Goal: Task Accomplishment & Management: Use online tool/utility

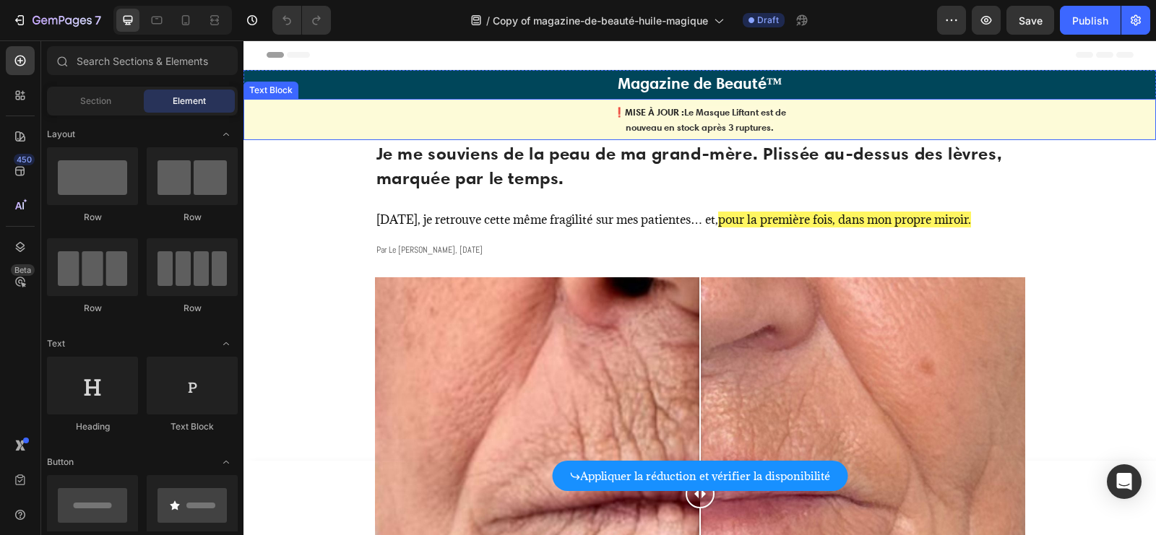
click at [703, 117] on strong "Le Masque Liftant est de" at bounding box center [735, 112] width 102 height 12
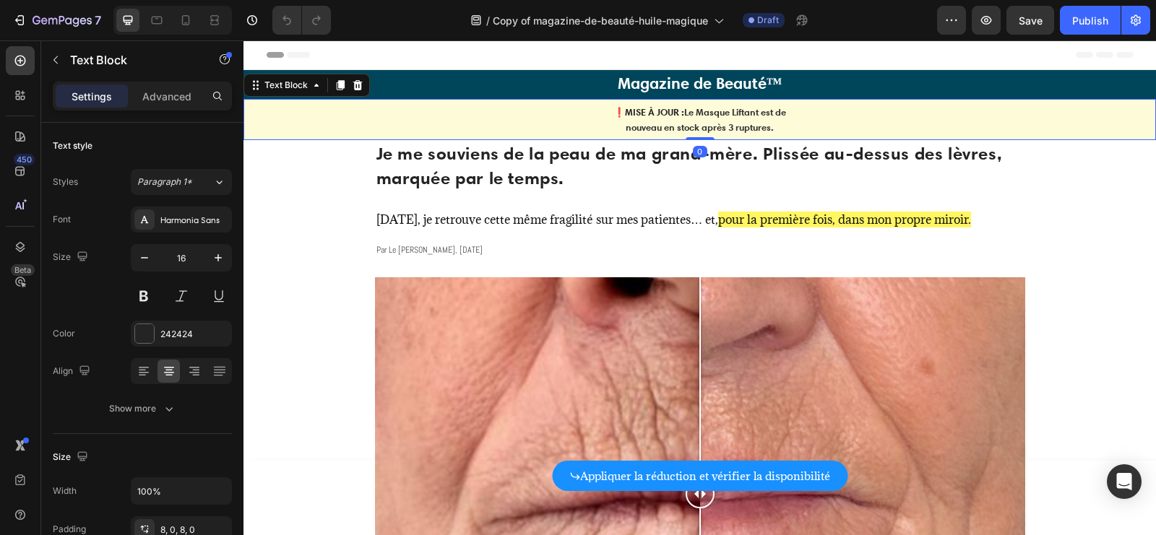
click at [699, 111] on strong "Le Masque Liftant est de" at bounding box center [735, 112] width 102 height 12
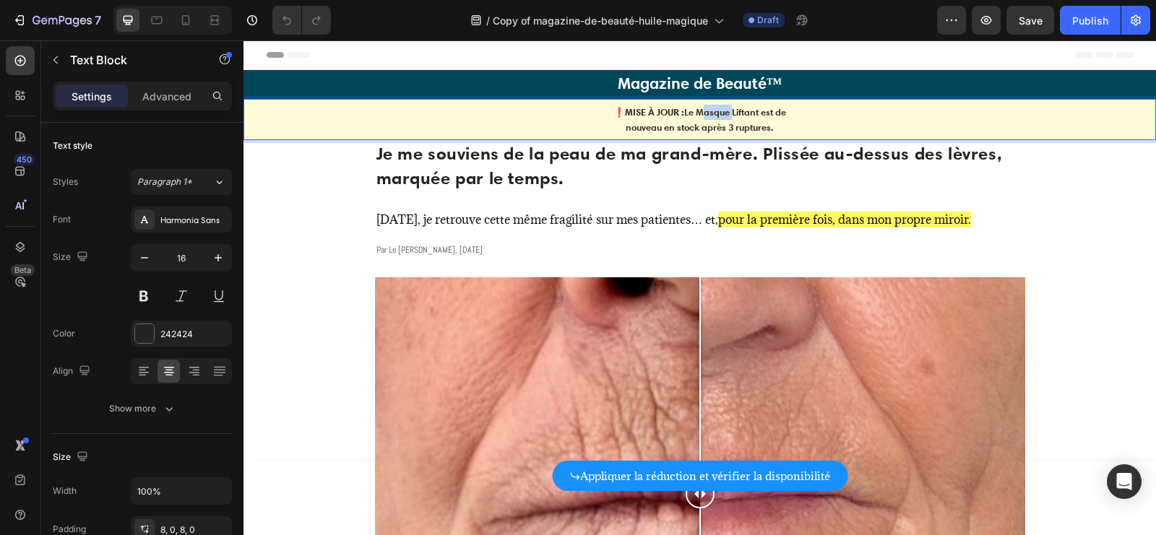
click at [699, 111] on strong "Le Masque Liftant est de" at bounding box center [735, 112] width 102 height 12
click at [746, 111] on strong "Le Masque Liftant est de" at bounding box center [735, 112] width 102 height 12
click at [745, 111] on strong "Le Masque Liftant est de" at bounding box center [735, 112] width 102 height 12
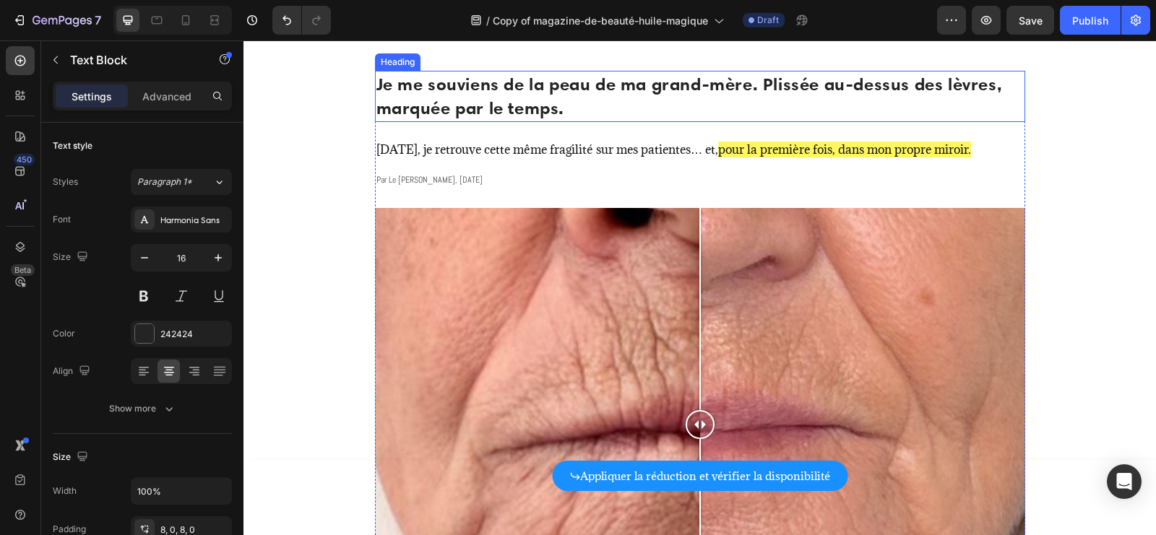
scroll to position [165, 0]
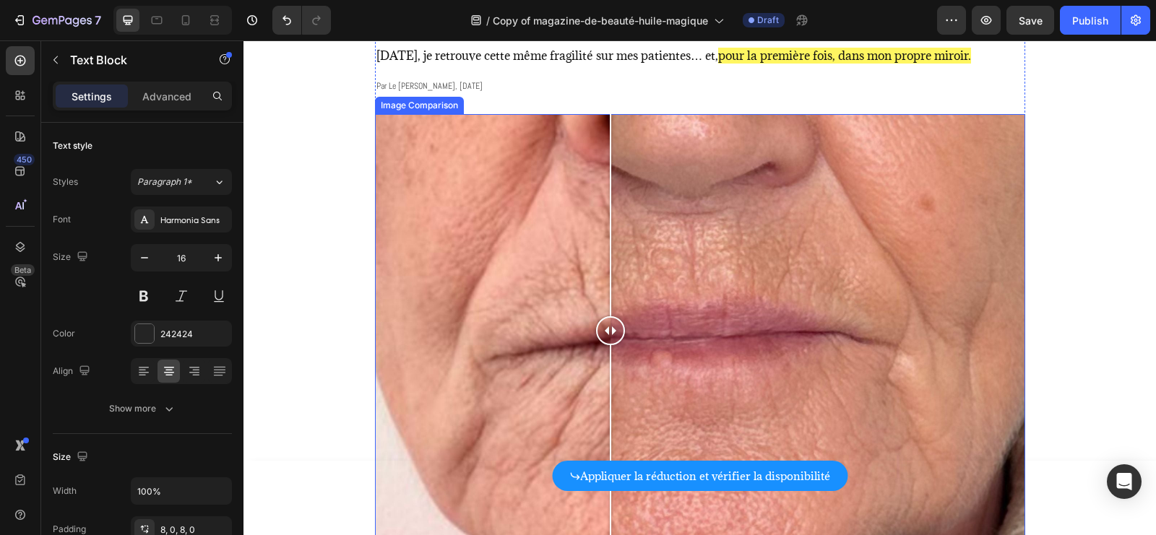
click at [610, 233] on div at bounding box center [700, 330] width 650 height 433
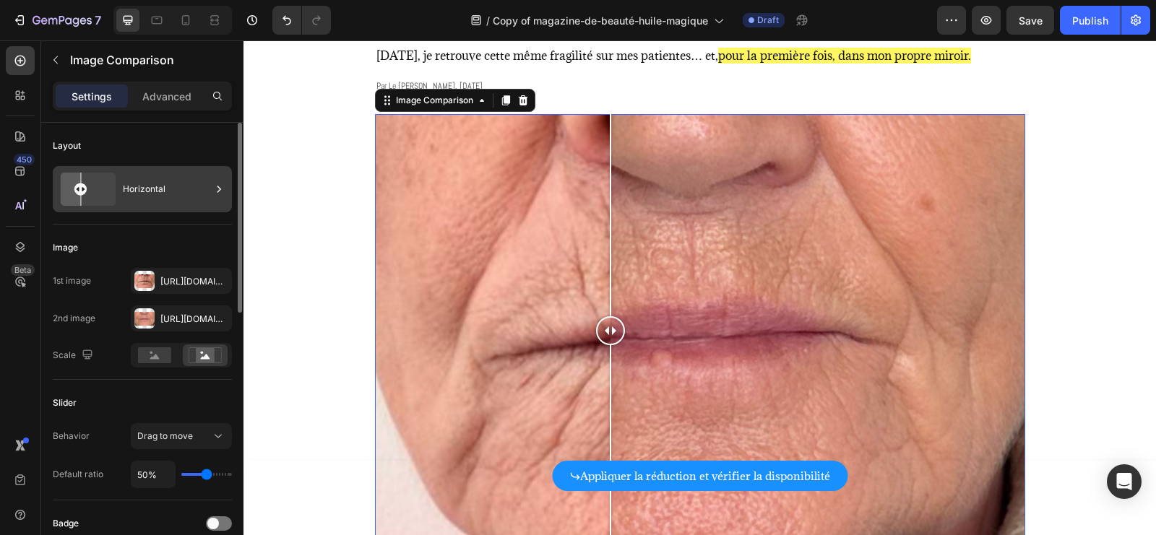
click at [168, 186] on div "Horizontal" at bounding box center [167, 189] width 88 height 33
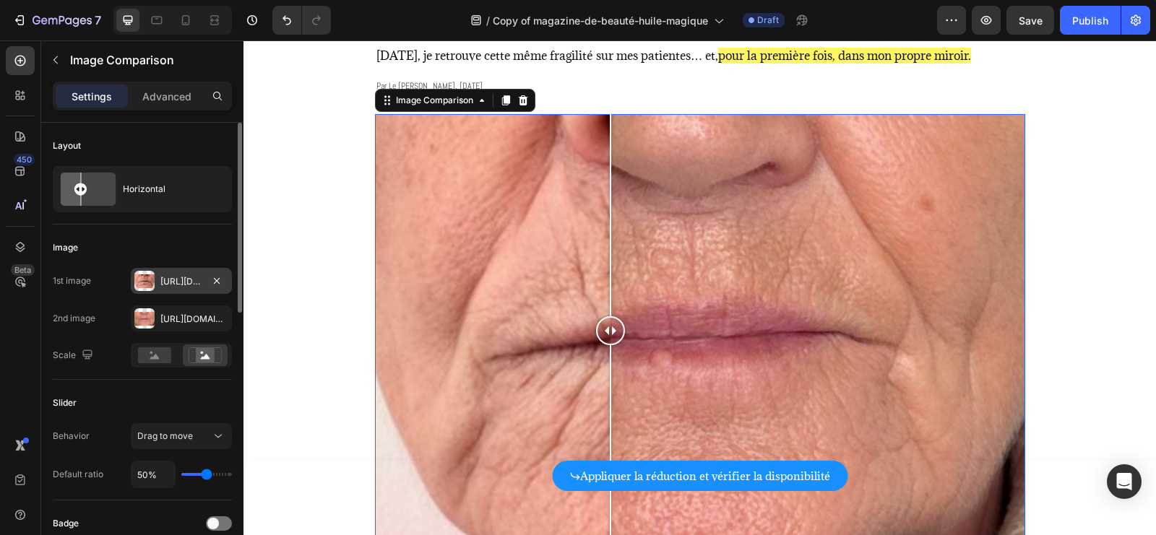
click at [162, 272] on div "[URL][DOMAIN_NAME]" at bounding box center [181, 281] width 101 height 26
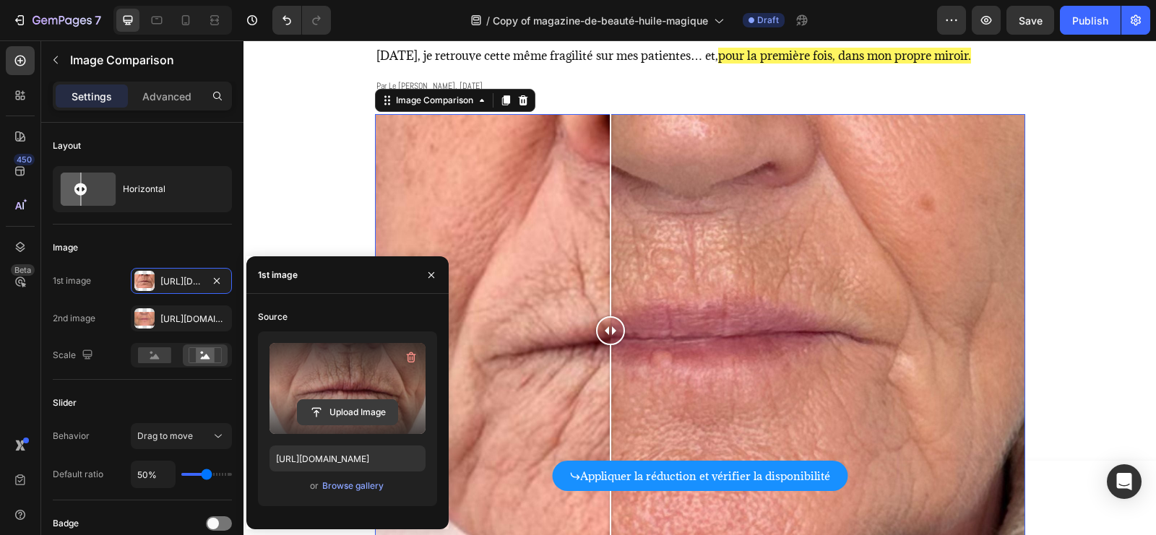
click at [333, 410] on input "file" at bounding box center [348, 412] width 100 height 25
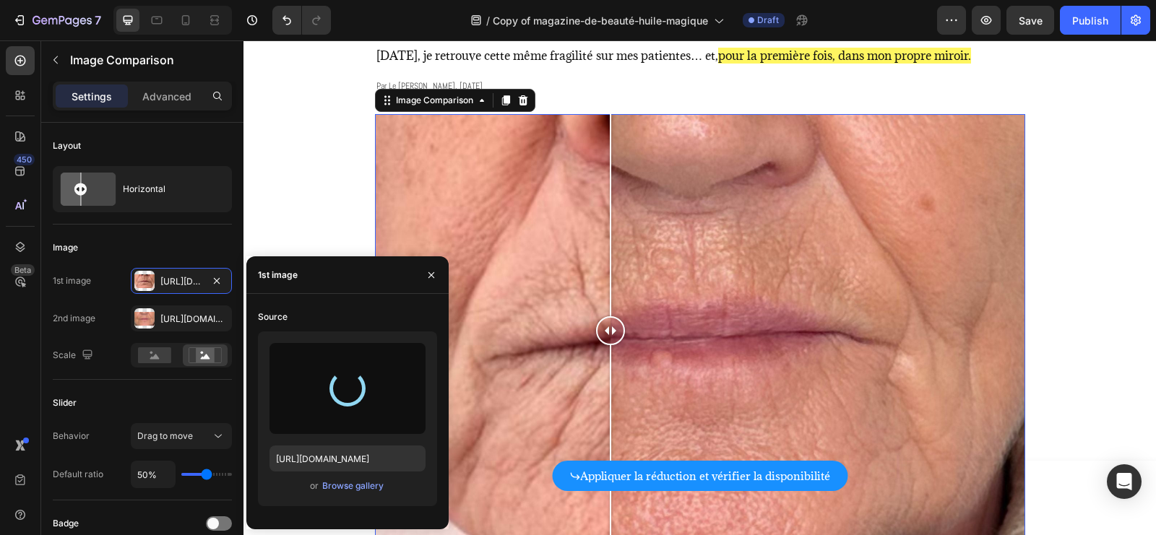
type input "[URL][DOMAIN_NAME]"
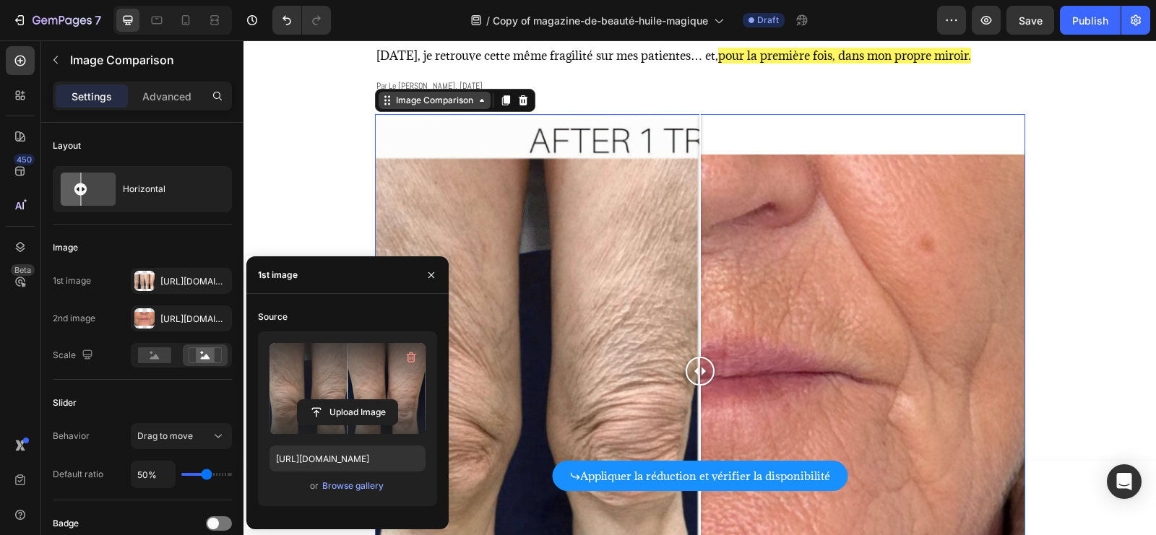
click at [464, 107] on div "Image Comparison" at bounding box center [435, 100] width 112 height 17
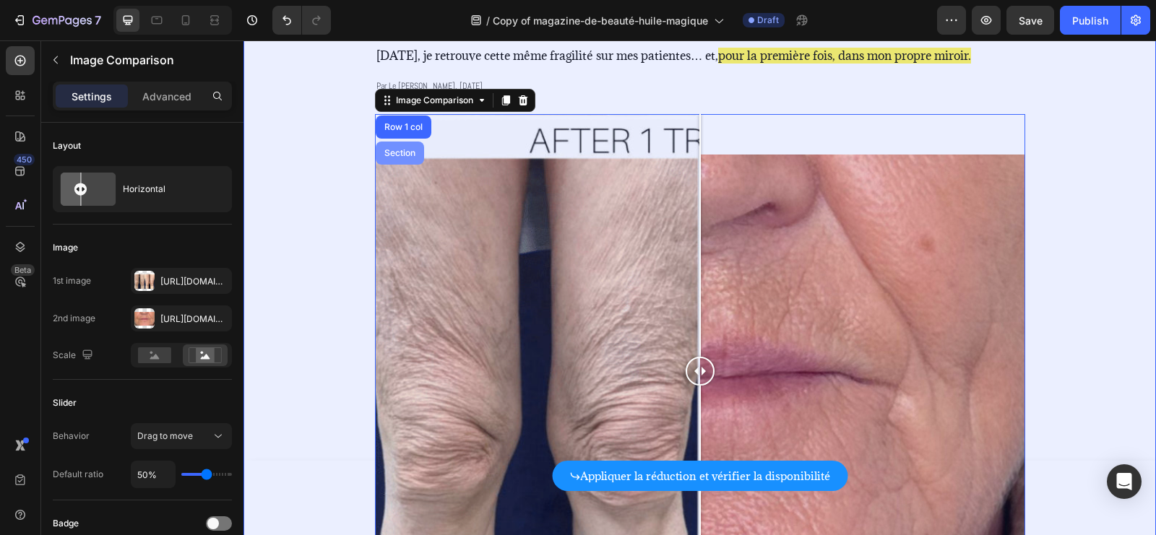
click at [407, 152] on div "Section" at bounding box center [399, 153] width 37 height 9
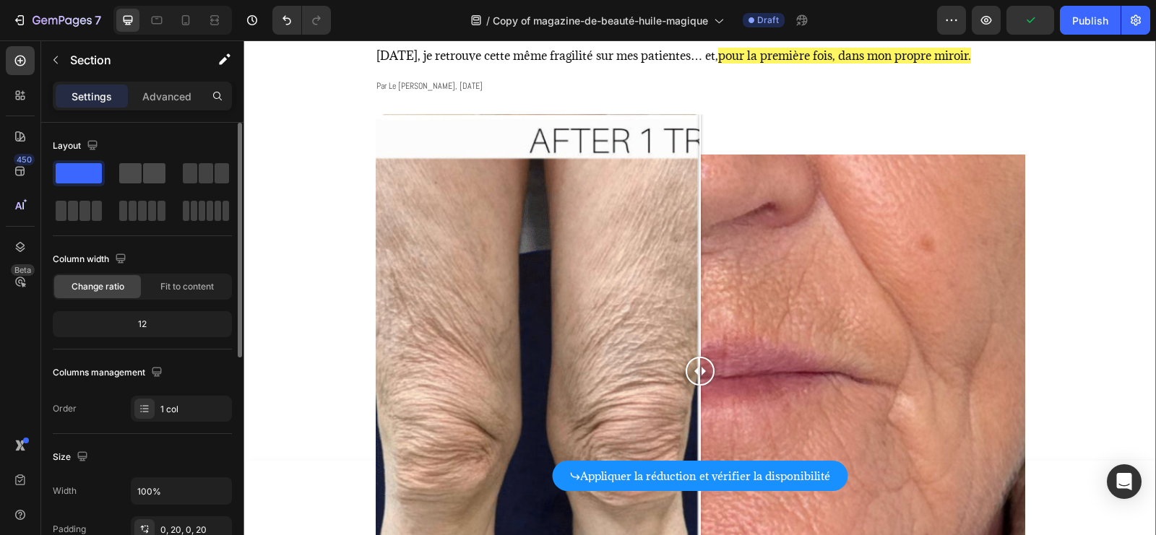
click at [130, 179] on span at bounding box center [130, 173] width 22 height 20
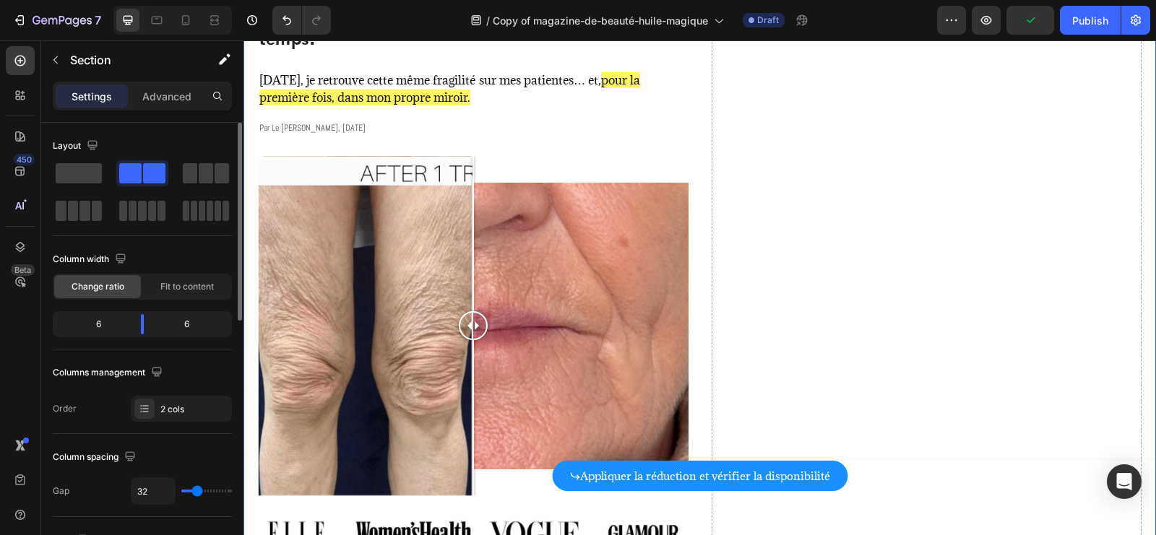
scroll to position [189, 0]
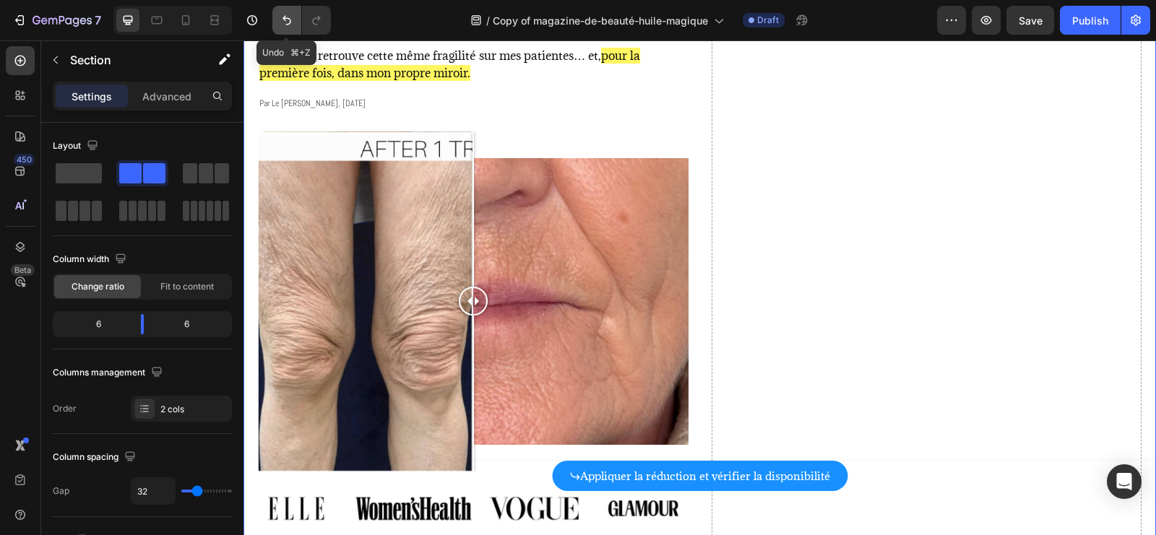
click at [286, 25] on icon "Undo/Redo" at bounding box center [287, 20] width 14 height 14
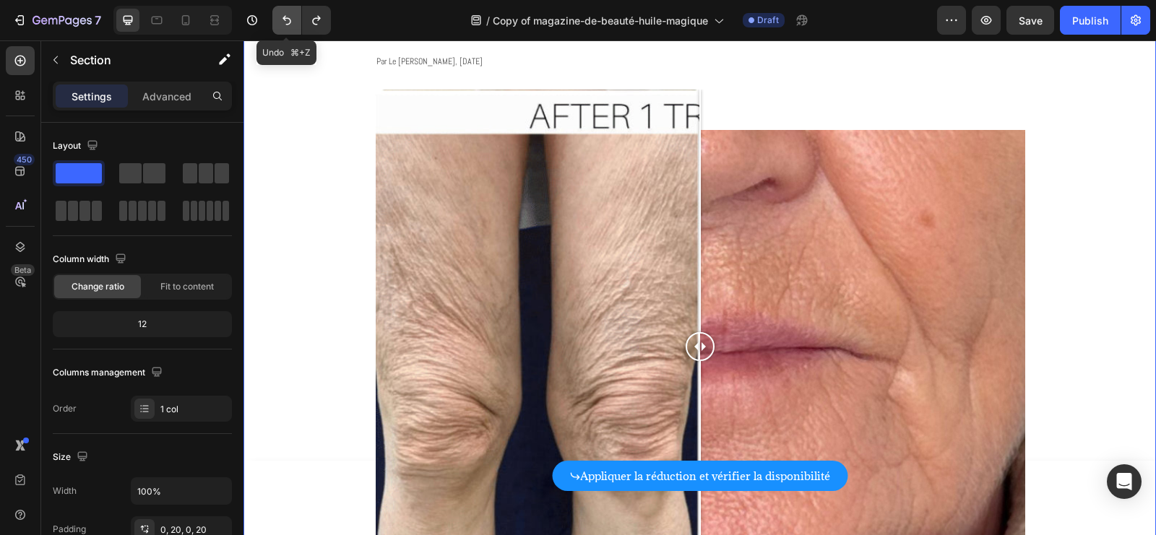
scroll to position [165, 0]
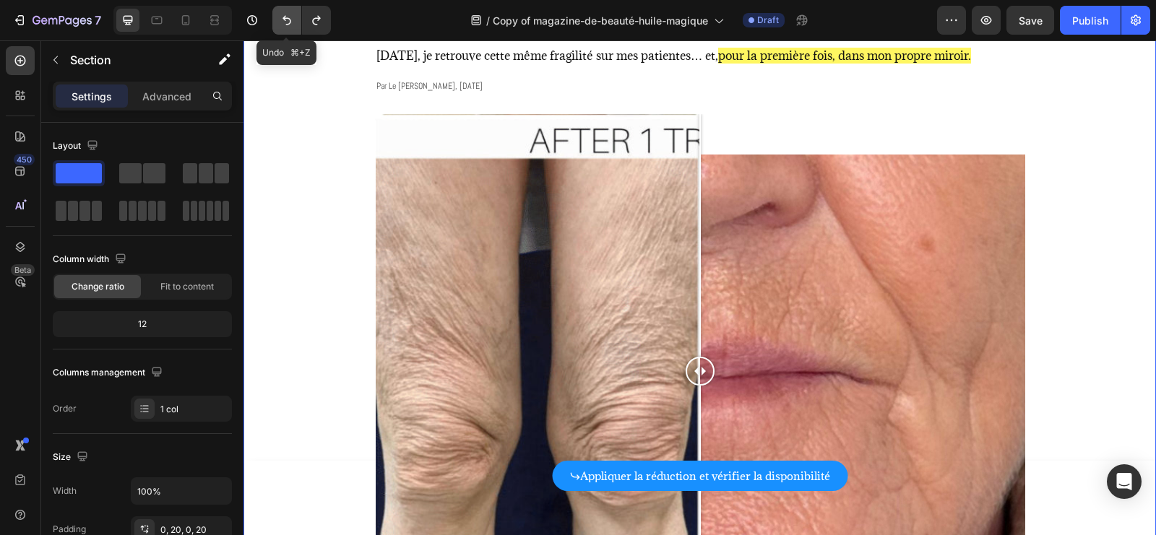
click at [285, 26] on icon "Undo/Redo" at bounding box center [287, 20] width 14 height 14
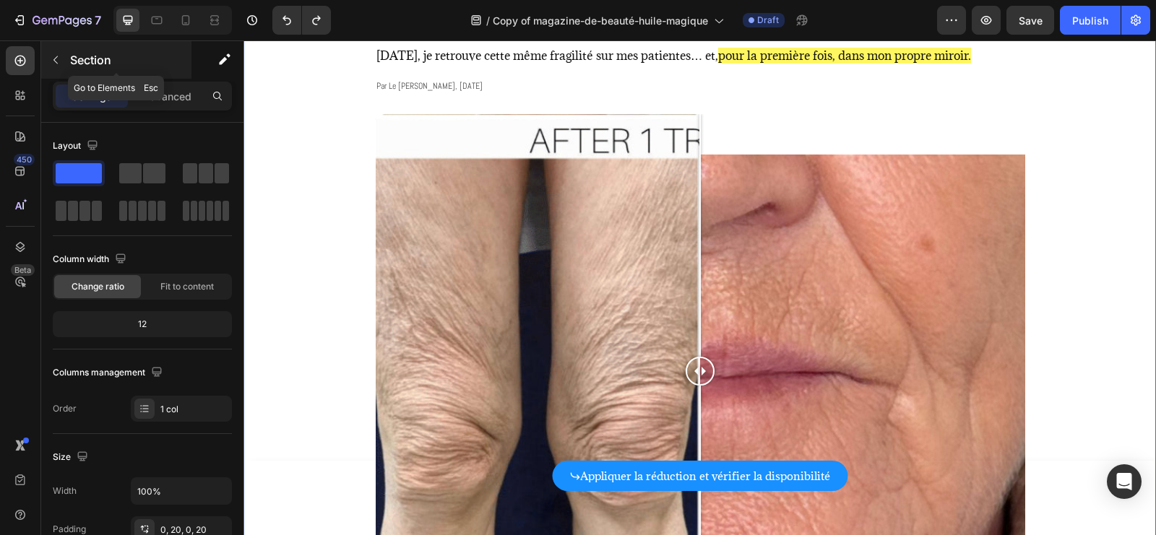
click at [59, 67] on button "button" at bounding box center [55, 59] width 23 height 23
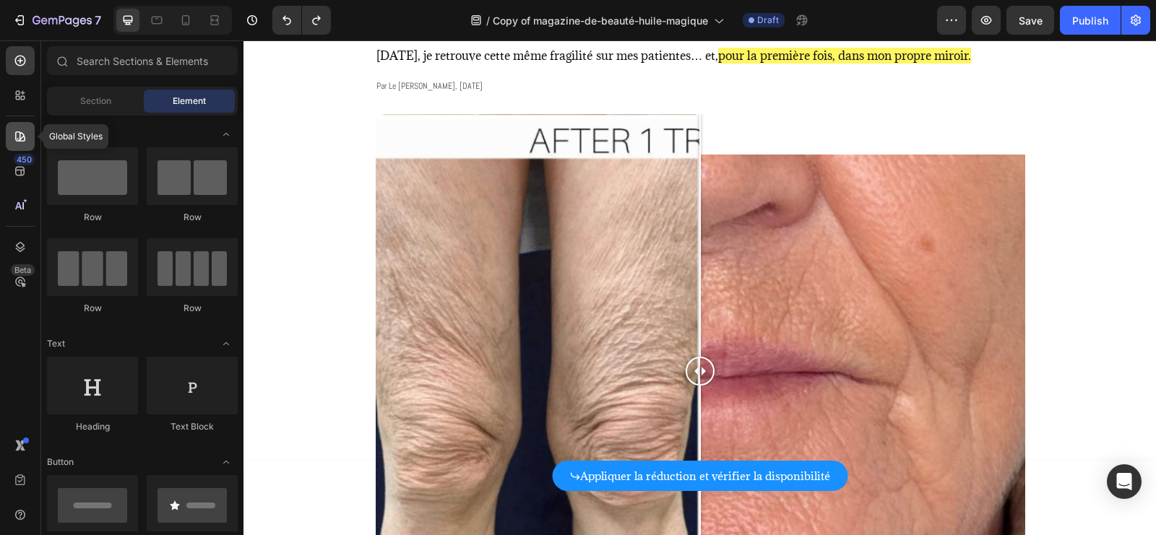
click at [14, 139] on icon at bounding box center [20, 136] width 14 height 14
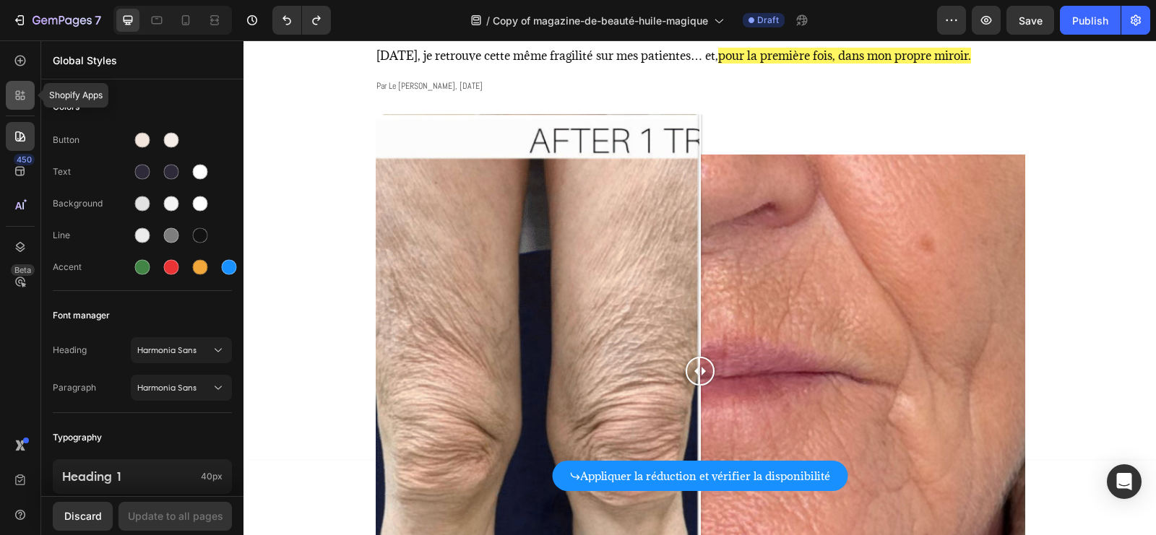
click at [20, 87] on div at bounding box center [20, 95] width 29 height 29
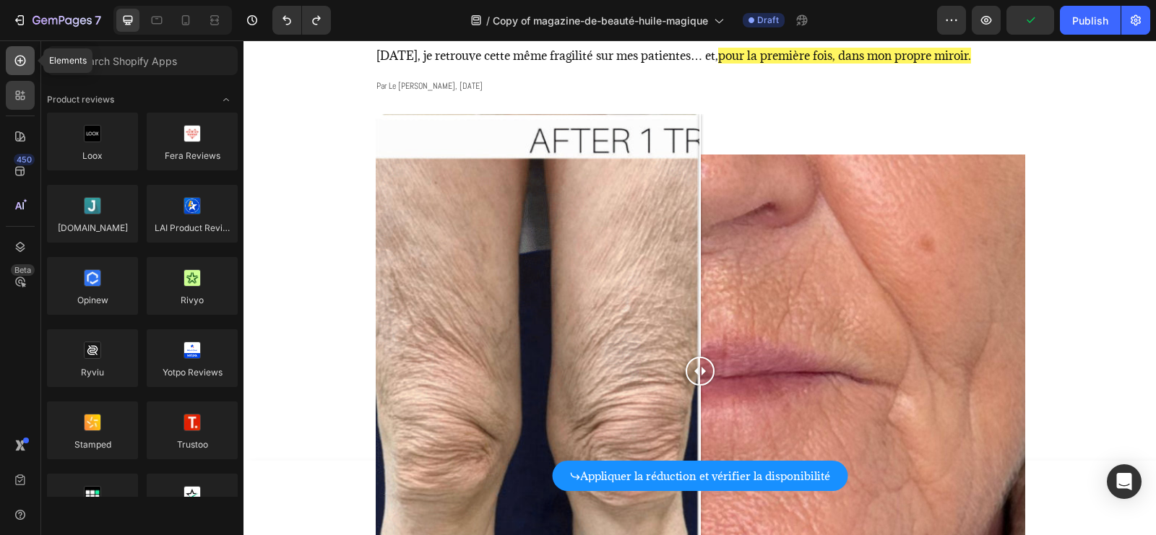
click at [14, 69] on div at bounding box center [20, 60] width 29 height 29
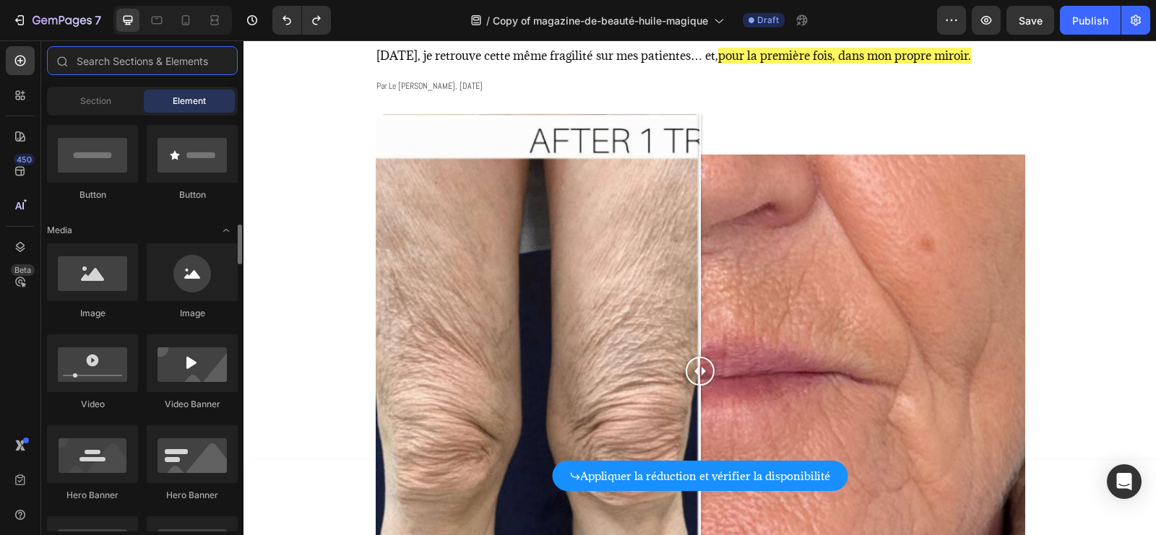
scroll to position [319, 0]
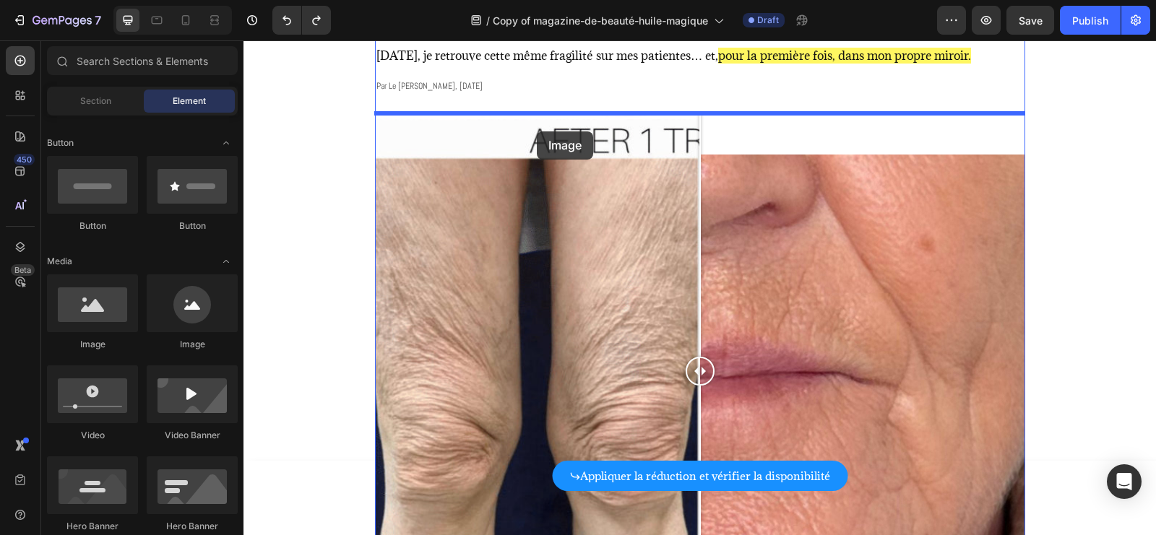
drag, startPoint x: 327, startPoint y: 335, endPoint x: 537, endPoint y: 131, distance: 292.2
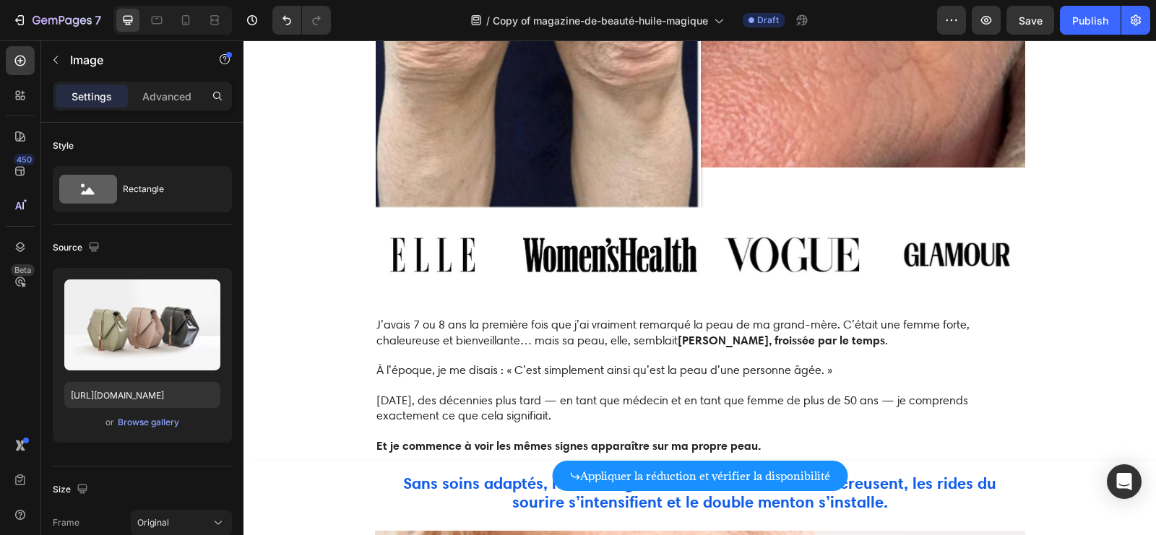
scroll to position [642, 0]
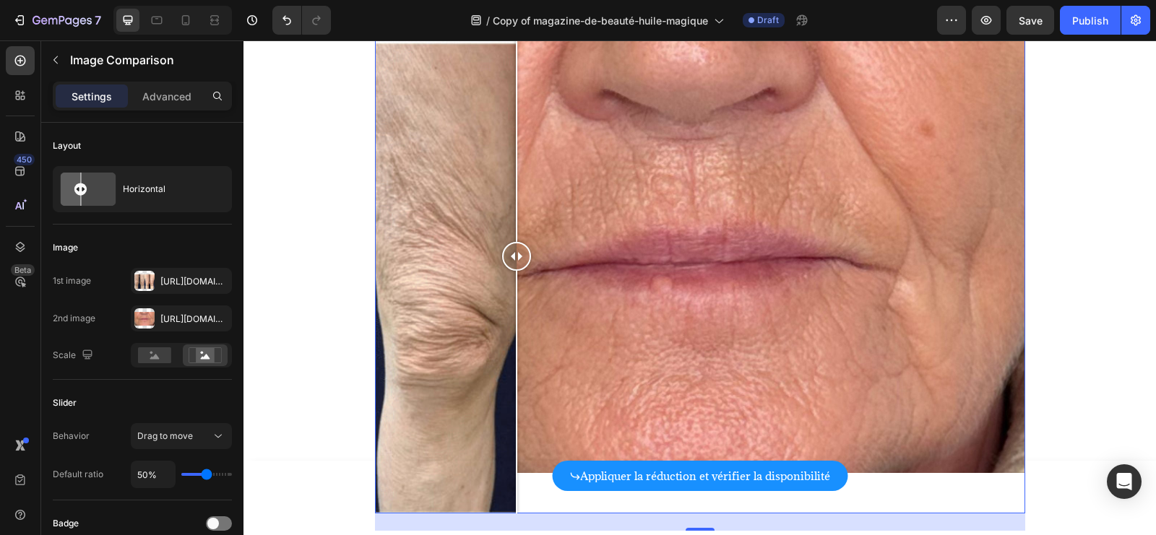
scroll to position [185, 0]
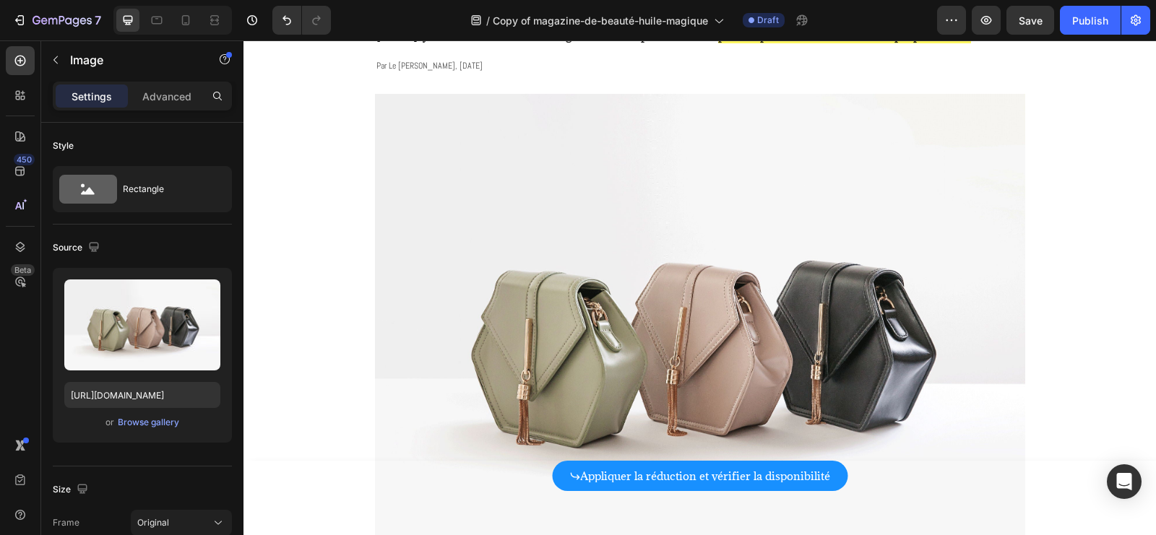
click at [572, 216] on img at bounding box center [700, 338] width 650 height 488
click at [547, 197] on img at bounding box center [700, 338] width 650 height 488
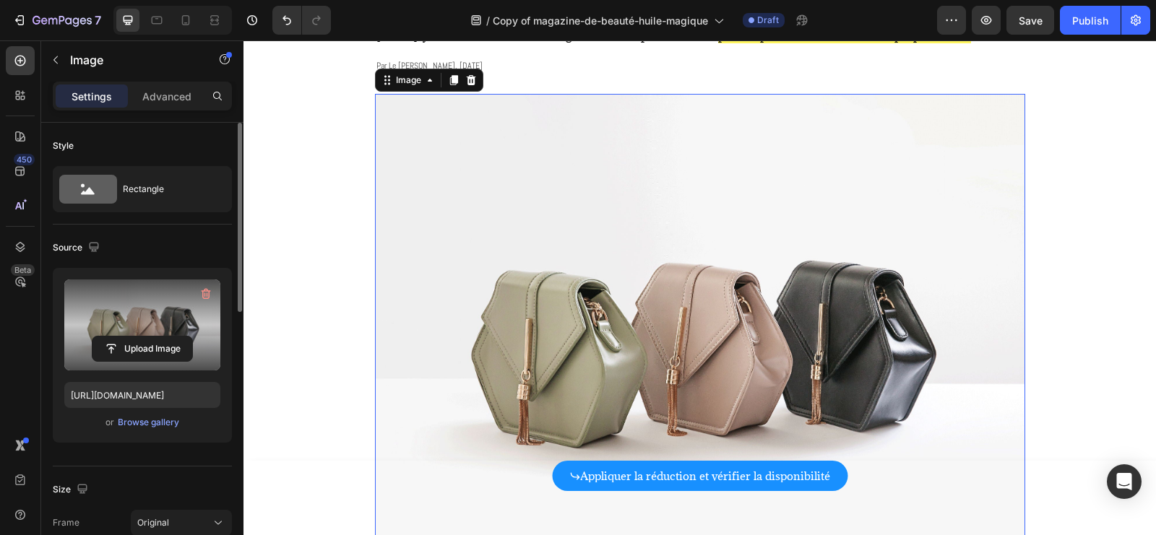
click at [136, 315] on label at bounding box center [142, 325] width 156 height 91
click at [136, 337] on input "file" at bounding box center [142, 349] width 100 height 25
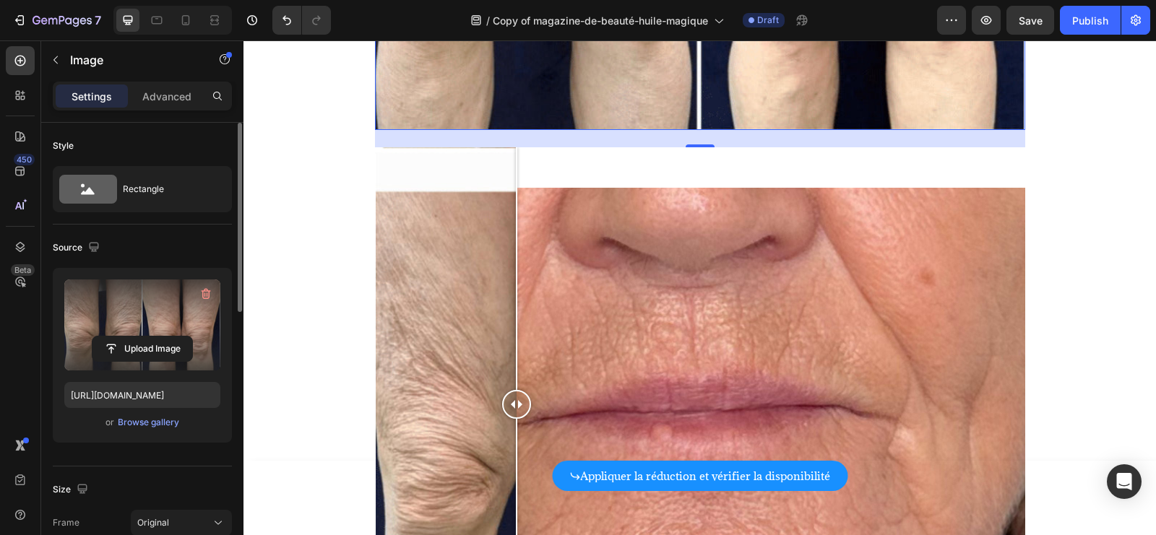
scroll to position [624, 0]
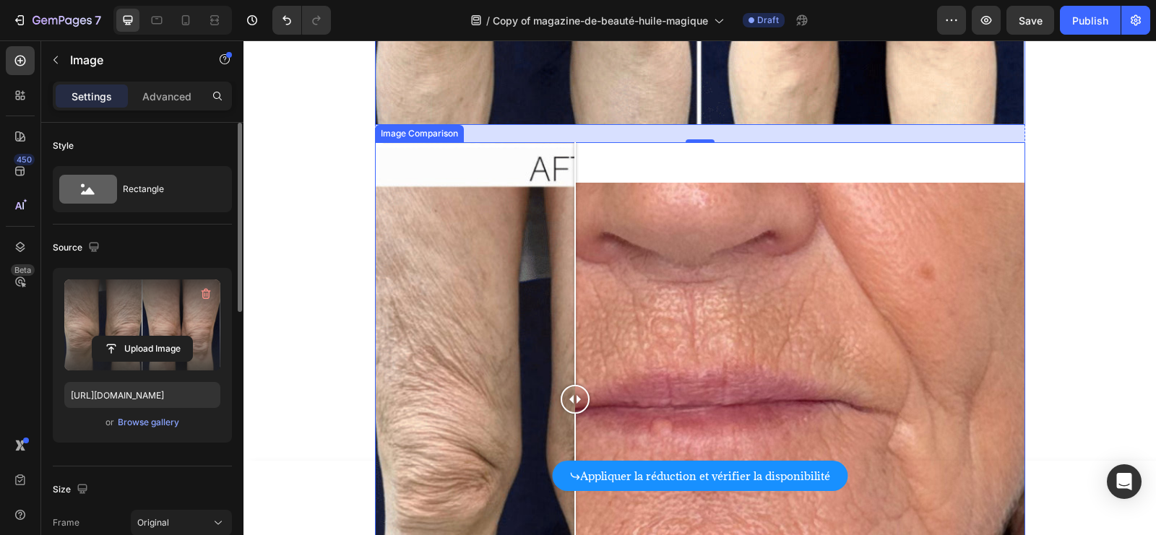
click at [575, 171] on div at bounding box center [700, 399] width 650 height 514
click at [145, 324] on label at bounding box center [142, 325] width 156 height 91
click at [145, 337] on input "file" at bounding box center [142, 349] width 100 height 25
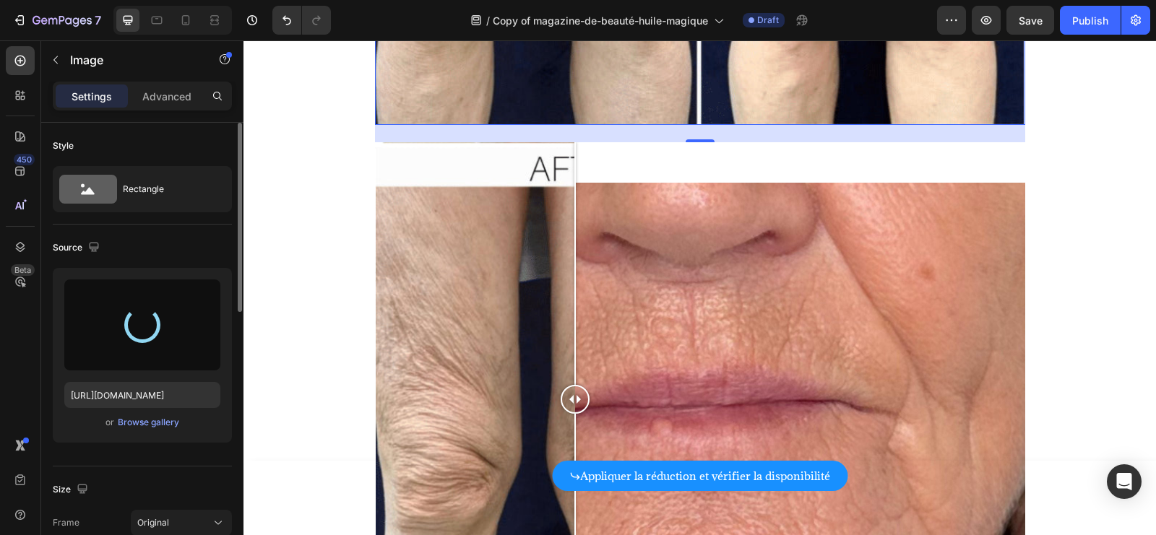
type input "[URL][DOMAIN_NAME]"
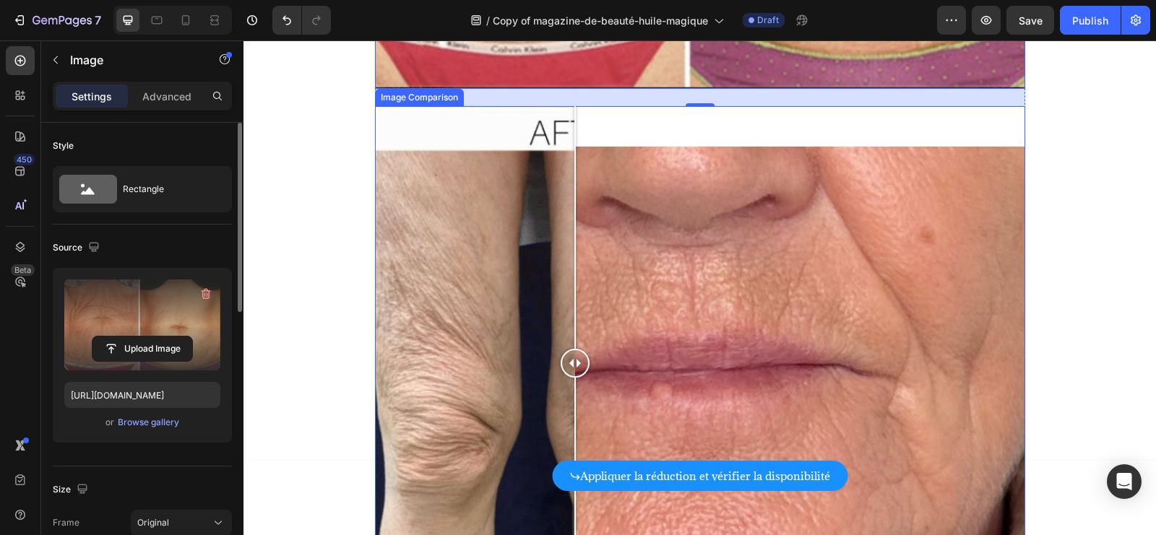
click at [483, 129] on div at bounding box center [700, 363] width 650 height 514
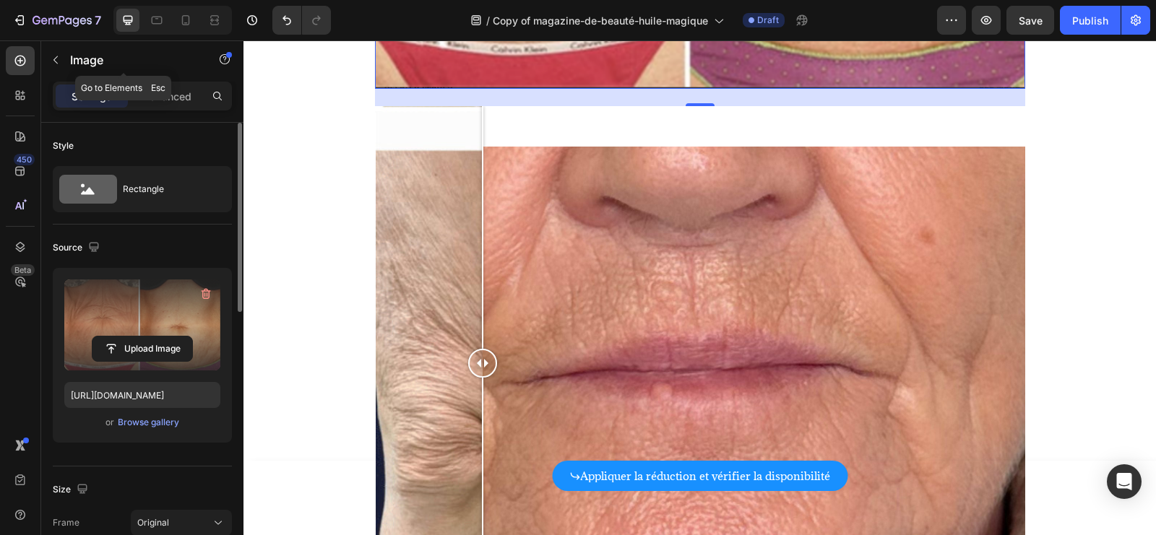
click at [56, 68] on button "button" at bounding box center [55, 59] width 23 height 23
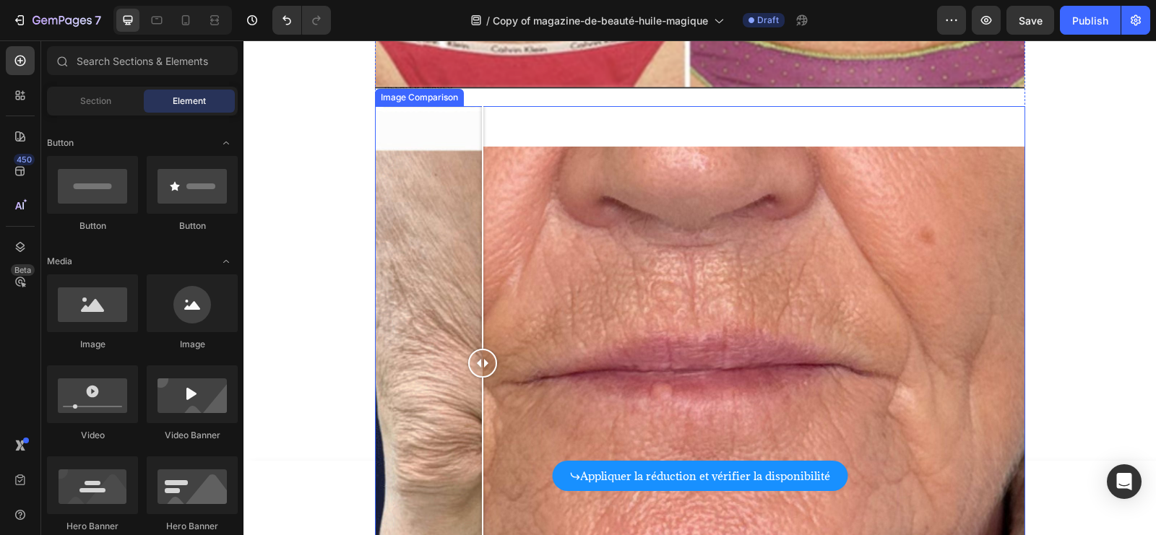
click at [844, 119] on div at bounding box center [700, 363] width 650 height 514
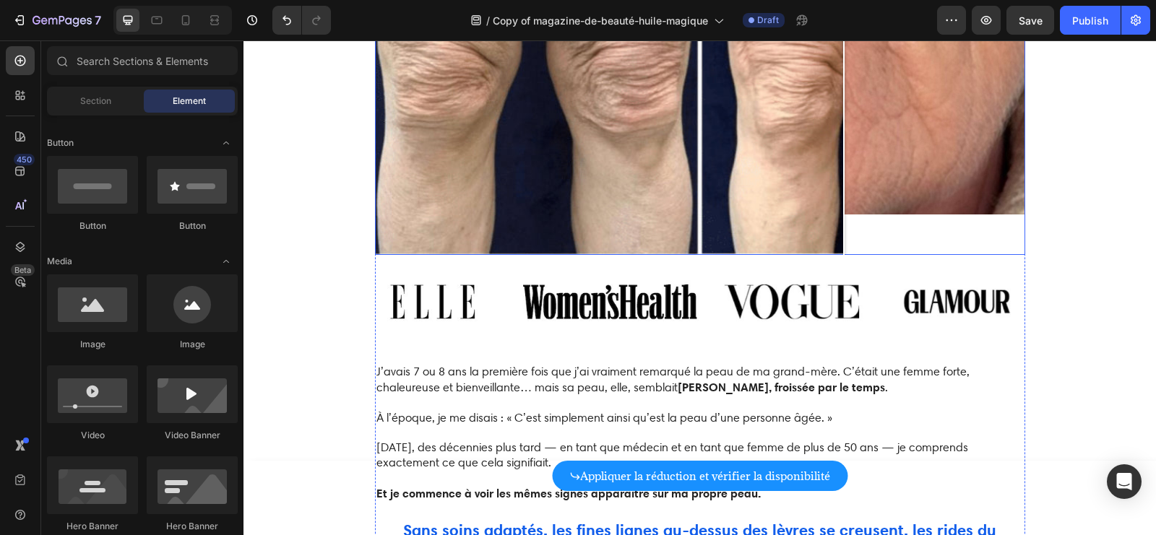
scroll to position [1019, 0]
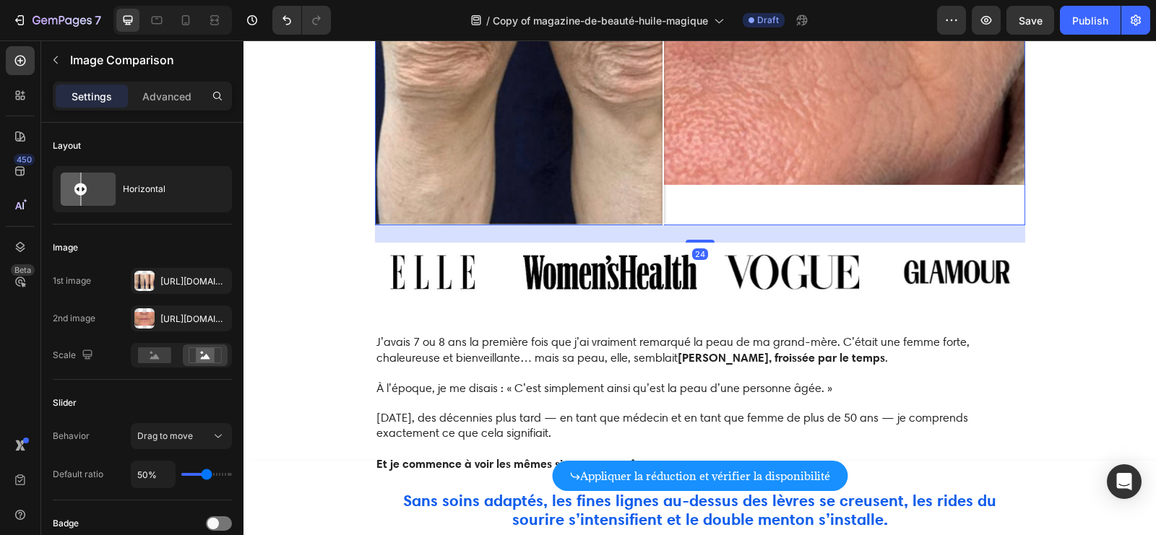
drag, startPoint x: 986, startPoint y: 199, endPoint x: 663, endPoint y: 199, distance: 322.9
click at [663, 199] on div at bounding box center [663, 104] width 1 height 243
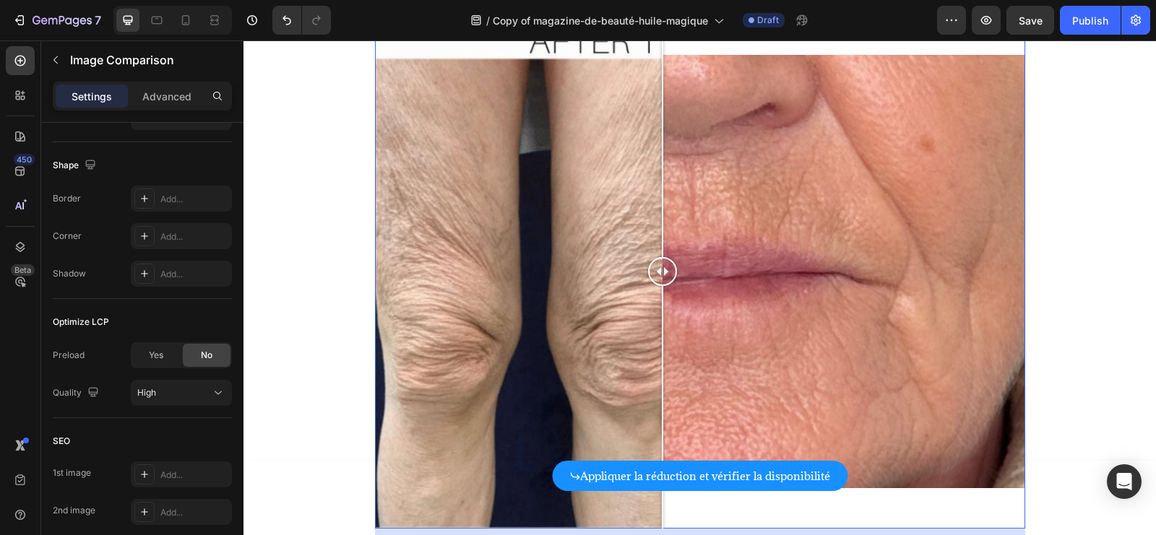
scroll to position [631, 0]
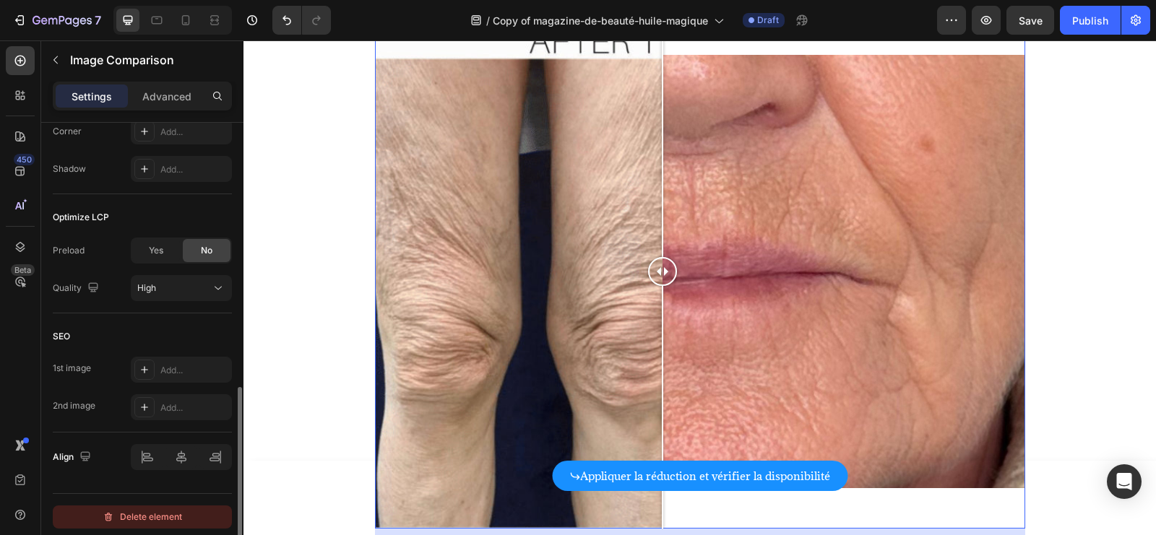
click at [163, 509] on div "Delete element" at bounding box center [142, 517] width 79 height 17
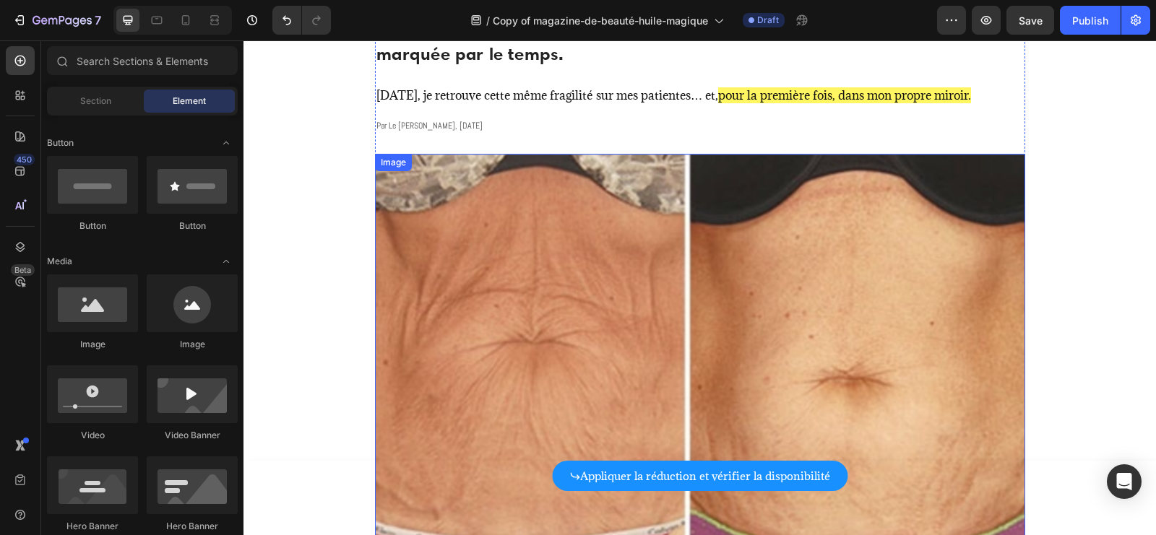
scroll to position [25, 0]
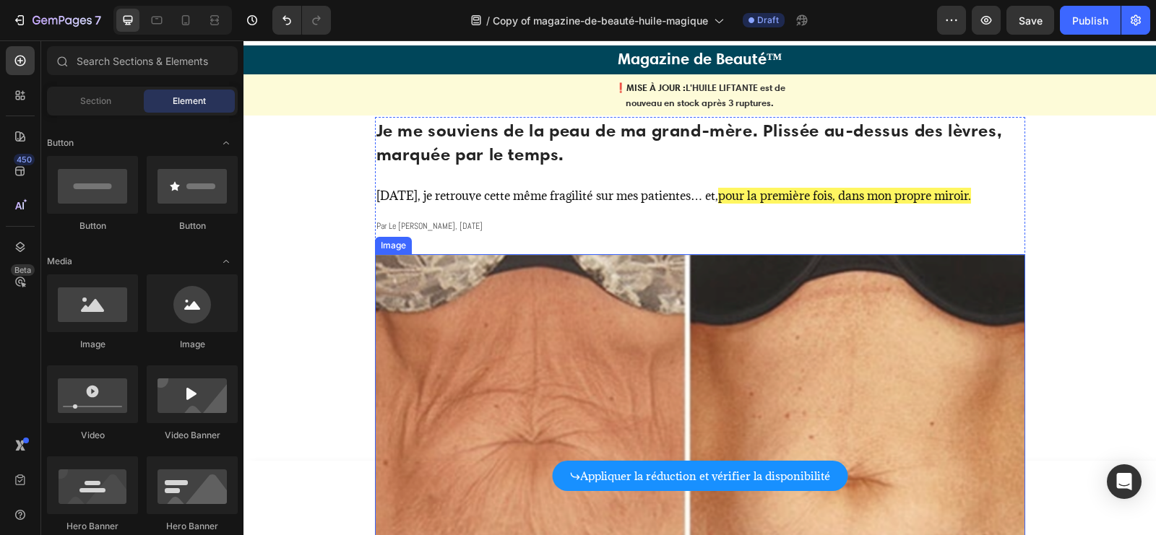
click at [597, 285] on img at bounding box center [700, 471] width 650 height 434
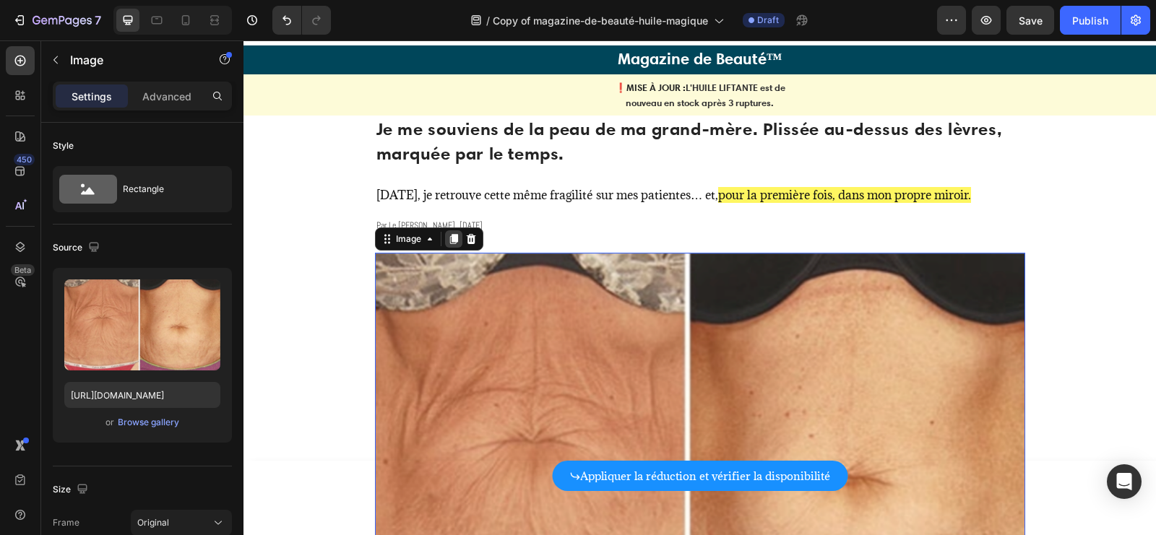
scroll to position [241, 0]
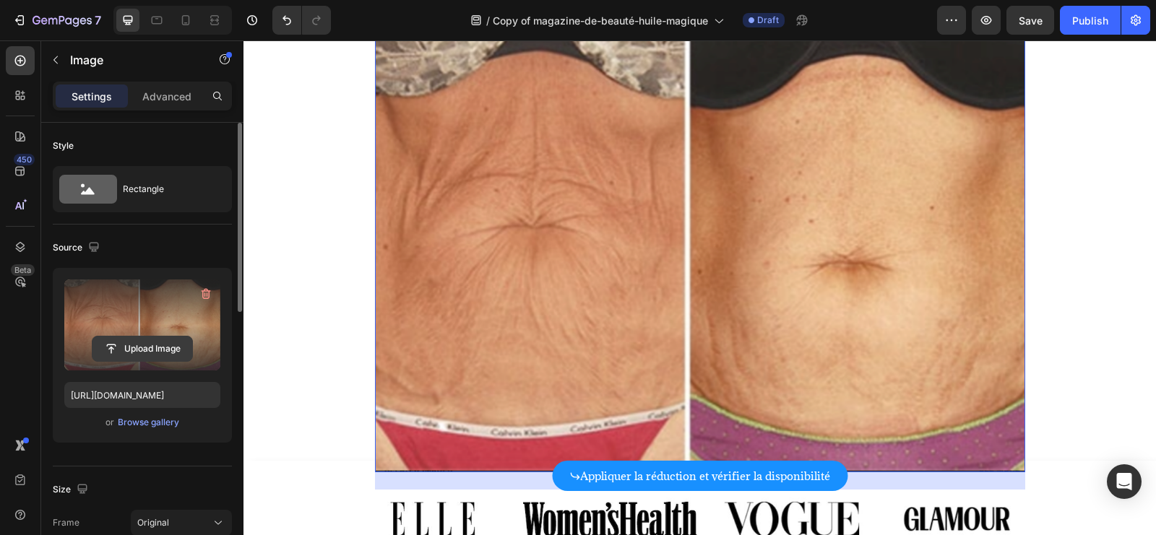
click at [149, 341] on input "file" at bounding box center [142, 349] width 100 height 25
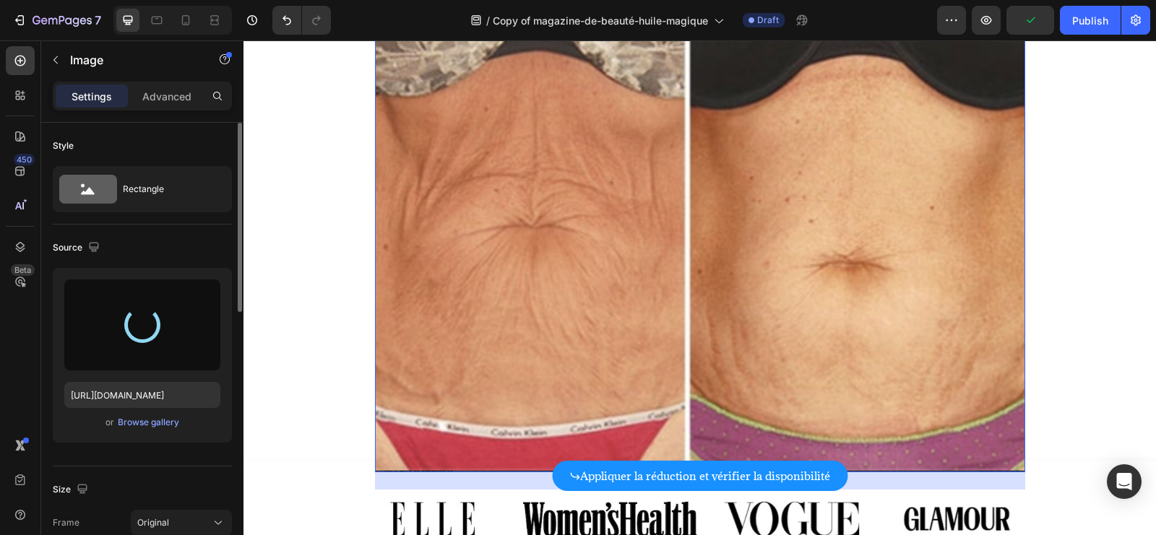
type input "[URL][DOMAIN_NAME]"
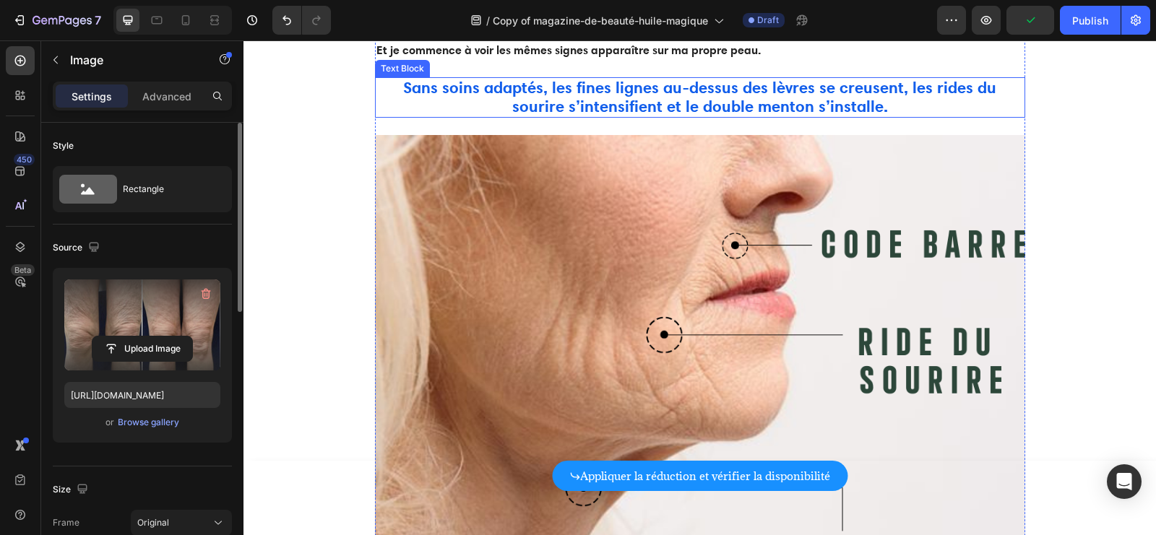
scroll to position [932, 0]
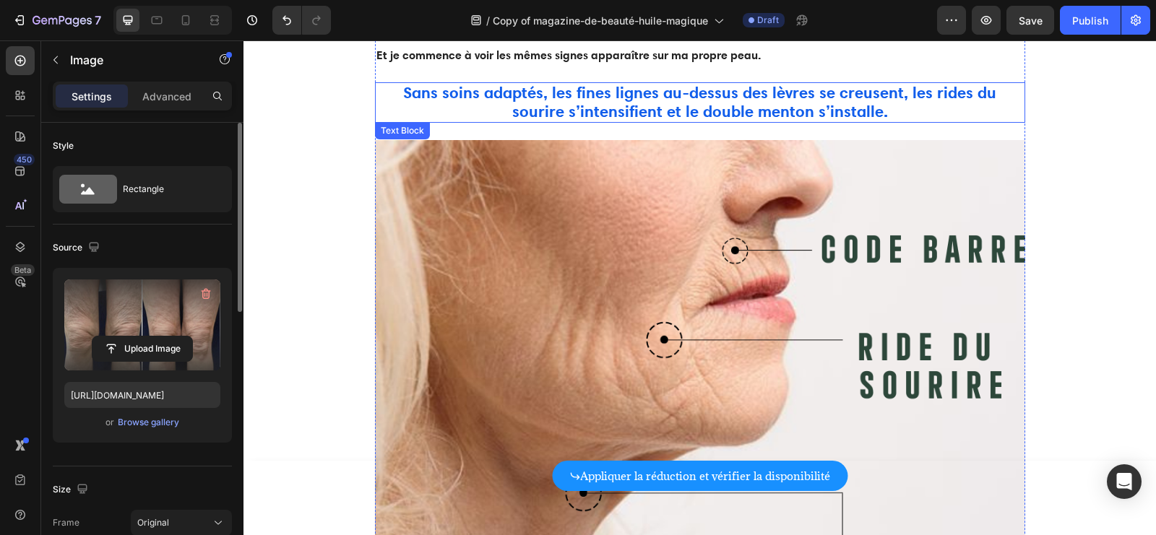
click at [663, 100] on strong "Sans soins adaptés, les fines lignes au-dessus des lèvres se creusent, les ride…" at bounding box center [699, 101] width 593 height 38
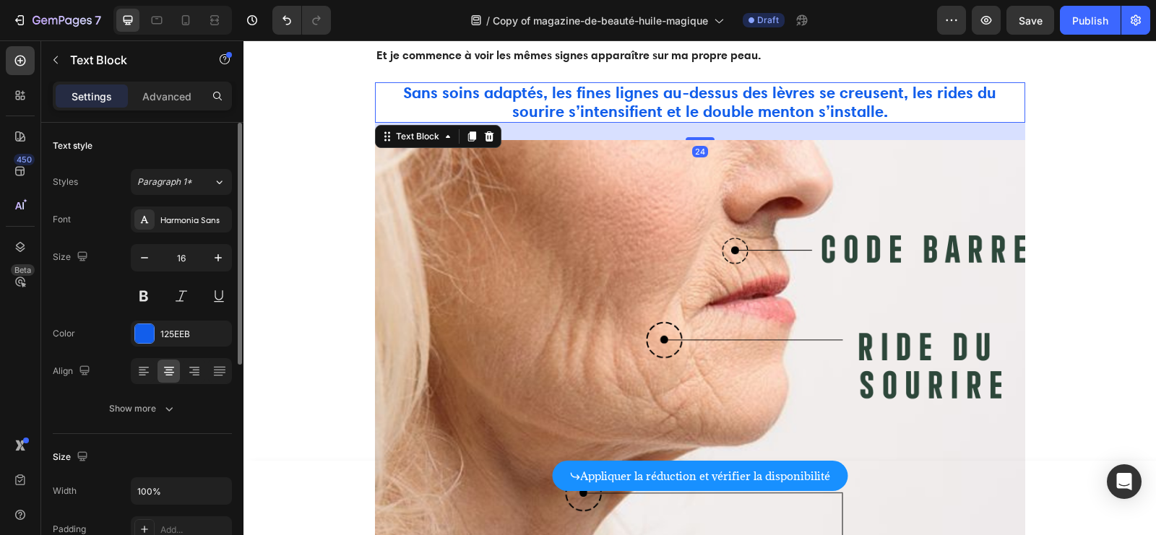
click at [650, 99] on strong "Sans soins adaptés, les fines lignes au-dessus des lèvres se creusent, les ride…" at bounding box center [699, 101] width 593 height 38
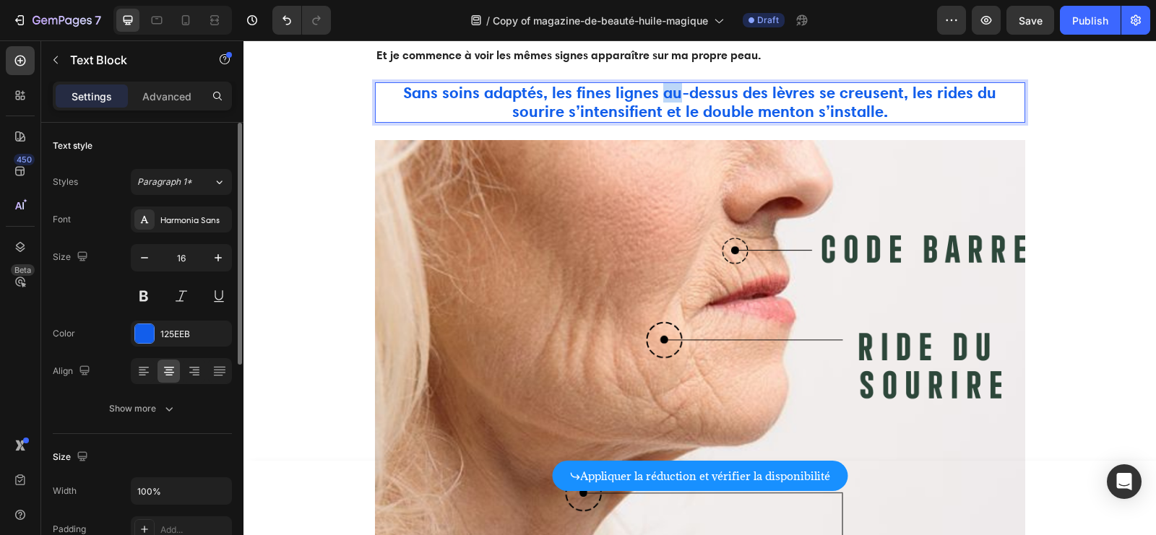
click at [650, 99] on strong "Sans soins adaptés, les fines lignes au-dessus des lèvres se creusent, les ride…" at bounding box center [699, 101] width 593 height 38
click at [570, 96] on strong "Sans soins adaptés, les fines lignes au-dessus des lèvres se creusent, les ride…" at bounding box center [699, 101] width 593 height 38
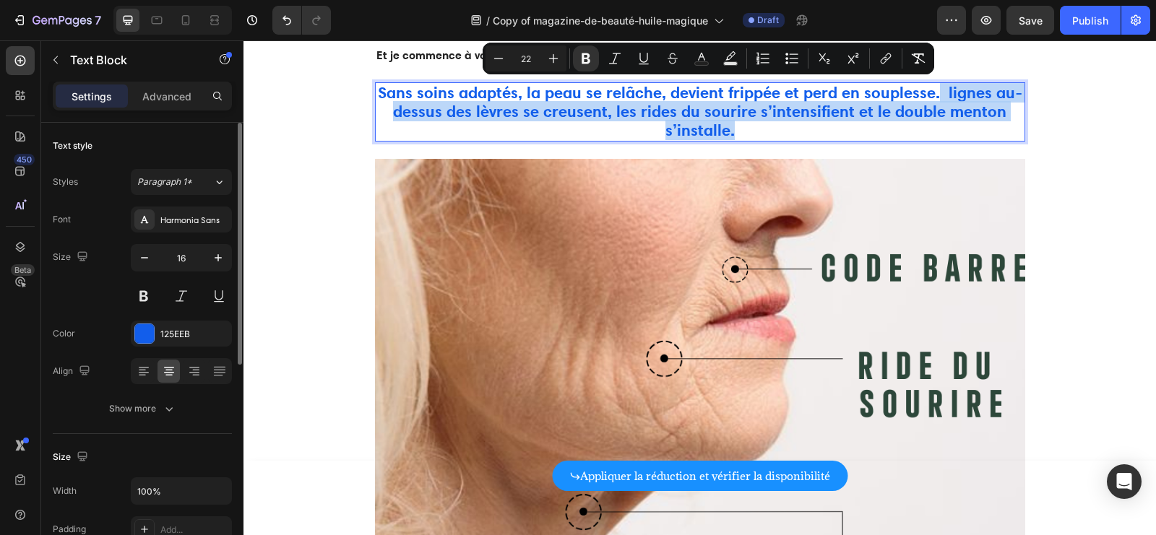
drag, startPoint x: 875, startPoint y: 126, endPoint x: 936, endPoint y: 85, distance: 73.3
click at [935, 85] on p "Sans soins adaptés, la peau se relâche, devient frippée et perd en souplesse. l…" at bounding box center [699, 112] width 647 height 56
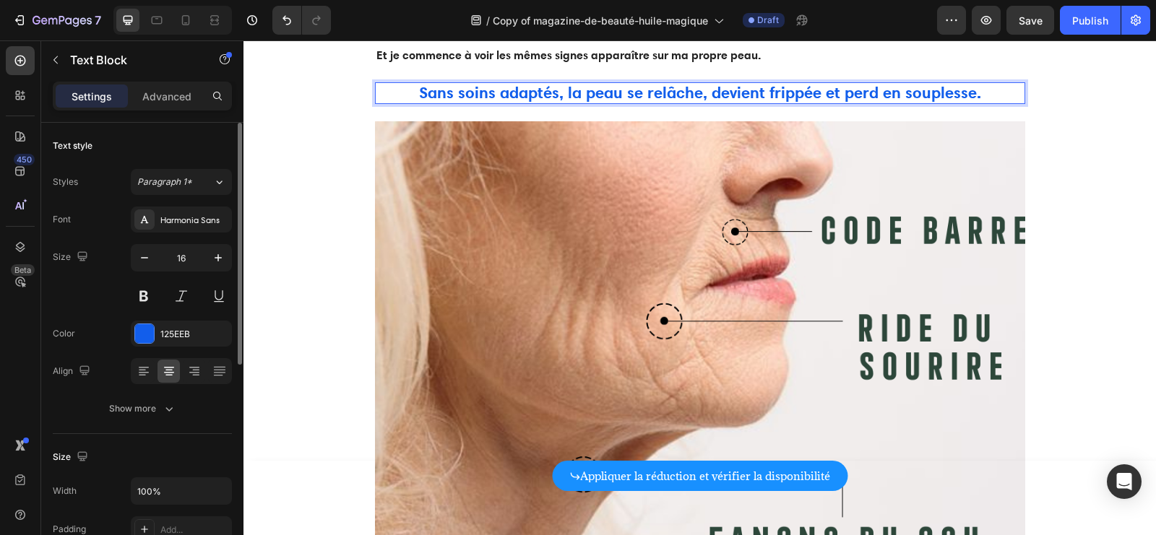
click at [824, 91] on strong "Sans soins adaptés, la peau se relâche, devient frippée et perd en souplesse." at bounding box center [700, 92] width 562 height 20
click at [760, 86] on strong "Sans soins adaptés, la peau se relâche, devient frippée, assaichée et perd en s…" at bounding box center [700, 92] width 644 height 20
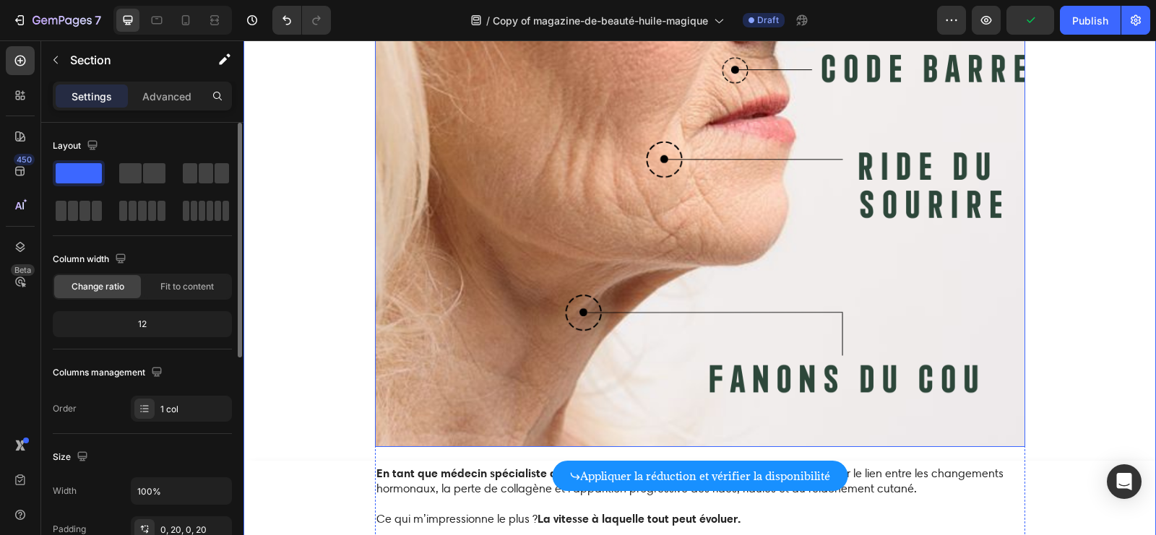
scroll to position [1121, 0]
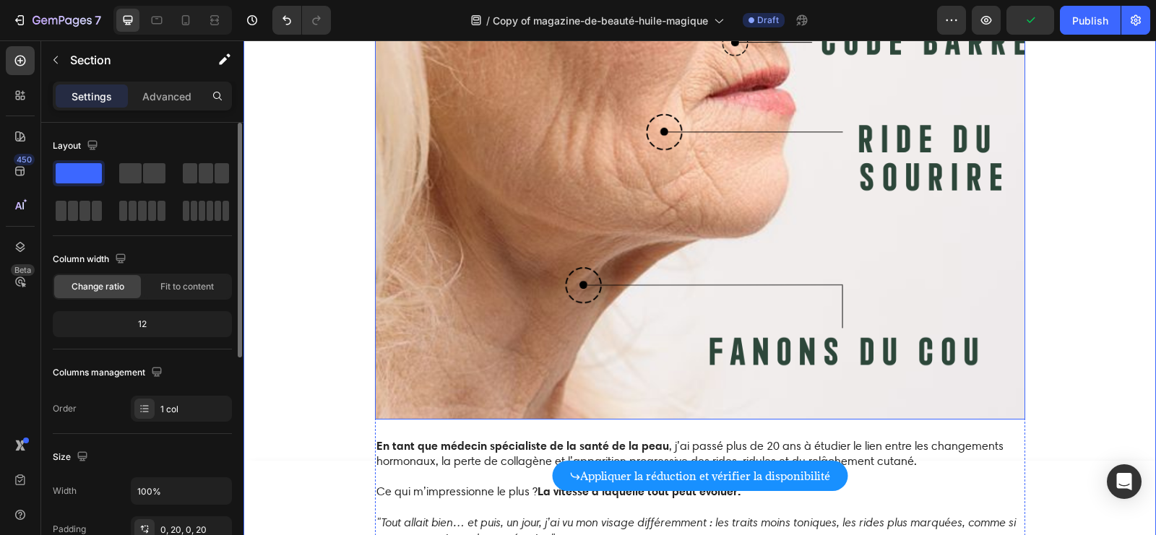
click at [894, 197] on img at bounding box center [700, 176] width 650 height 488
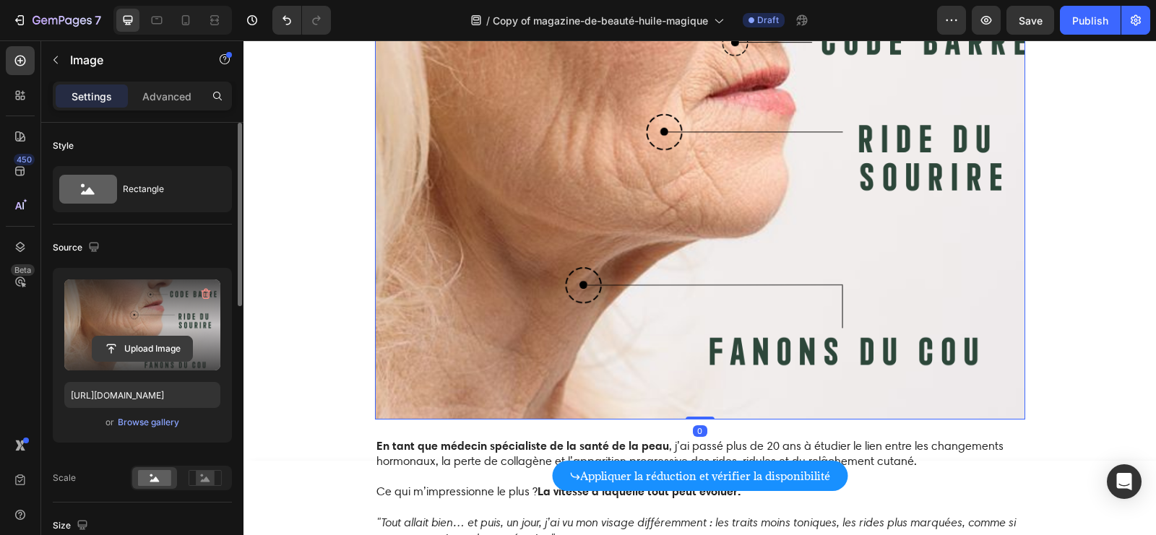
click at [128, 342] on input "file" at bounding box center [142, 349] width 100 height 25
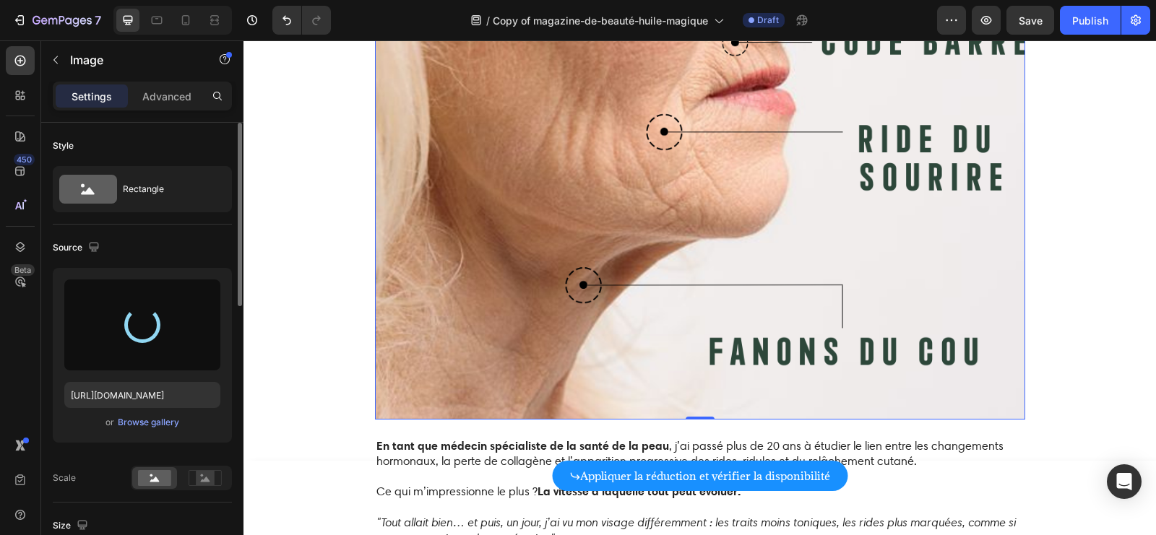
type input "[URL][DOMAIN_NAME]"
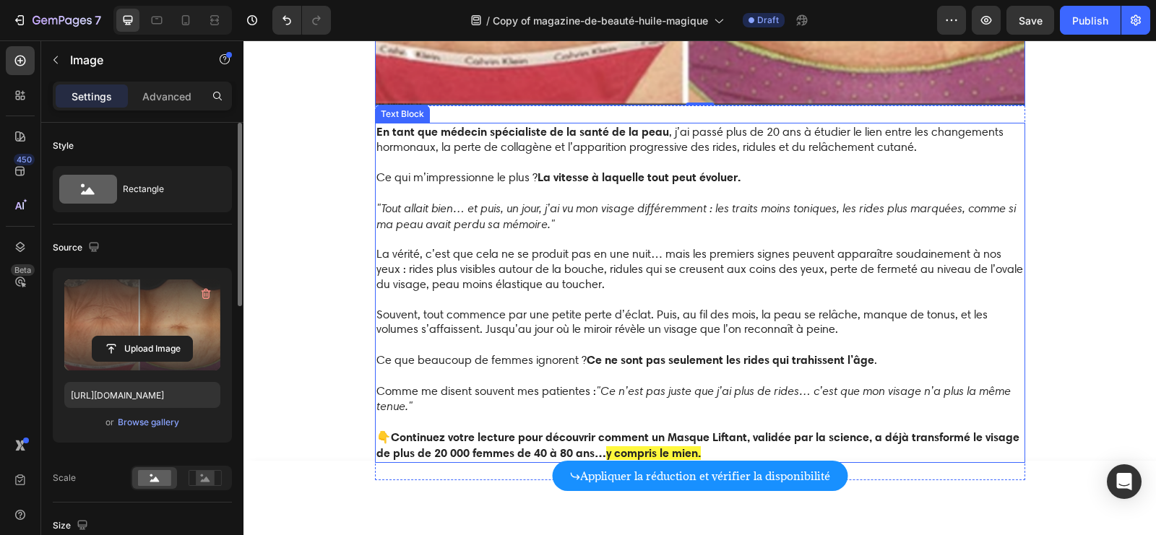
scroll to position [1441, 0]
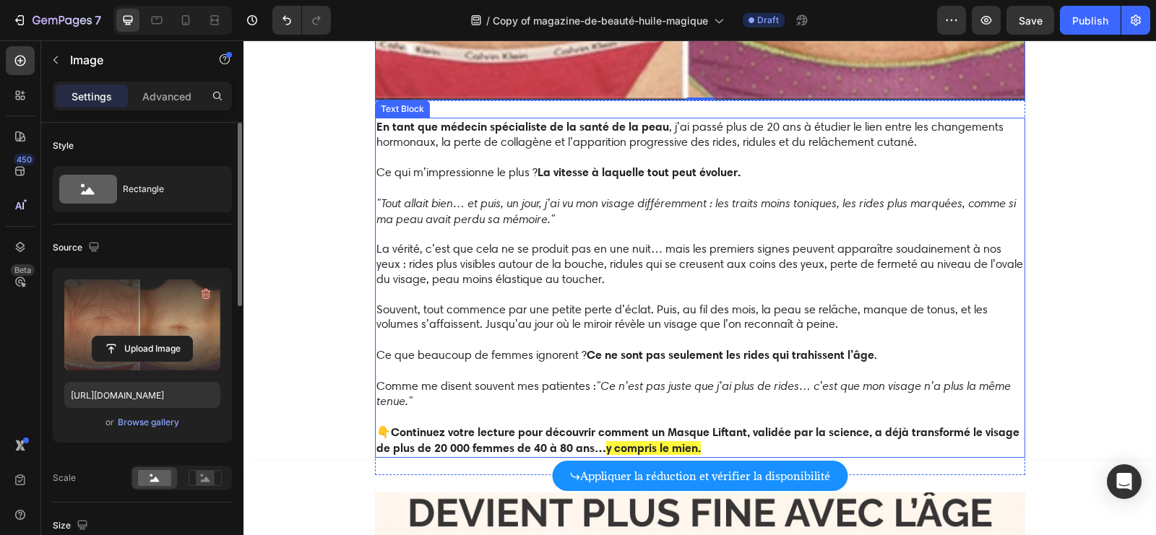
click at [649, 212] on p ""Tout allait bien… et puis, un jour, j’ai vu mon visage différemment : les trai…" at bounding box center [699, 212] width 647 height 32
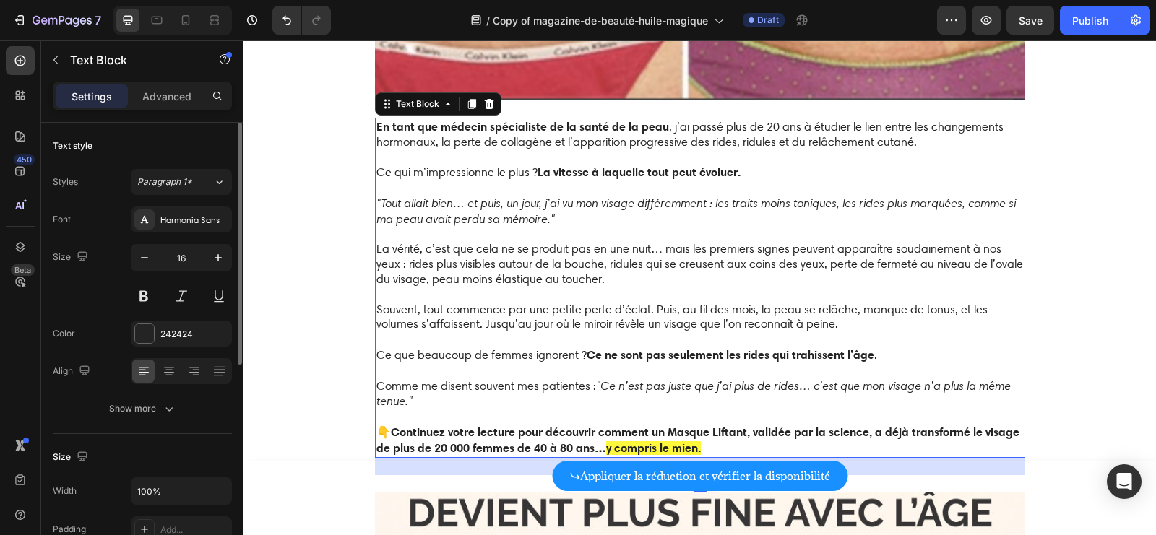
click at [649, 212] on p ""Tout allait bien… et puis, un jour, j’ai vu mon visage différemment : les trai…" at bounding box center [699, 212] width 647 height 32
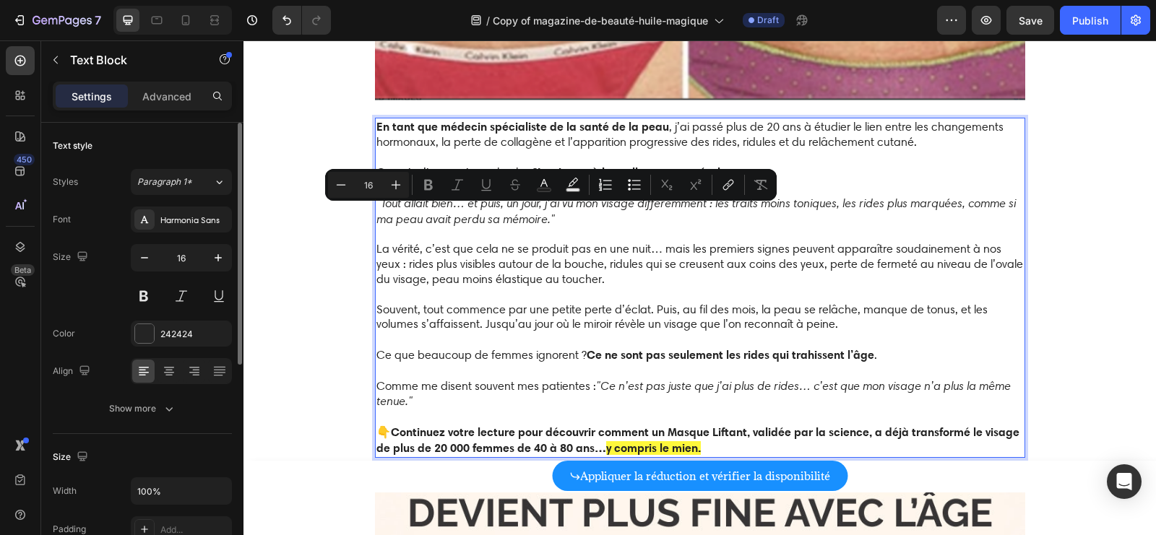
click at [607, 205] on icon ""Tout allait bien… et puis, un jour, j’ai vu mon visage différemment : les trai…" at bounding box center [695, 211] width 639 height 30
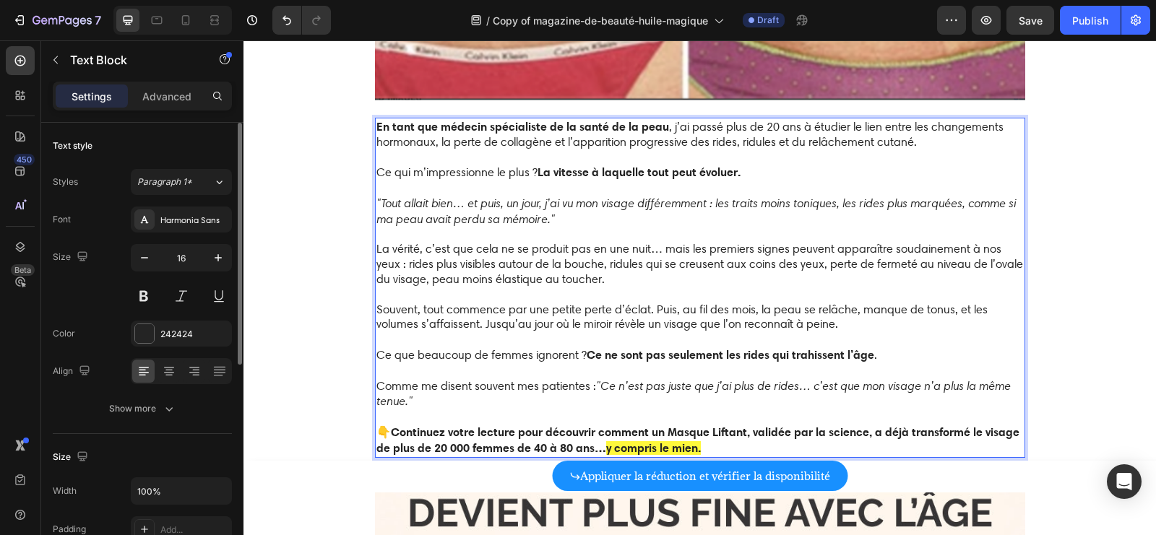
click at [633, 202] on icon ""Tout allait bien… et puis, un jour, j’ai vu mon visage différemment : les trai…" at bounding box center [695, 211] width 639 height 30
click at [812, 201] on icon ""Tout allait bien… et puis, un jour, j’ai vu mon visage et mon corps différemme…" at bounding box center [676, 211] width 601 height 30
click at [812, 200] on icon ""Tout allait bien… et puis, un jour, j’ai vu mon visage et mon corps différemme…" at bounding box center [676, 211] width 601 height 30
click at [889, 196] on icon ""Tout allait bien… et puis, un jour, j’ai vu mon visage et mon corps différemme…" at bounding box center [674, 211] width 597 height 30
click at [888, 196] on icon ""Tout allait bien… et puis, un jour, j’ai vu mon visage et mon corps différemme…" at bounding box center [674, 211] width 597 height 30
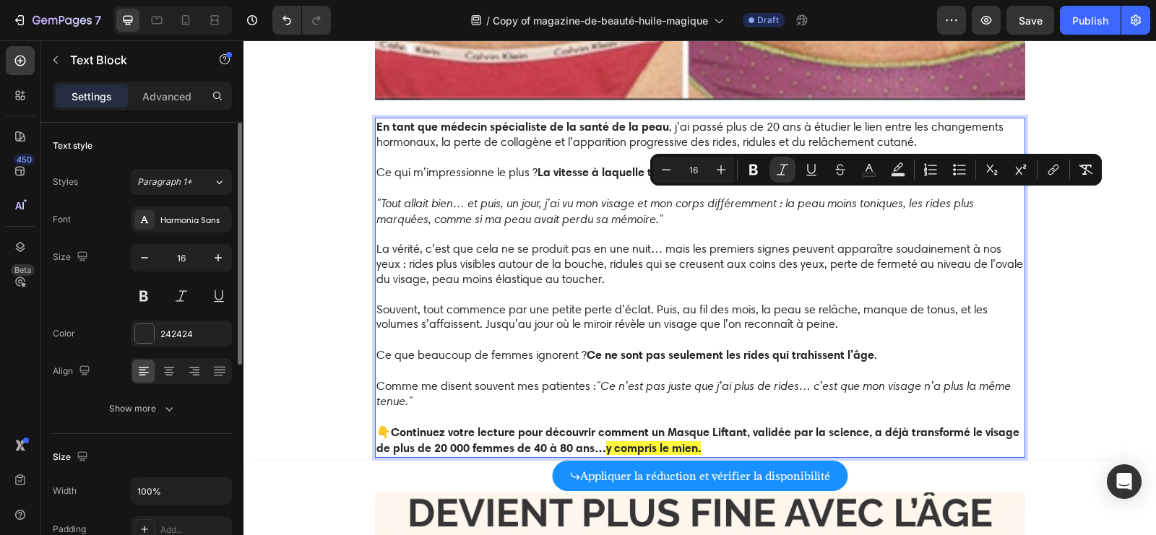
click at [853, 205] on icon ""Tout allait bien… et puis, un jour, j’ai vu mon visage et mon corps différemme…" at bounding box center [674, 211] width 597 height 30
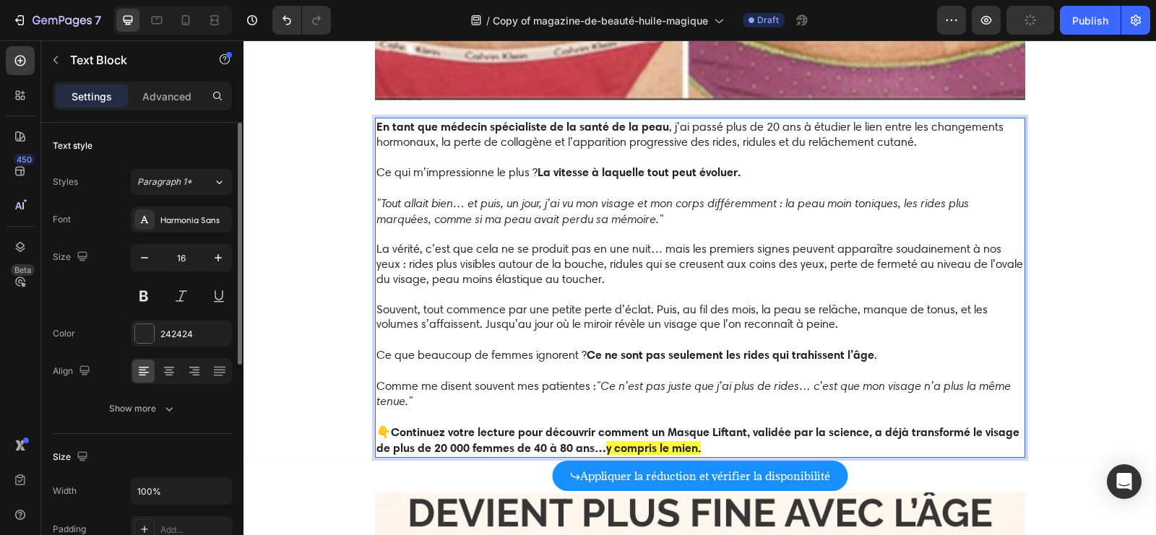
click at [892, 201] on icon ""Tout allait bien… et puis, un jour, j’ai vu mon visage et mon corps différemme…" at bounding box center [672, 211] width 592 height 30
click at [897, 202] on icon ""Tout allait bien… et puis, un jour, j’ai vu mon visage et mon corps différemme…" at bounding box center [698, 211] width 645 height 30
click at [919, 200] on icon ""Tout allait bien… et puis, un jour, j’ai vu mon visage et mon corps différemme…" at bounding box center [675, 211] width 599 height 30
click at [454, 214] on icon ""Tout allait bien… et puis, un jour, j’ai vu mon visage et mon corps différemme…" at bounding box center [677, 211] width 603 height 30
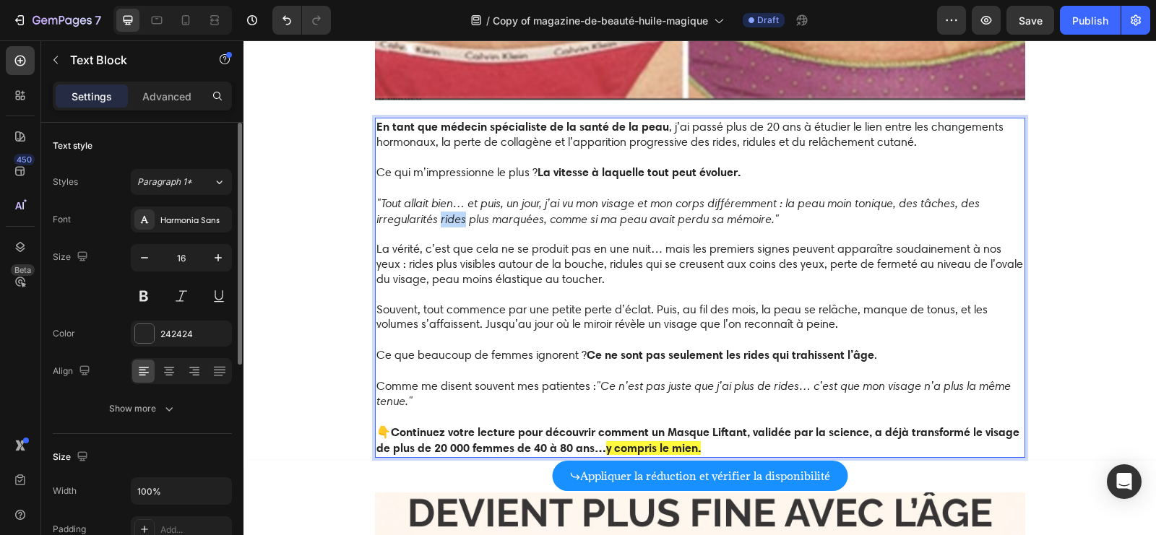
click at [453, 214] on icon ""Tout allait bien… et puis, un jour, j’ai vu mon visage et mon corps différemme…" at bounding box center [677, 211] width 603 height 30
click at [478, 220] on icon ""Tout allait bien… et puis, un jour, j’ai vu mon visage et mon corps différemme…" at bounding box center [677, 211] width 603 height 30
click at [624, 221] on p ""Tout allait bien… et puis, un jour, j’ai vu mon visage et mon corps différemme…" at bounding box center [699, 212] width 647 height 32
click at [807, 219] on p ""Tout allait bien… et puis, un jour, j’ai vu mon visage et mon corps différemme…" at bounding box center [699, 212] width 647 height 32
click at [842, 196] on icon ""Tout allait bien… et puis, un jour, j’ai vu mon visage et mon corps différemme…" at bounding box center [677, 211] width 603 height 30
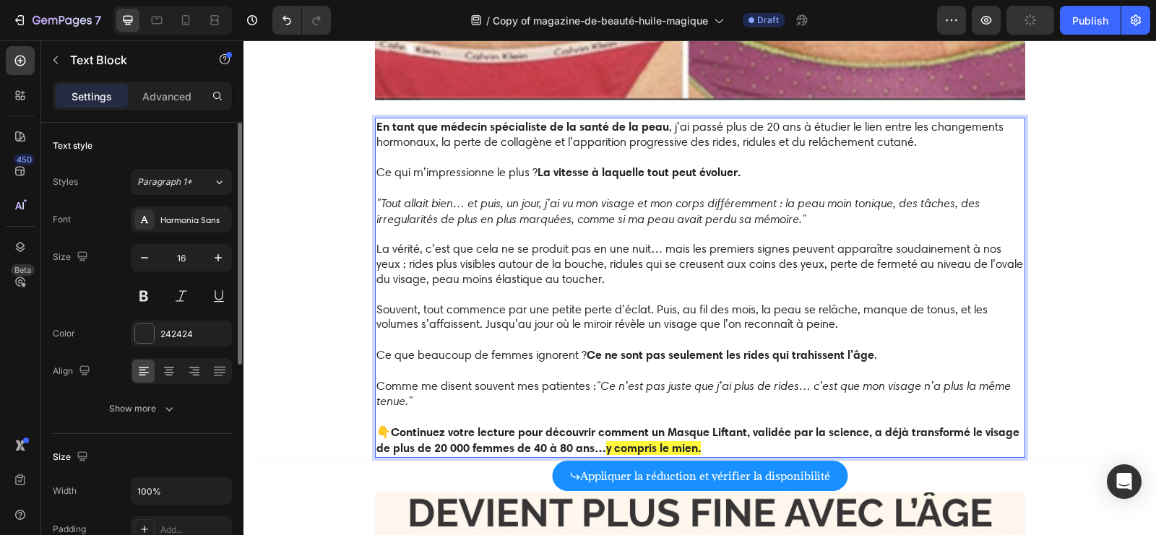
click at [849, 202] on icon ""Tout allait bien… et puis, un jour, j’ai vu mon visage et mon corps différemme…" at bounding box center [677, 211] width 603 height 30
click at [751, 277] on p "La vérité, c’est que cela ne se produit pas en une nuit… mais les premiers sign…" at bounding box center [699, 294] width 647 height 105
click at [444, 257] on span "La vérité, c’est que cela ne se produit pas en une nuit… mais les premiers sign…" at bounding box center [699, 264] width 647 height 44
click at [551, 259] on span "La vérité, c’est que cela ne se produit pas en une nuit… mais les premiers sign…" at bounding box center [699, 264] width 647 height 44
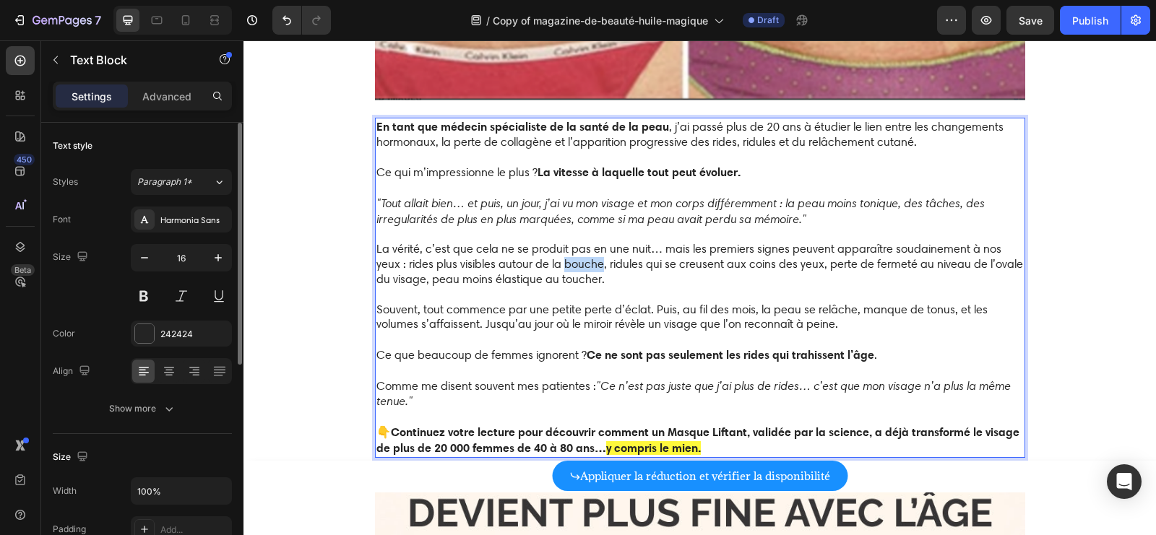
click at [551, 259] on span "La vérité, c’est que cela ne se produit pas en une nuit… mais les premiers sign…" at bounding box center [699, 264] width 647 height 44
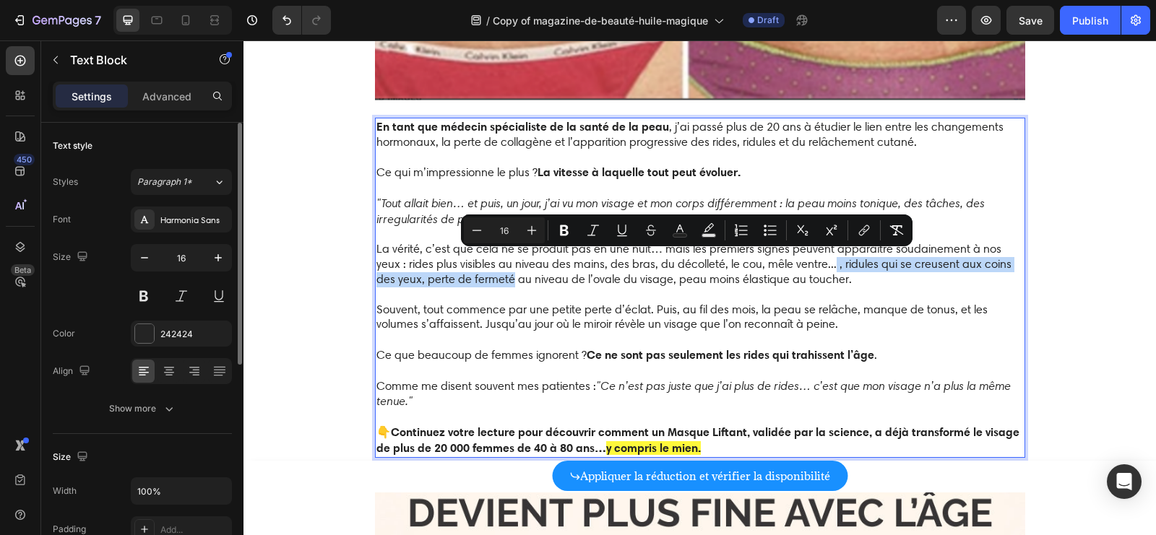
drag, startPoint x: 491, startPoint y: 279, endPoint x: 804, endPoint y: 263, distance: 314.0
click at [804, 263] on span "La vérité, c’est que cela ne se produit pas en une nuit… mais les premiers sign…" at bounding box center [693, 264] width 635 height 44
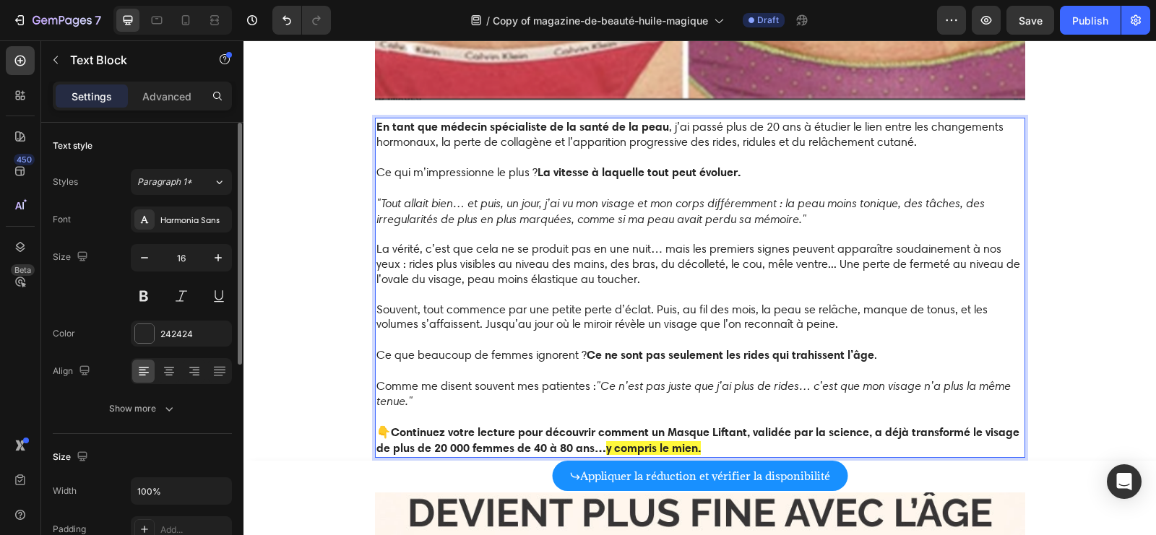
click at [1008, 262] on span "La vérité, c’est que cela ne se produit pas en une nuit… mais les premiers sign…" at bounding box center [698, 264] width 644 height 44
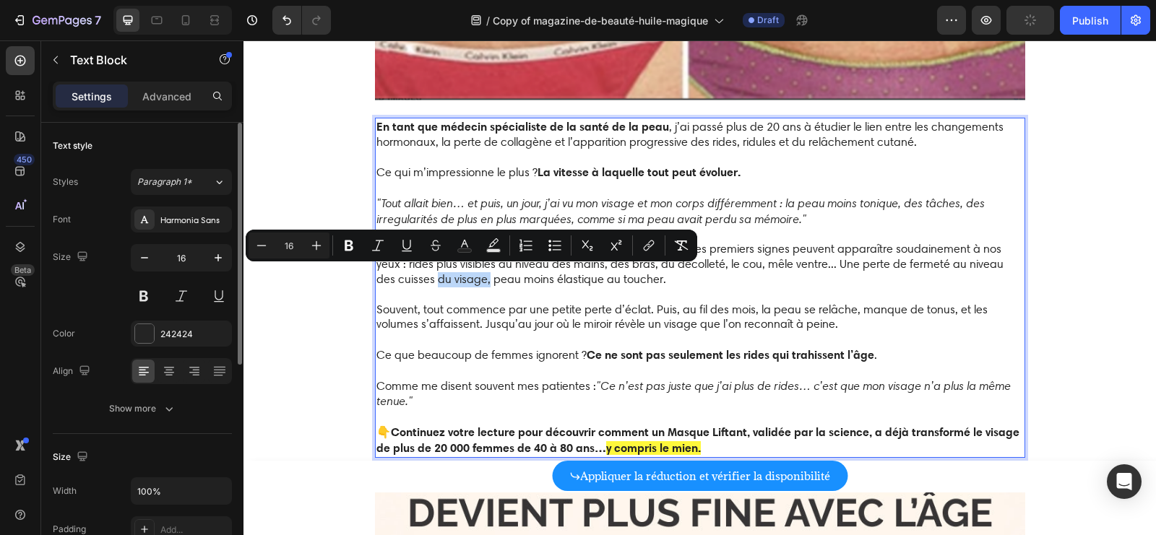
drag, startPoint x: 468, startPoint y: 279, endPoint x: 417, endPoint y: 277, distance: 51.3
click at [417, 277] on span "La vérité, c’est que cela ne se produit pas en une nuit… mais les premiers sign…" at bounding box center [689, 264] width 627 height 44
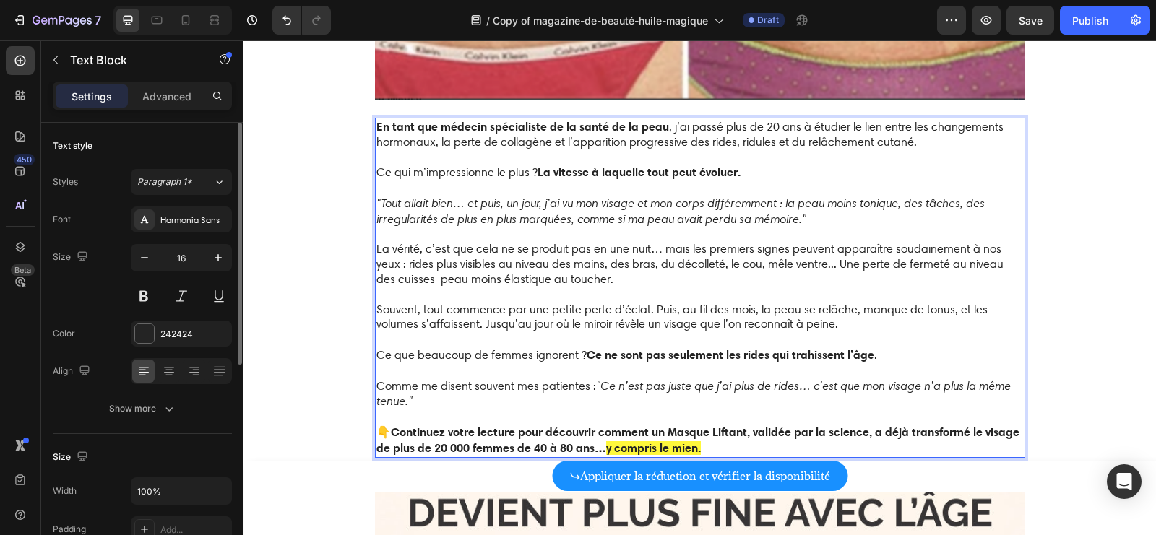
click at [758, 261] on span "La vérité, c’est que cela ne se produit pas en une nuit… mais les premiers sign…" at bounding box center [689, 264] width 627 height 44
click at [414, 277] on span "La vérité, c’est que cela ne se produit pas en une nuit… mais les premiers sign…" at bounding box center [699, 264] width 647 height 44
click at [681, 303] on span "Souvent, tout commence par une petite perte d’éclat. Puis, au fil des mois, la …" at bounding box center [681, 317] width 611 height 29
click at [616, 275] on p "La vérité, c’est que cela ne se produit pas en une nuit… mais les premiers sign…" at bounding box center [699, 294] width 647 height 105
click at [545, 341] on p "La vérité, c’est que cela ne se produit pas en une nuit… mais les premiers sign…" at bounding box center [699, 294] width 647 height 105
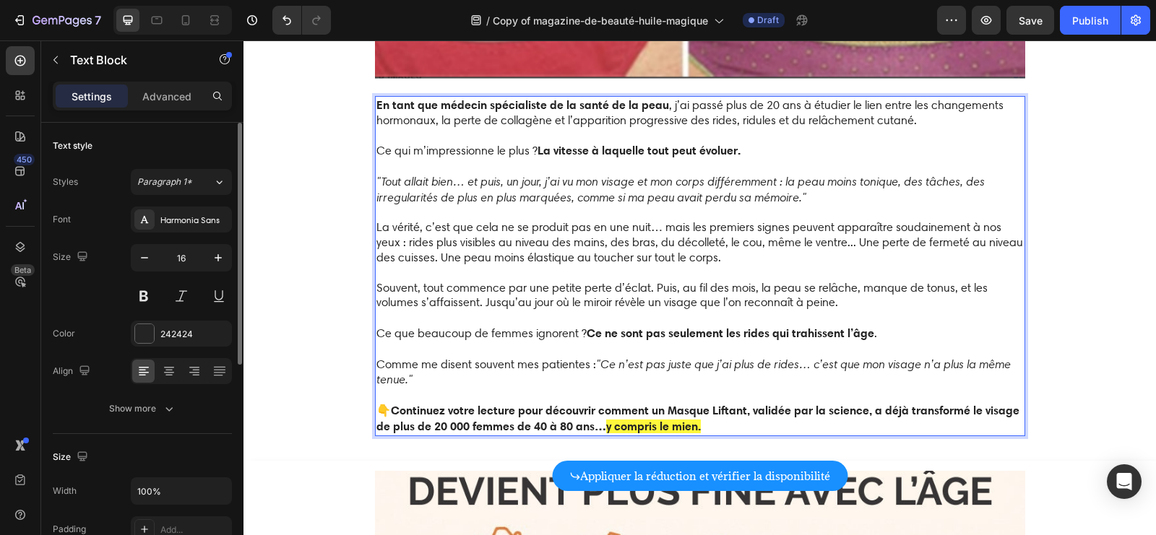
scroll to position [1465, 0]
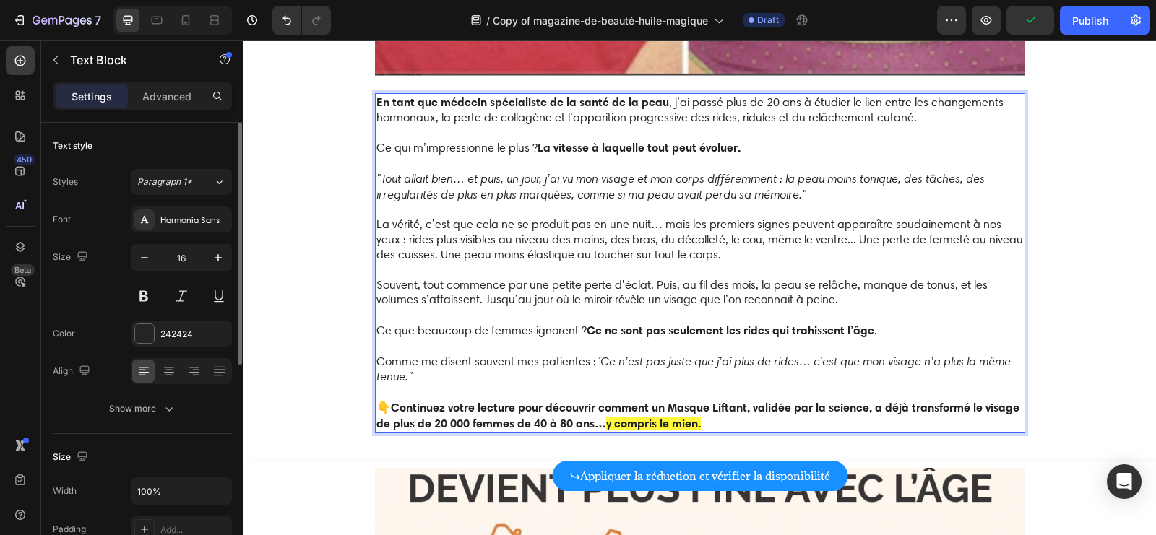
click at [661, 295] on span "Souvent, tout commence par une petite perte d’éclat. Puis, au fil des mois, la …" at bounding box center [681, 292] width 611 height 29
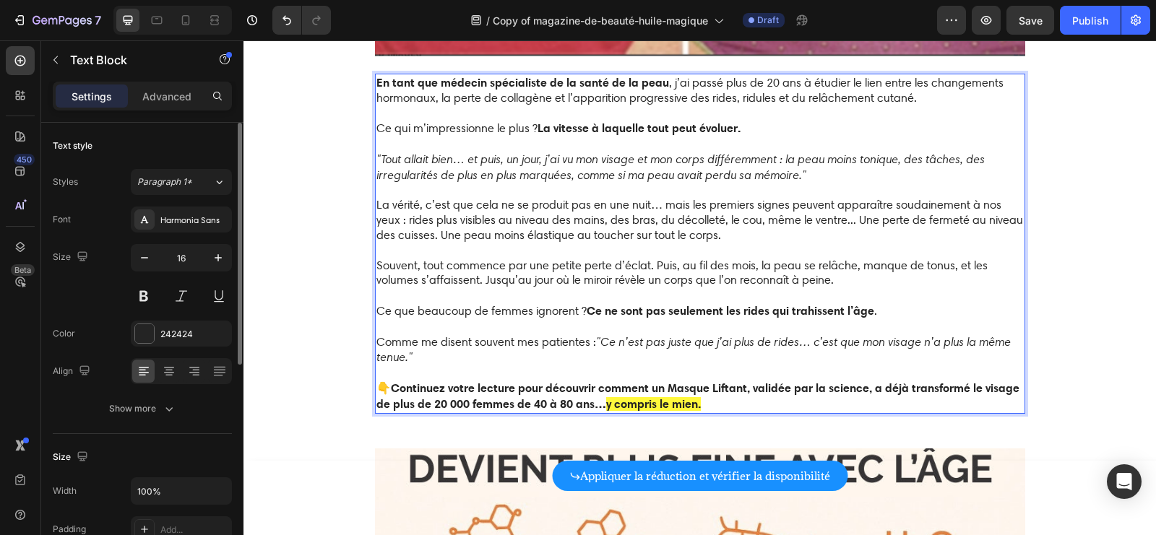
scroll to position [1490, 0]
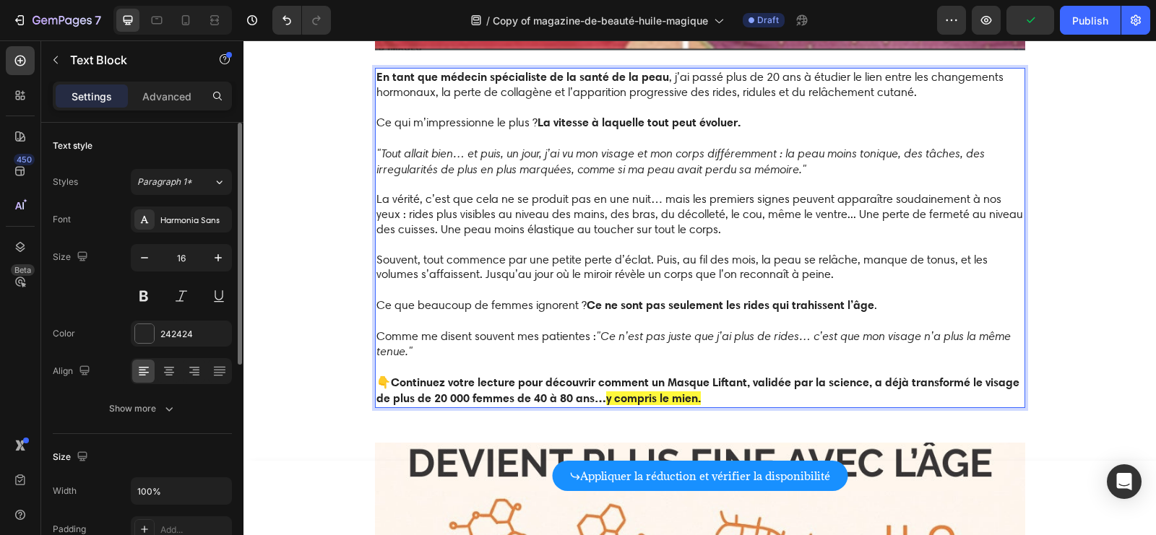
click at [892, 329] on icon ""Ce n’est pas juste que j’ai plus de rides… c’est que mon visage n’a plus la mê…" at bounding box center [693, 344] width 634 height 30
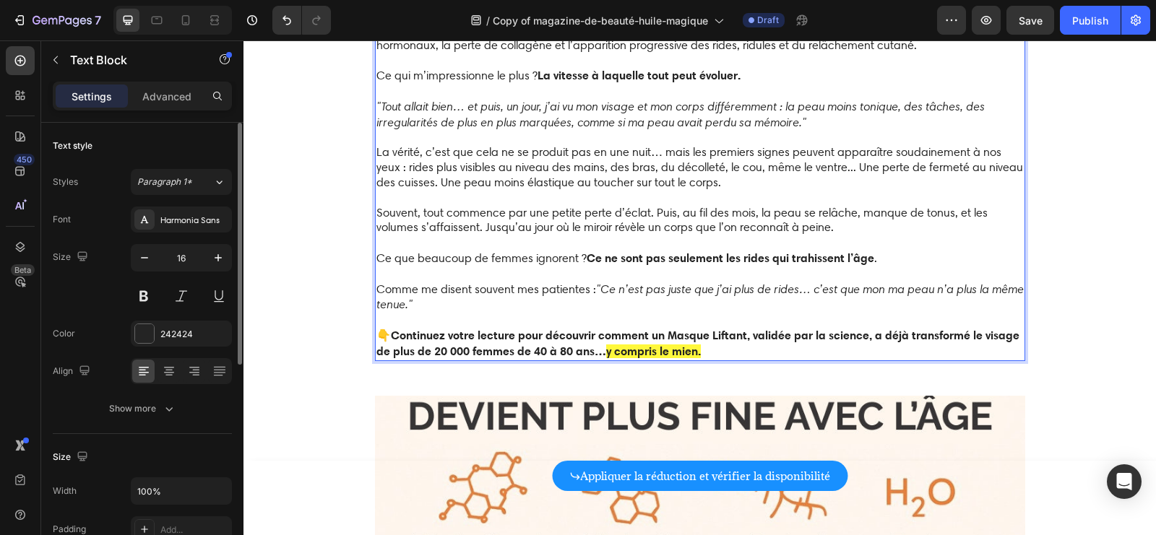
click at [728, 328] on strong "Continuez votre lecture pour découvrir comment un Masque Liftant, validée par l…" at bounding box center [697, 343] width 643 height 30
click at [991, 328] on strong "Continuez votre lecture pour découvrir comment une Huile Liftante, validée par …" at bounding box center [696, 343] width 641 height 30
click at [990, 328] on strong "Continuez votre lecture pour découvrir comment une Huile Liftante, validée par …" at bounding box center [696, 343] width 641 height 30
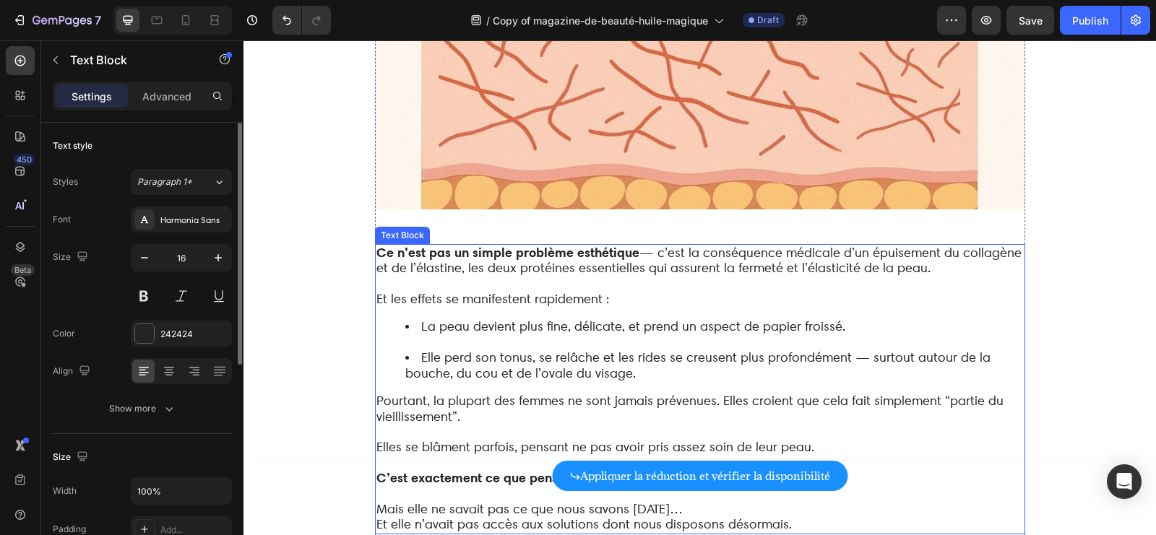
scroll to position [2243, 0]
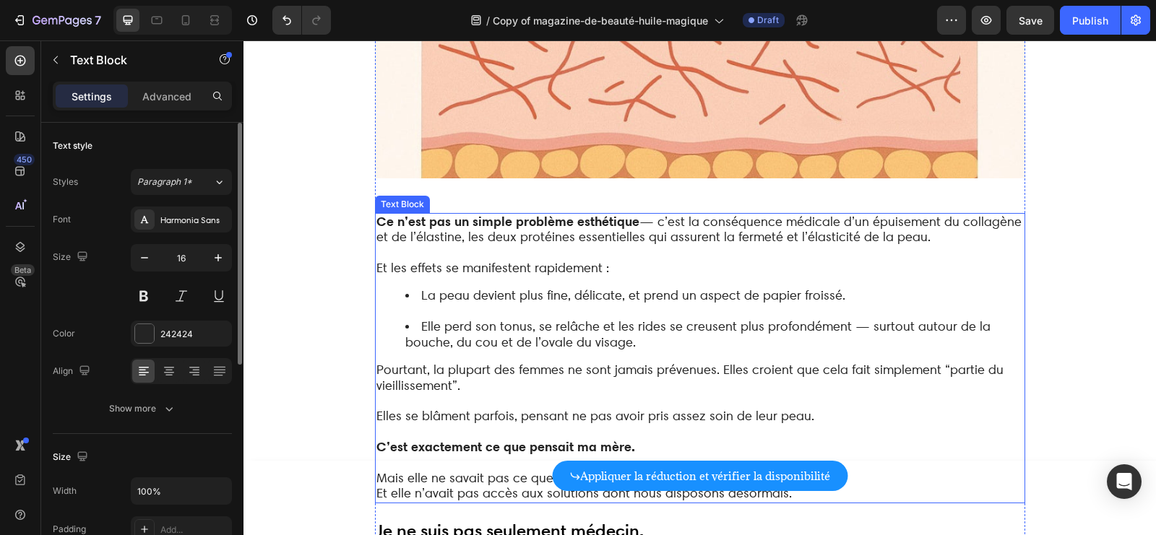
click at [662, 319] on span "Elle perd son tonus, se relâche et les rides se creusent plus profondément — su…" at bounding box center [697, 334] width 585 height 31
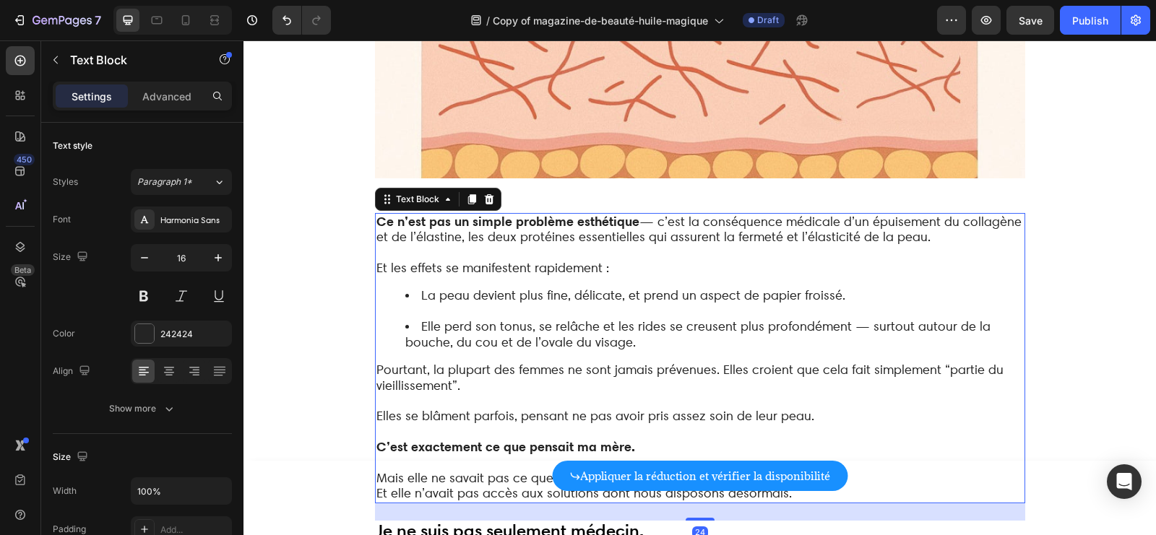
scroll to position [399, 0]
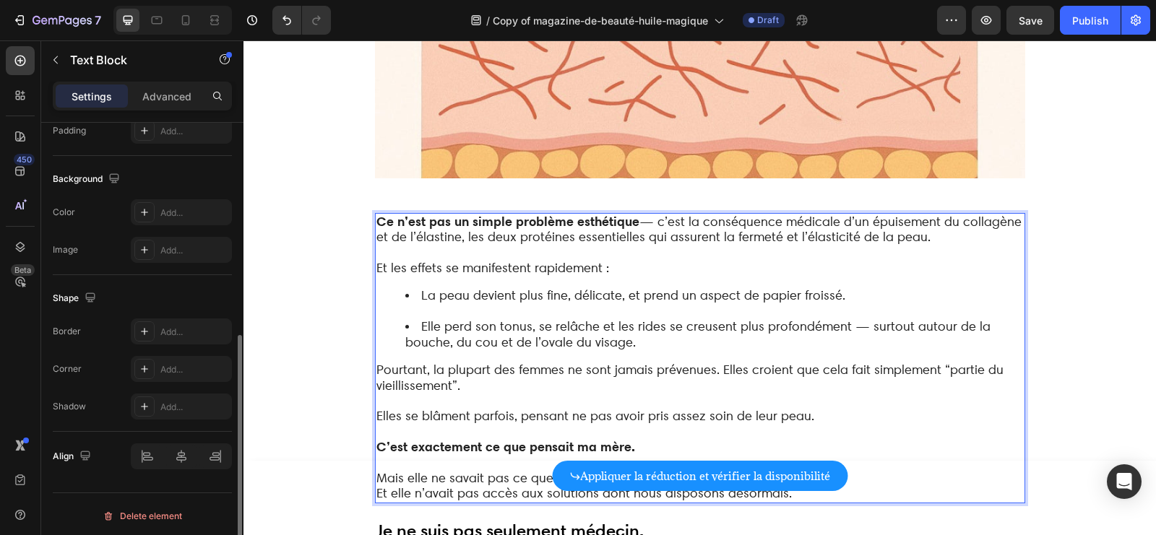
click at [898, 319] on span "Elle perd son tonus, se relâche et les rides se creusent plus profondément — su…" at bounding box center [697, 334] width 585 height 31
click at [980, 321] on li "Elle perd son tonus, se relâche et les rides se creusent plus profondément — su…" at bounding box center [714, 335] width 618 height 32
drag, startPoint x: 682, startPoint y: 331, endPoint x: 447, endPoint y: 335, distance: 234.8
click at [446, 333] on li "Elle perd son tonus, se relâche et les rides se creusent plus profondément — su…" at bounding box center [714, 335] width 618 height 32
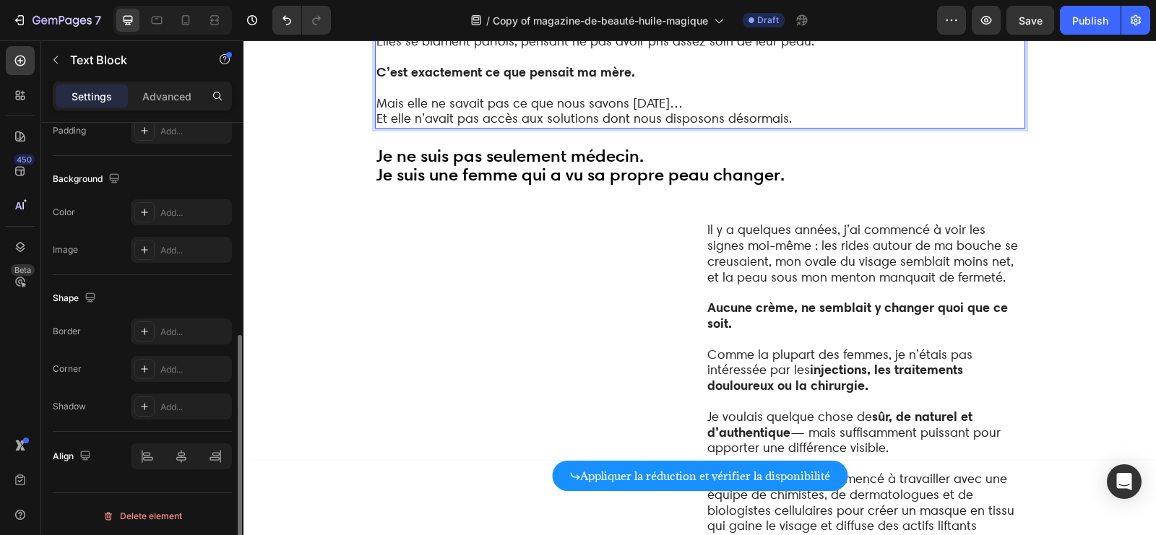
scroll to position [2626, 0]
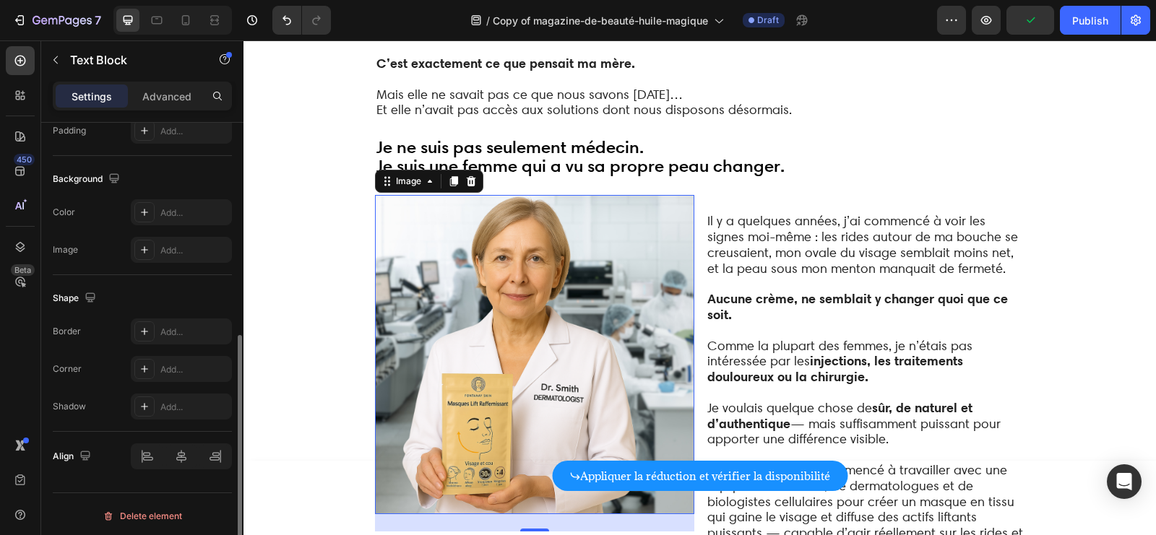
click at [601, 264] on img at bounding box center [534, 354] width 319 height 319
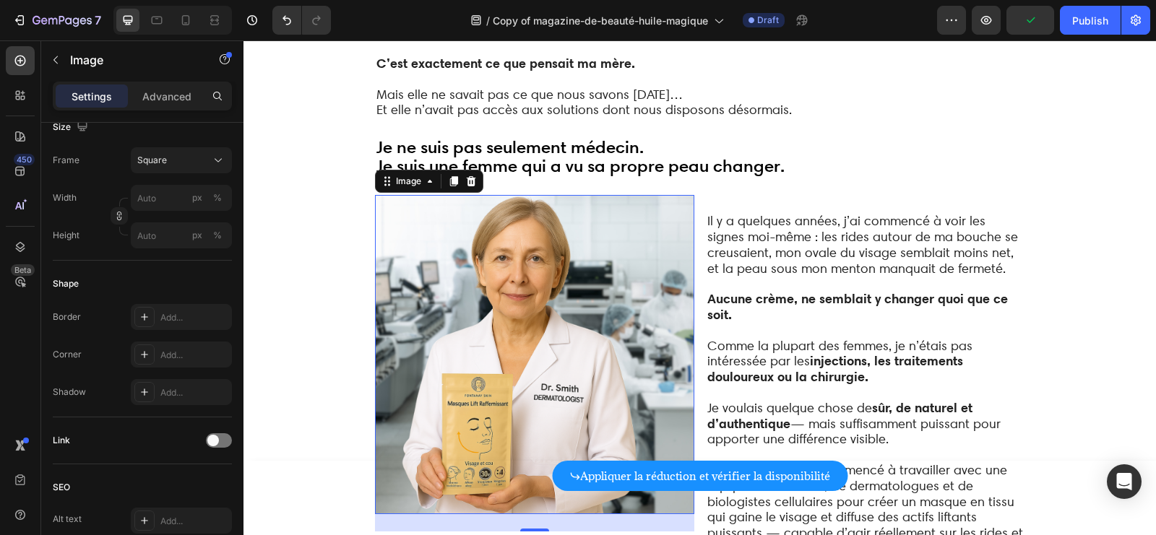
scroll to position [0, 0]
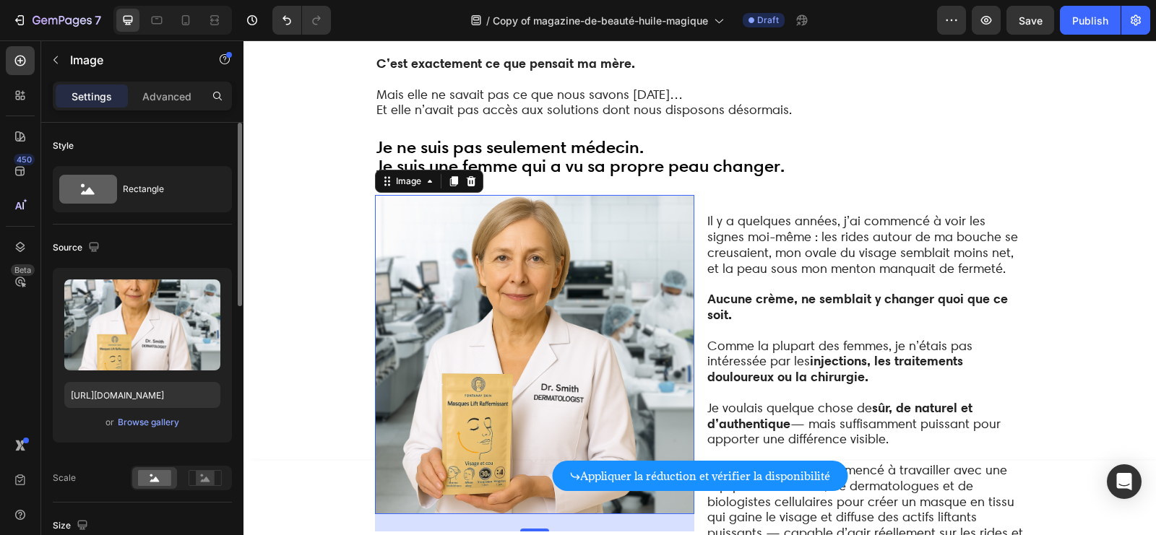
click at [488, 335] on img at bounding box center [534, 354] width 319 height 319
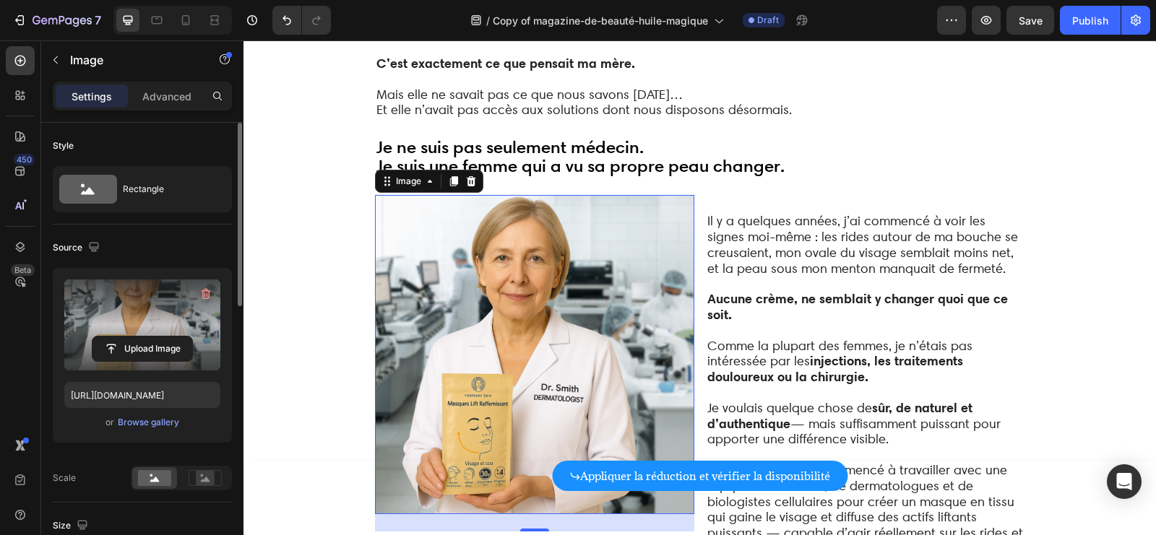
click at [123, 332] on label at bounding box center [142, 325] width 156 height 91
click at [123, 337] on input "file" at bounding box center [142, 349] width 100 height 25
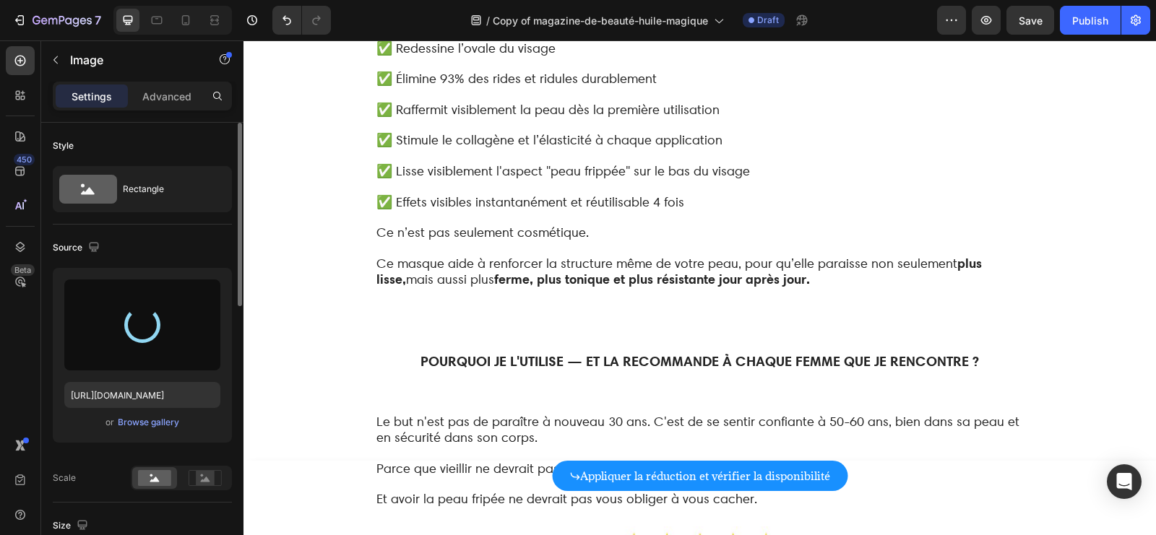
type input "[URL][DOMAIN_NAME]"
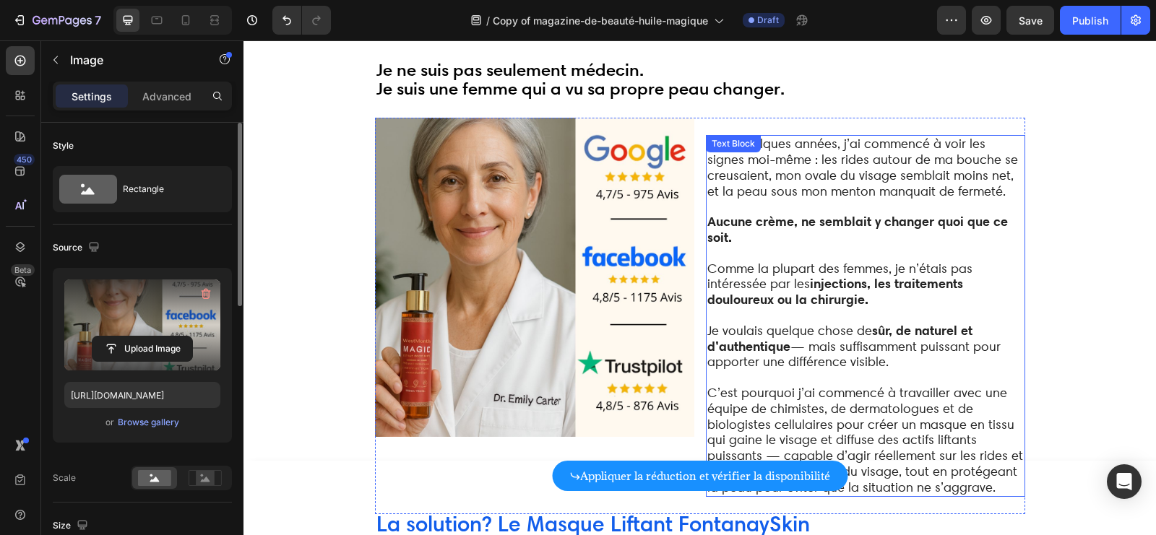
scroll to position [2695, 0]
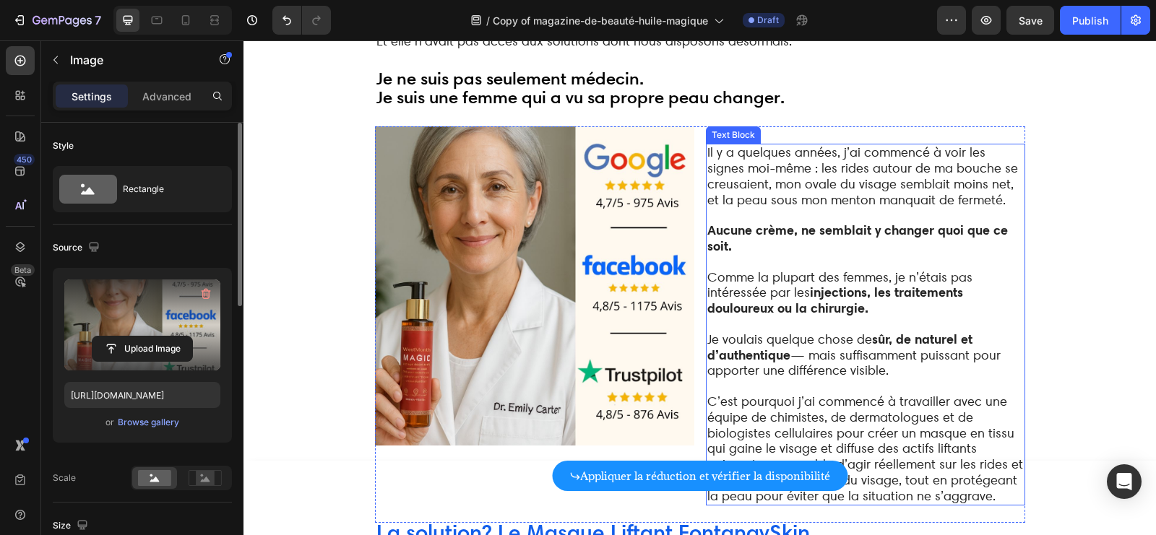
click at [885, 208] on p at bounding box center [865, 215] width 316 height 15
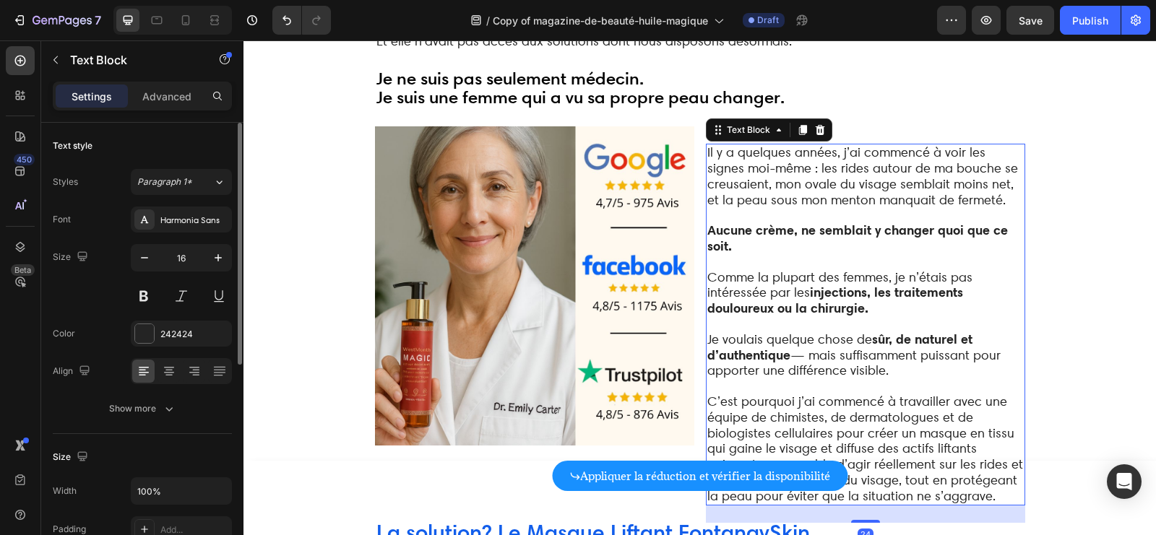
click at [979, 154] on p "Il y a quelques années, j’ai commencé à voir les signes moi-même : les rides au…" at bounding box center [865, 176] width 316 height 63
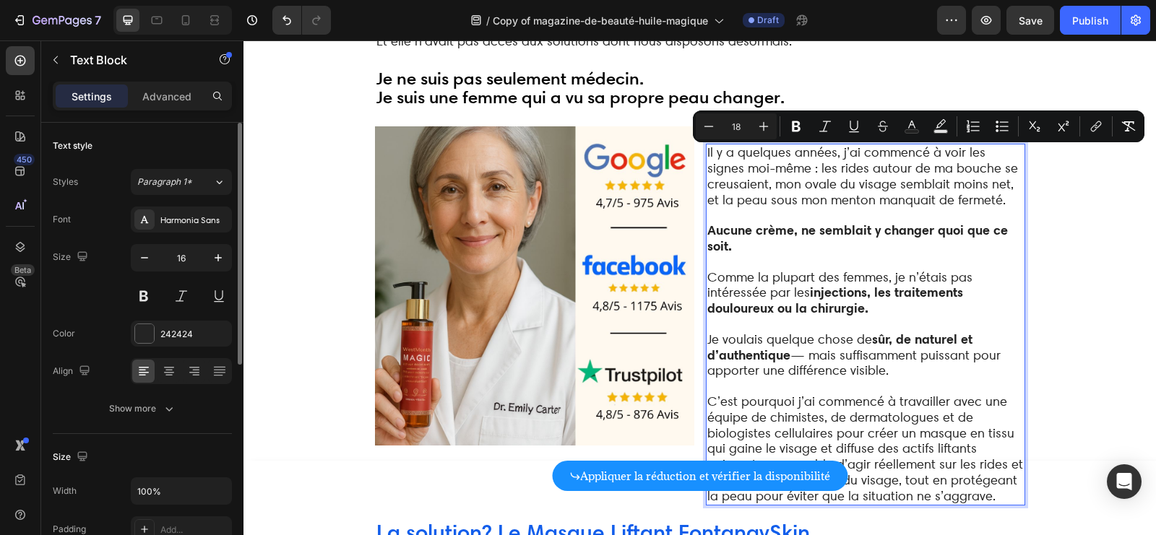
click at [980, 160] on p "Il y a quelques années, j’ai commencé à voir les signes moi-même : les rides au…" at bounding box center [865, 176] width 316 height 63
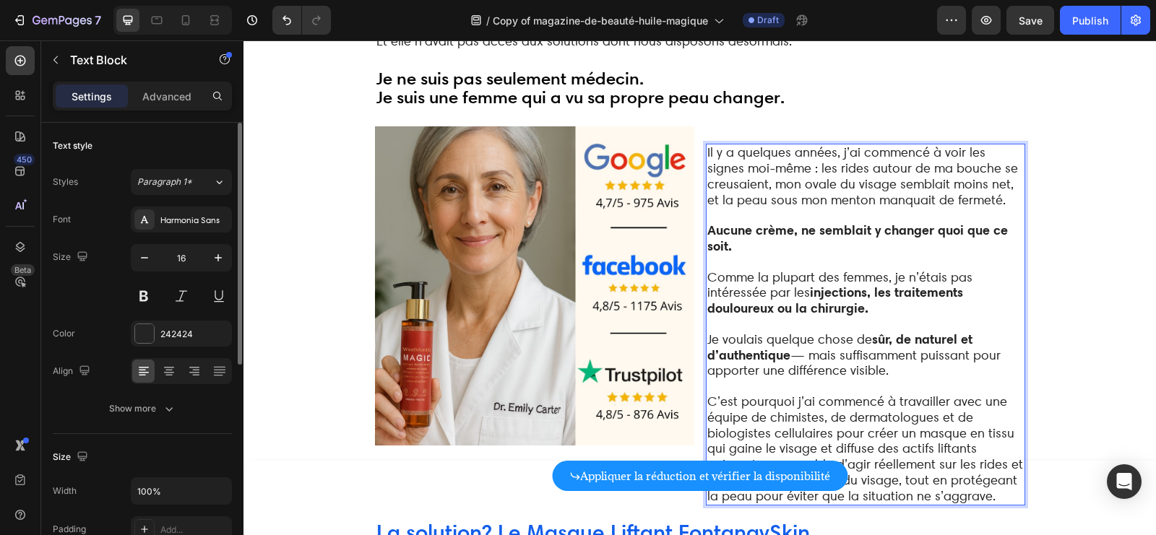
click at [866, 164] on span "Il y a quelques années, j’ai commencé à voir les signes moi-même : les rides au…" at bounding box center [862, 175] width 311 height 62
click at [865, 164] on span "Il y a quelques années, j’ai commencé à voir les signes moi-même : les rides au…" at bounding box center [862, 175] width 311 height 62
click at [767, 177] on span "Il y a quelques années, j’ai commencé à voir les signes moi-même : les rides au…" at bounding box center [862, 175] width 311 height 62
drag, startPoint x: 982, startPoint y: 155, endPoint x: 795, endPoint y: 157, distance: 187.1
click at [795, 157] on p "Il y a quelques années, j’ai commencé à voir les signes moi-même : les rides au…" at bounding box center [865, 176] width 316 height 63
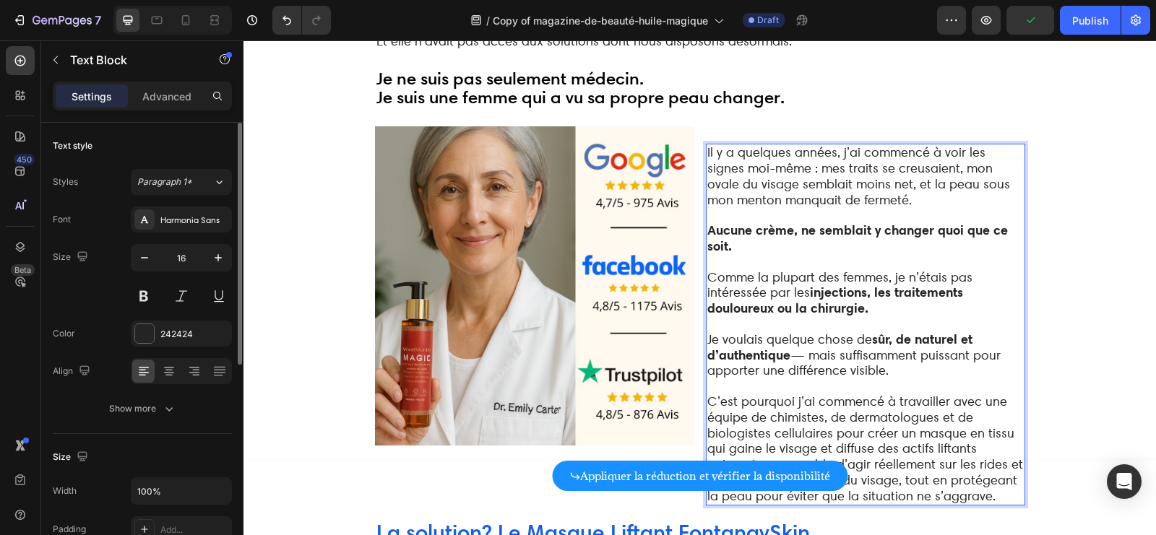
click at [965, 158] on span "Il y a quelques années, j’ai commencé à voir les signes moi-même : mes traits s…" at bounding box center [858, 175] width 303 height 62
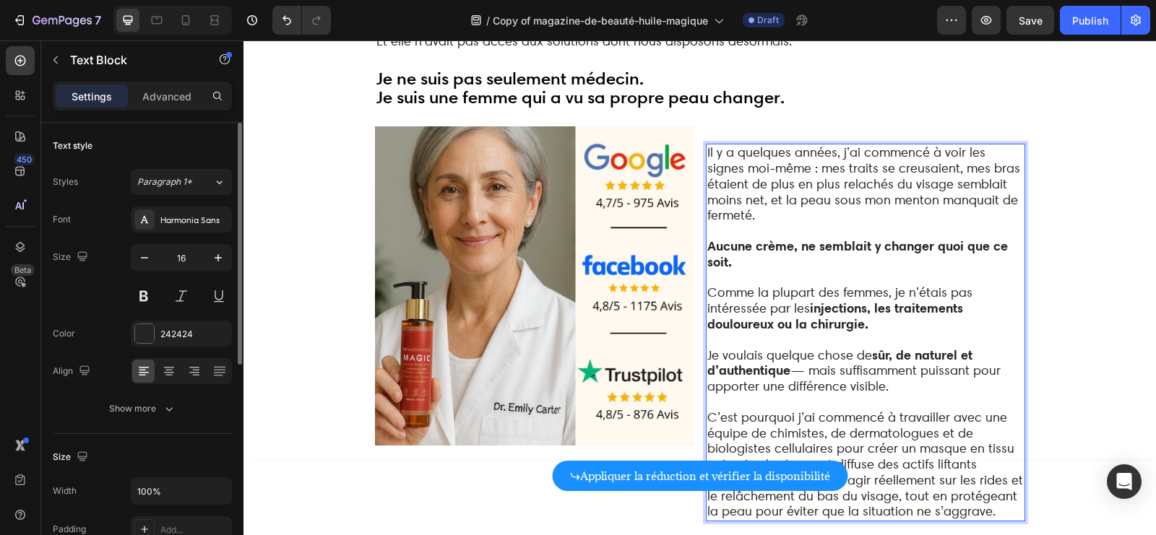
click at [945, 161] on span "Il y a quelques années, j’ai commencé à voir les signes moi-même : mes traits s…" at bounding box center [863, 183] width 313 height 78
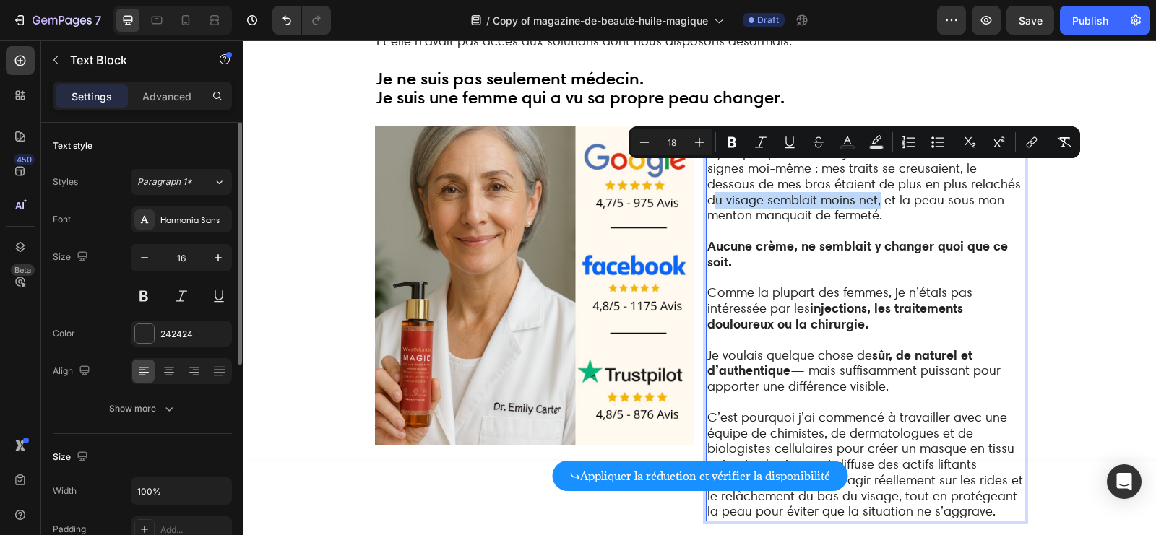
drag, startPoint x: 959, startPoint y: 173, endPoint x: 819, endPoint y: 193, distance: 141.5
click at [819, 193] on span "Il y a quelques années, j’ai commencé à voir les signes moi-même : mes traits s…" at bounding box center [864, 183] width 314 height 78
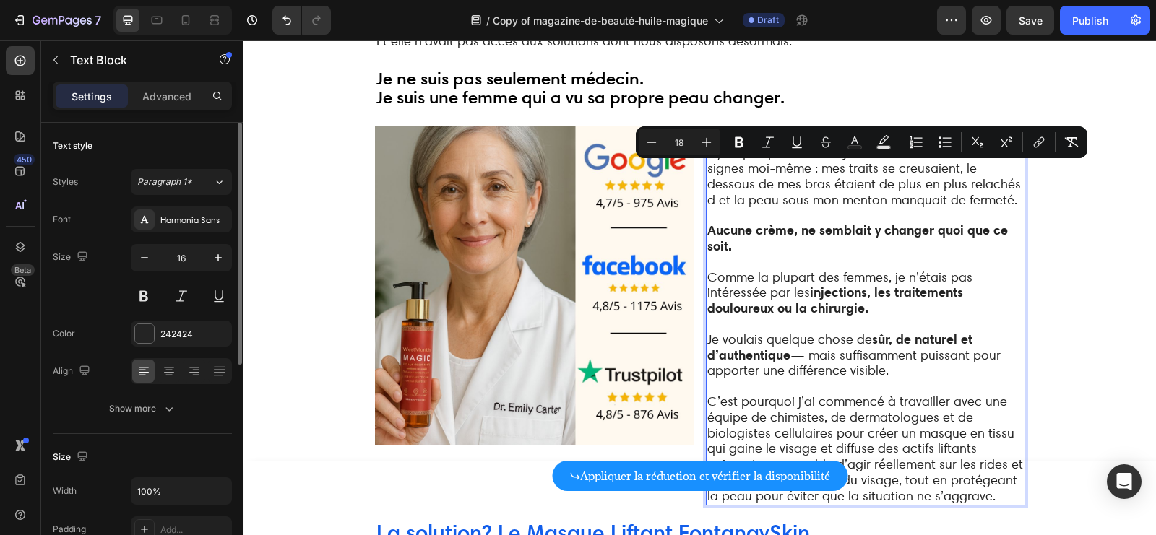
drag, startPoint x: 944, startPoint y: 183, endPoint x: 944, endPoint y: 170, distance: 13.0
click at [944, 170] on p "Il y a quelques années, j’ai commencé à voir les signes moi-même : mes traits s…" at bounding box center [865, 176] width 316 height 63
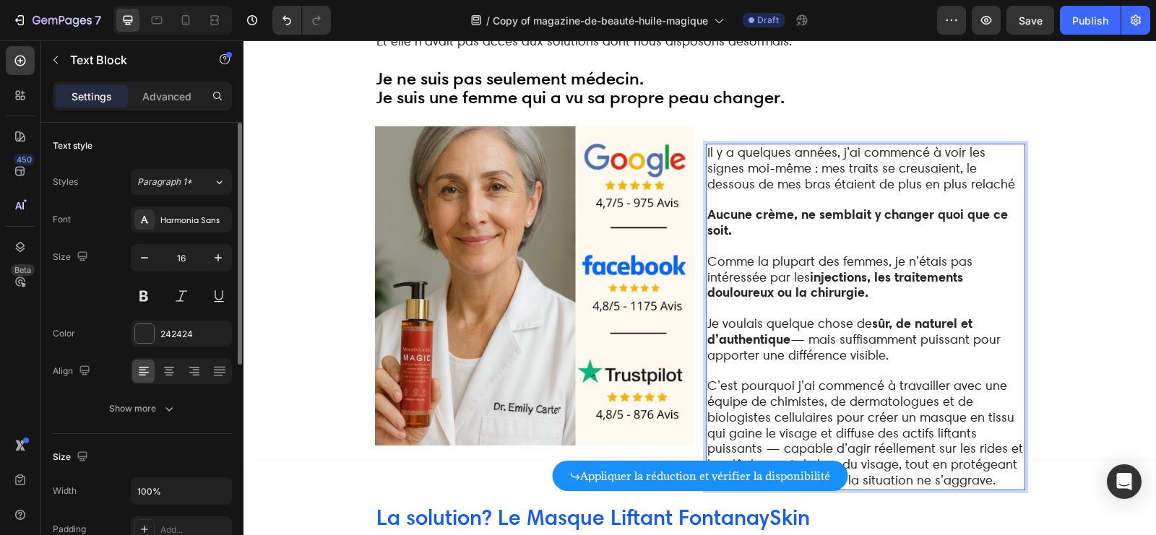
click at [801, 173] on span "Il y a quelques années, j’ai commencé à voir les signes moi-même : mes traits s…" at bounding box center [861, 167] width 308 height 47
click at [935, 178] on p "Il y a quelques années, j’ai commencé à voir les signes moi-même : mes traits s…" at bounding box center [865, 168] width 316 height 47
drag, startPoint x: 929, startPoint y: 175, endPoint x: 764, endPoint y: 175, distance: 165.4
click at [764, 175] on p "Il y a quelques années, j’ai commencé à voir les signes moi-même : mes traits s…" at bounding box center [865, 168] width 316 height 47
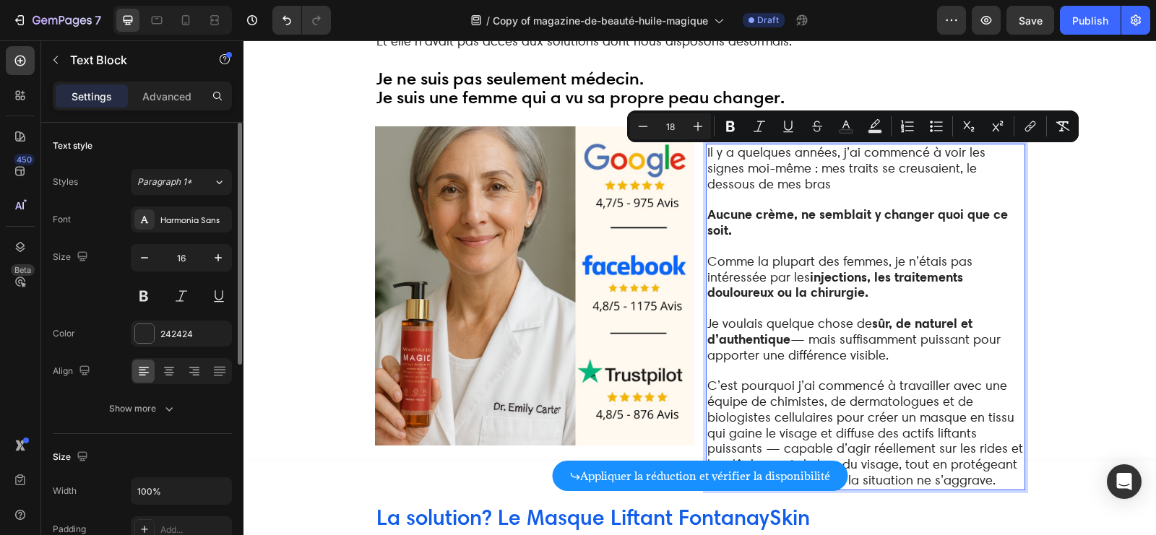
drag, startPoint x: 771, startPoint y: 178, endPoint x: 928, endPoint y: 154, distance: 158.7
click at [928, 155] on p "Il y a quelques années, j’ai commencé à voir les signes moi-même : mes traits s…" at bounding box center [865, 168] width 316 height 47
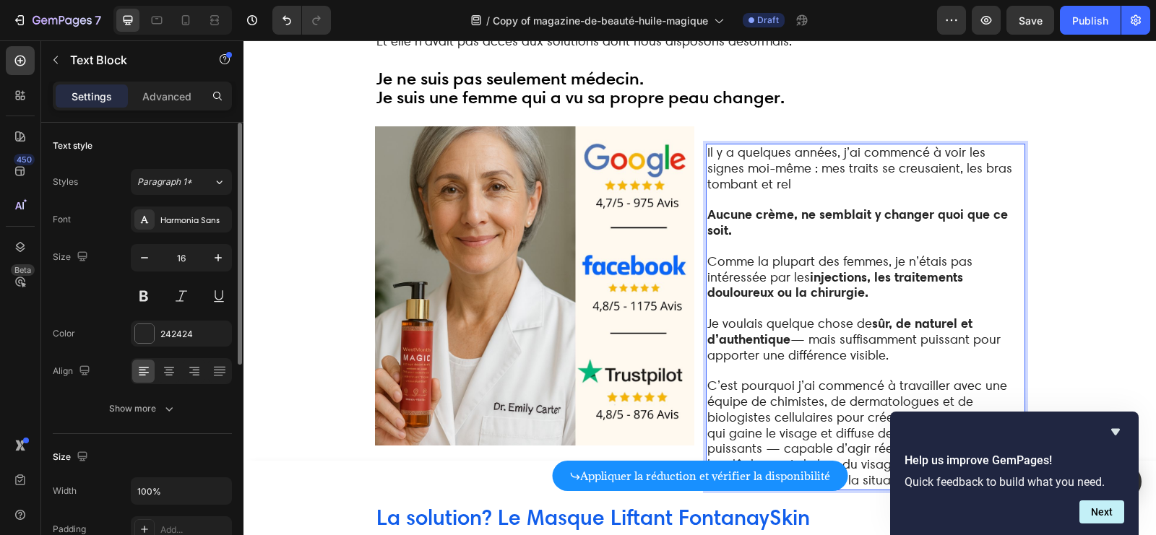
click at [871, 176] on p "Il y a quelques années, j’ai commencé à voir les signes moi-même : mes traits s…" at bounding box center [865, 168] width 316 height 47
click at [832, 170] on p "Il y a quelques années, j’ai commencé à voir les signes moi-même : mes traits s…" at bounding box center [865, 168] width 316 height 47
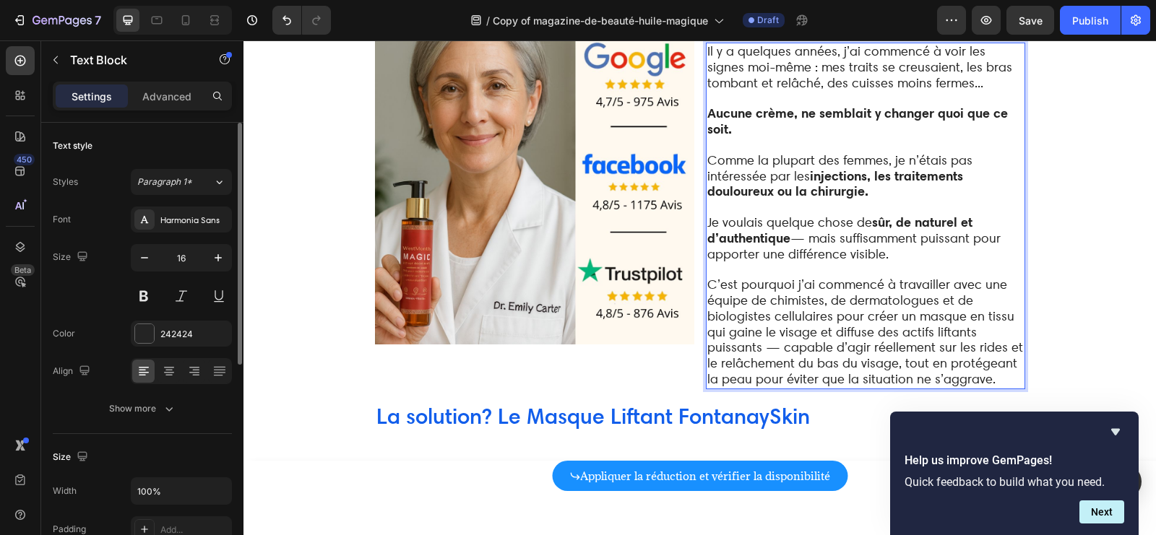
scroll to position [2809, 0]
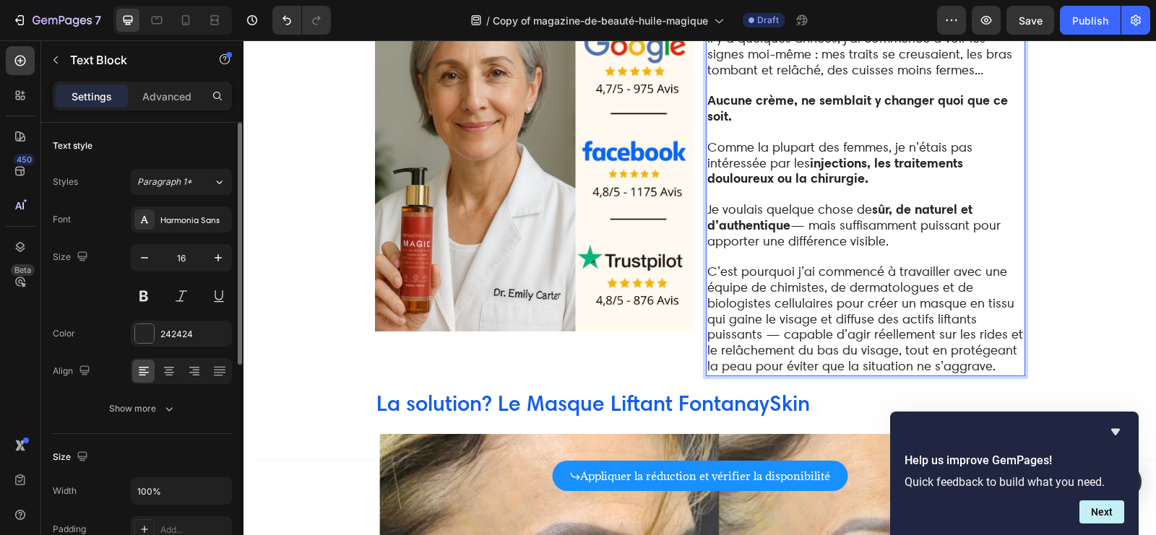
click at [937, 287] on span "C’est pourquoi j’ai commencé à travailler avec une équipe de chimistes, de derm…" at bounding box center [865, 319] width 316 height 110
click at [936, 287] on span "C’est pourquoi j’ai commencé à travailler avec une équipe de chimistes, de derm…" at bounding box center [865, 319] width 316 height 110
click at [990, 289] on span "C’est pourquoi j’ai commencé à travailler avec une équipe de chimistes, de derm…" at bounding box center [865, 319] width 316 height 110
click at [920, 288] on span "C’est pourquoi j’ai commencé à travailler avec une équipe de chimistes, de derm…" at bounding box center [865, 319] width 316 height 110
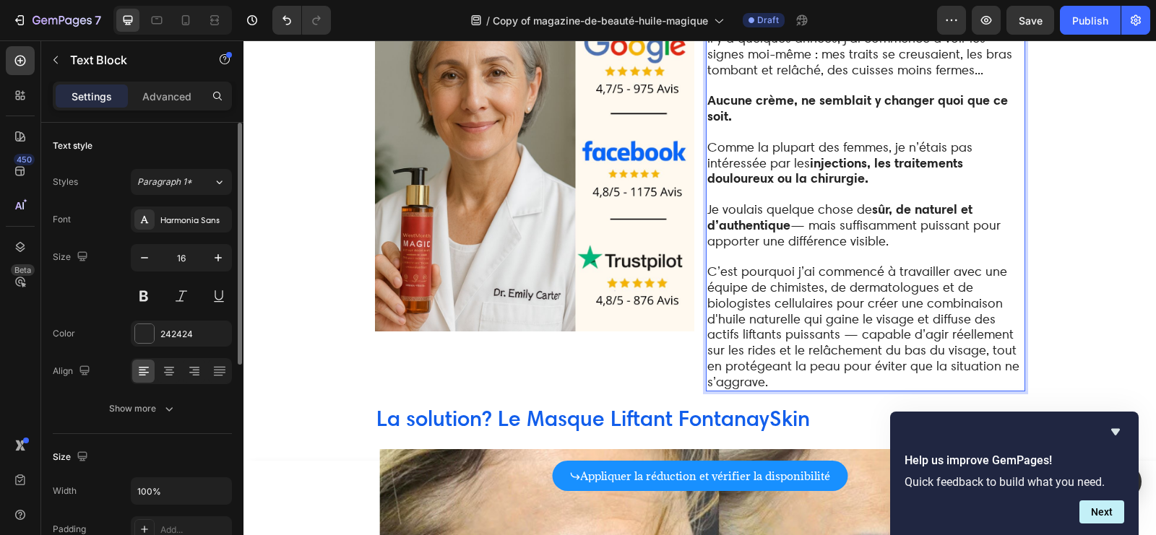
click at [743, 302] on span "C’est pourquoi j’ai commencé à travailler avec une équipe de chimistes, de derm…" at bounding box center [863, 327] width 312 height 126
click at [802, 304] on span "C’est pourquoi j’ai commencé à travailler avec une équipe de chimistes, de derm…" at bounding box center [863, 327] width 312 height 126
click at [865, 304] on span "C’est pourquoi j’ai commencé à travailler avec une équipe de chimistes, de derm…" at bounding box center [863, 327] width 312 height 126
click at [898, 304] on span "C’est pourquoi j’ai commencé à travailler avec une équipe de chimistes, de derm…" at bounding box center [863, 327] width 312 height 126
click at [898, 303] on span "C’est pourquoi j’ai commencé à travailler avec une équipe de chimistes, de derm…" at bounding box center [863, 327] width 312 height 126
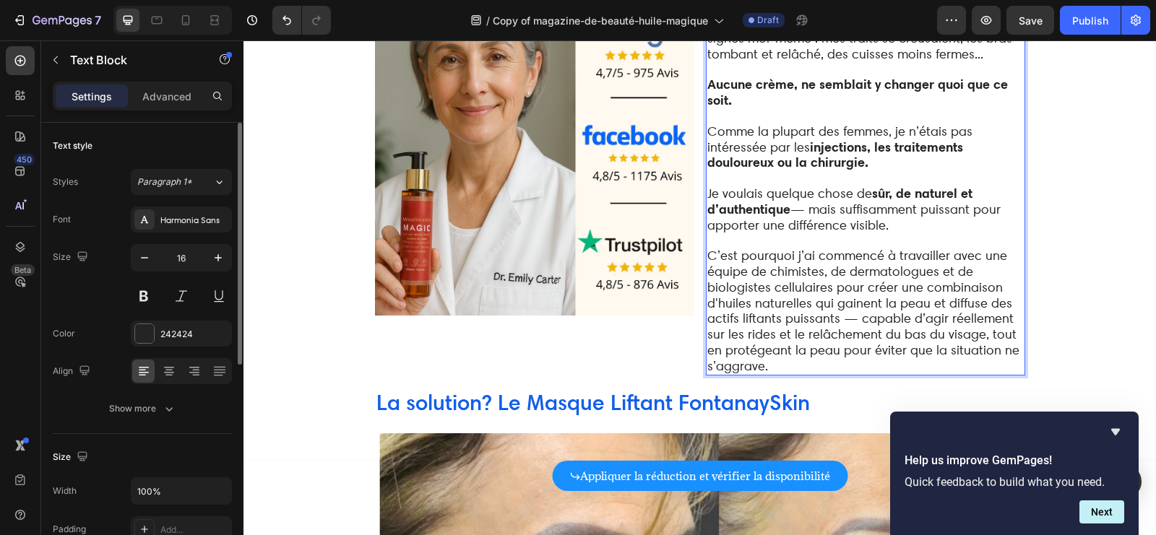
scroll to position [2828, 0]
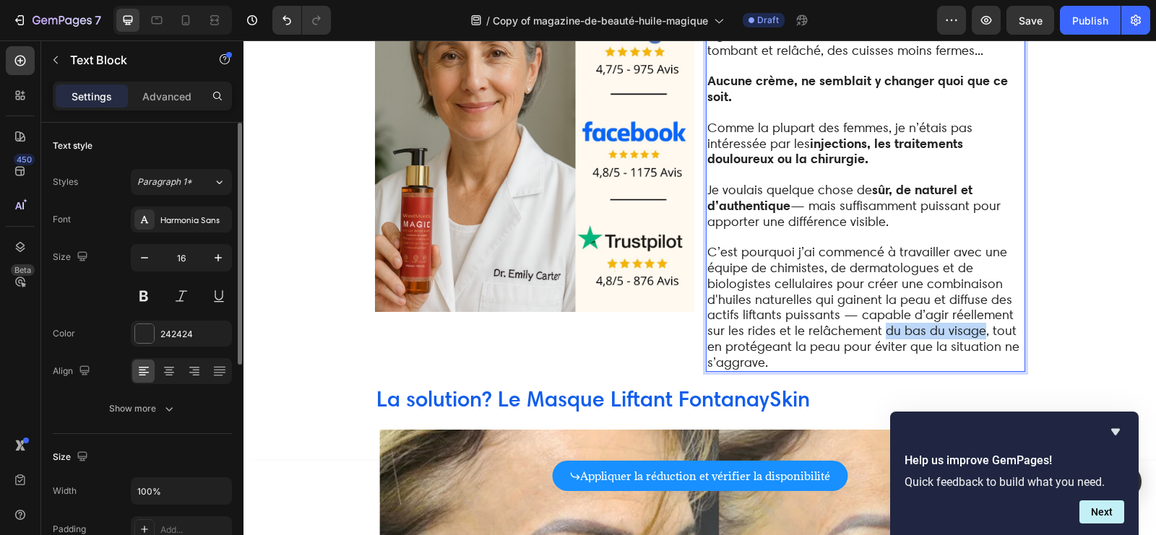
drag, startPoint x: 972, startPoint y: 314, endPoint x: 882, endPoint y: 314, distance: 89.6
click at [882, 314] on span "C’est pourquoi j’ai commencé à travailler avec une équipe de chimistes, de derm…" at bounding box center [863, 307] width 312 height 126
click at [858, 345] on p "C’est pourquoi j’ai commencé à travailler avec une équipe de chimistes, de derm…" at bounding box center [865, 308] width 316 height 126
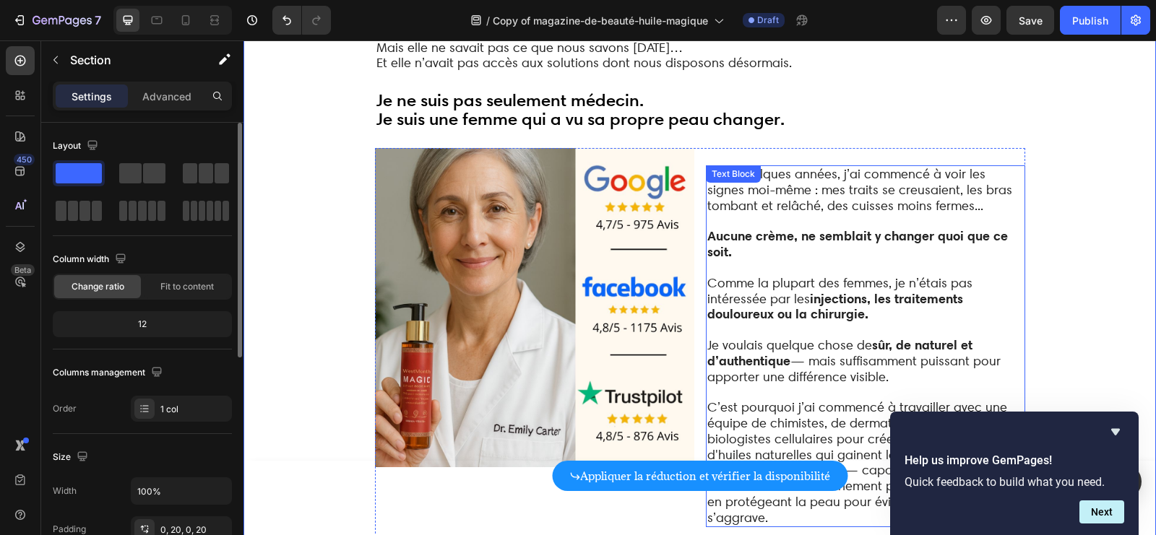
scroll to position [2672, 0]
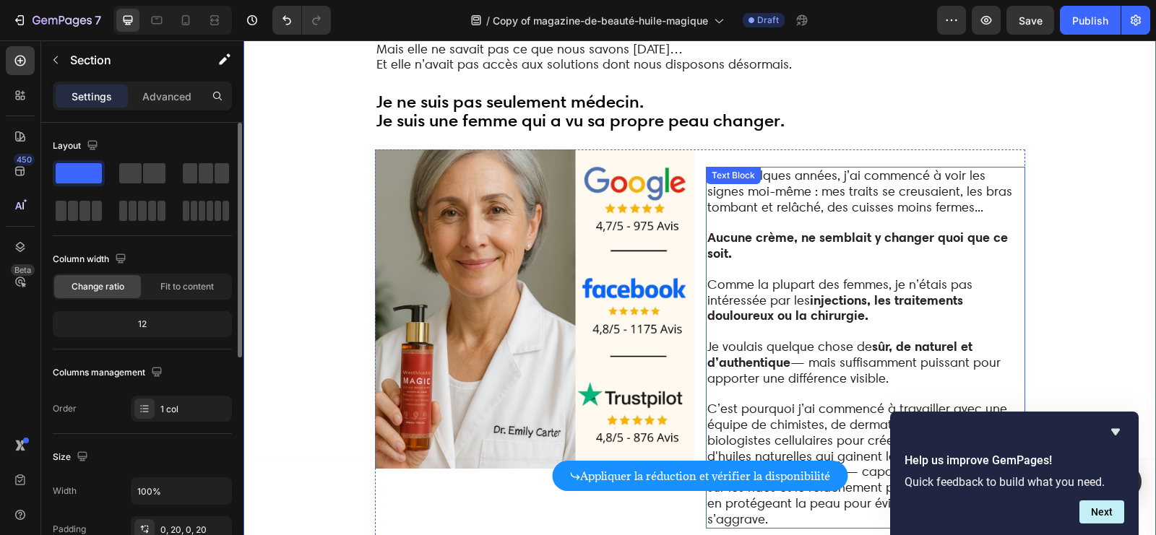
click at [880, 277] on span "Comme la plupart des femmes, je n’étais pas intéressée par les injections, les …" at bounding box center [839, 300] width 265 height 47
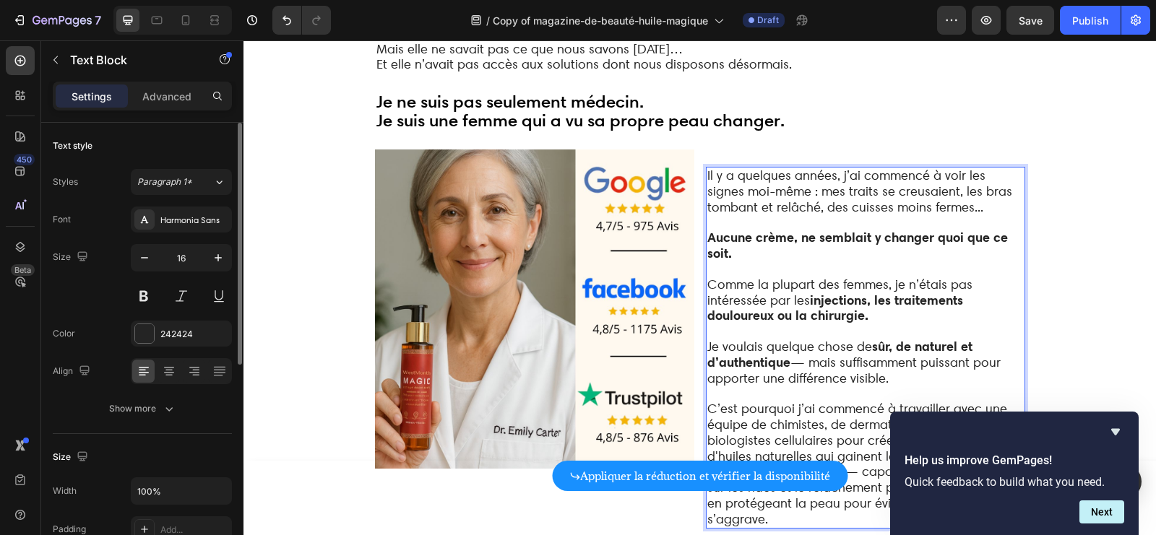
click at [728, 341] on strong "sûr, de naturel et d’authentique" at bounding box center [839, 354] width 265 height 33
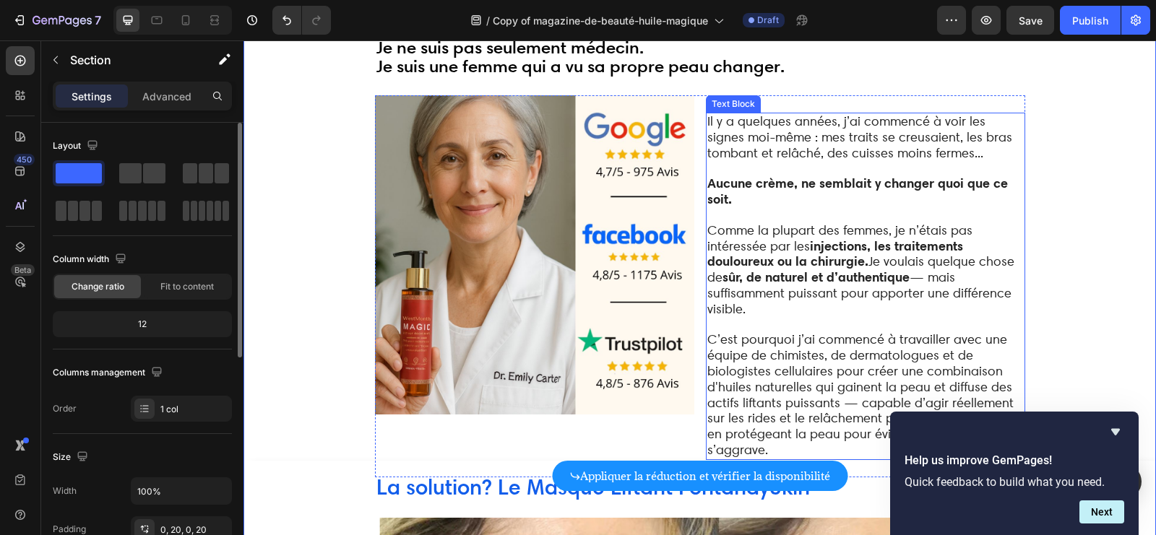
scroll to position [2724, 0]
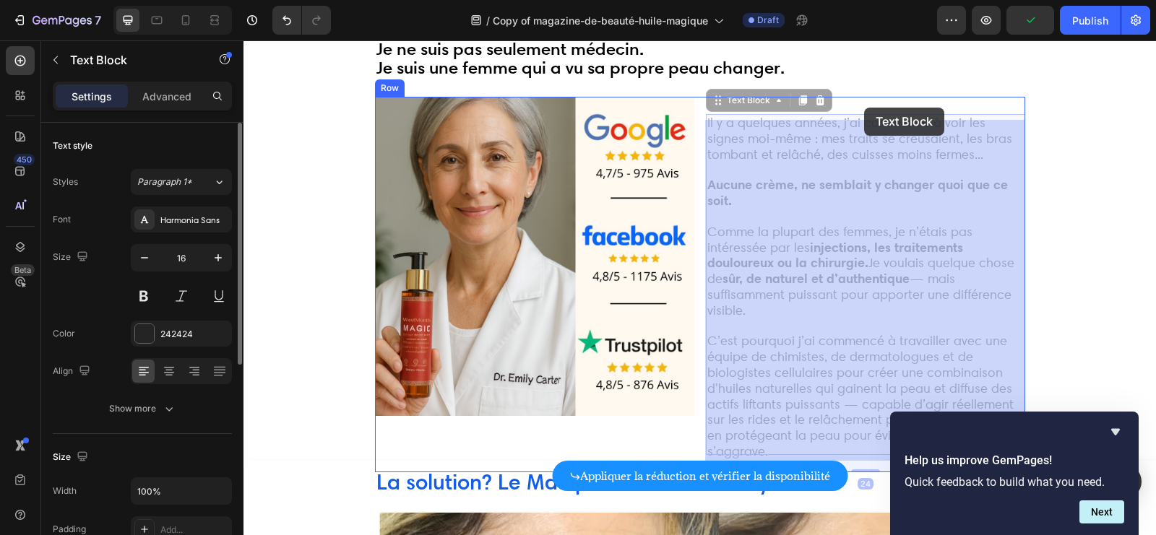
drag, startPoint x: 865, startPoint y: 128, endPoint x: 864, endPoint y: 108, distance: 19.5
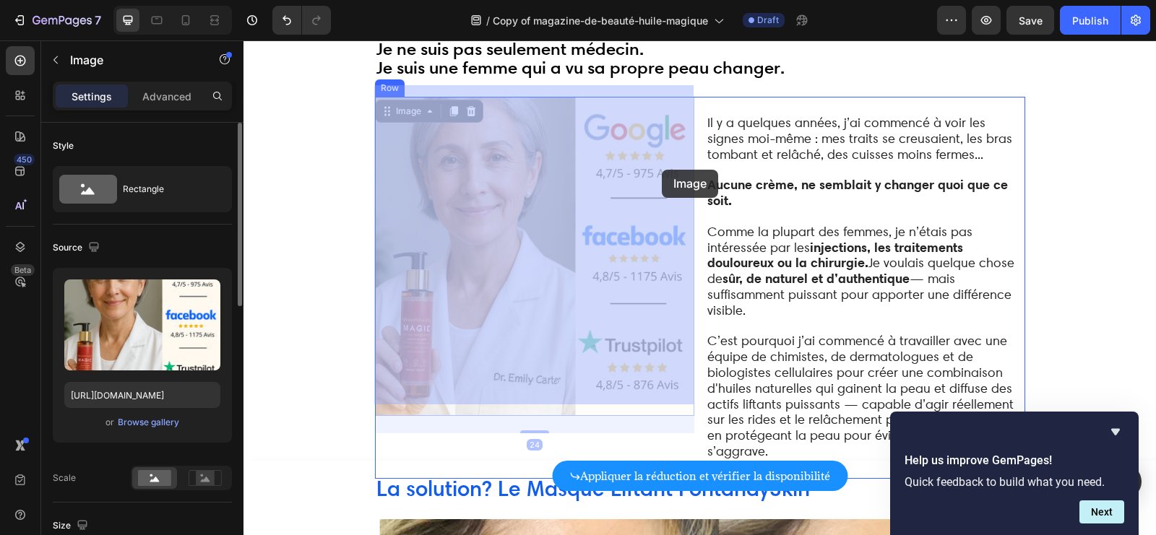
drag, startPoint x: 662, startPoint y: 147, endPoint x: 662, endPoint y: 170, distance: 22.4
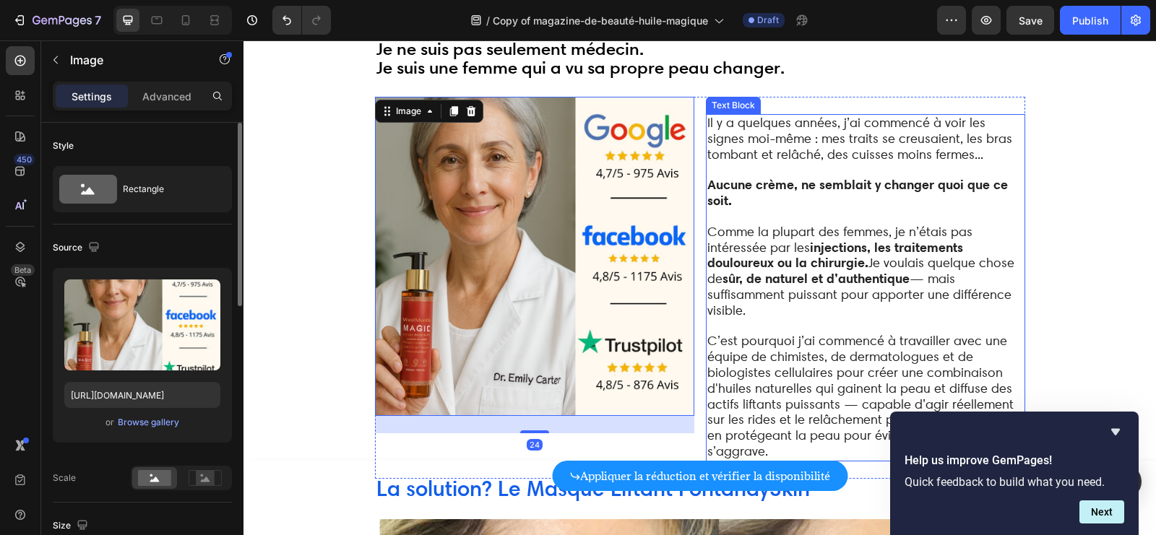
click at [766, 134] on span "Il y a quelques années, j’ai commencé à voir les signes moi-même : mes traits s…" at bounding box center [859, 138] width 305 height 47
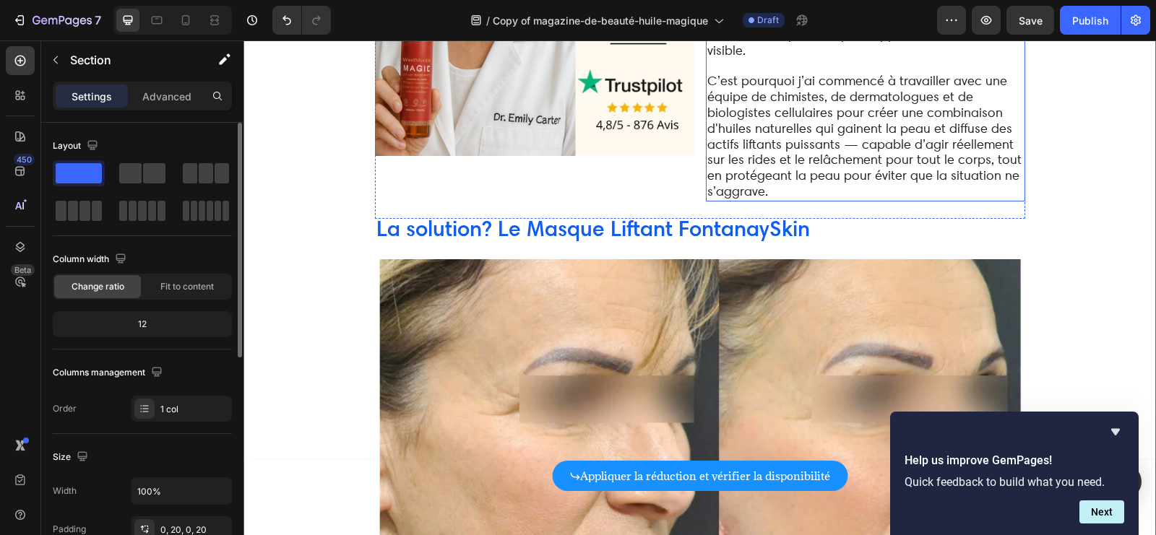
scroll to position [2997, 0]
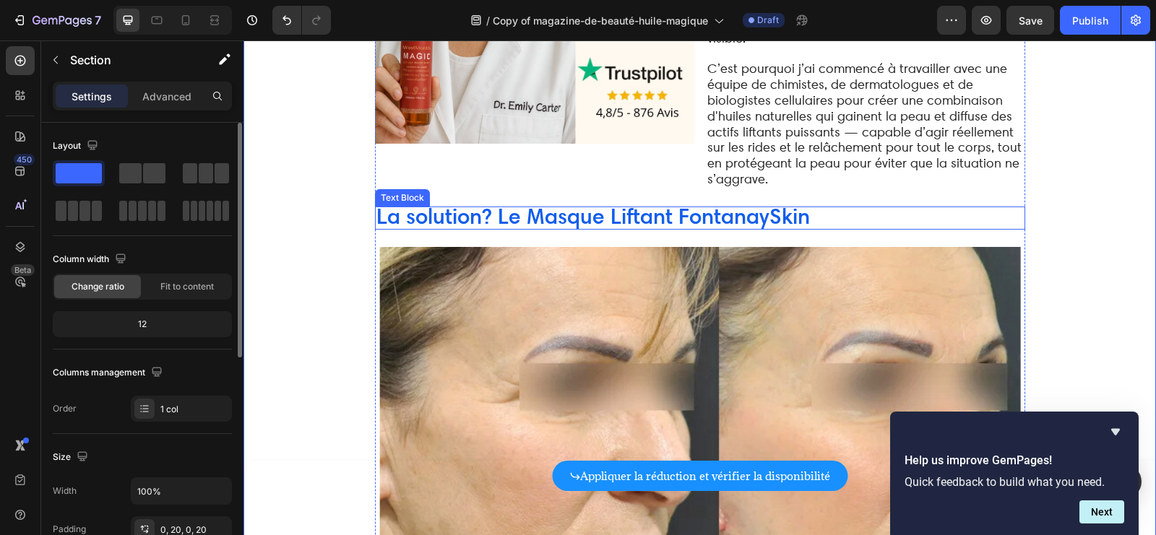
click at [595, 203] on span "La solution? Le Masque Liftant FontanaySkin" at bounding box center [592, 216] width 433 height 27
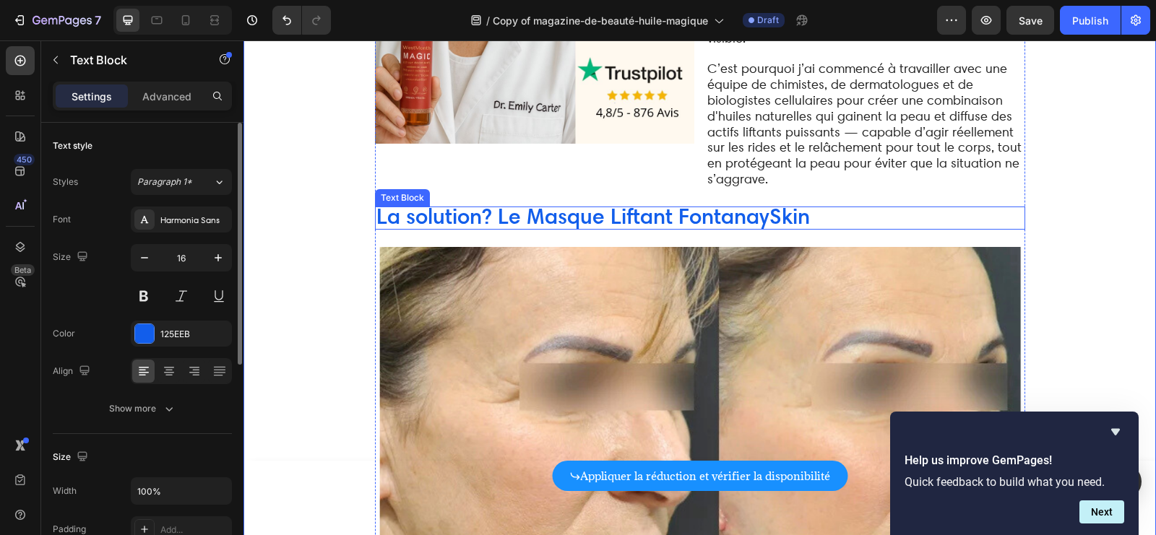
click at [595, 203] on span "La solution? Le Masque Liftant FontanaySkin" at bounding box center [592, 216] width 433 height 27
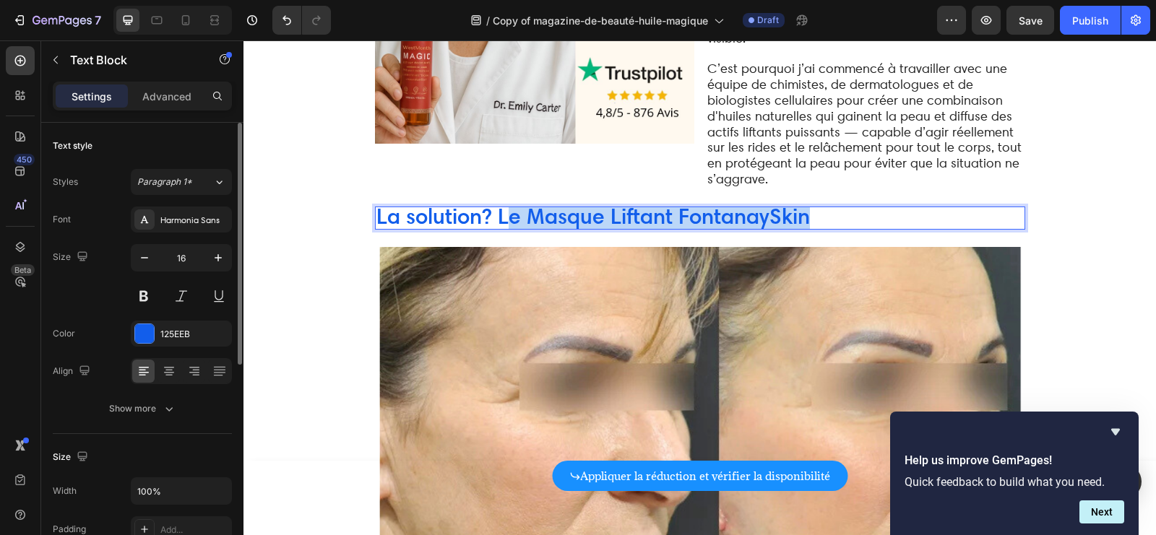
drag, startPoint x: 824, startPoint y: 194, endPoint x: 508, endPoint y: 199, distance: 315.8
click at [508, 208] on p "La solution? Le Masque Liftant FontanaySkin" at bounding box center [699, 218] width 647 height 20
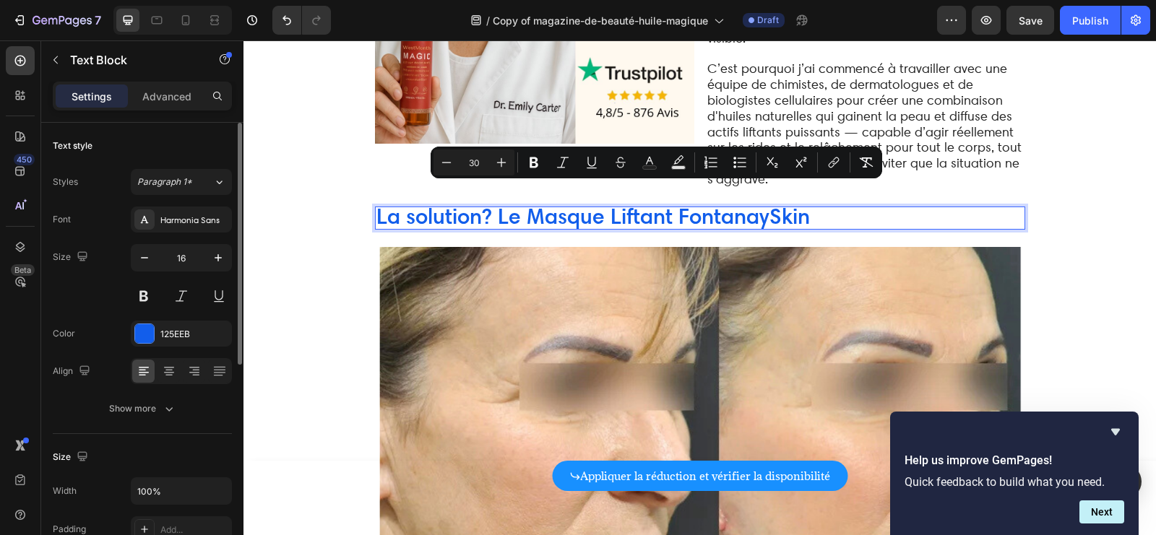
click at [619, 204] on span "La solution? Le Masque Liftant FontanaySkin" at bounding box center [592, 216] width 433 height 27
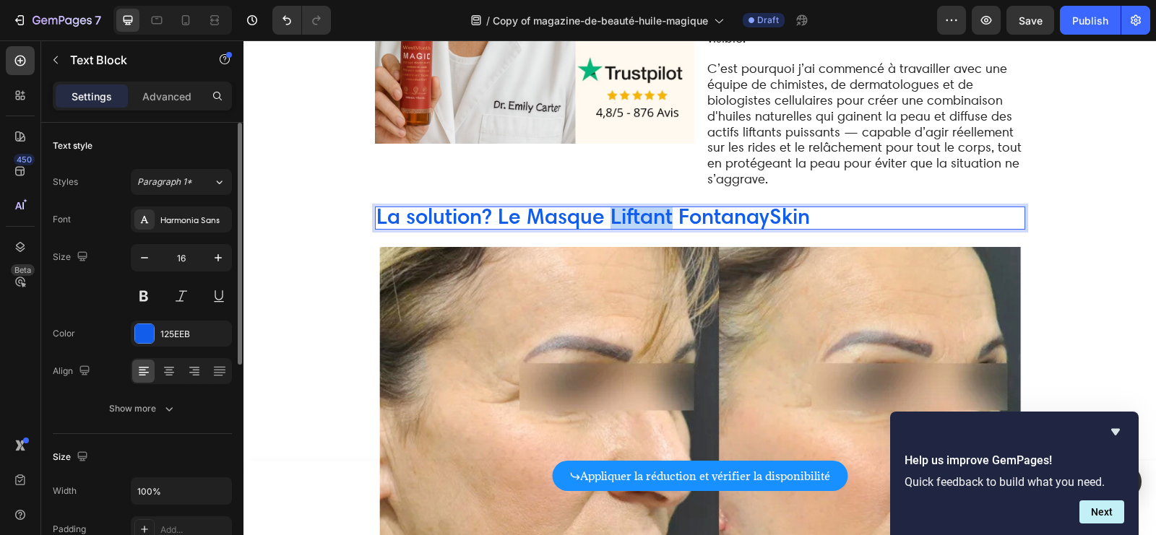
click at [619, 204] on span "La solution? Le Masque Liftant FontanaySkin" at bounding box center [592, 216] width 433 height 27
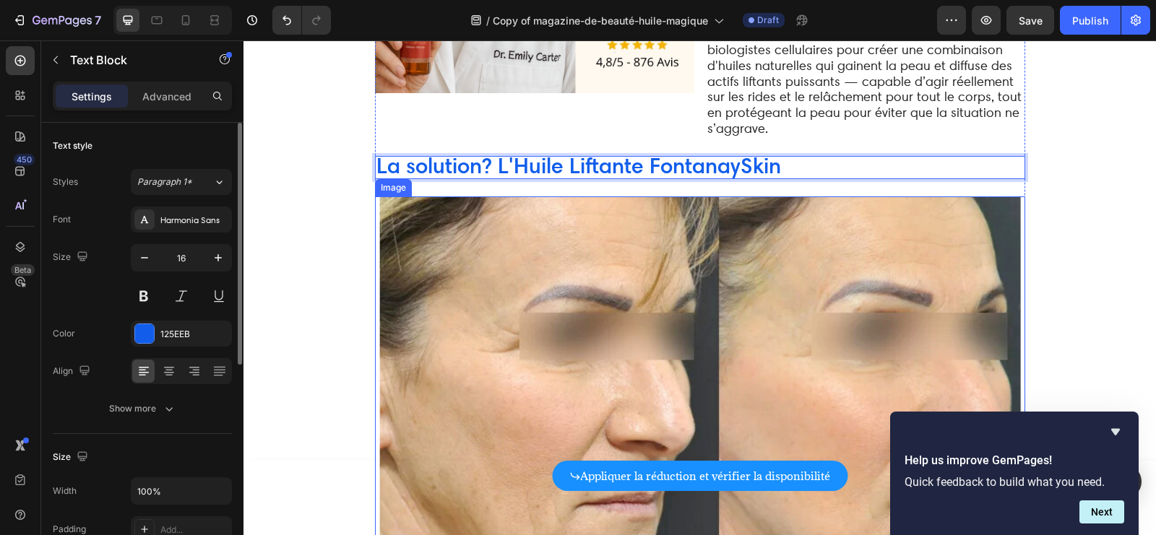
scroll to position [3421, 0]
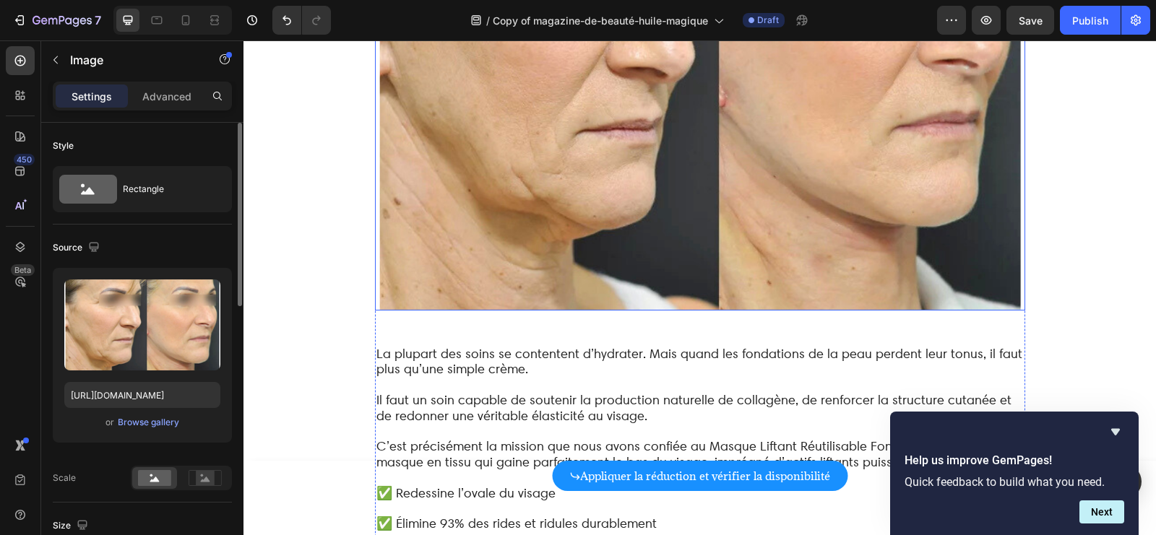
click at [838, 212] on img at bounding box center [700, 67] width 650 height 488
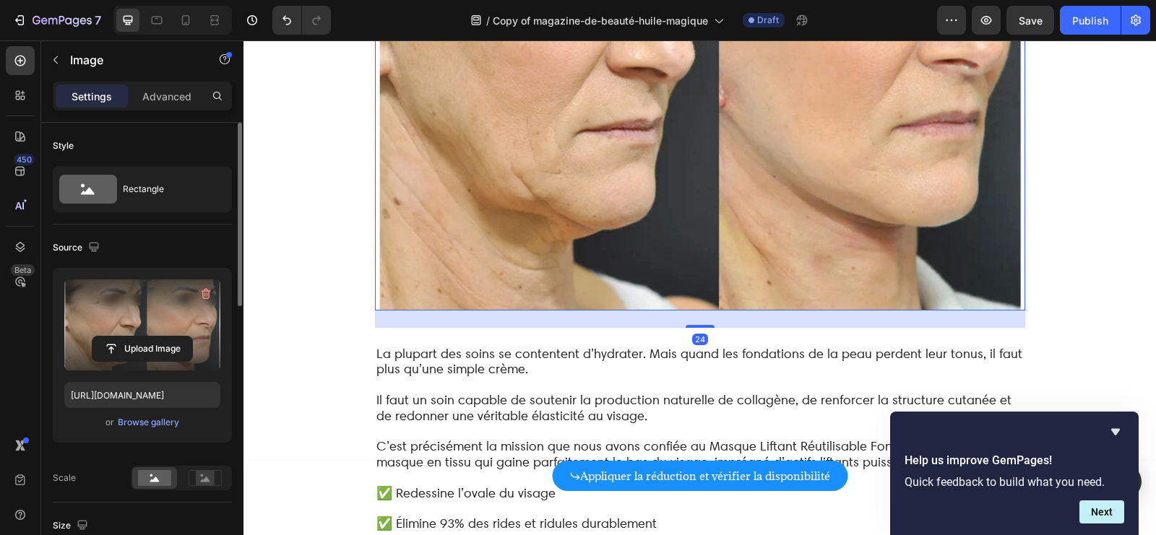
click at [147, 333] on label at bounding box center [142, 325] width 156 height 91
click at [147, 337] on input "file" at bounding box center [142, 349] width 100 height 25
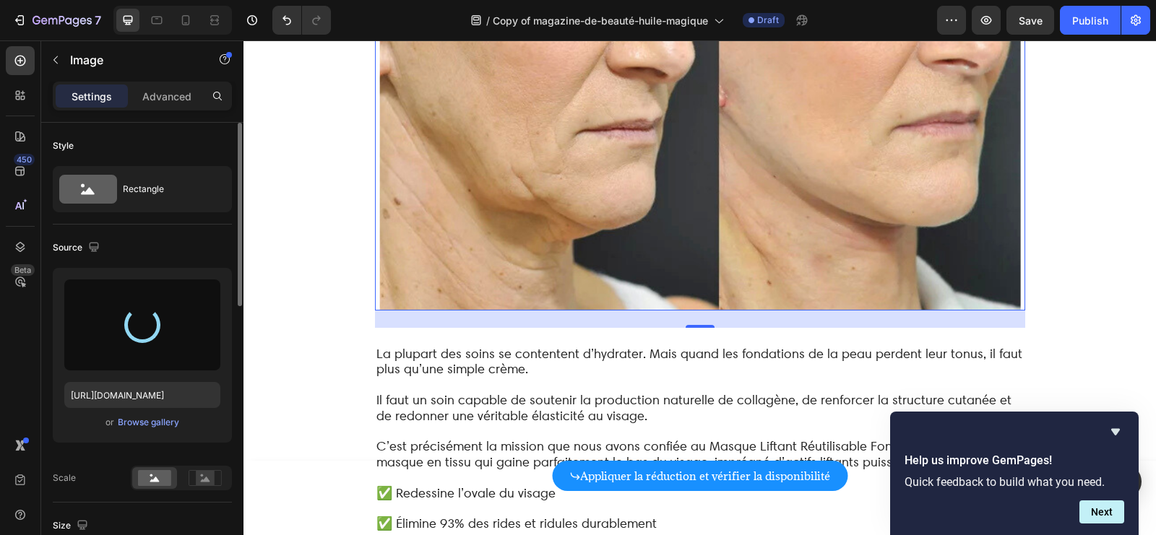
type input "[URL][DOMAIN_NAME]"
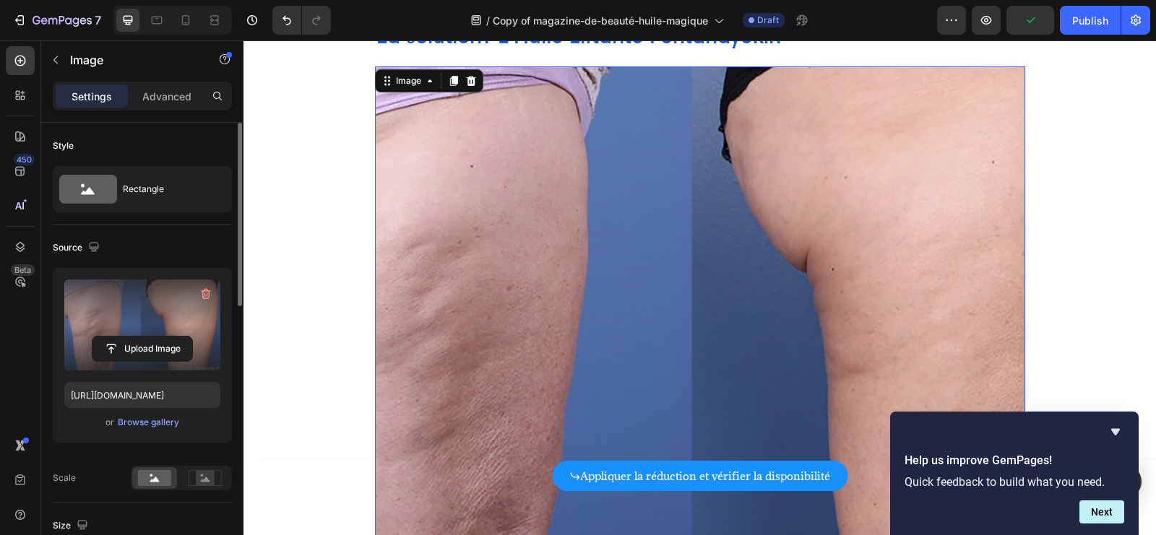
scroll to position [3195, 0]
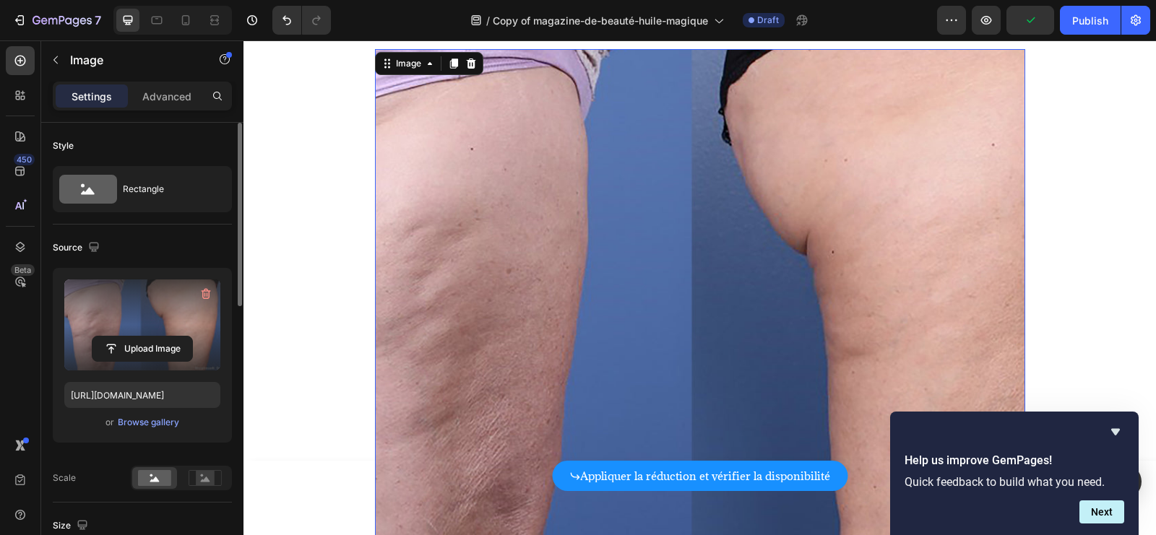
click at [683, 200] on img at bounding box center [700, 293] width 650 height 488
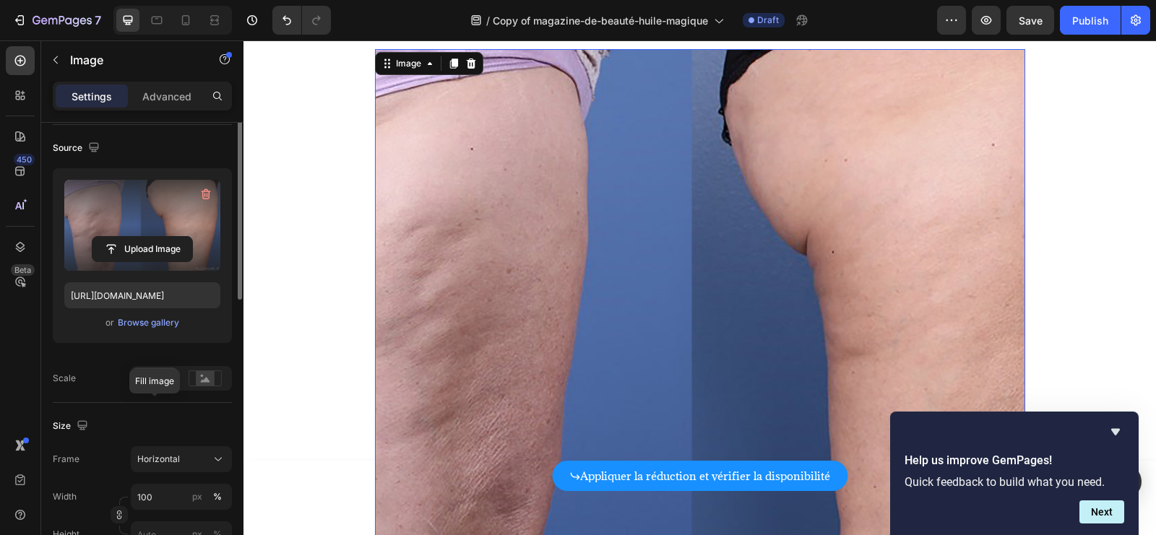
scroll to position [148, 0]
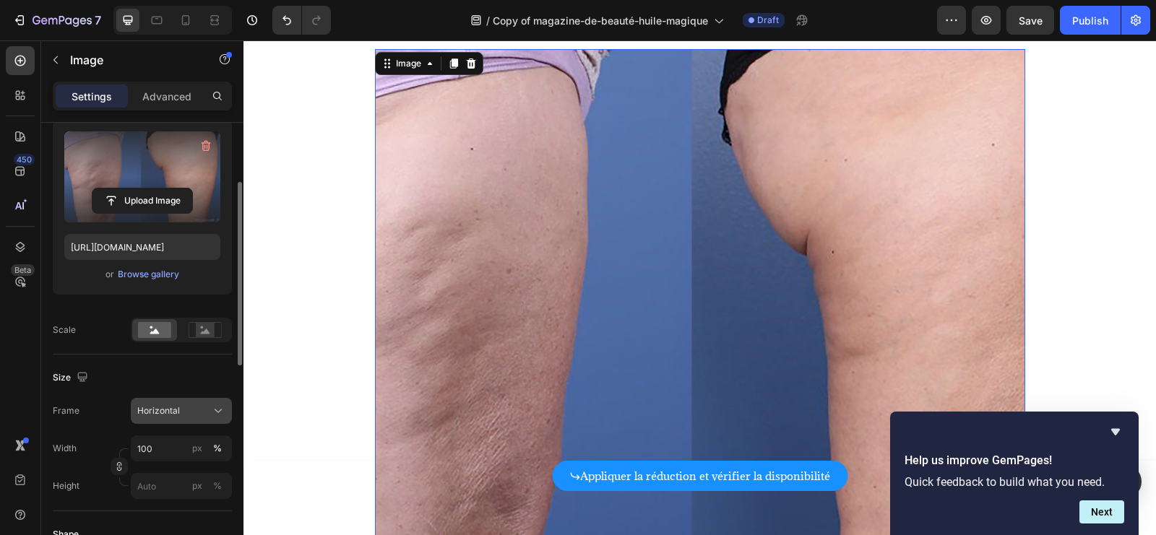
click at [184, 401] on button "Horizontal" at bounding box center [181, 411] width 101 height 26
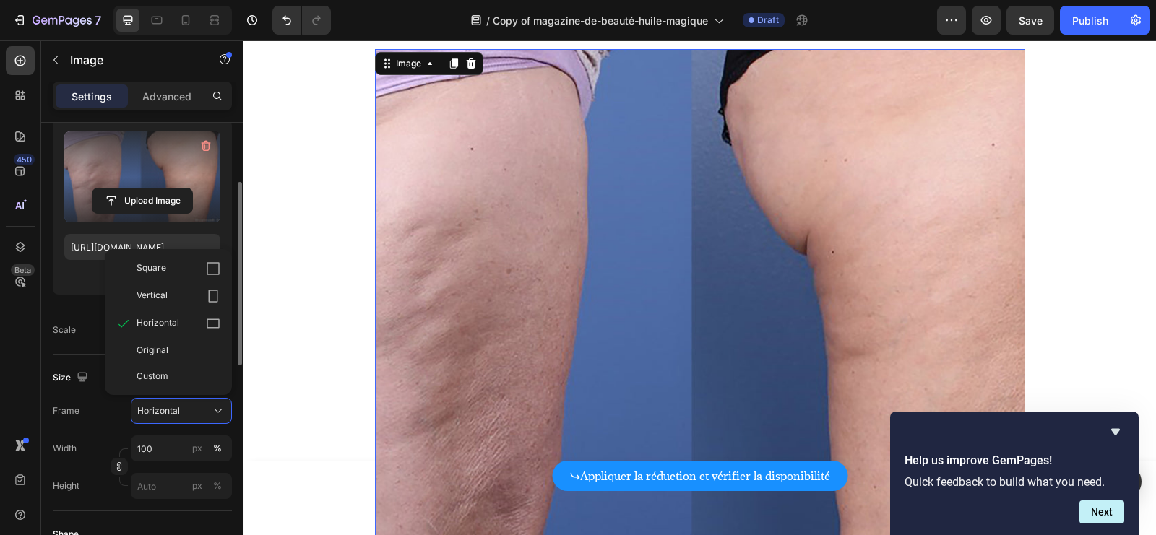
click at [172, 351] on div "Original" at bounding box center [179, 350] width 84 height 13
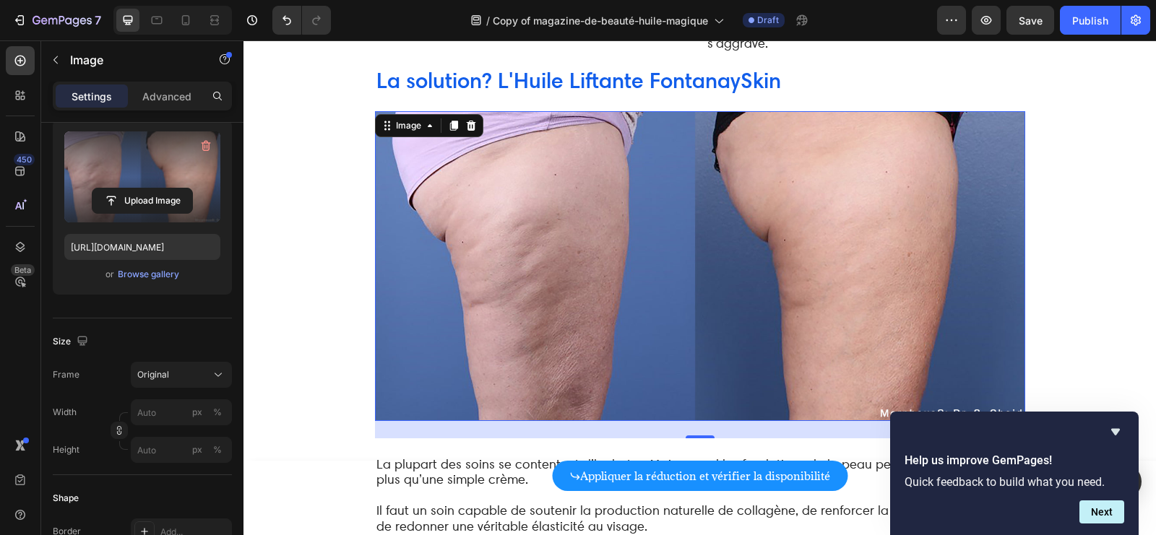
scroll to position [3132, 0]
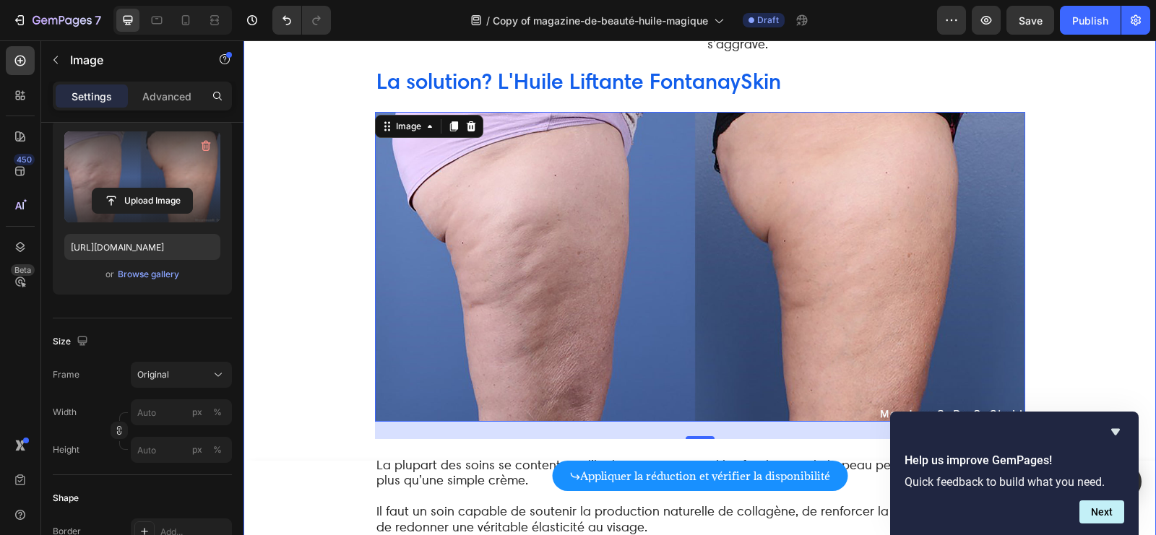
click at [1110, 190] on div "Je me souviens de la peau de ma grand-mère. Plissée au-dessus des lèvres, marqu…" at bounding box center [700, 364] width 884 height 6709
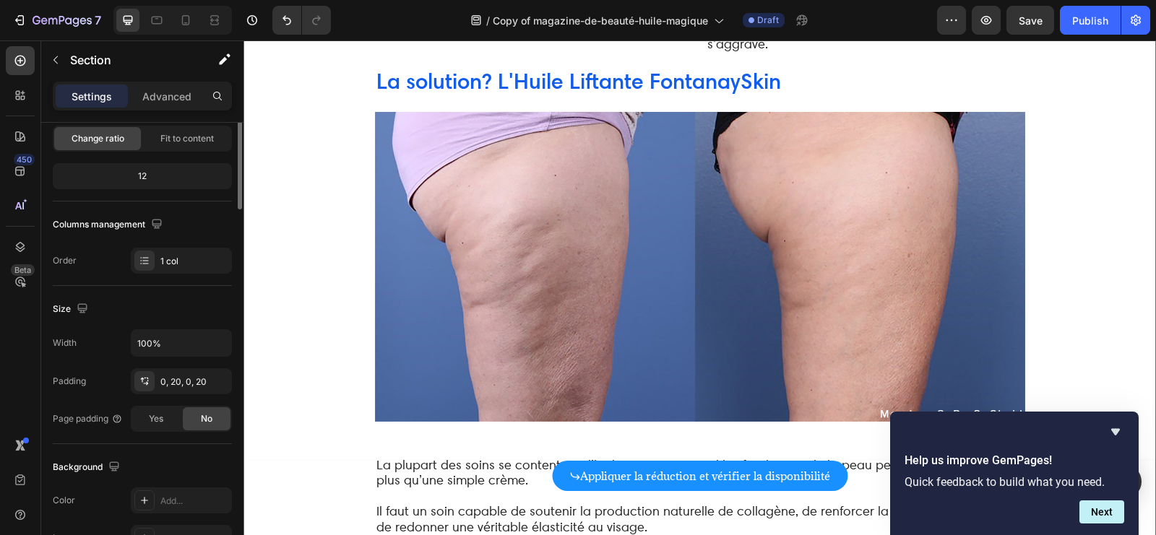
scroll to position [0, 0]
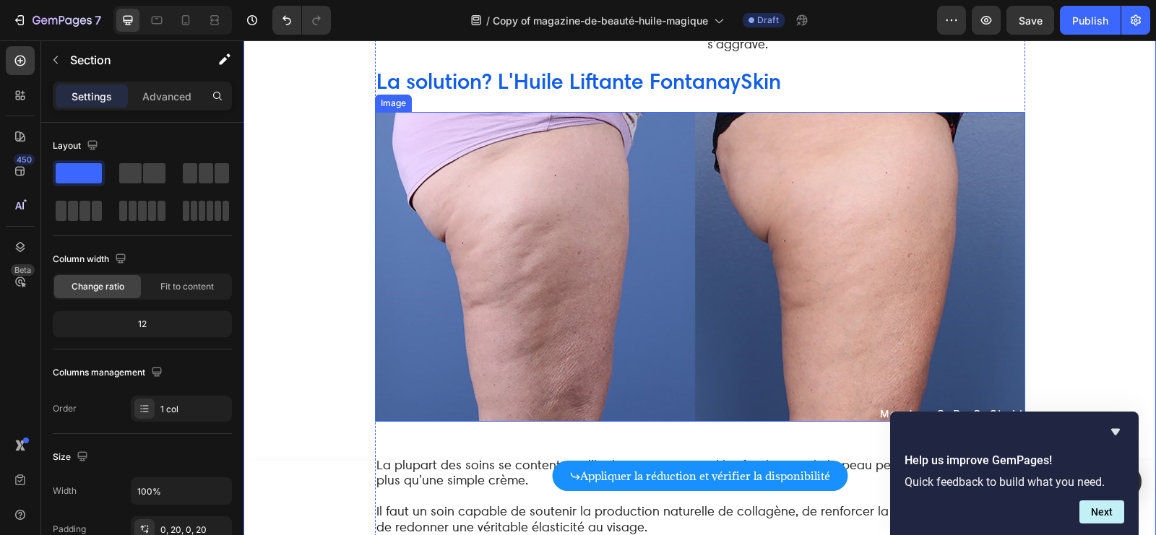
click at [566, 235] on img at bounding box center [700, 267] width 650 height 310
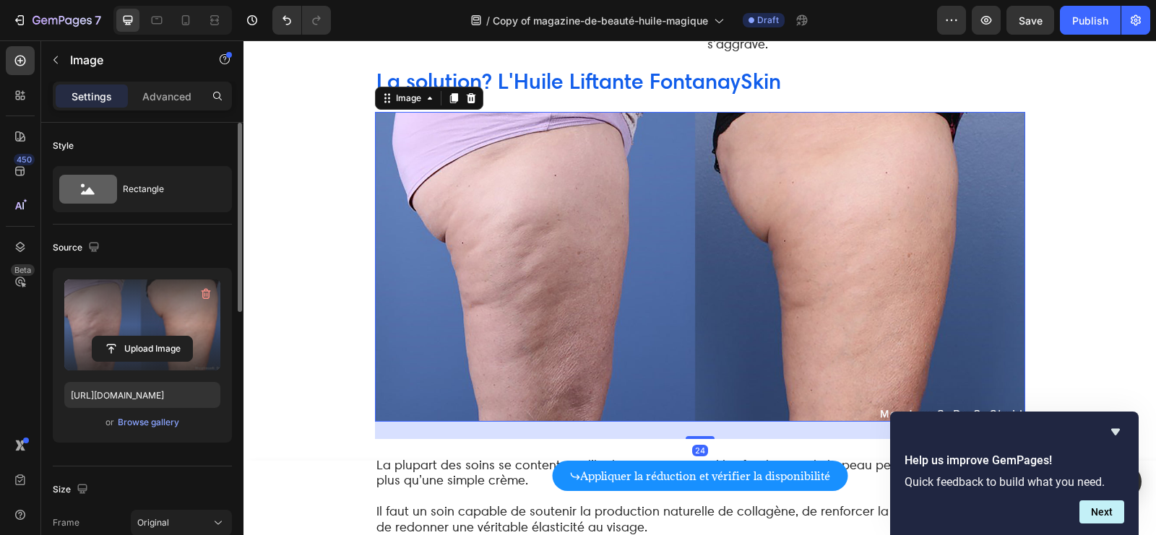
click at [126, 332] on label at bounding box center [142, 325] width 156 height 91
click at [126, 337] on input "file" at bounding box center [142, 349] width 100 height 25
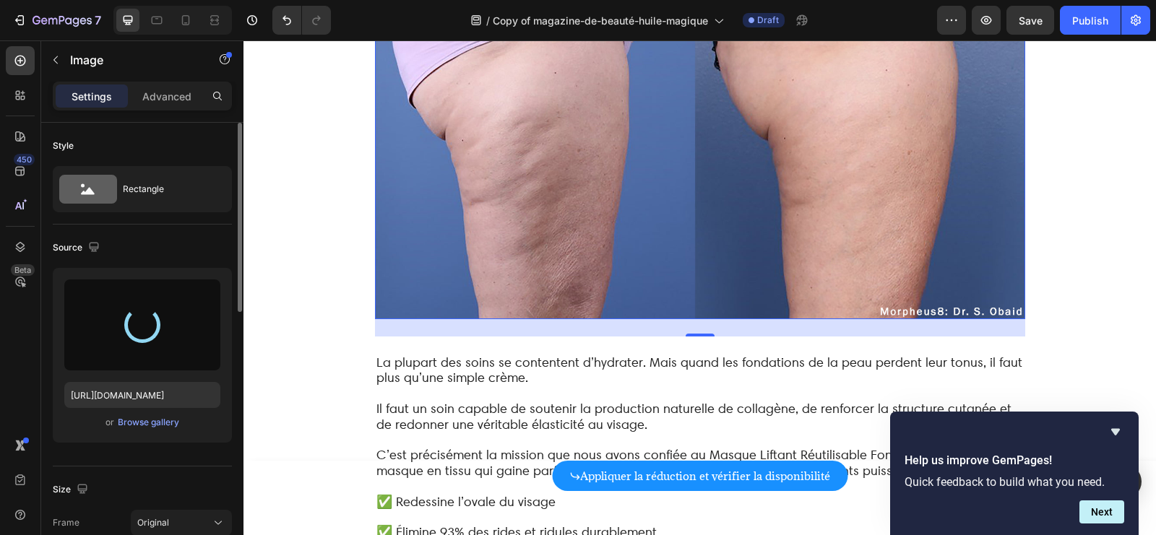
scroll to position [3256, 0]
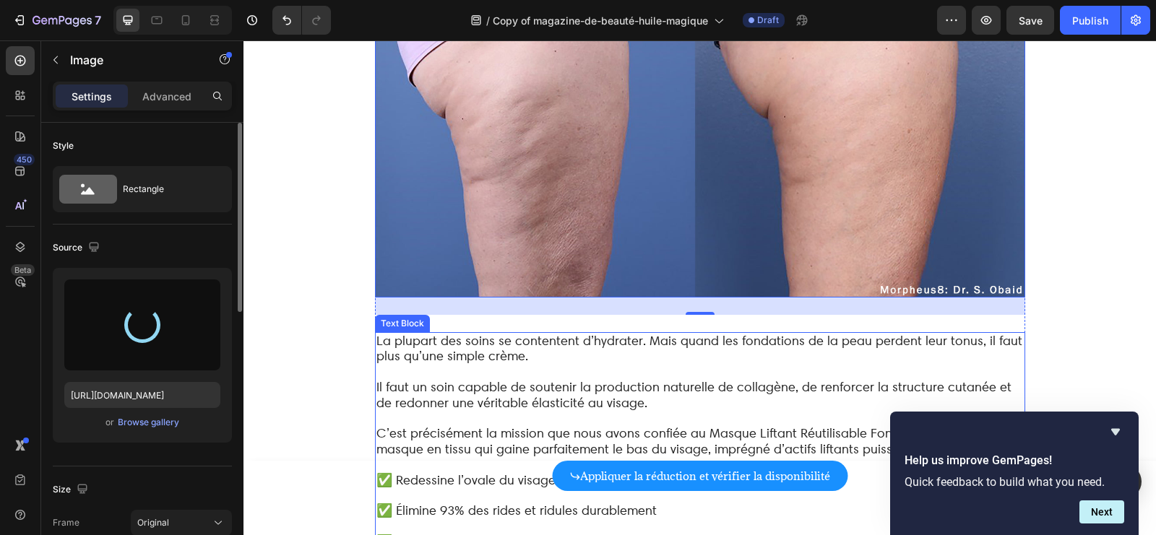
type input "[URL][DOMAIN_NAME]"
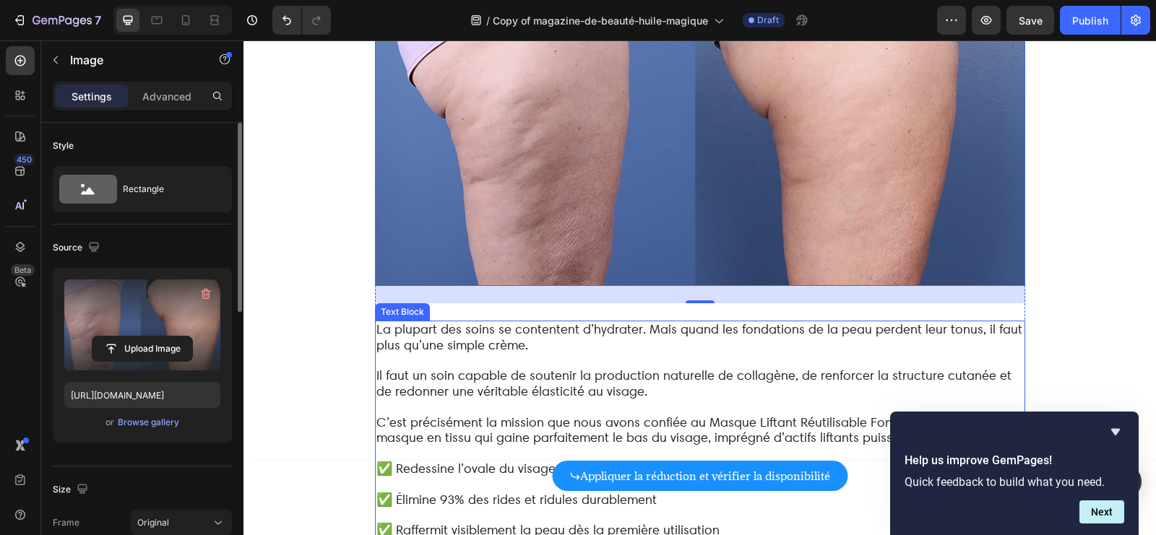
click at [923, 332] on p "La plupart des soins se contentent d’hydrater. Mais quand les fondations de la …" at bounding box center [699, 338] width 647 height 32
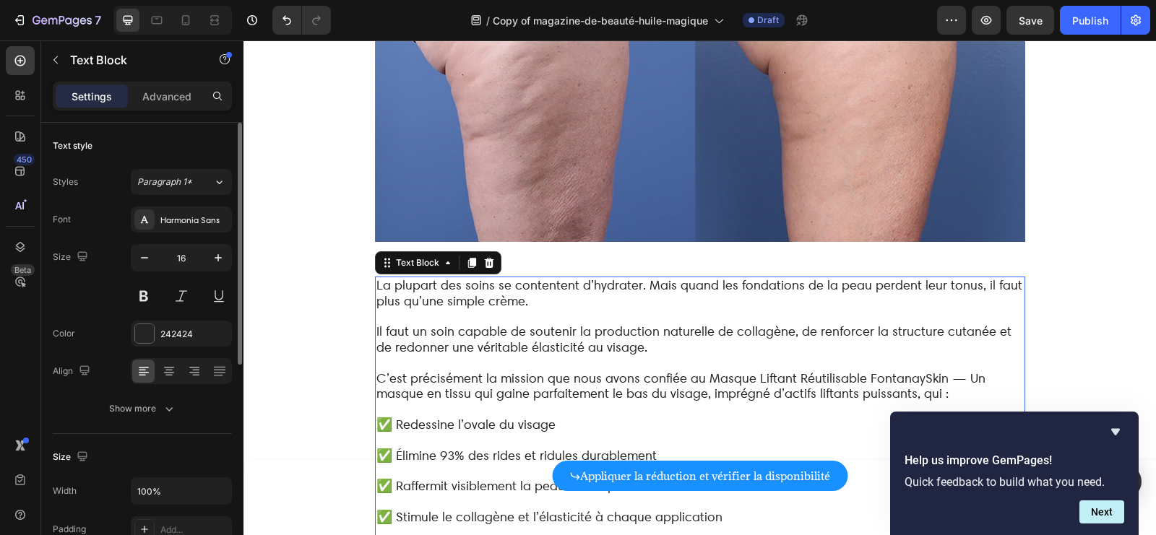
scroll to position [3311, 0]
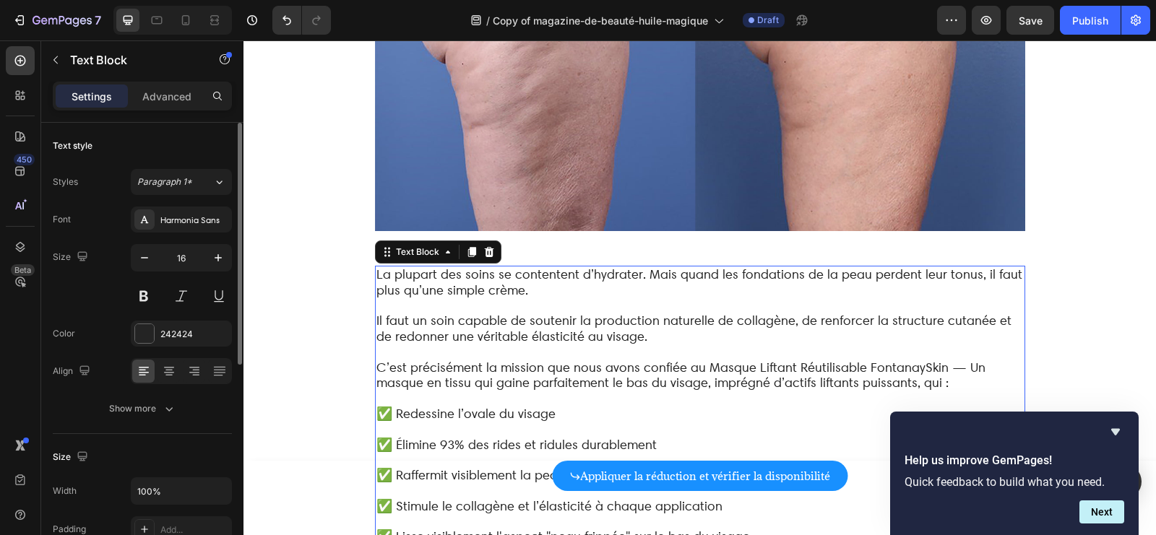
click at [865, 360] on span "C’est précisément la mission que nous avons confiée au Masque Liftant Réutilisa…" at bounding box center [680, 375] width 609 height 31
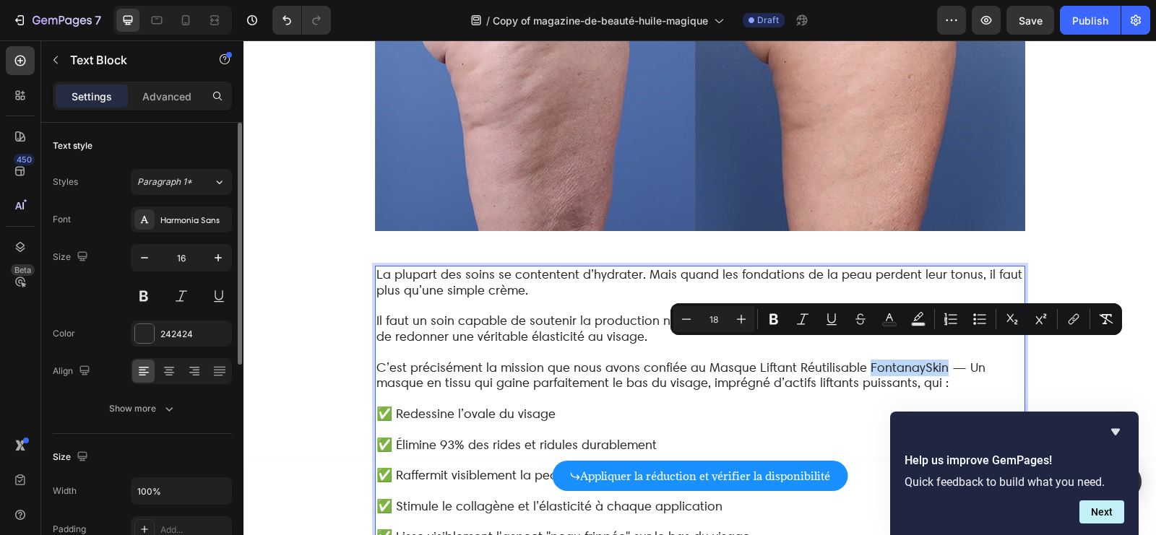
click at [884, 360] on span "C’est précisément la mission que nous avons confiée au Masque Liftant Réutilisa…" at bounding box center [680, 375] width 609 height 31
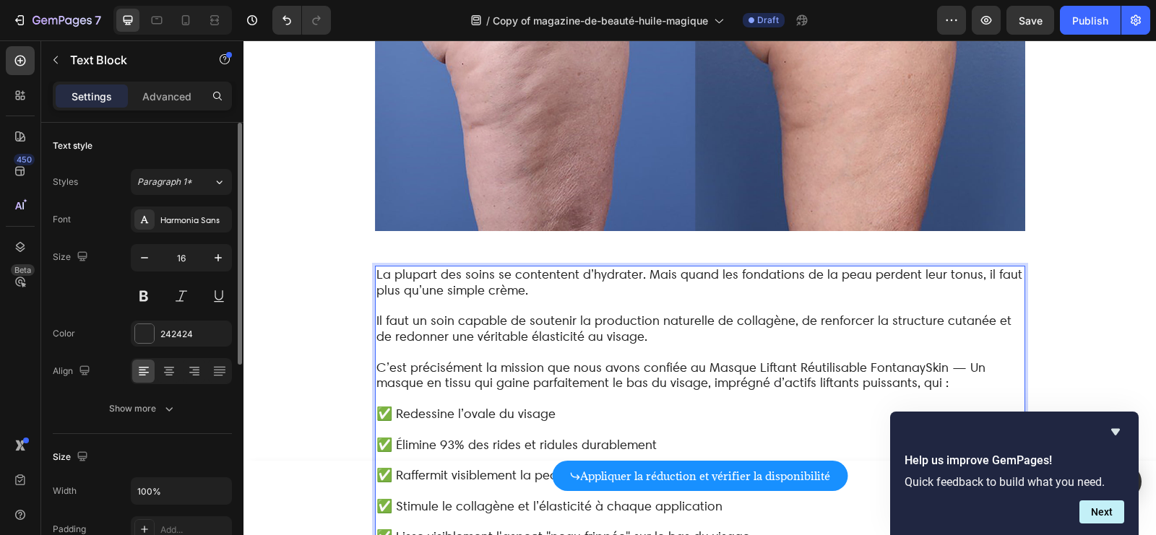
click at [716, 360] on span "C’est précisément la mission que nous avons confiée au Masque Liftant Réutilisa…" at bounding box center [680, 375] width 609 height 31
click at [768, 360] on span "C’est précisément la mission que nous avons confiée à l'Huile Liftant Réutilisa…" at bounding box center [696, 375] width 640 height 31
click at [803, 360] on span "C’est précisément la mission que nous avons confiée à l'Huile Liftante Réutilis…" at bounding box center [699, 375] width 647 height 31
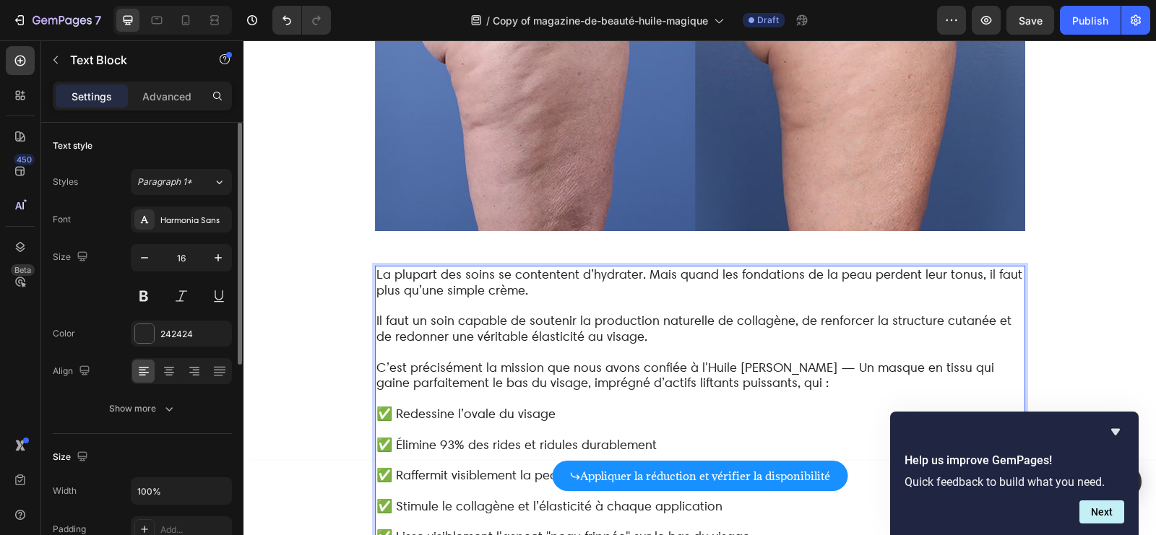
click at [903, 360] on span "C’est précisément la mission que nous avons confiée à l'Huile [PERSON_NAME] — U…" at bounding box center [685, 375] width 618 height 31
click at [821, 360] on span "C’est précisément la mission que nous avons confiée à l'Huile [PERSON_NAME] — U…" at bounding box center [681, 375] width 611 height 31
click at [846, 360] on span "C’est précisément la mission que nous avons confiée à l'Huile Liftante — Une en…" at bounding box center [695, 375] width 638 height 31
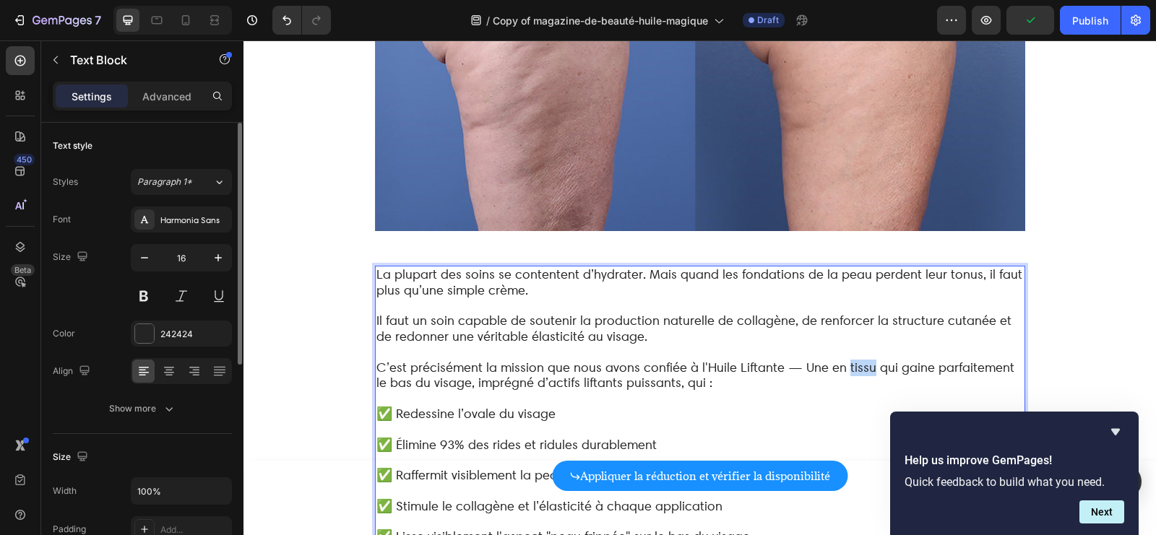
click at [846, 360] on span "C’est précisément la mission que nous avons confiée à l'Huile Liftante — Une en…" at bounding box center [695, 375] width 638 height 31
click at [1011, 360] on span "C’est précisément la mission que nous avons confiée à l'Huile Liftante — Une hu…" at bounding box center [693, 375] width 635 height 31
drag, startPoint x: 521, startPoint y: 367, endPoint x: 467, endPoint y: 368, distance: 53.5
click at [468, 368] on span "C’est précisément la mission que nous avons confiée à l'Huile Liftante — Une hu…" at bounding box center [694, 375] width 636 height 31
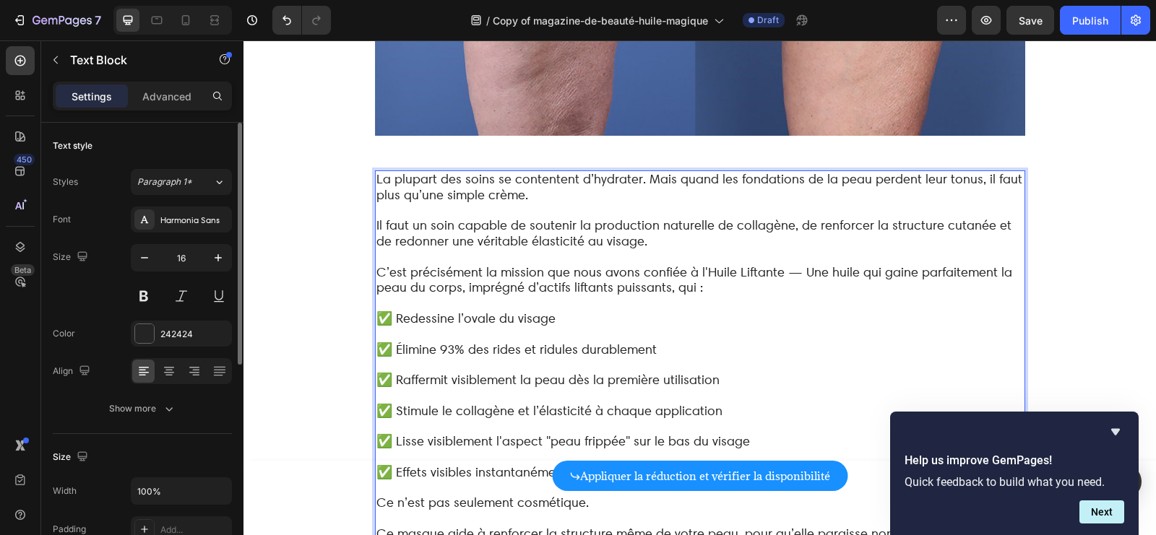
scroll to position [3439, 0]
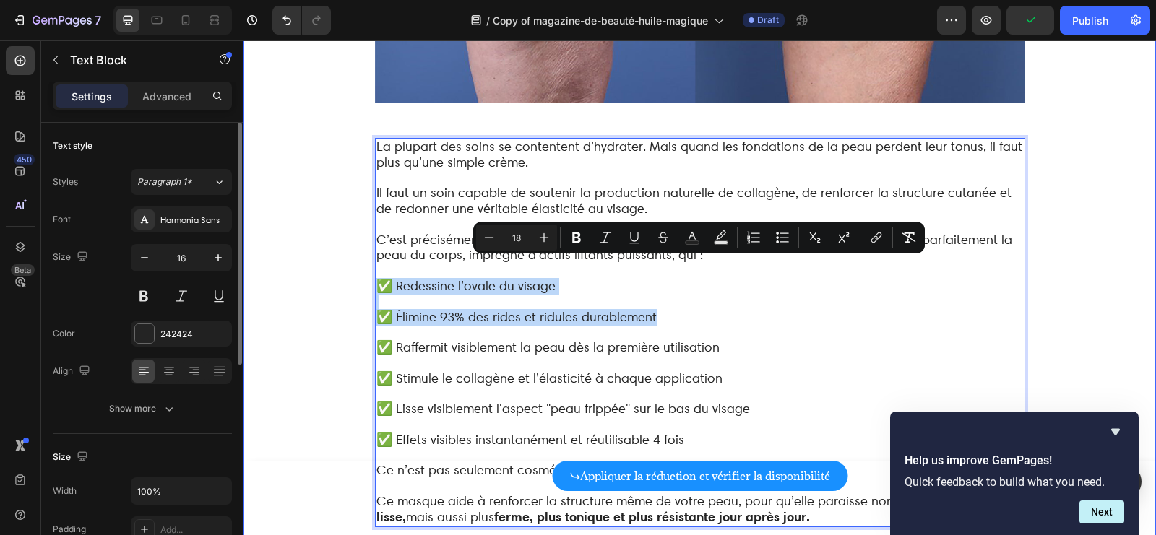
drag, startPoint x: 689, startPoint y: 301, endPoint x: 368, endPoint y: 264, distance: 322.2
click at [368, 263] on div "Je me souviens de la peau de ma grand-mère. Plissée au-dessus des lèvres, marqu…" at bounding box center [700, 52] width 884 height 6698
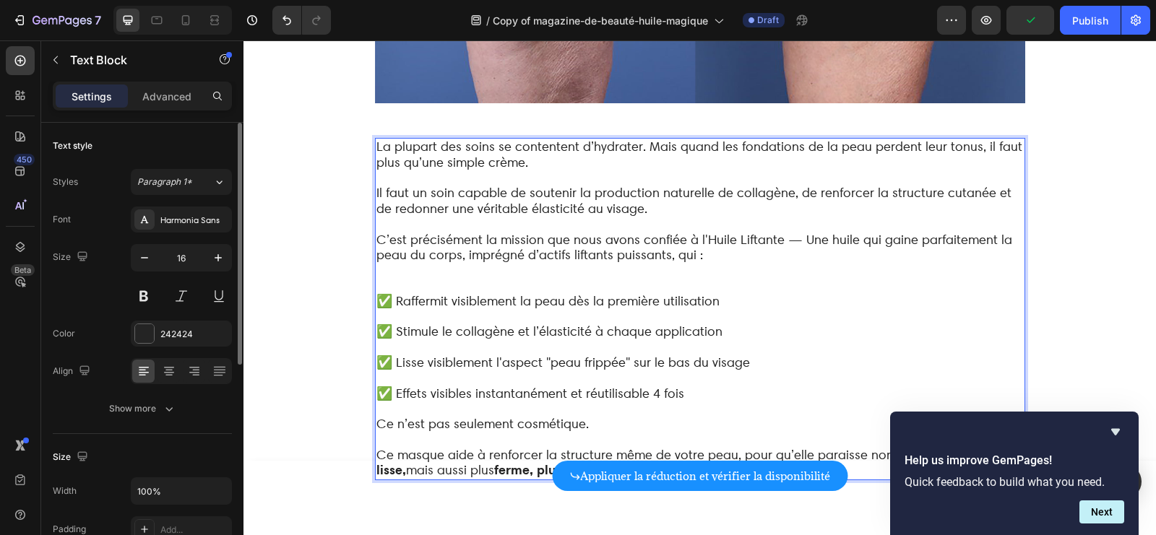
click at [402, 267] on p "⁠⁠⁠⁠⁠⁠⁠" at bounding box center [699, 279] width 647 height 30
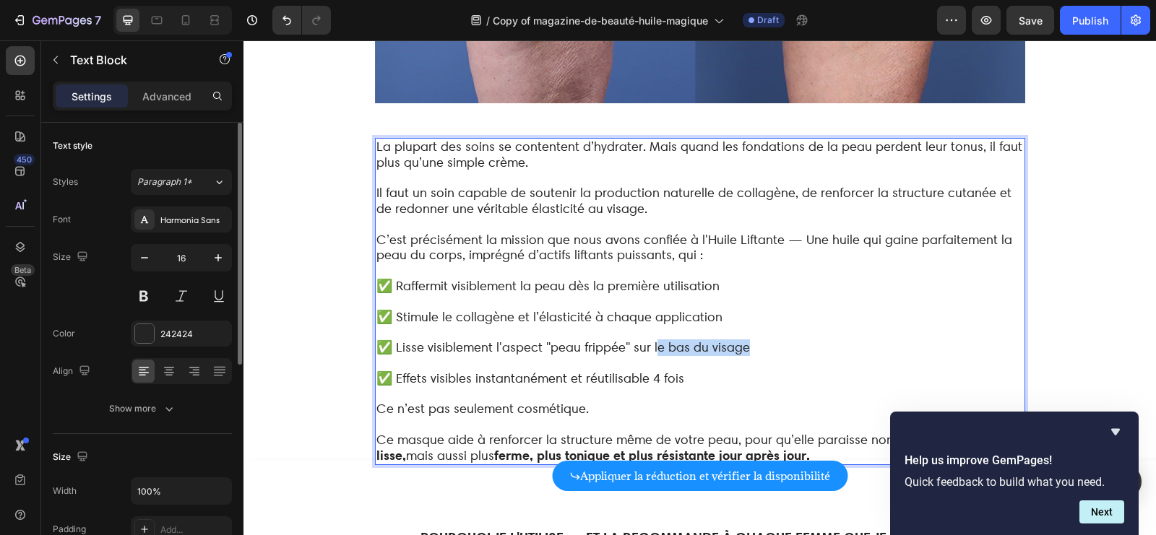
drag, startPoint x: 754, startPoint y: 328, endPoint x: 647, endPoint y: 332, distance: 107.7
click at [647, 340] on p "✅ Lisse visiblement l'aspect "peau frippée" sur le bas du visage" at bounding box center [699, 348] width 647 height 16
drag, startPoint x: 715, startPoint y: 330, endPoint x: 625, endPoint y: 331, distance: 89.6
click at [624, 340] on p "✅ Lisse visiblement l'aspect "peau frippée" sur les zones" at bounding box center [699, 348] width 647 height 16
drag, startPoint x: 704, startPoint y: 359, endPoint x: 567, endPoint y: 363, distance: 137.3
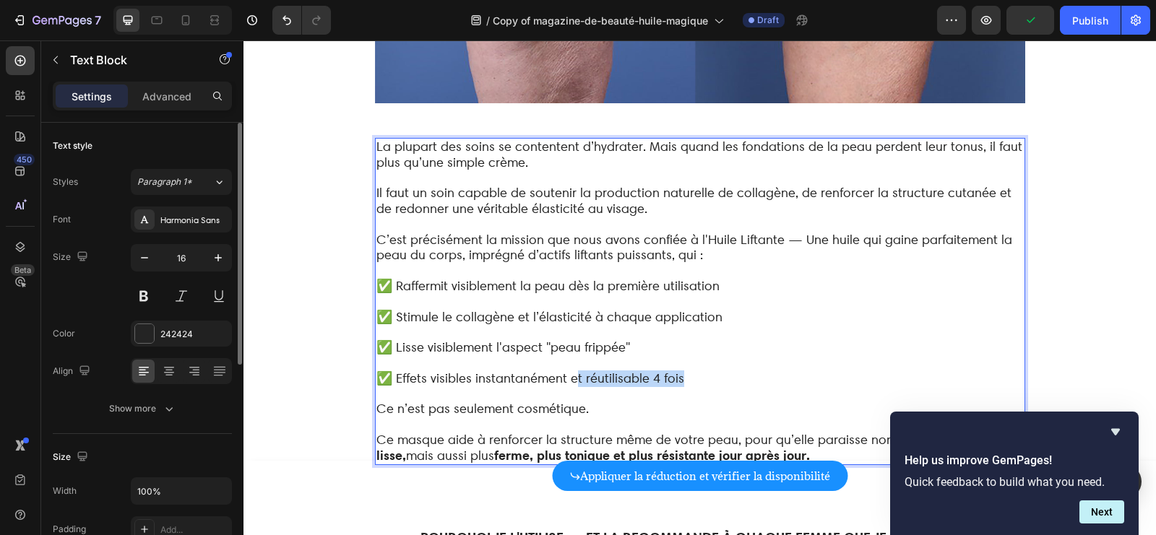
click at [567, 371] on p "✅ Effets visibles instantanément et réutilisable 4 fois" at bounding box center [699, 379] width 647 height 16
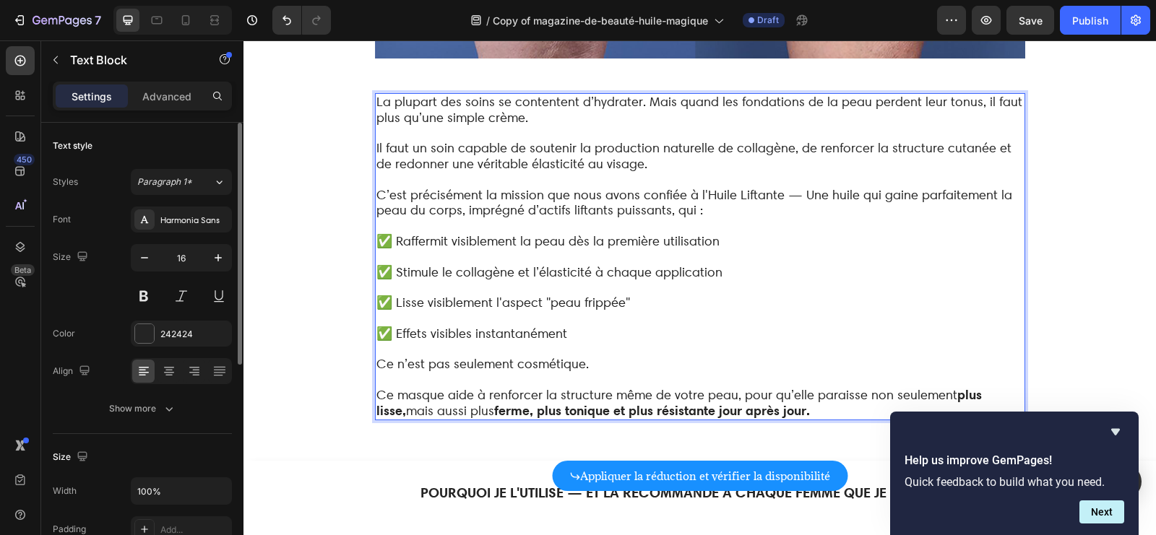
click at [416, 387] on span "Ce masque aide à renforcer la structure même de votre peau, pour qu’elle parais…" at bounding box center [678, 402] width 605 height 31
click at [415, 387] on span "Ce masque aide à renforcer la structure même de votre peau, pour qu’elle parais…" at bounding box center [678, 402] width 605 height 31
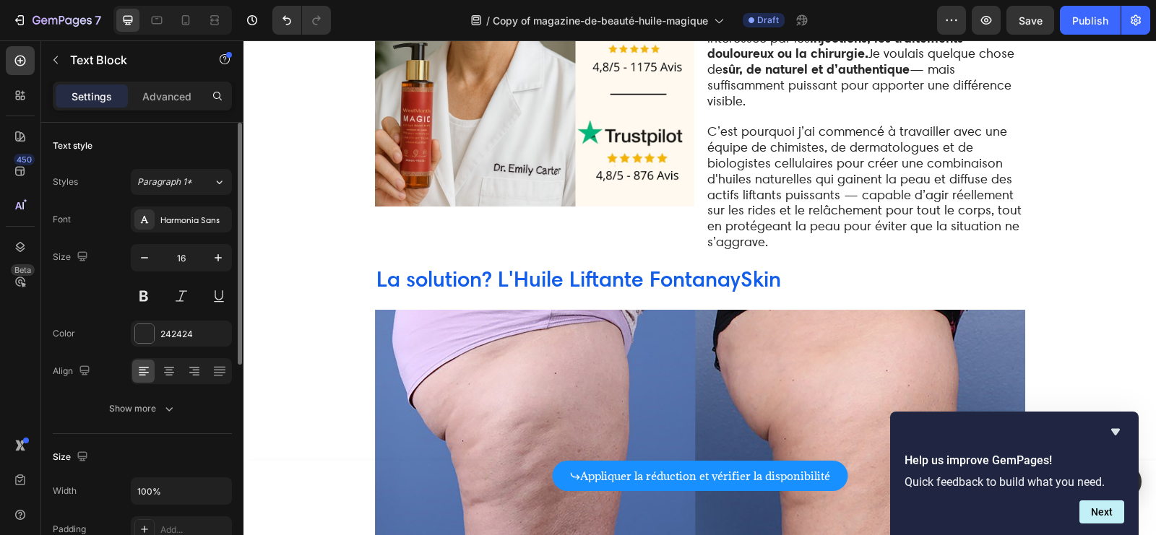
scroll to position [2912, 0]
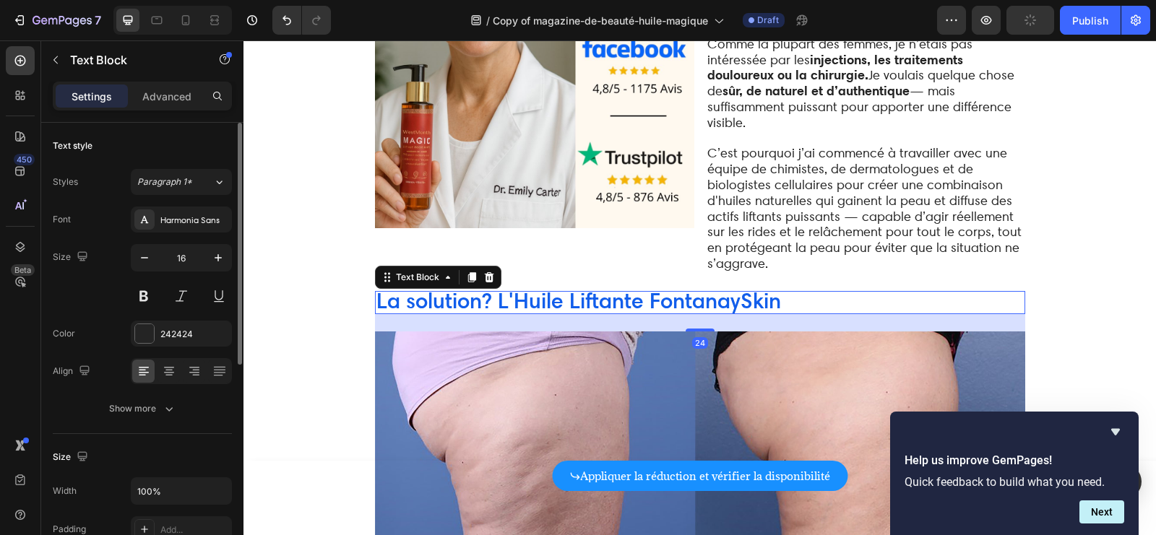
click at [715, 291] on span "La solution? L'Huile Liftante FontanaySkin" at bounding box center [578, 301] width 405 height 27
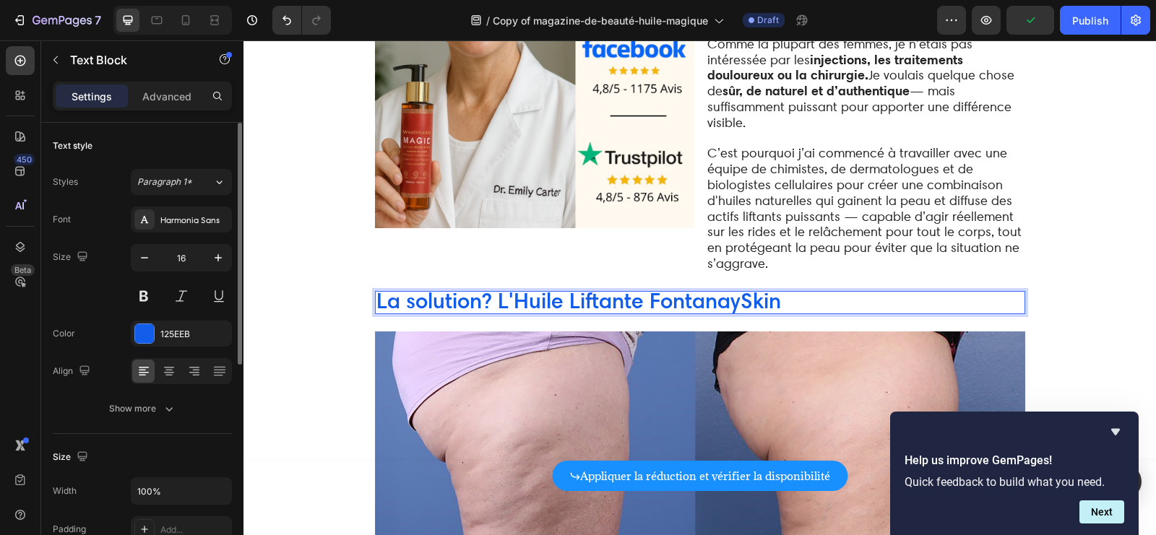
click at [642, 288] on span "La solution? L'Huile Liftante FontanaySkin" at bounding box center [578, 301] width 405 height 27
click at [686, 288] on span "La solution? L'Huile Liftante FontanaySkin" at bounding box center [578, 301] width 405 height 27
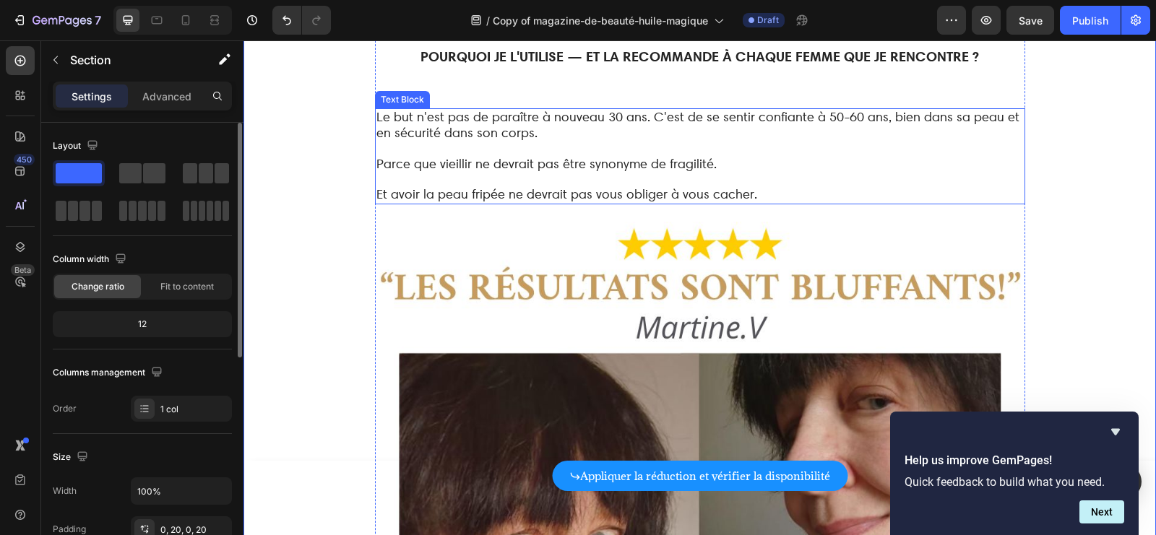
scroll to position [4096, 0]
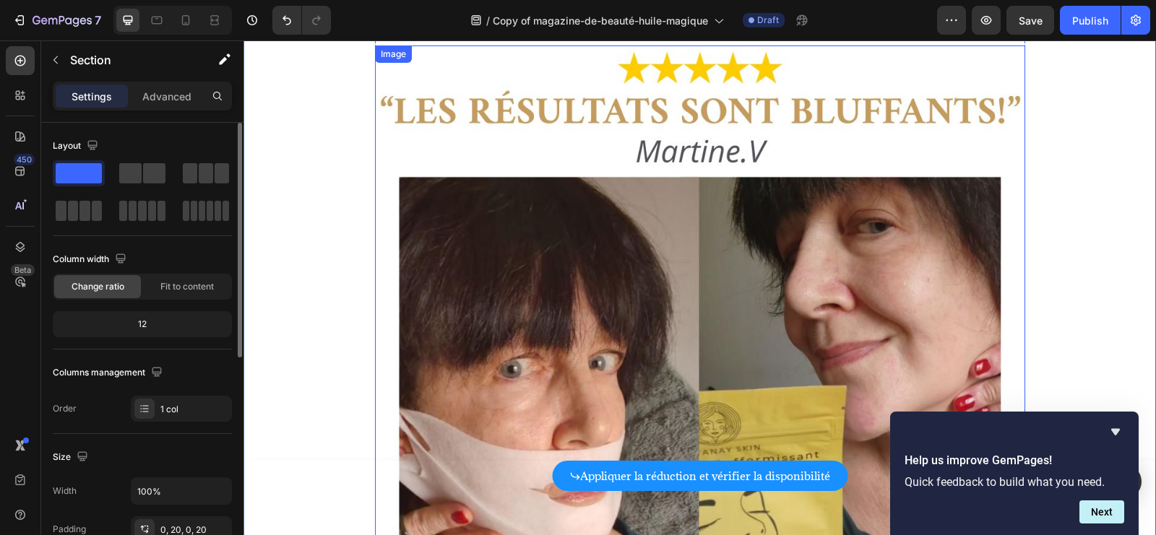
click at [785, 212] on img at bounding box center [700, 371] width 650 height 650
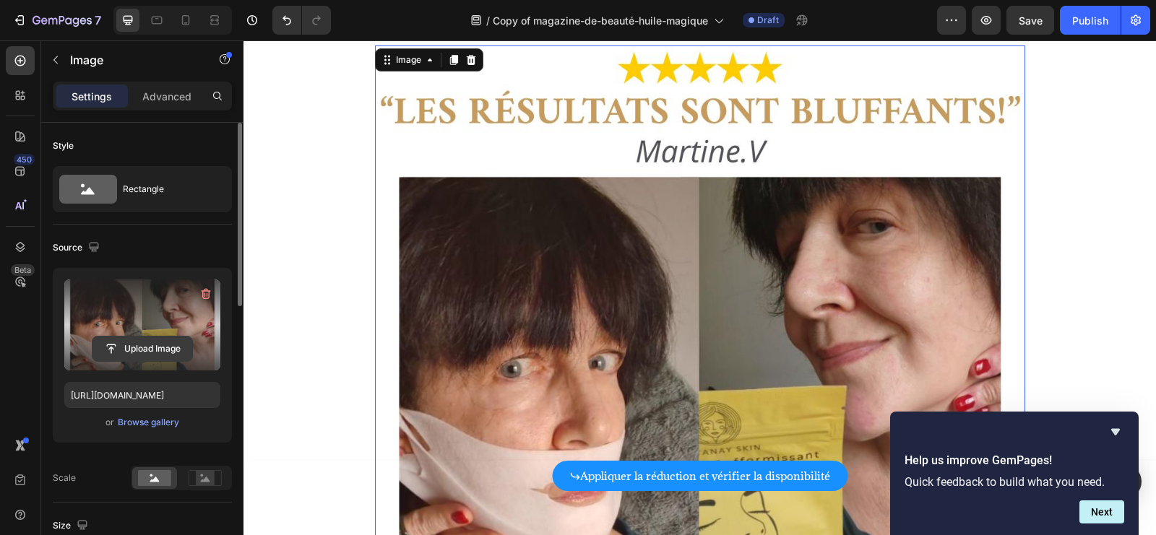
click at [169, 345] on input "file" at bounding box center [142, 349] width 100 height 25
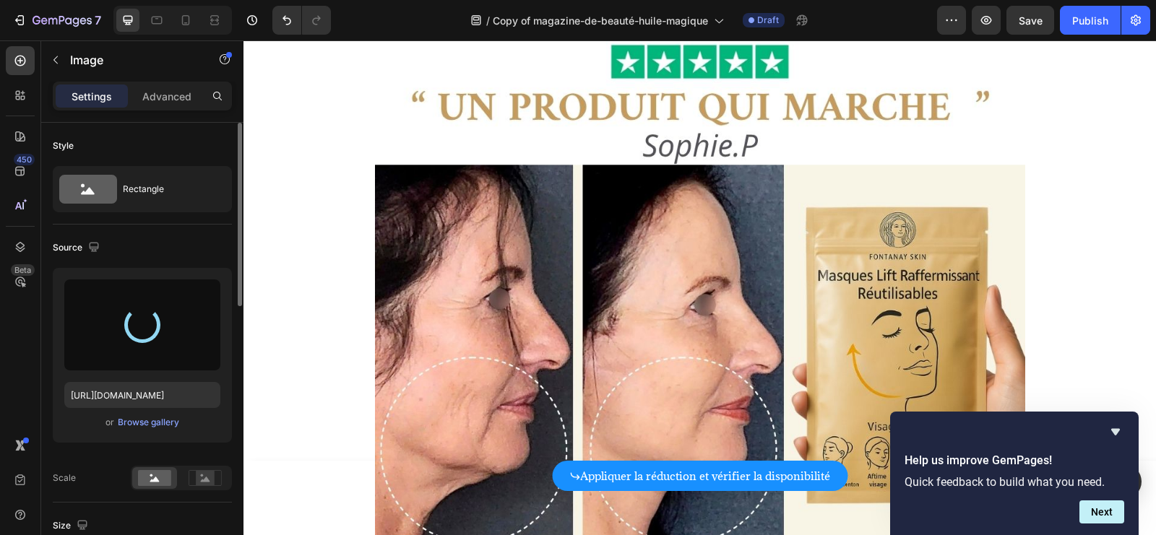
scroll to position [4888, 0]
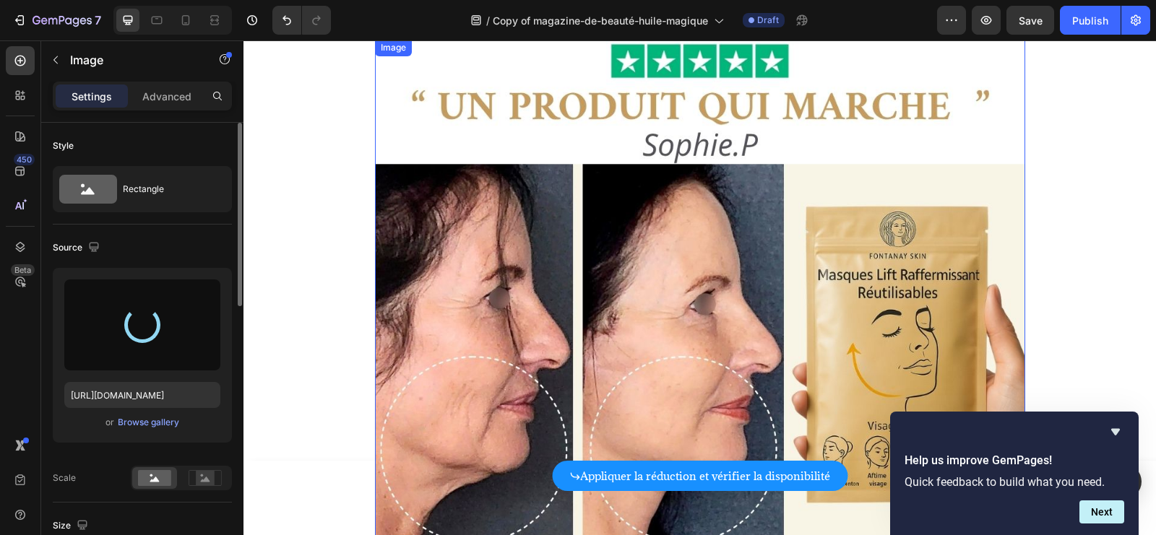
click at [812, 211] on img at bounding box center [700, 364] width 650 height 650
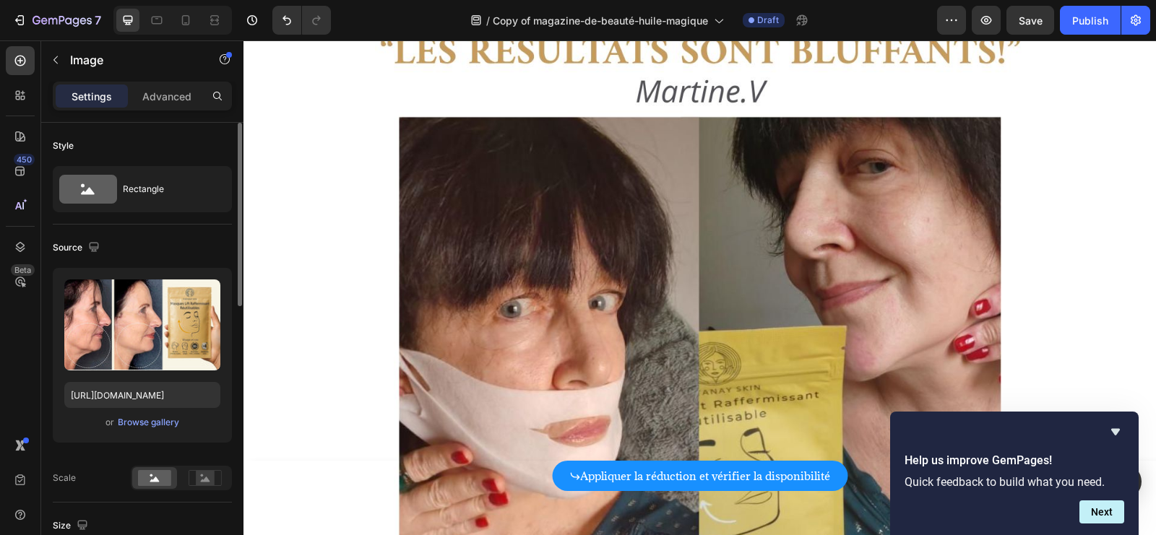
scroll to position [4065, 0]
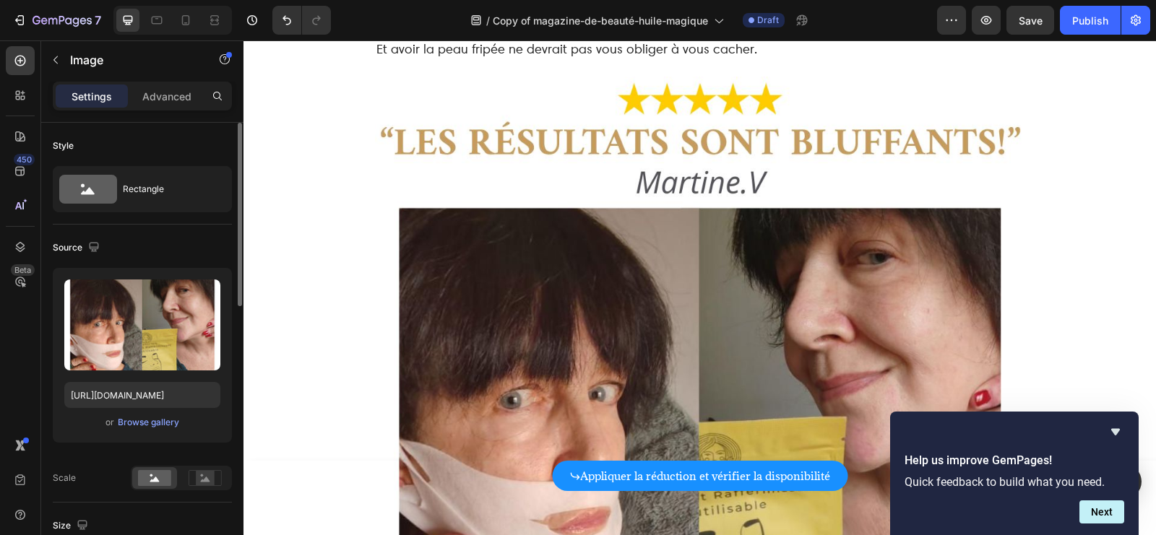
click at [491, 257] on img at bounding box center [700, 402] width 650 height 650
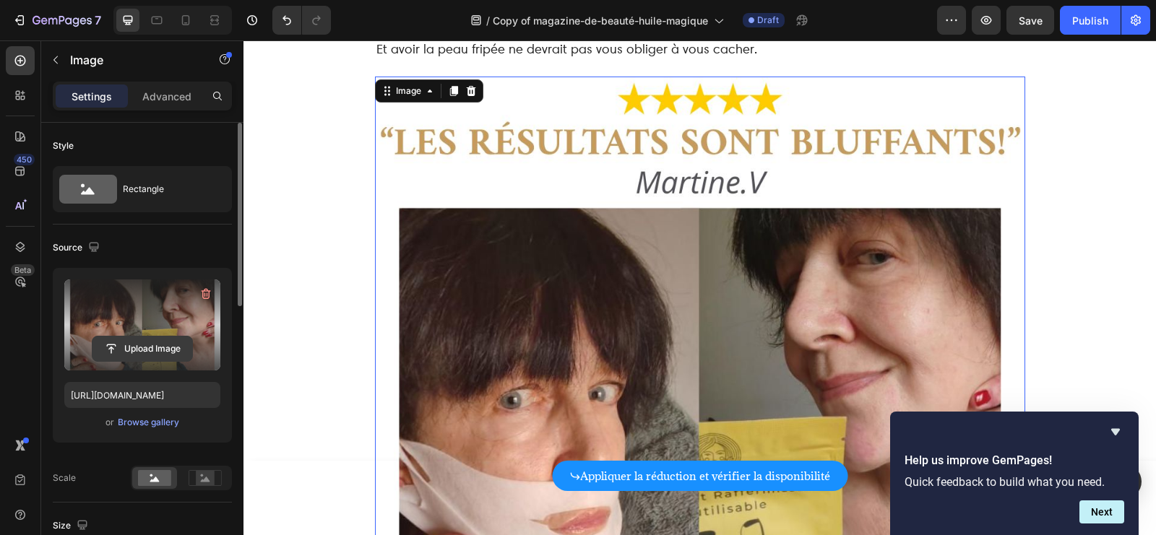
click at [150, 336] on button "Upload Image" at bounding box center [142, 349] width 101 height 26
click at [163, 348] on input "file" at bounding box center [142, 349] width 100 height 25
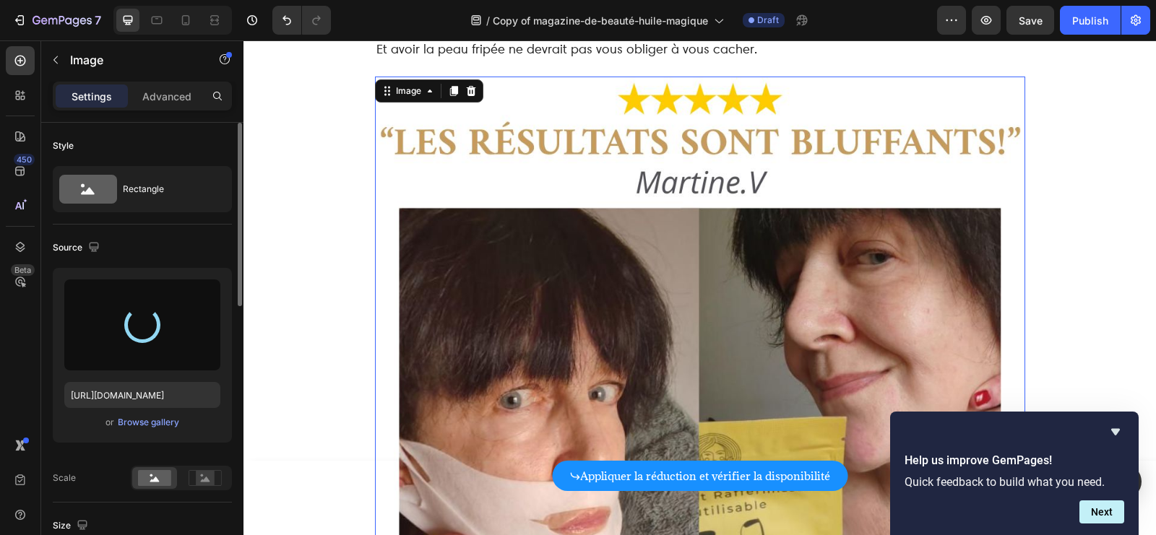
type input "[URL][DOMAIN_NAME]"
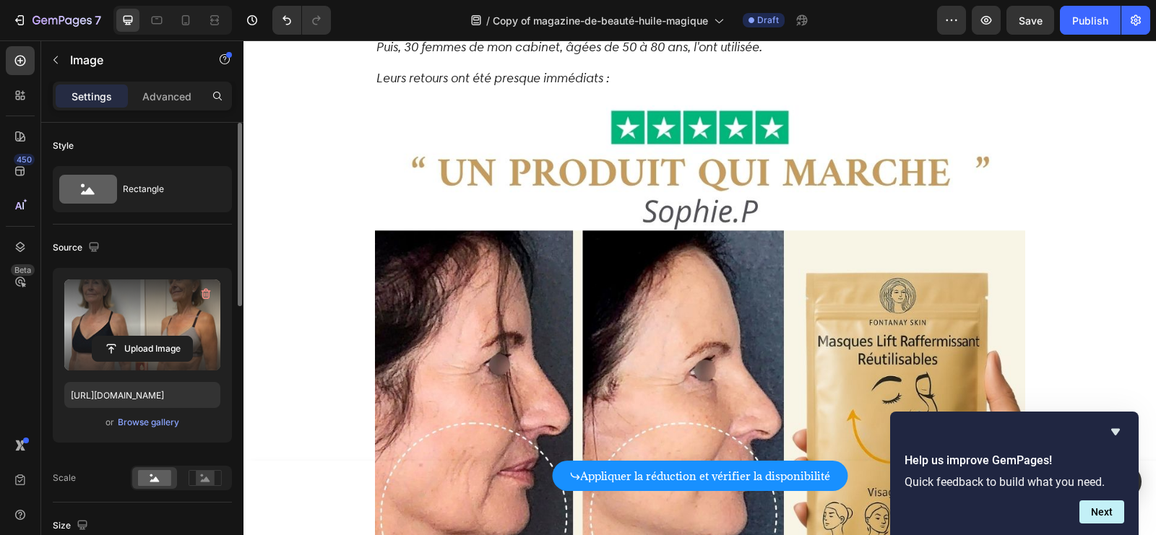
scroll to position [4988, 0]
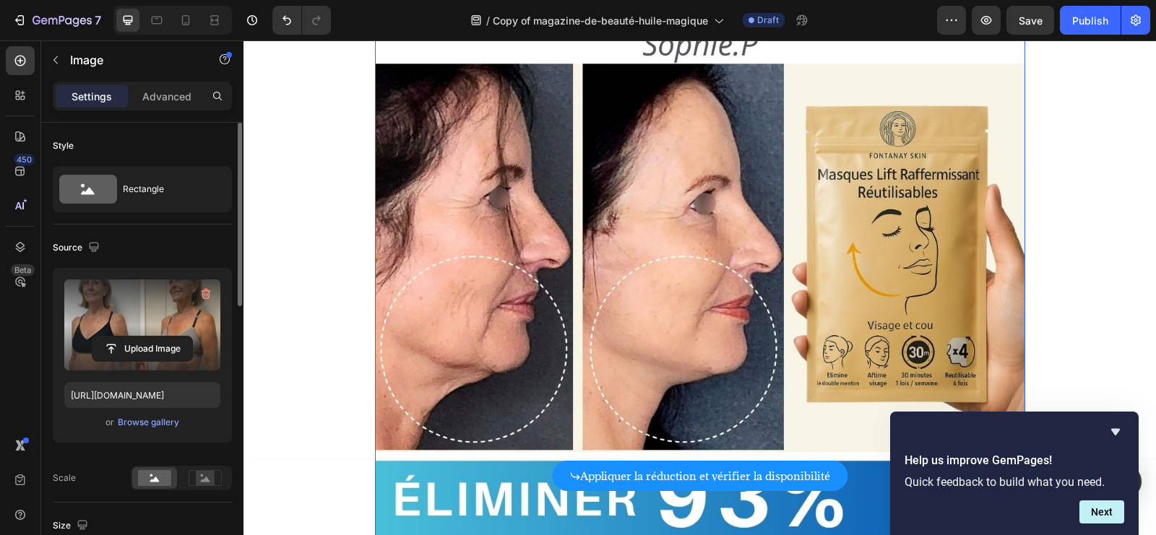
click at [528, 225] on img at bounding box center [700, 264] width 650 height 650
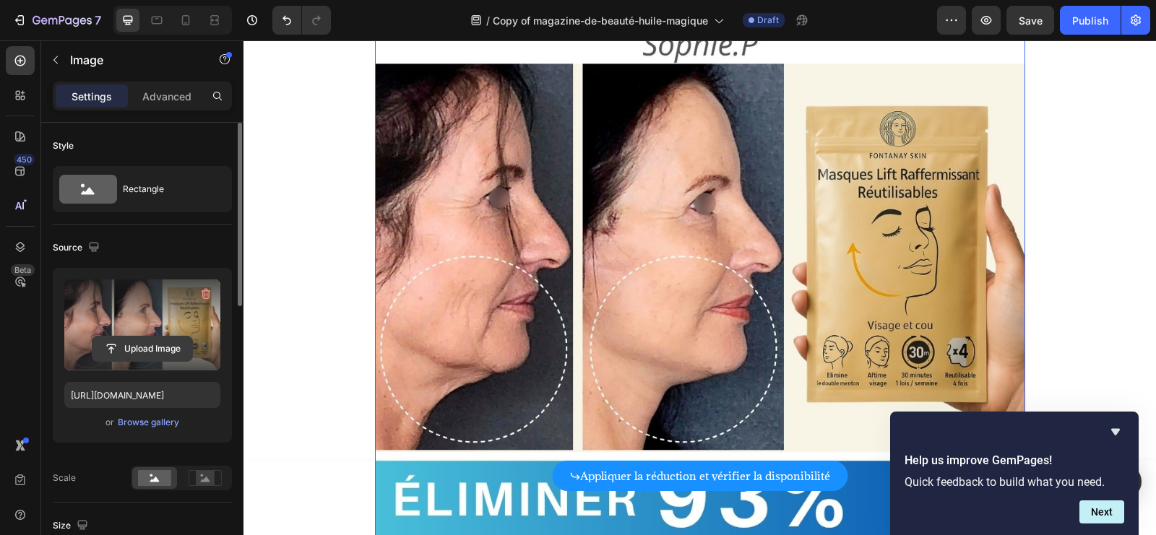
click at [176, 337] on input "file" at bounding box center [142, 349] width 100 height 25
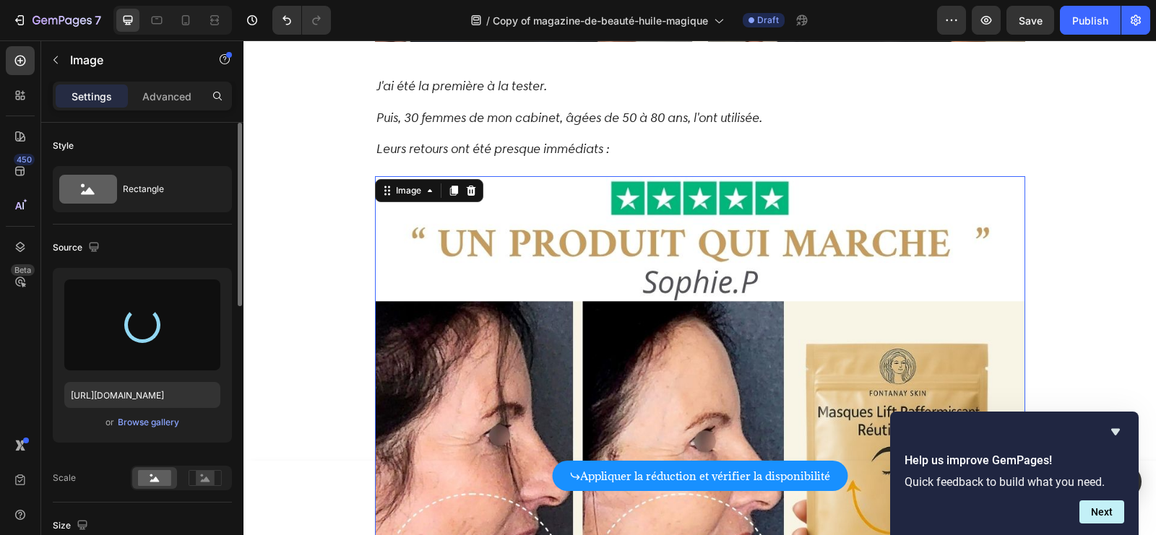
scroll to position [4783, 0]
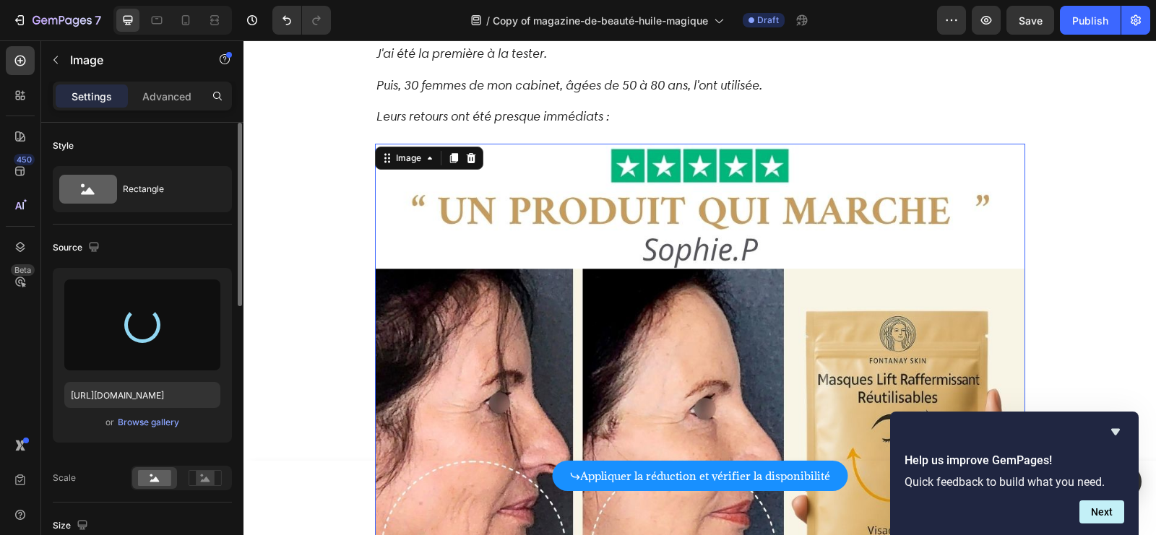
type input "[URL][DOMAIN_NAME]"
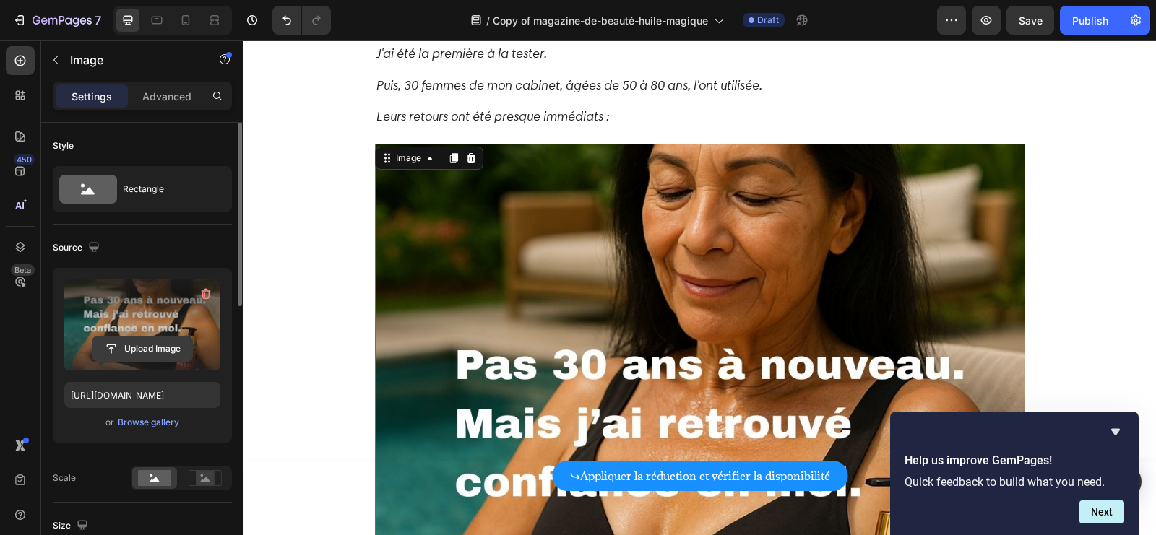
click at [156, 348] on input "file" at bounding box center [142, 349] width 100 height 25
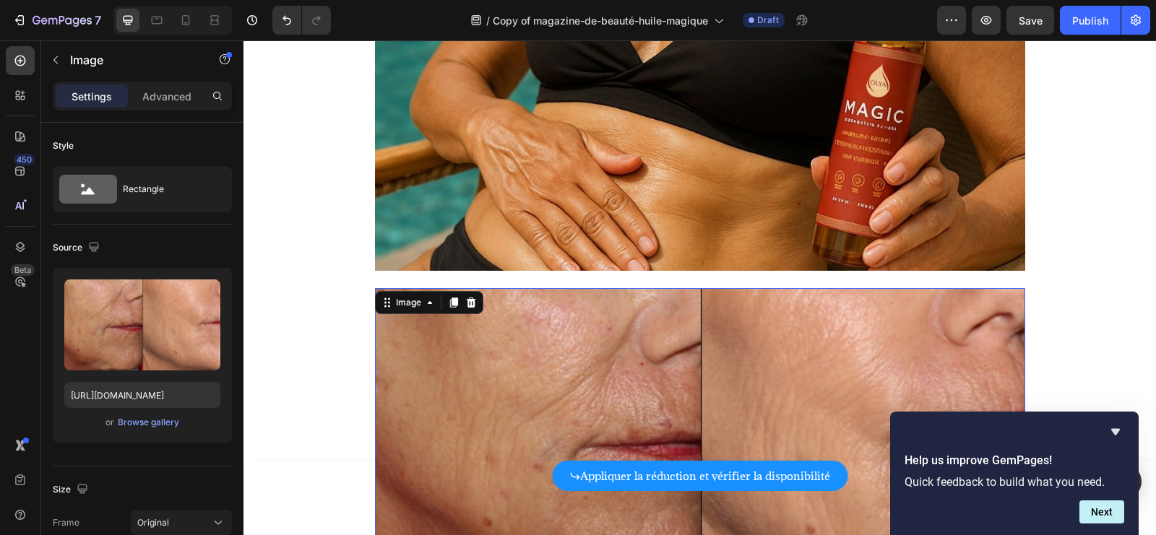
scroll to position [5304, 0]
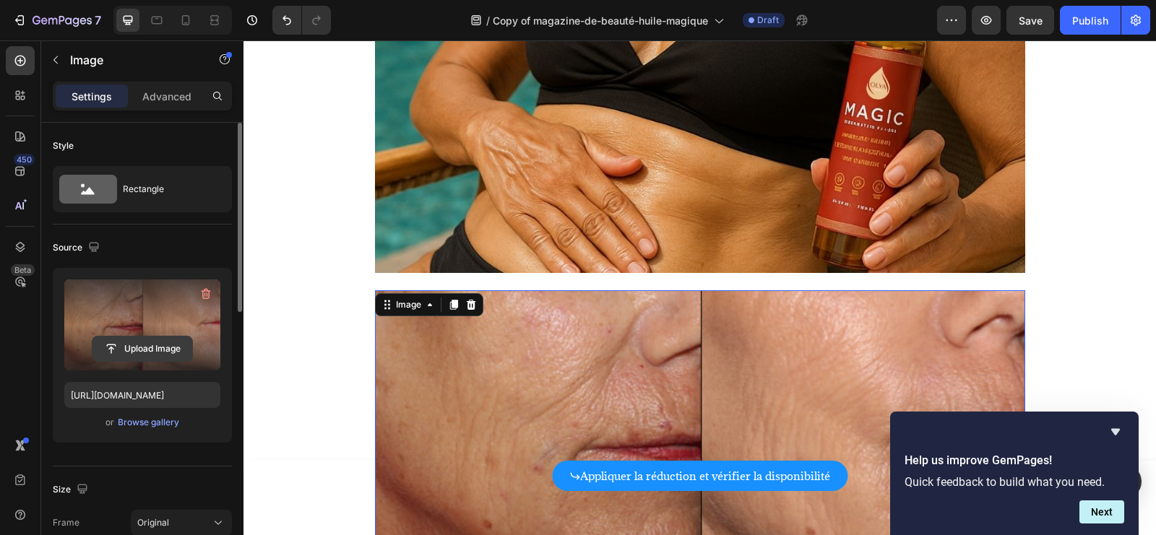
click at [140, 344] on input "file" at bounding box center [142, 349] width 100 height 25
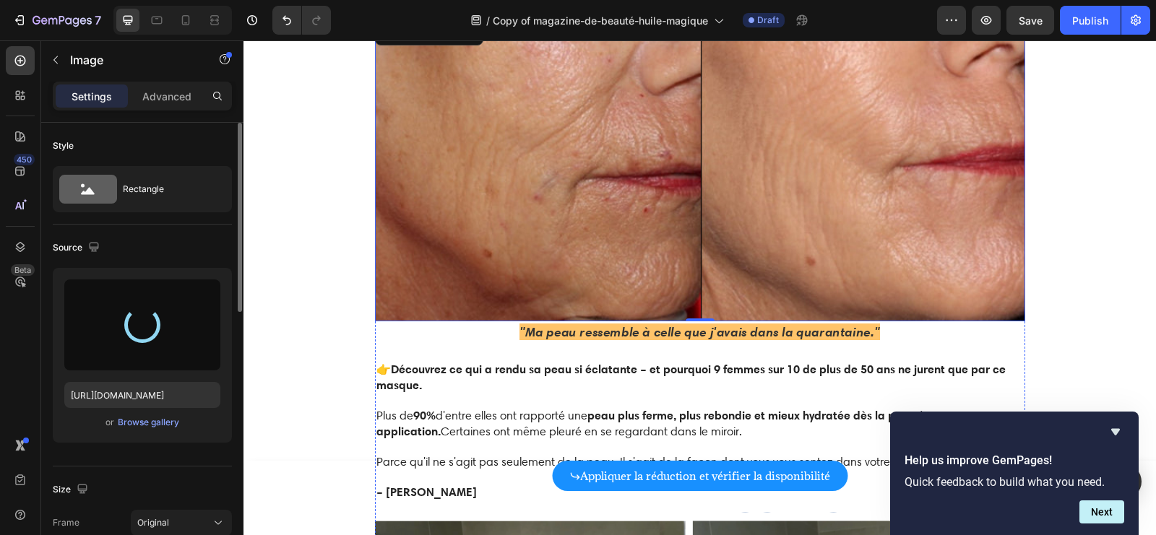
scroll to position [5604, 0]
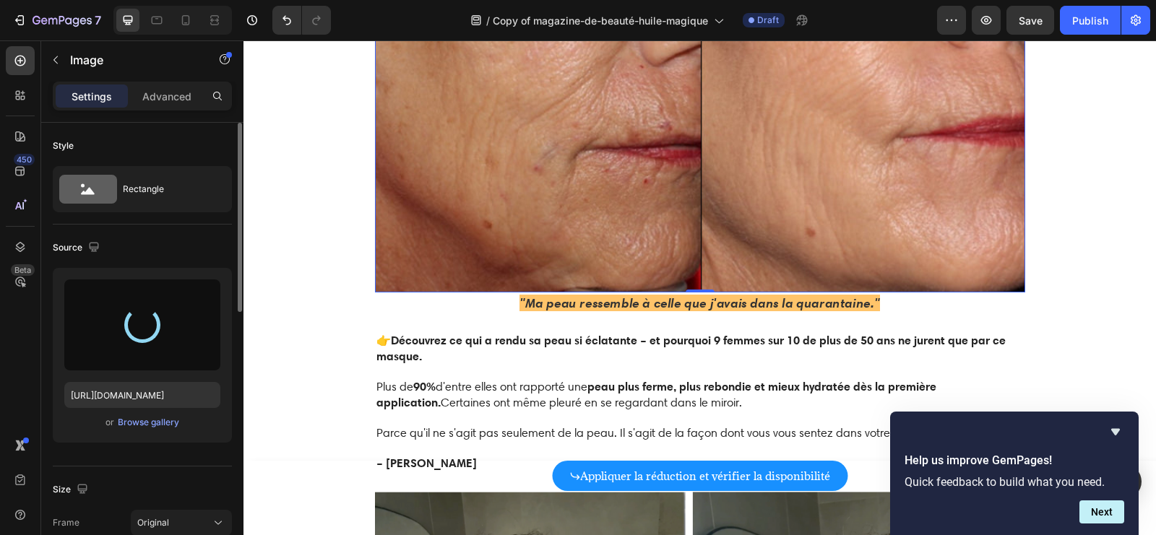
type input "[URL][DOMAIN_NAME]"
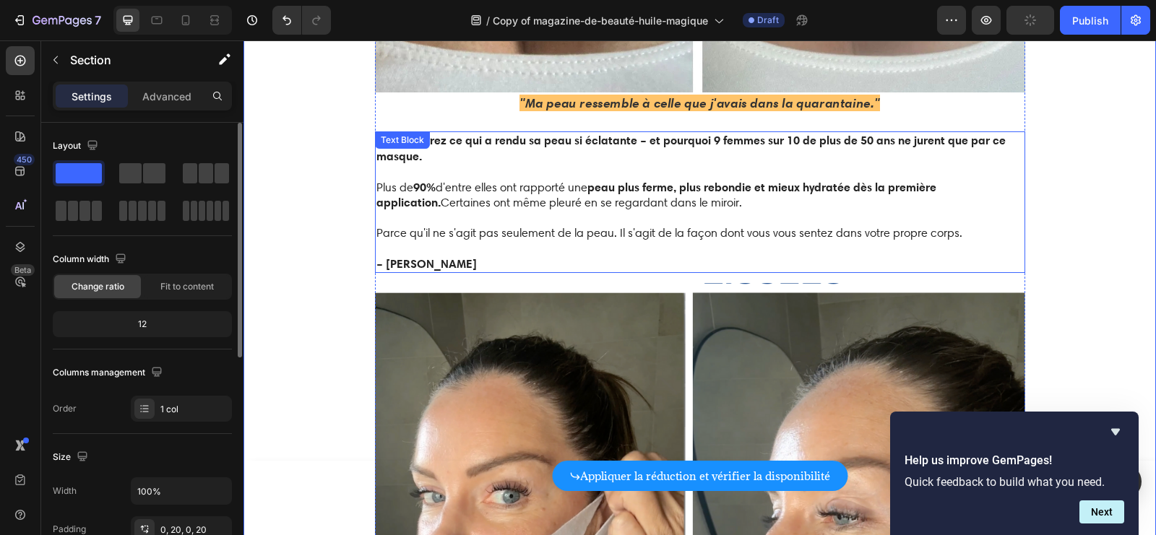
scroll to position [5947, 0]
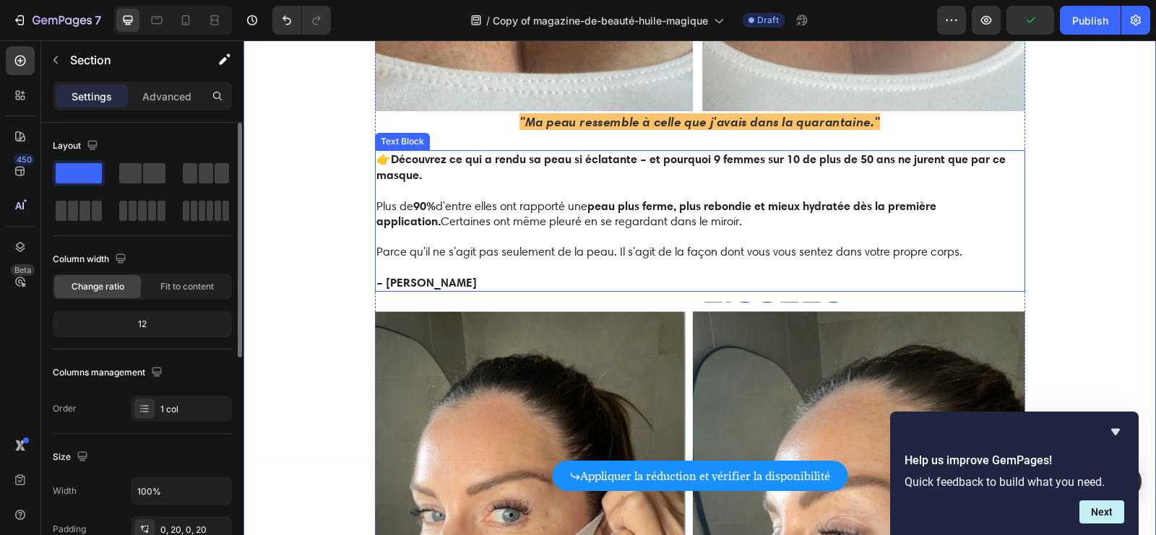
click at [880, 199] on strong "peau plus ferme, plus rebondie et mieux hydratée dès la première application." at bounding box center [656, 214] width 560 height 30
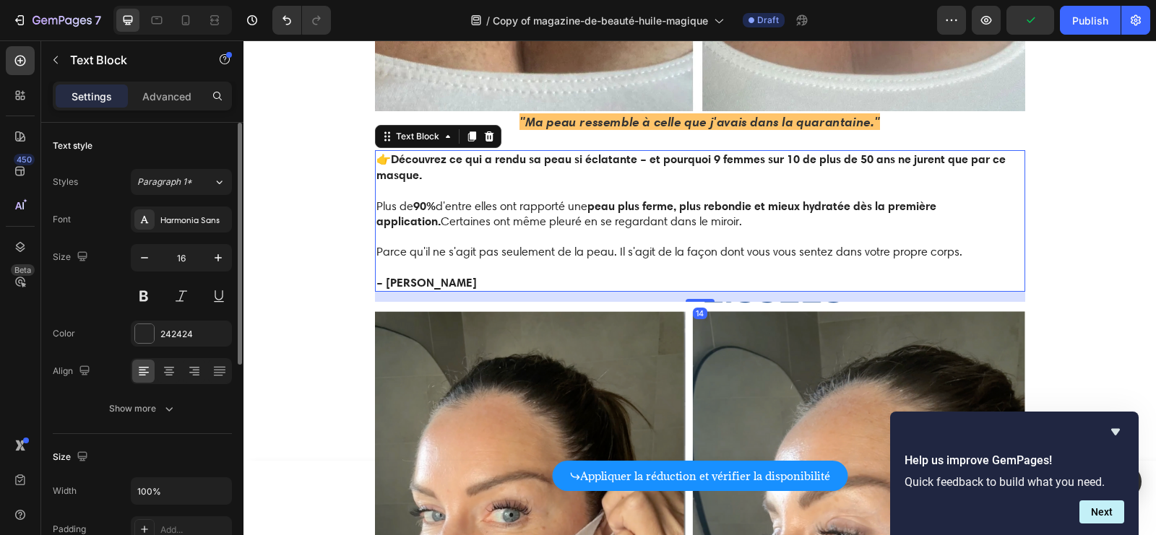
click at [880, 199] on strong "peau plus ferme, plus rebondie et mieux hydratée dès la première application." at bounding box center [656, 214] width 560 height 30
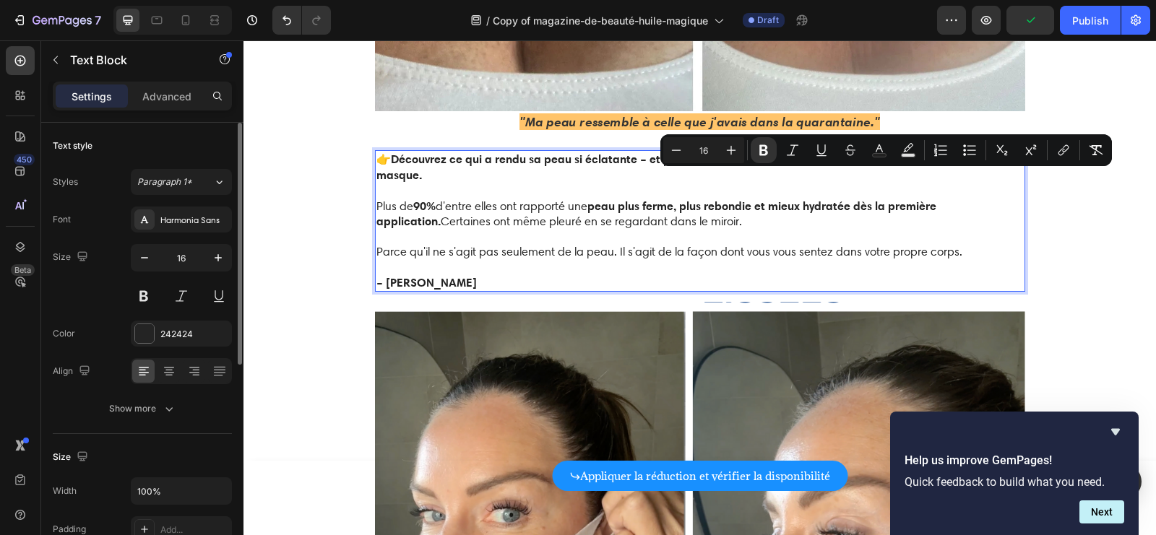
click at [397, 152] on strong "Découvrez ce qui a rendu sa peau si éclatante – et pourquoi 9 femmes sur 10 de …" at bounding box center [690, 167] width 629 height 30
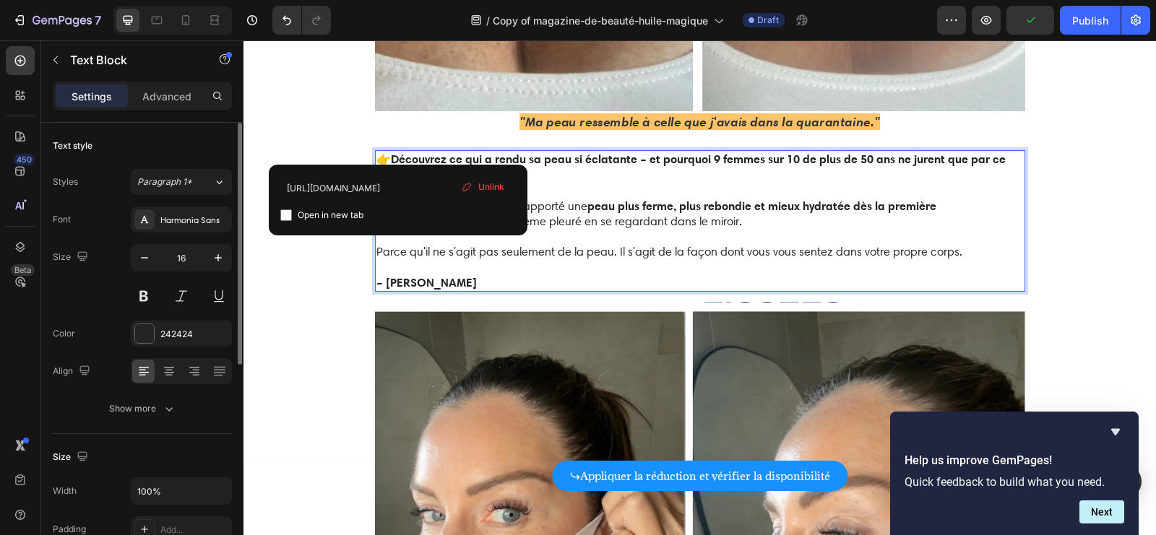
click at [396, 152] on strong "Découvrez ce qui a rendu sa peau si éclatante – et pourquoi 9 femmes sur 10 de …" at bounding box center [690, 167] width 629 height 30
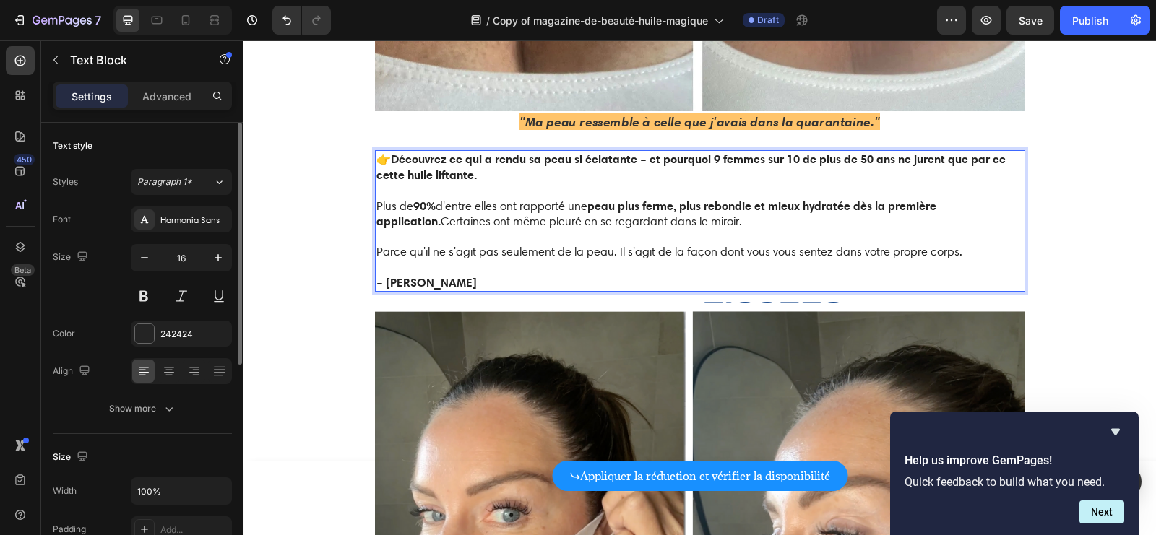
click at [714, 199] on p "Plus de 90% d'entre elles ont rapporté une peau plus ferme, plus rebondie et mi…" at bounding box center [699, 215] width 647 height 32
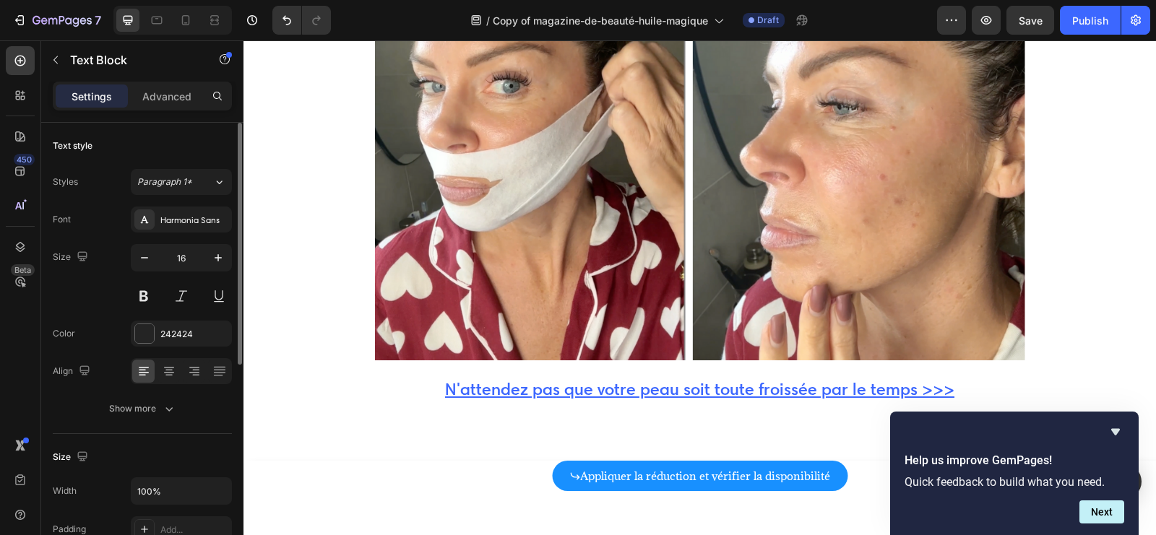
scroll to position [6380, 0]
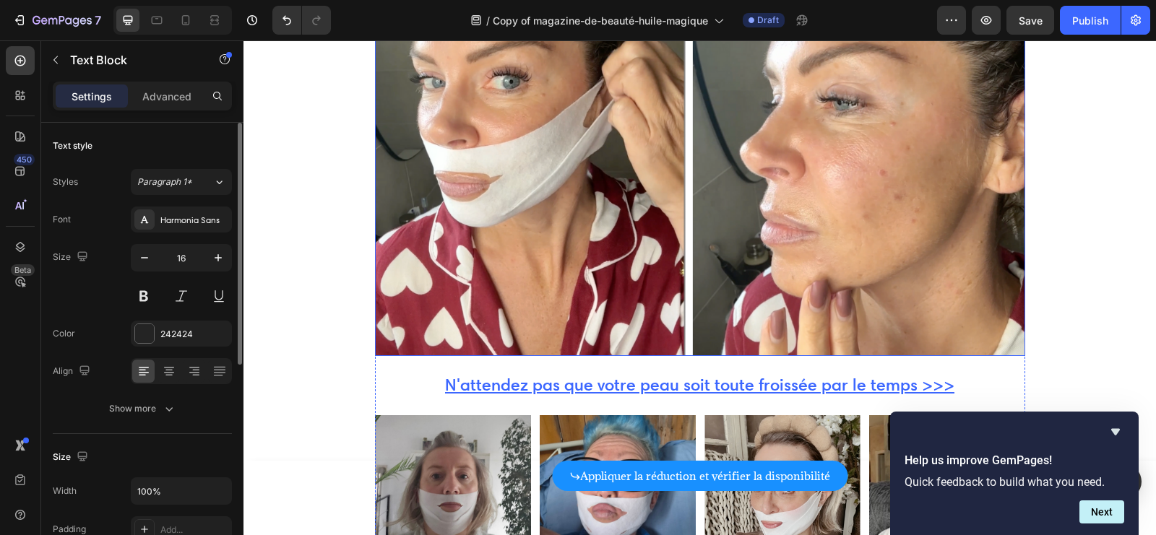
click at [693, 179] on img at bounding box center [700, 113] width 650 height 488
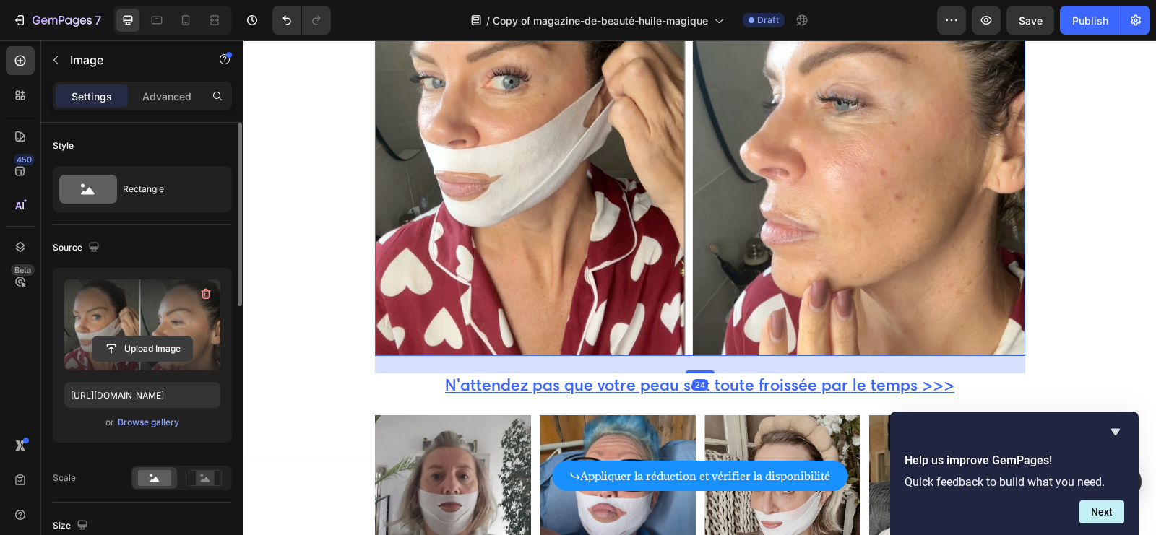
click at [146, 349] on input "file" at bounding box center [142, 349] width 100 height 25
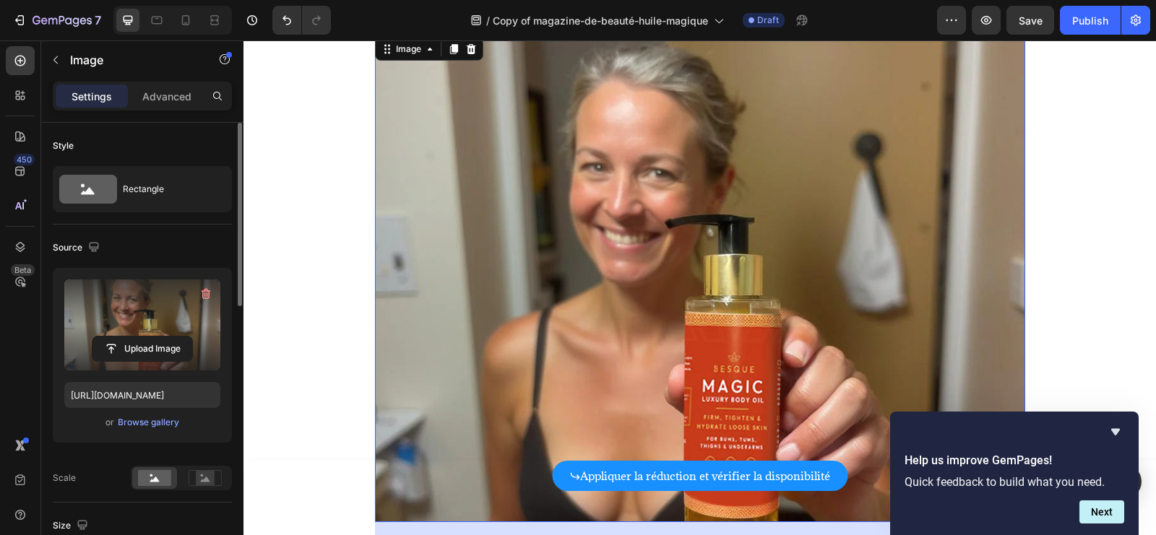
scroll to position [6215, 0]
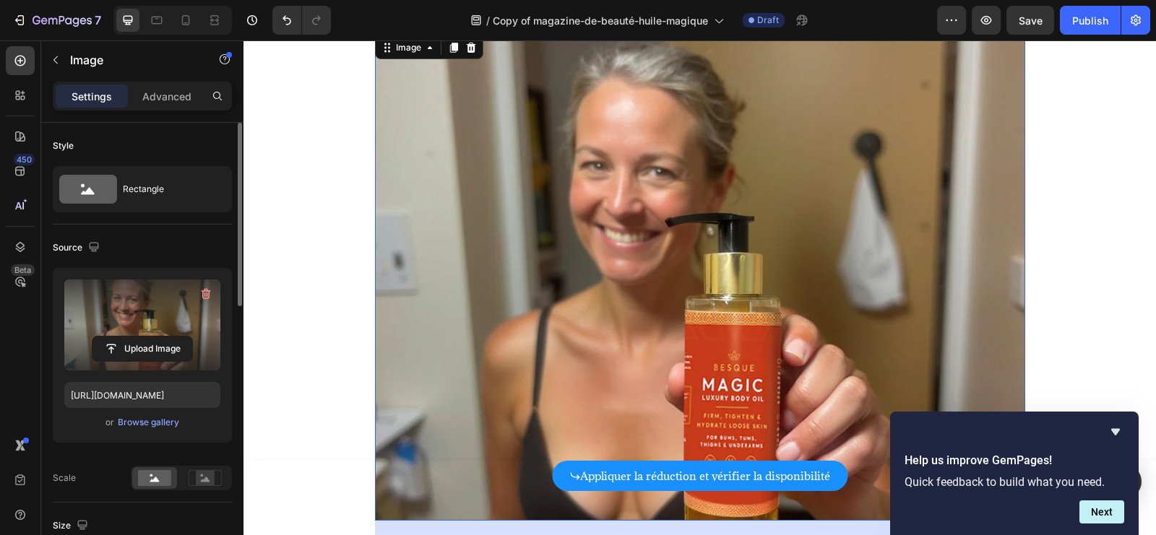
click at [587, 235] on img at bounding box center [700, 277] width 650 height 488
click at [161, 340] on input "file" at bounding box center [142, 349] width 100 height 25
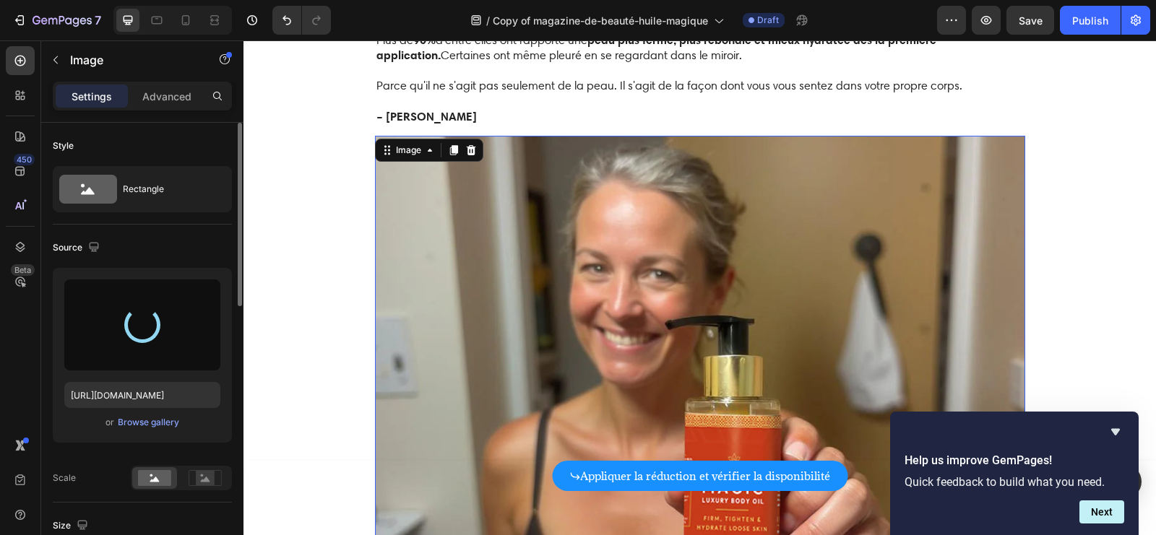
scroll to position [6107, 0]
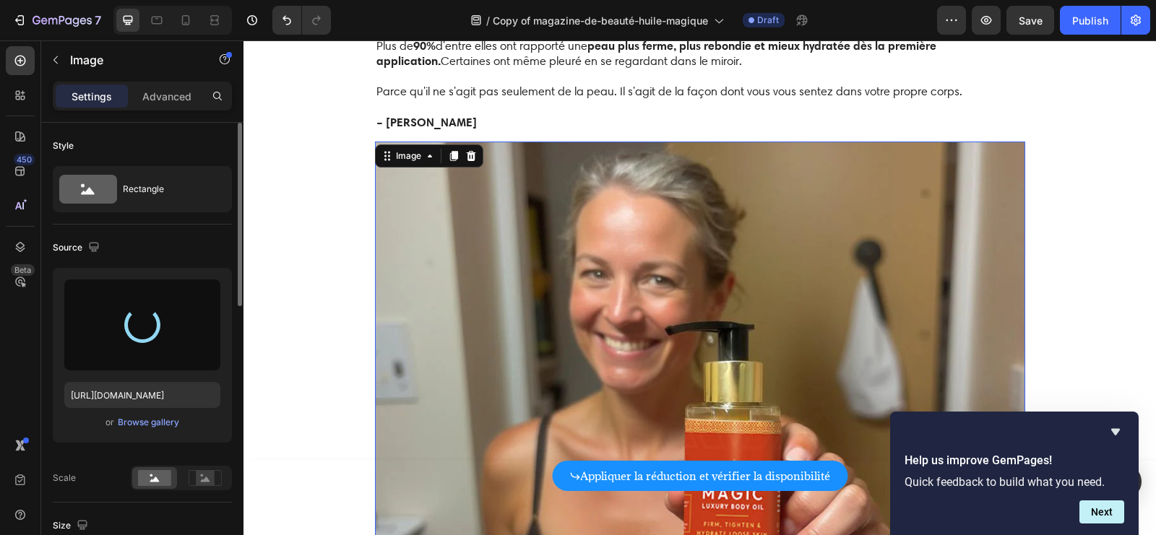
type input "[URL][DOMAIN_NAME]"
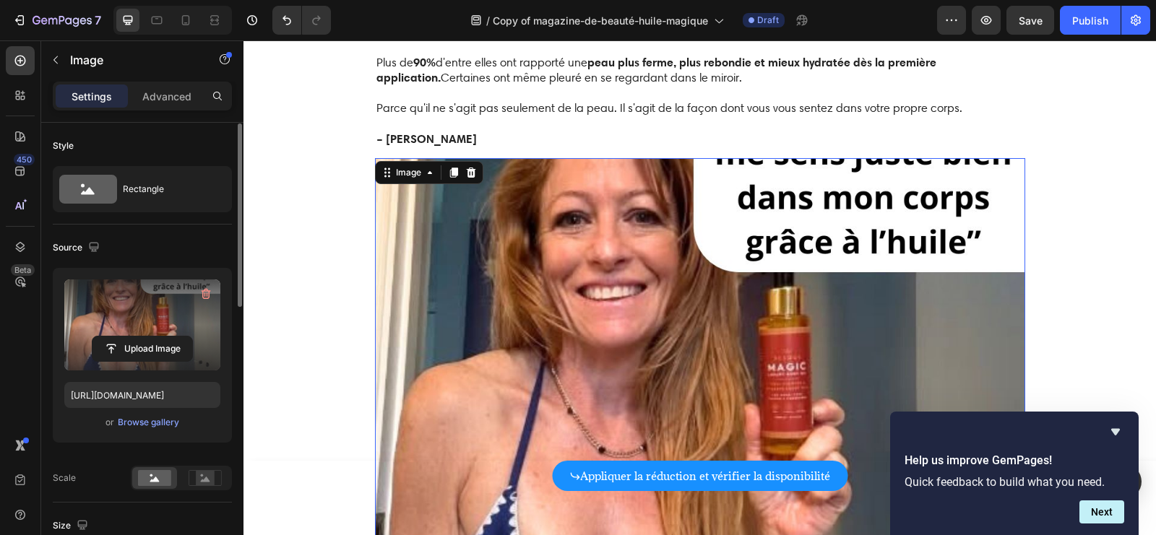
scroll to position [181, 0]
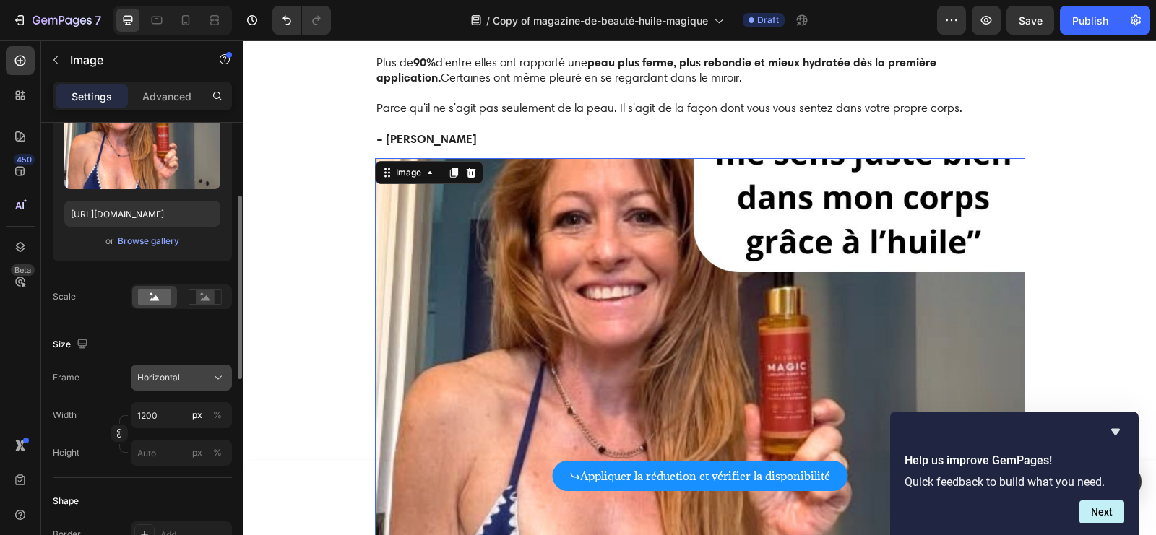
click at [166, 385] on button "Horizontal" at bounding box center [181, 378] width 101 height 26
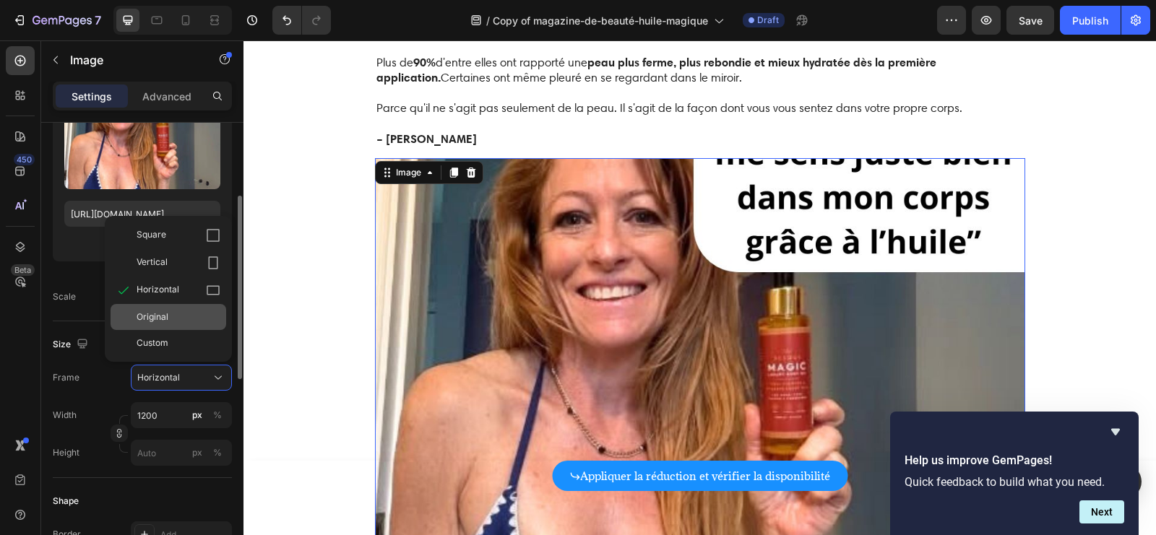
click at [168, 316] on div "Original" at bounding box center [179, 317] width 84 height 13
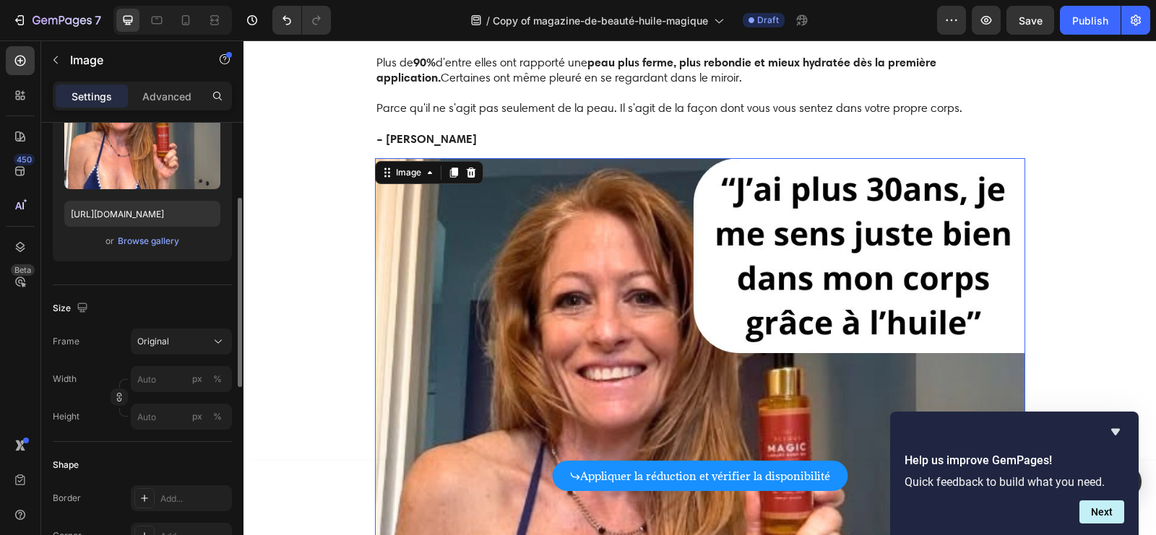
click at [219, 306] on div "Size" at bounding box center [142, 308] width 179 height 23
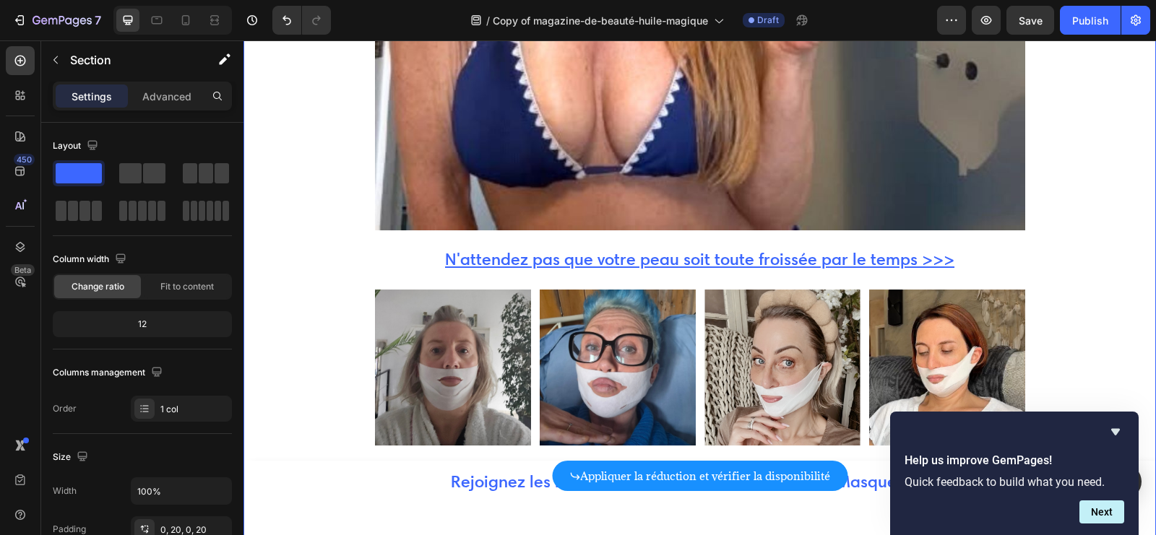
scroll to position [6715, 0]
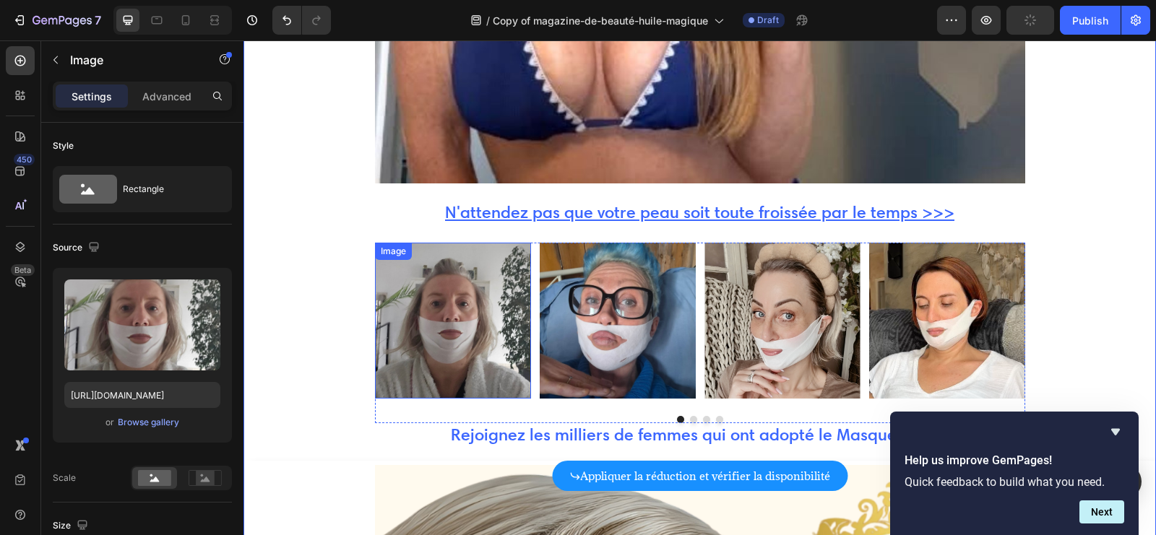
click at [480, 277] on img at bounding box center [453, 321] width 156 height 156
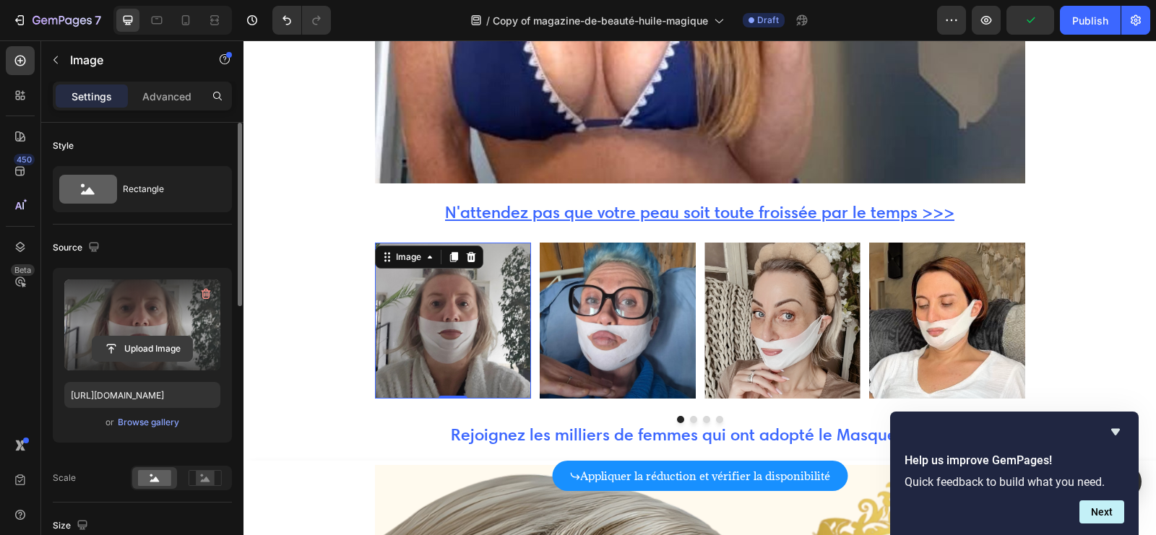
click at [125, 353] on input "file" at bounding box center [142, 349] width 100 height 25
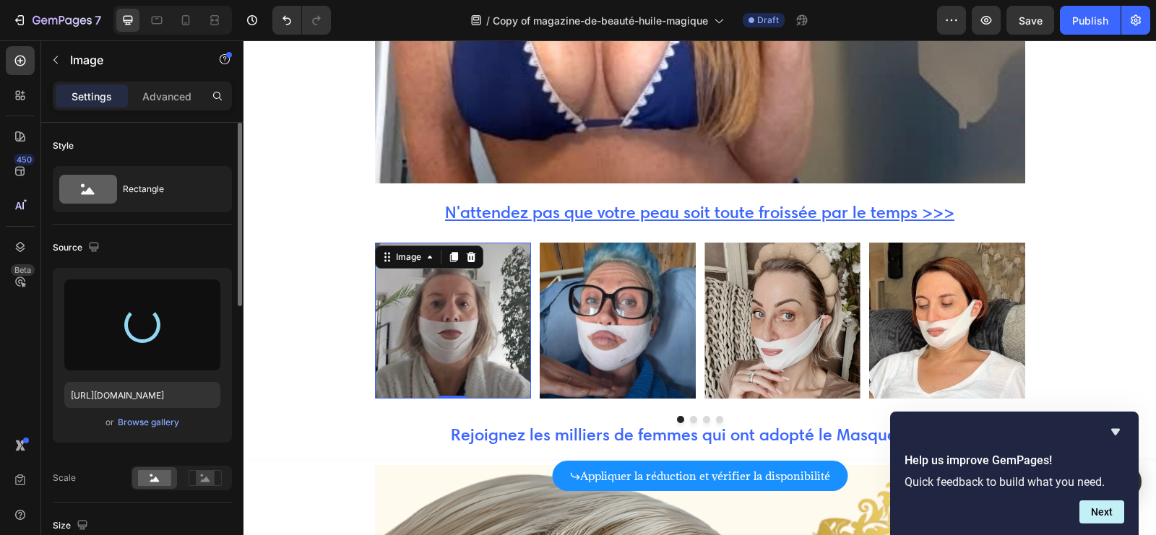
type input "[URL][DOMAIN_NAME]"
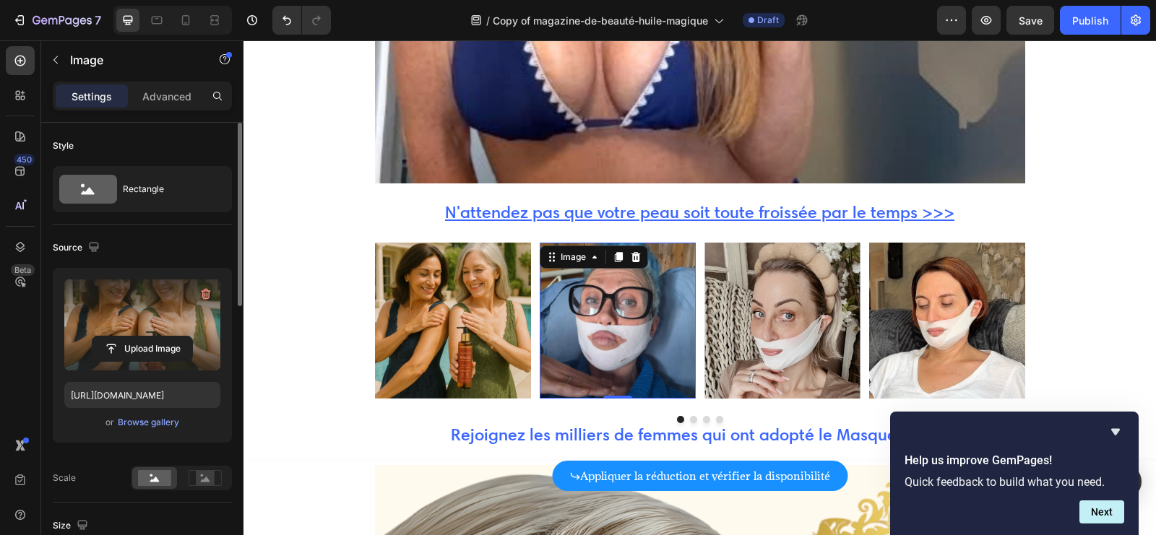
click at [577, 284] on img at bounding box center [618, 321] width 156 height 156
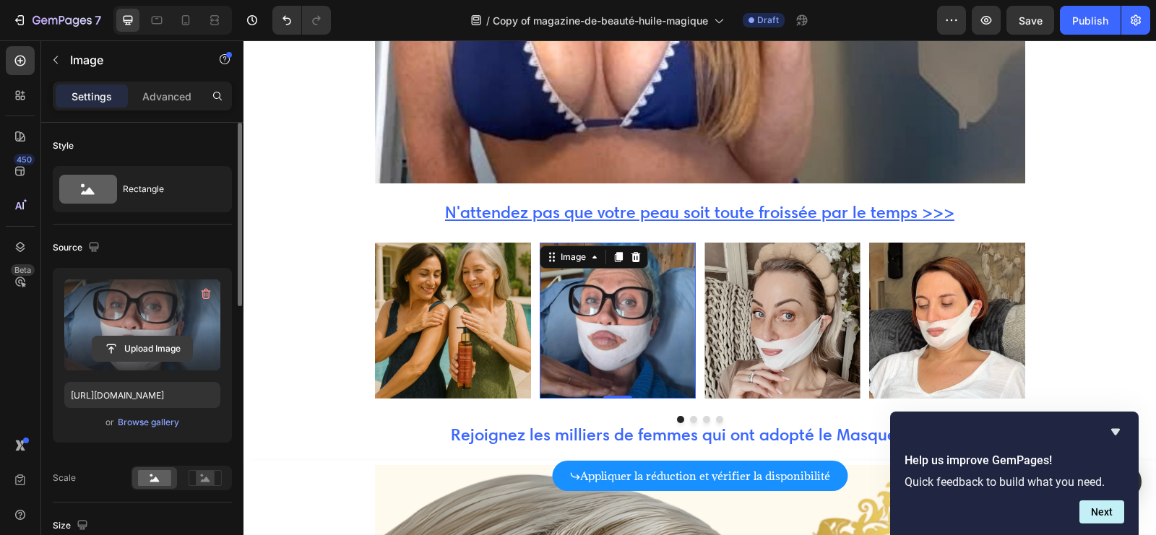
click at [125, 348] on input "file" at bounding box center [142, 349] width 100 height 25
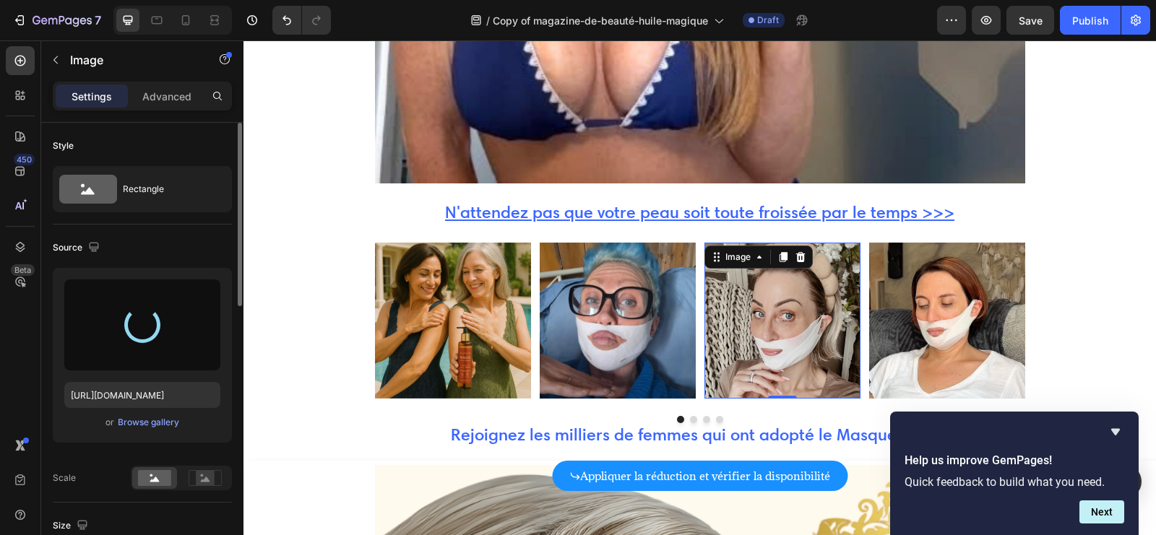
click at [749, 282] on img at bounding box center [782, 321] width 156 height 156
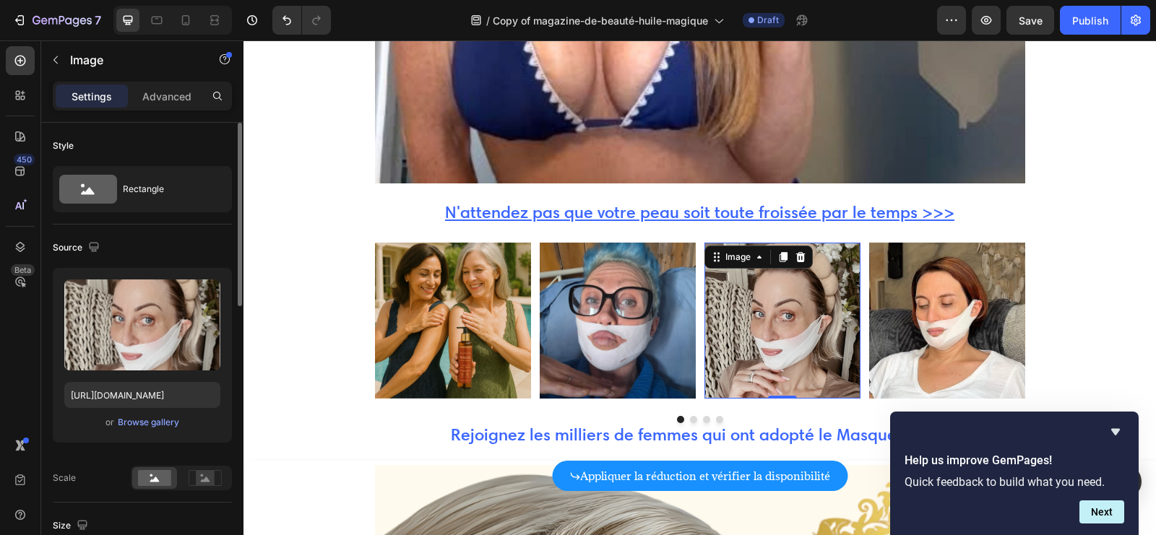
click at [621, 284] on img at bounding box center [618, 321] width 156 height 156
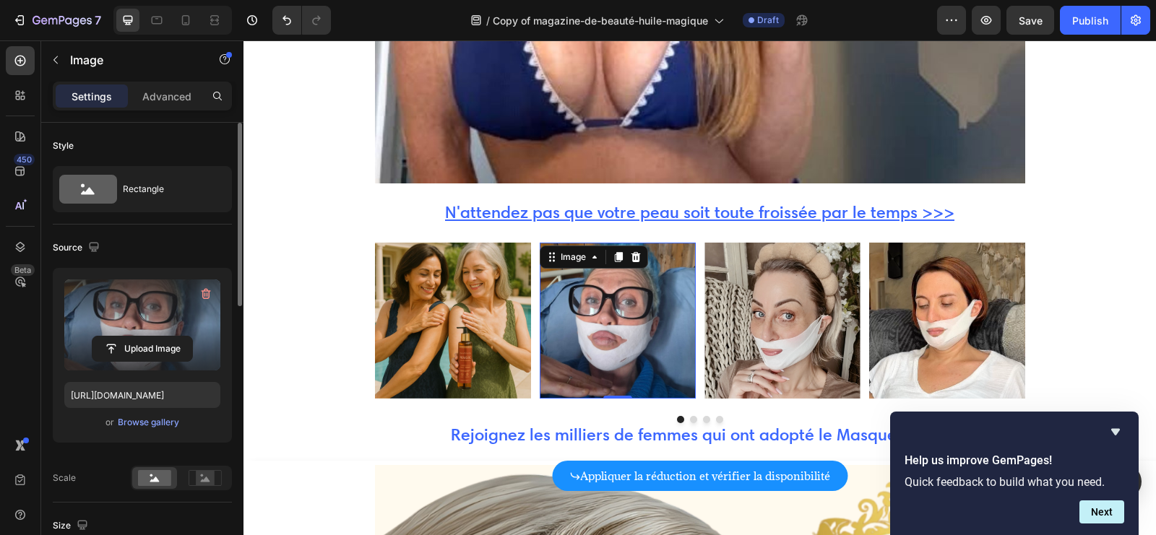
click at [150, 364] on label at bounding box center [142, 325] width 156 height 91
click at [150, 361] on input "file" at bounding box center [142, 349] width 100 height 25
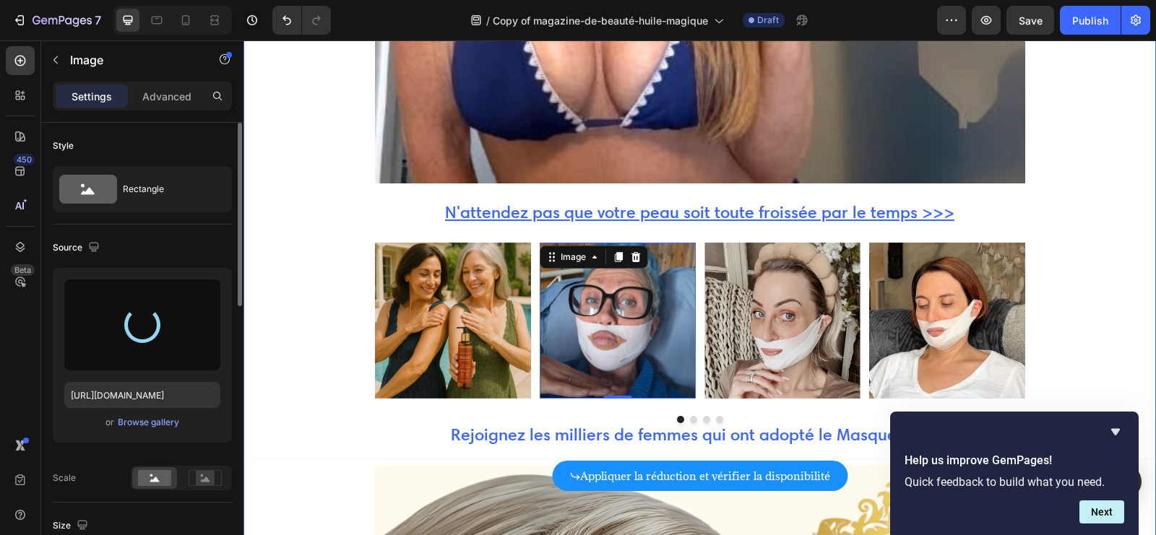
type input "[URL][DOMAIN_NAME]"
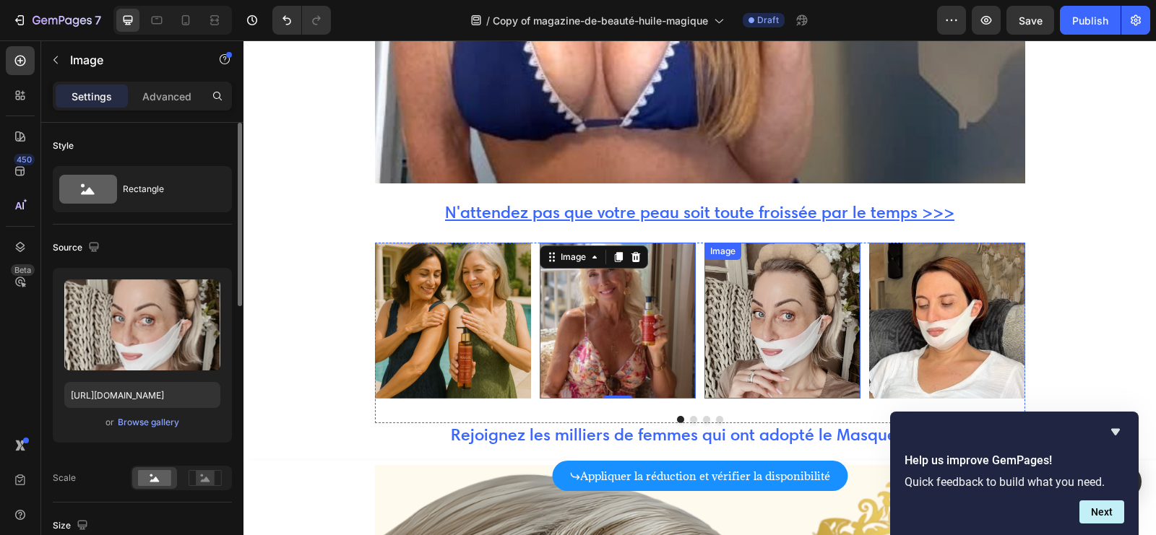
click at [763, 289] on img at bounding box center [782, 321] width 156 height 156
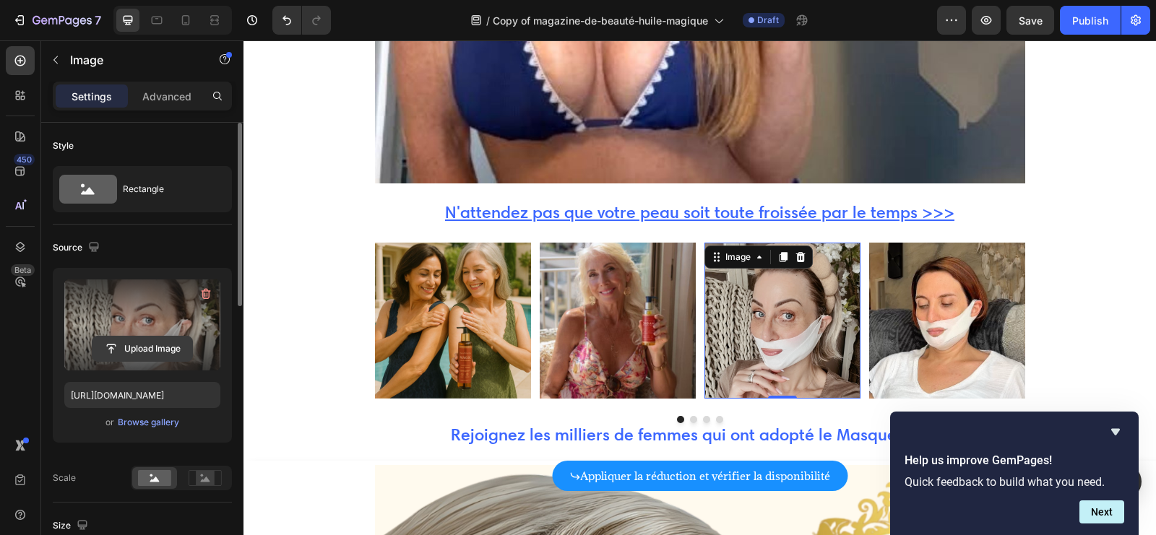
click at [140, 348] on input "file" at bounding box center [142, 349] width 100 height 25
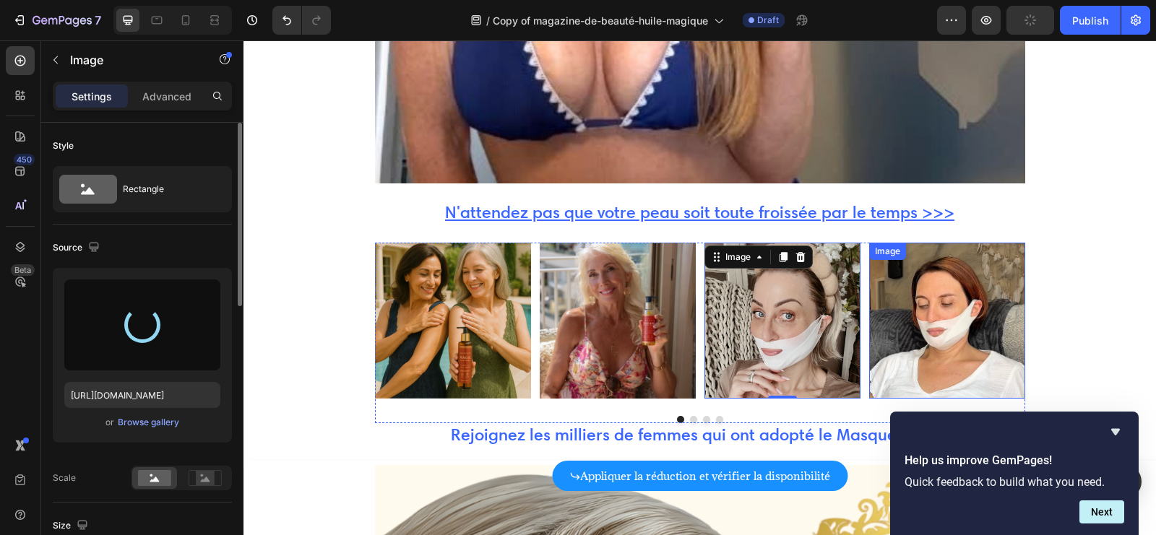
type input "[URL][DOMAIN_NAME]"
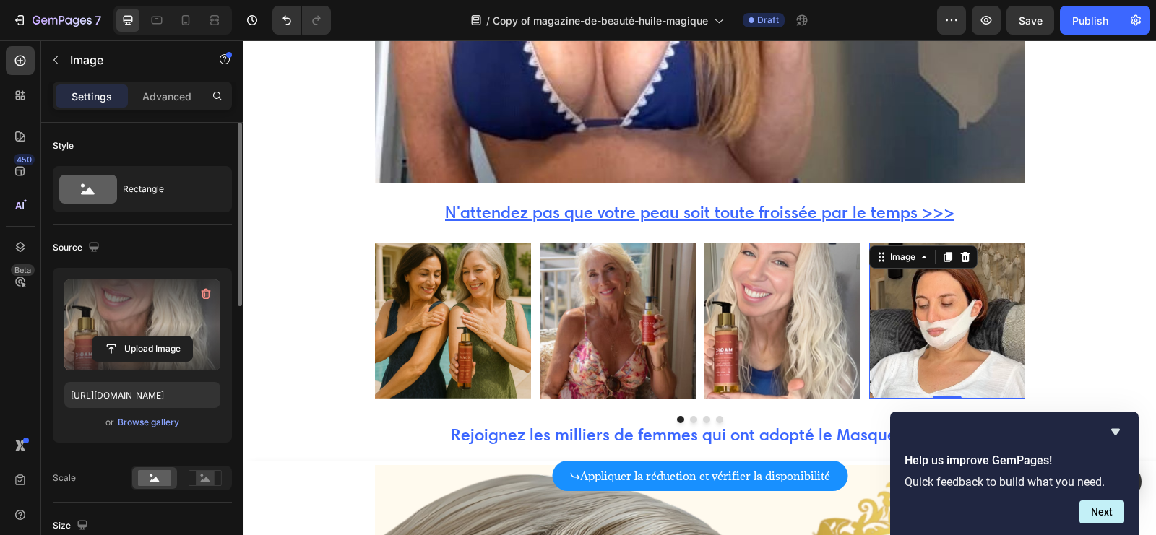
click at [954, 291] on img at bounding box center [947, 321] width 156 height 156
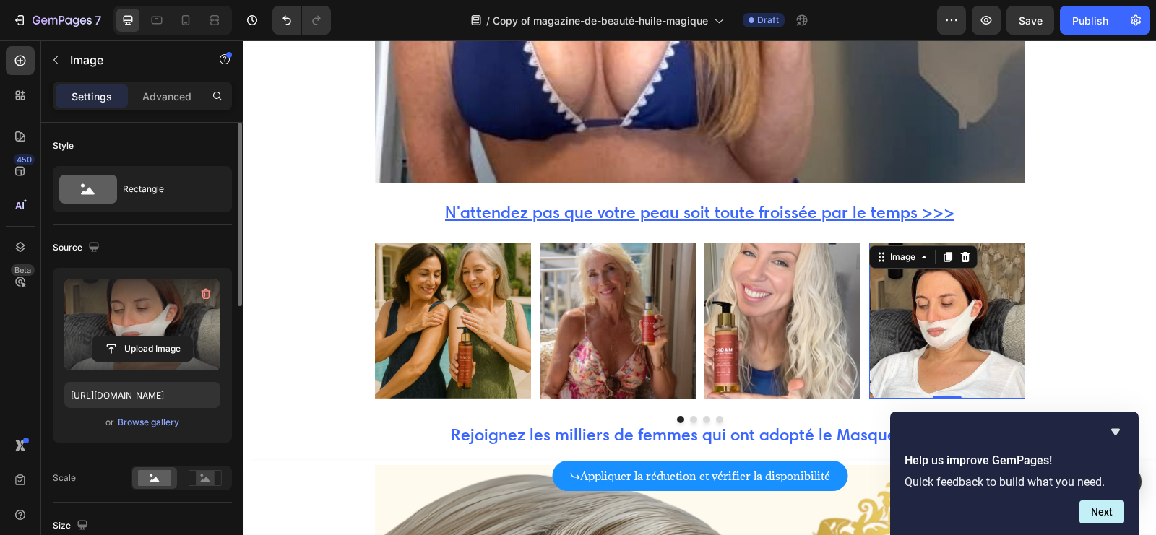
click at [148, 332] on label at bounding box center [142, 325] width 156 height 91
click at [148, 337] on input "file" at bounding box center [142, 349] width 100 height 25
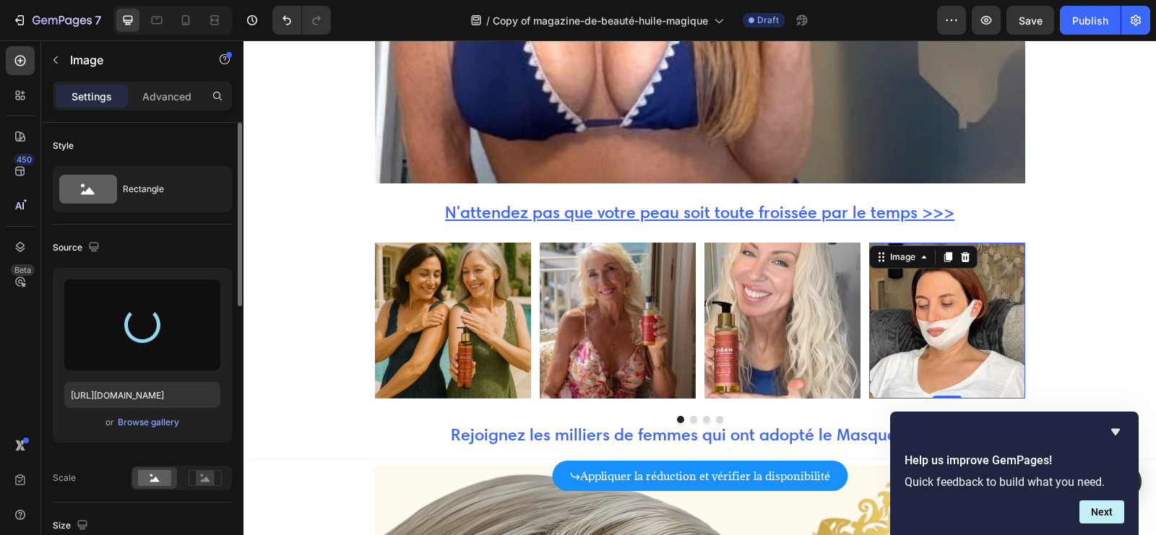
type input "[URL][DOMAIN_NAME]"
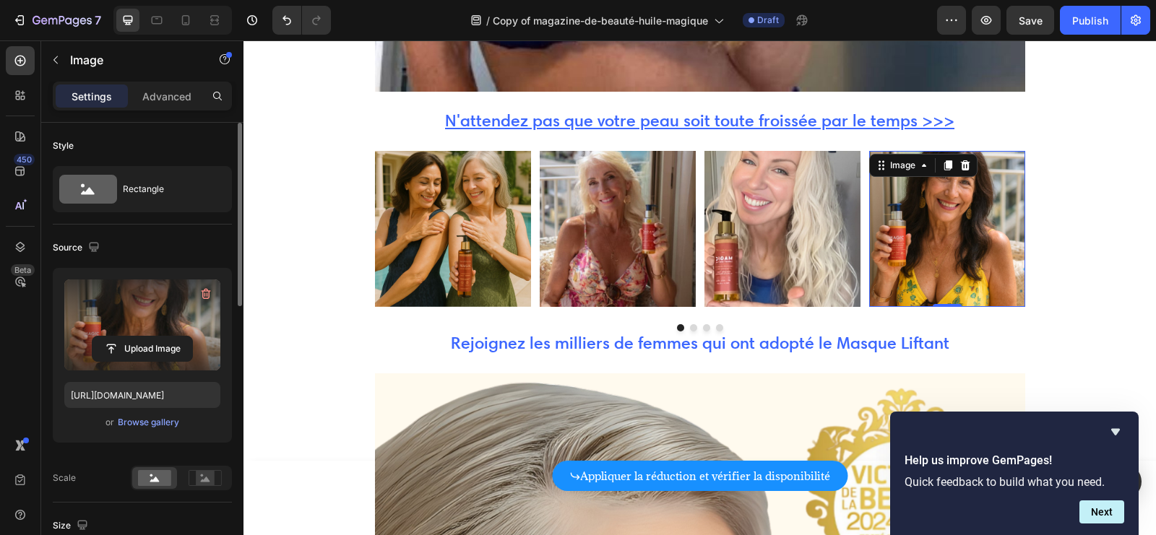
scroll to position [6864, 0]
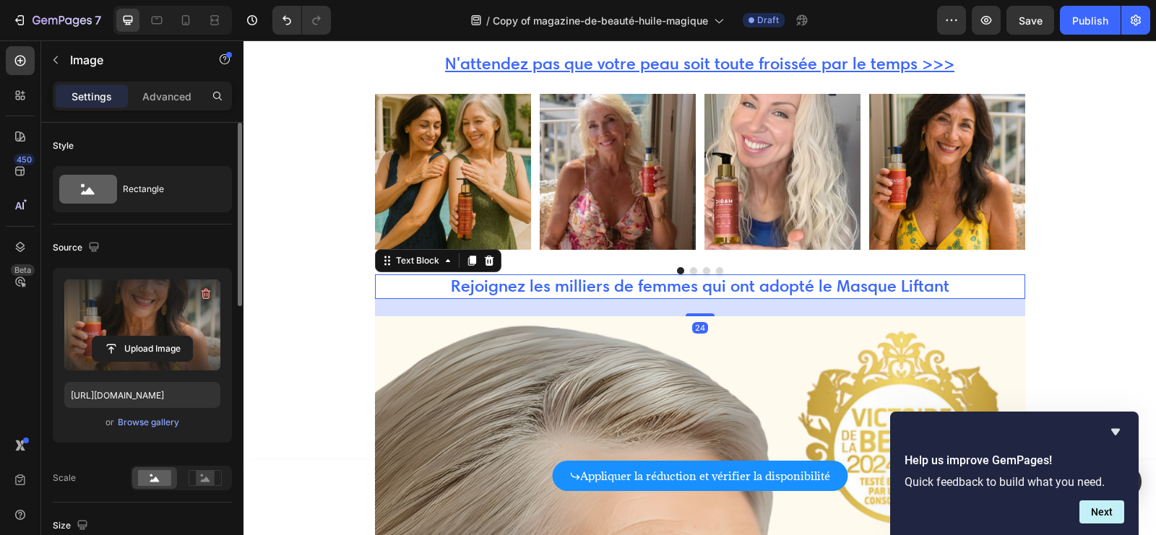
click at [912, 276] on span "Rejoignez les milliers de femmes qui ont adopté le Masque Liftant" at bounding box center [700, 286] width 499 height 20
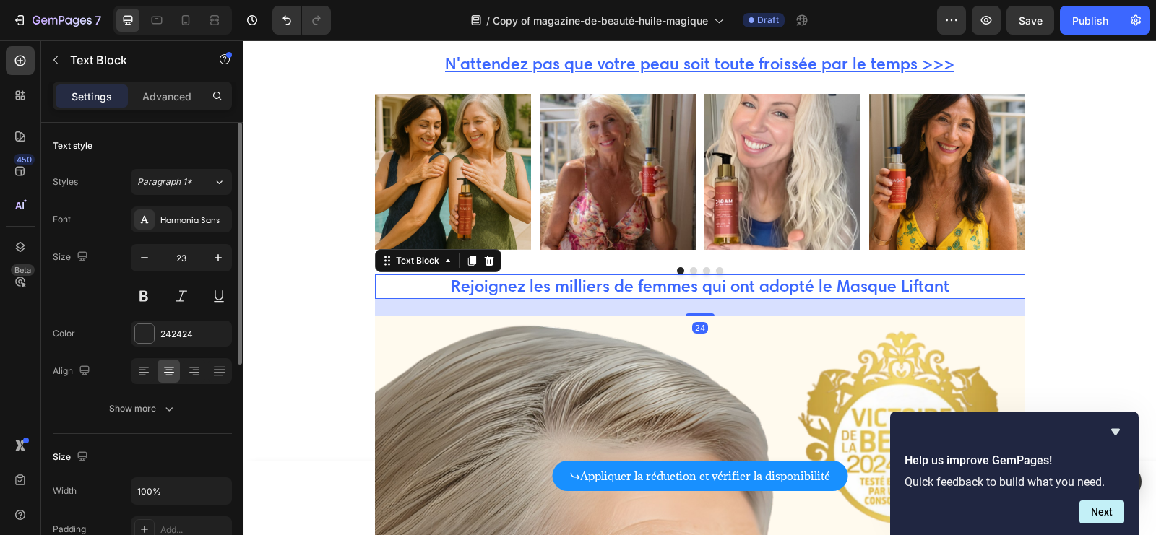
click at [912, 276] on span "Rejoignez les milliers de femmes qui ont adopté le Masque Liftant" at bounding box center [700, 286] width 499 height 20
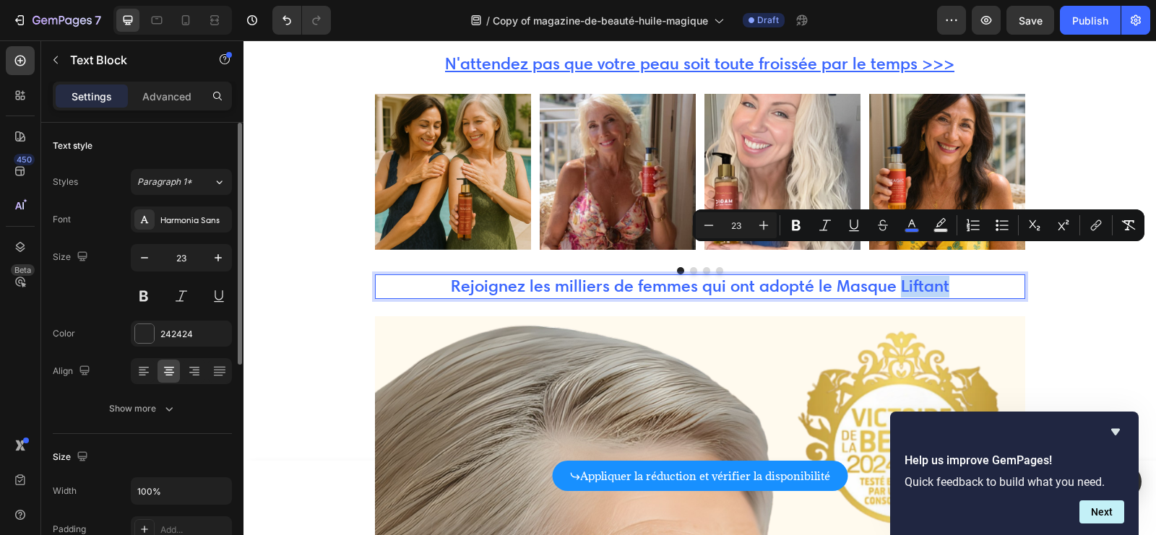
click at [931, 276] on span "Rejoignez les milliers de femmes qui ont adopté le Masque Liftant" at bounding box center [700, 286] width 499 height 20
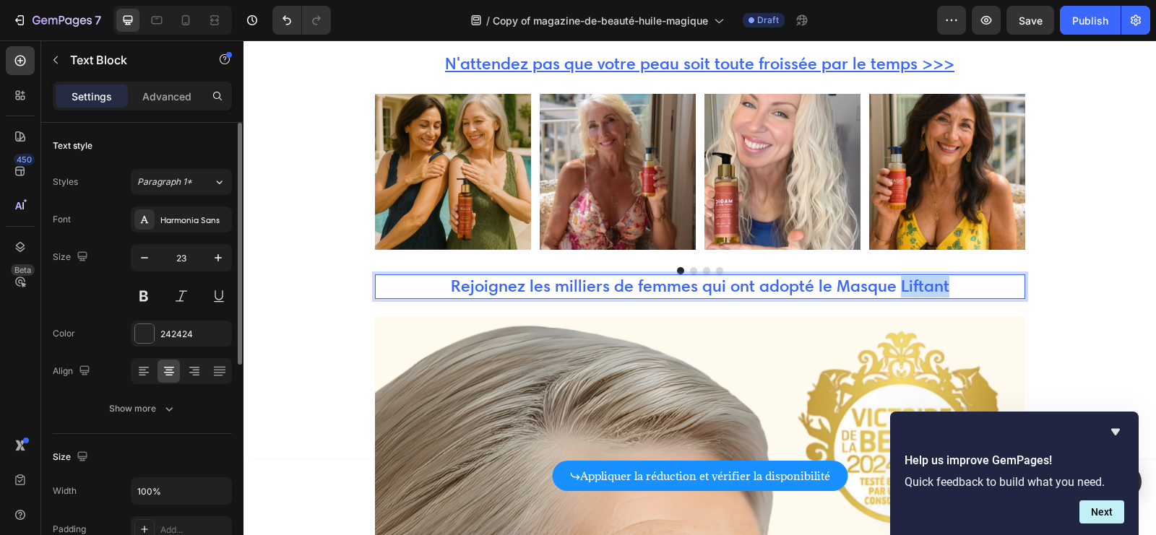
click at [931, 276] on span "Rejoignez les milliers de femmes qui ont adopté le Masque Liftant" at bounding box center [700, 286] width 499 height 20
click at [868, 276] on span "Rejoignez les milliers de femmes qui ont adopté l'Huile MAGIQUE" at bounding box center [699, 286] width 493 height 20
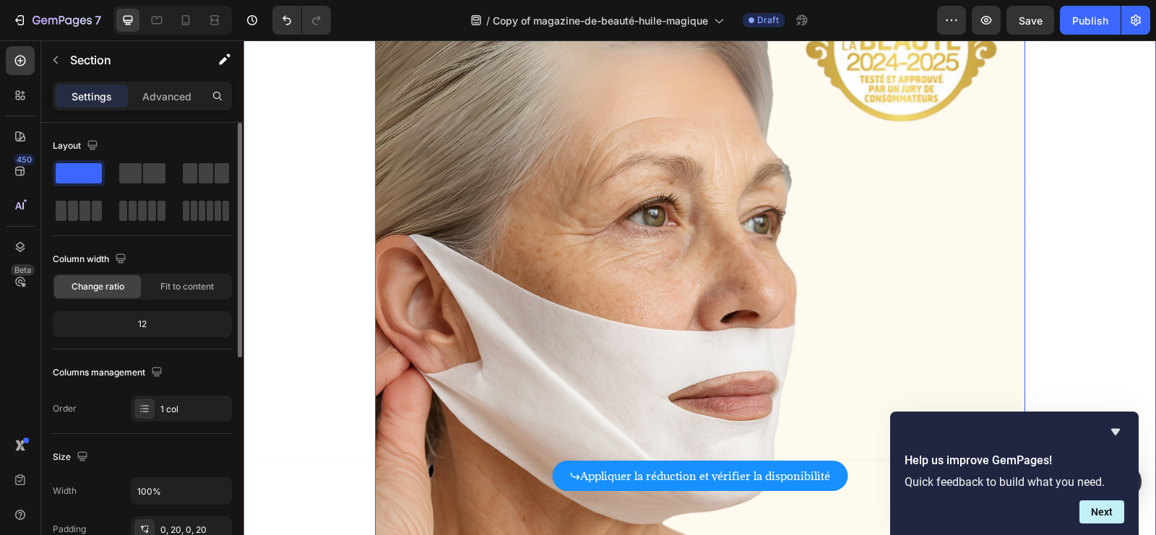
scroll to position [7402, 0]
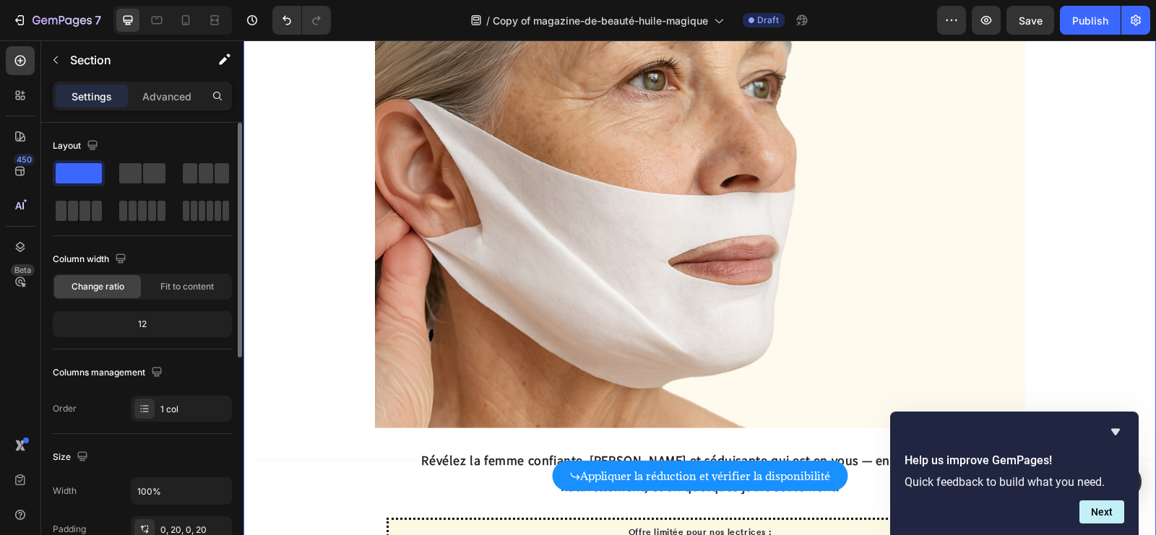
click at [549, 157] on img at bounding box center [700, 103] width 650 height 650
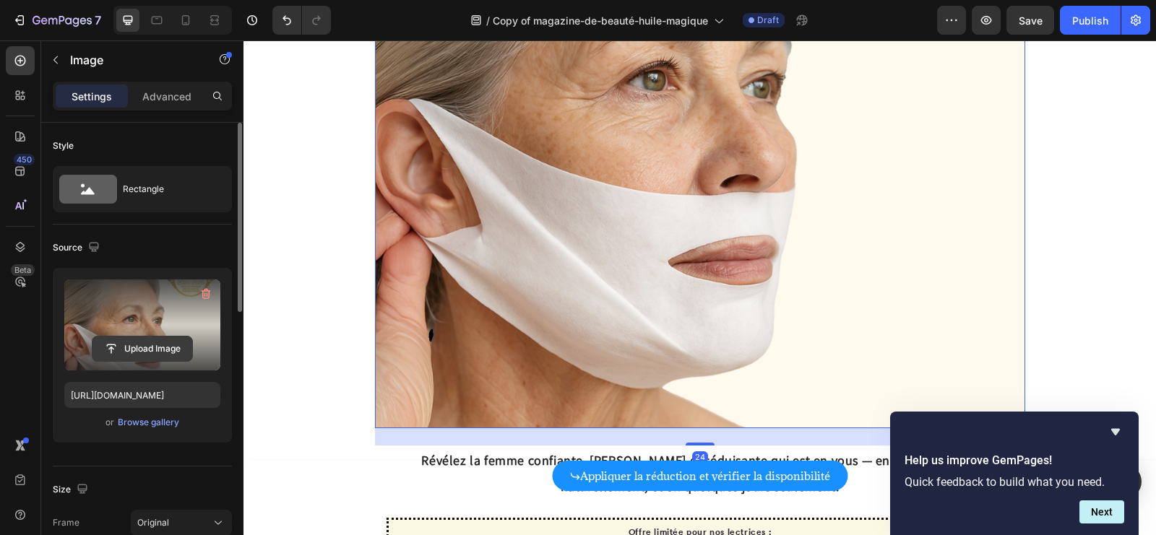
click at [137, 339] on input "file" at bounding box center [142, 349] width 100 height 25
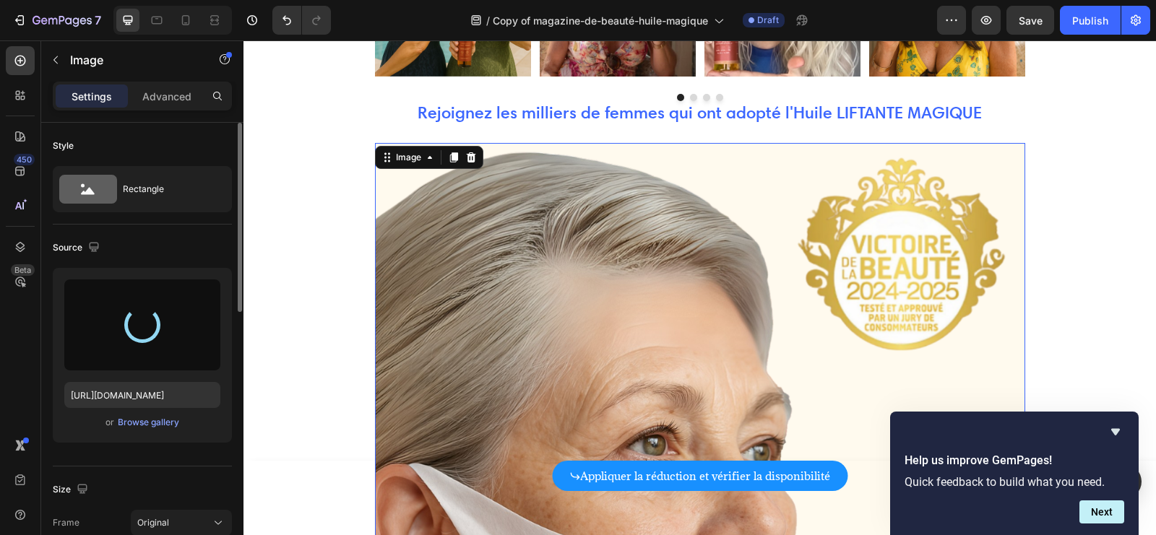
scroll to position [7033, 0]
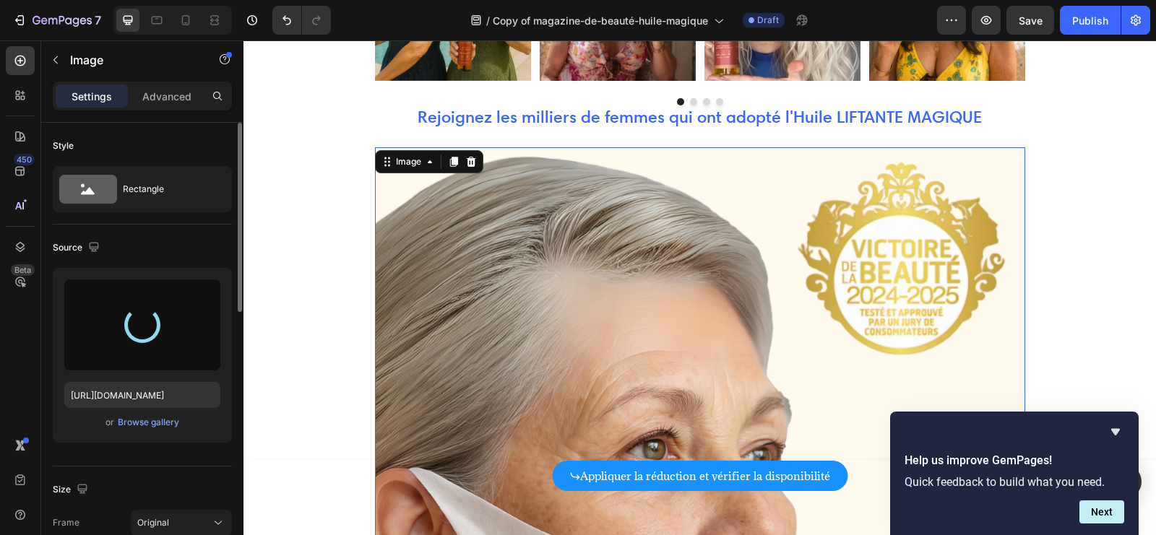
type input "[URL][DOMAIN_NAME]"
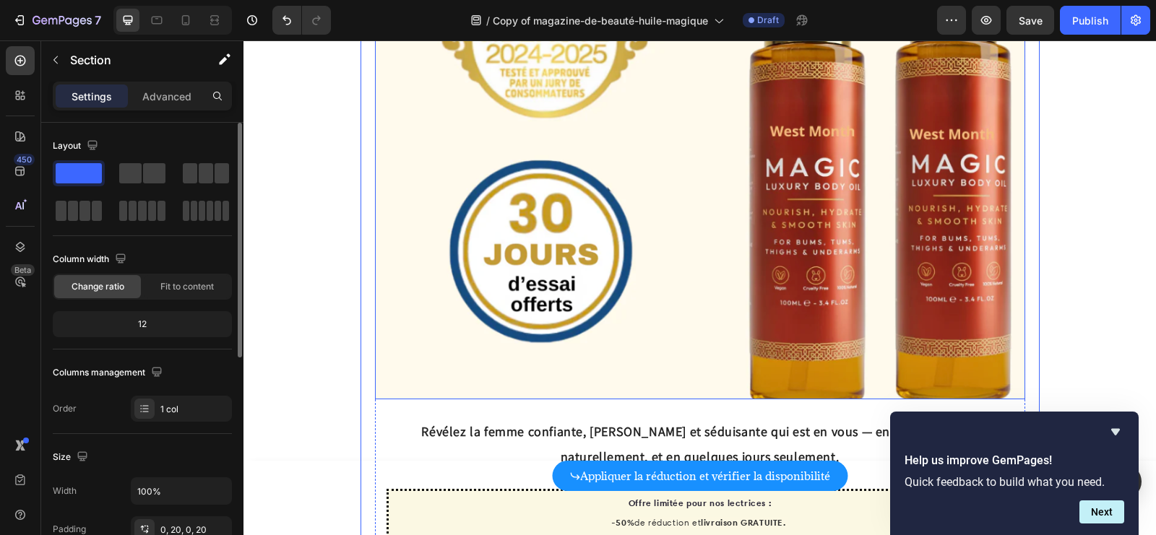
scroll to position [7373, 0]
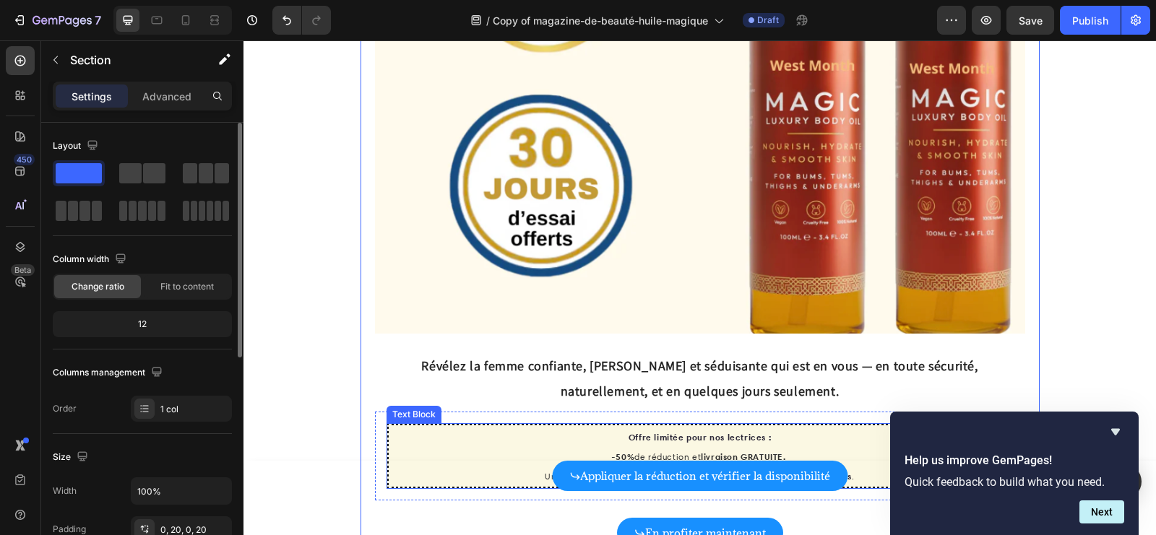
click at [714, 452] on strong "livraison GRATUITE." at bounding box center [743, 457] width 85 height 11
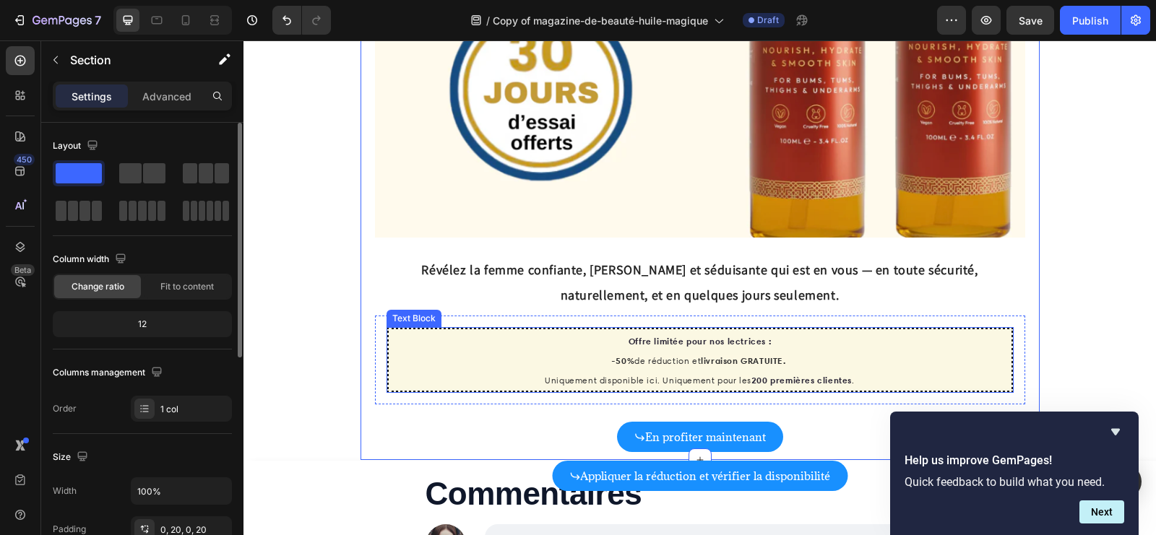
scroll to position [7505, 0]
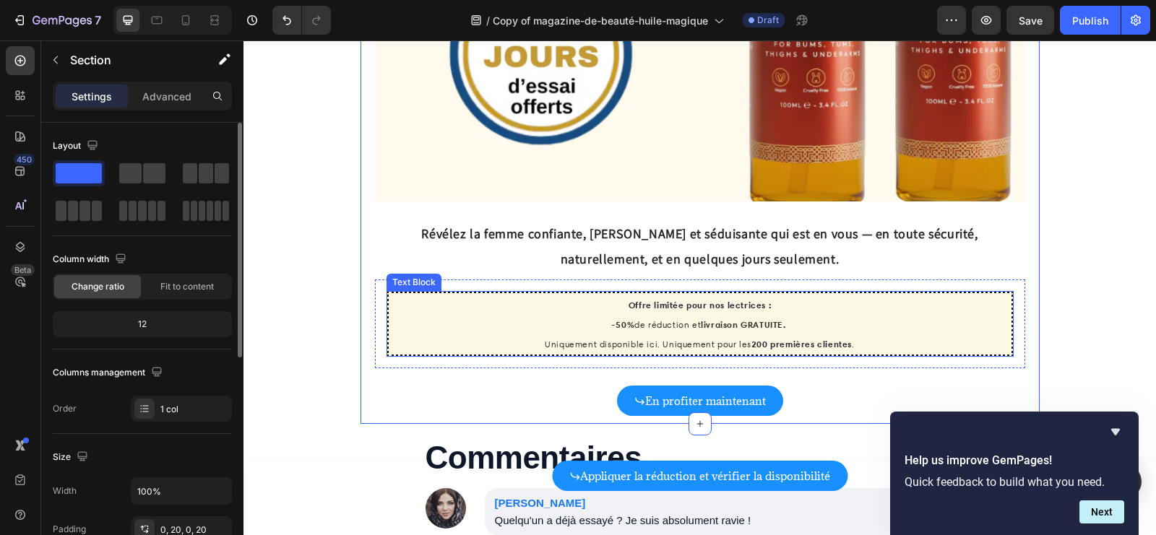
click at [660, 314] on p "-50% de réduction et livraison GRATUITE." at bounding box center [700, 324] width 620 height 20
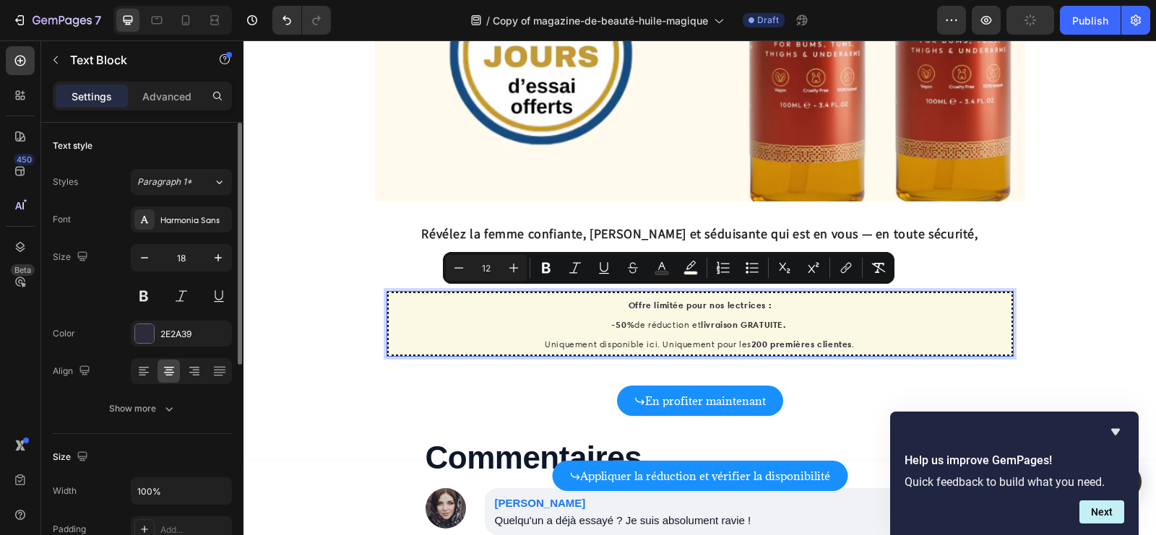
click at [801, 314] on p "-50% de réduction et livraison GRATUITE." at bounding box center [700, 324] width 620 height 20
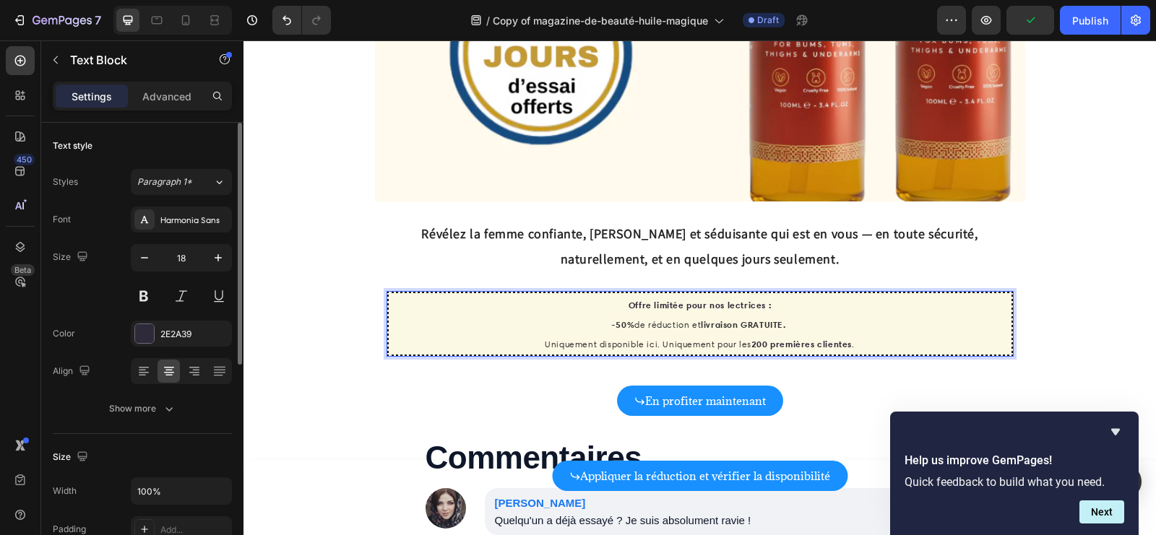
click at [616, 319] on strong "-50%" at bounding box center [622, 324] width 23 height 11
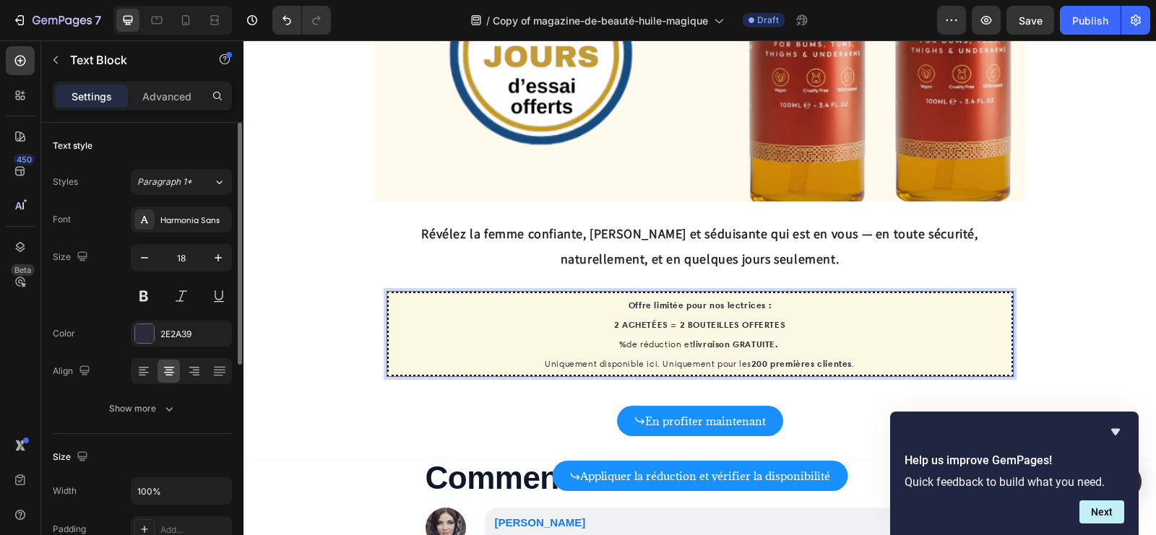
click at [622, 319] on strong "2 ACHETÉES = 2 BOUTEILLES OFFERTES" at bounding box center [699, 324] width 171 height 11
click at [739, 319] on strong "2 BOUTEILLES ACHETÉES = 2 BOUTEILLES OFFERTES" at bounding box center [700, 324] width 226 height 11
drag, startPoint x: 692, startPoint y: 318, endPoint x: 657, endPoint y: 318, distance: 35.4
click at [657, 339] on span "% de réduction et livraison GRATUITE." at bounding box center [700, 344] width 162 height 11
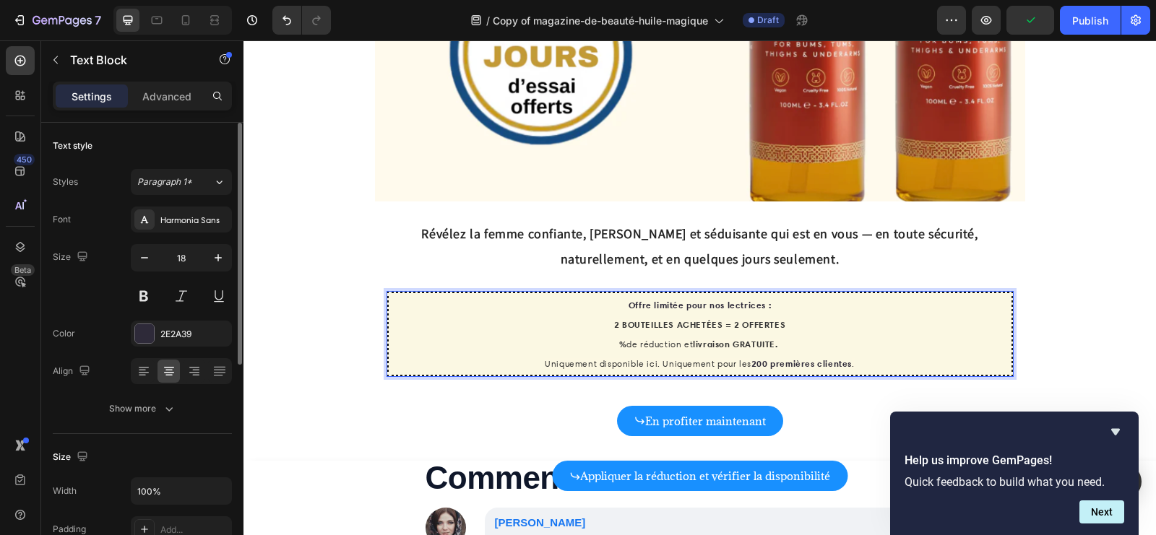
click at [657, 339] on span "% de réduction et livraison GRATUITE." at bounding box center [700, 344] width 162 height 11
drag, startPoint x: 693, startPoint y: 317, endPoint x: 617, endPoint y: 317, distance: 75.9
click at [619, 339] on span "% de réduction et livraison GRATUITE." at bounding box center [700, 344] width 162 height 11
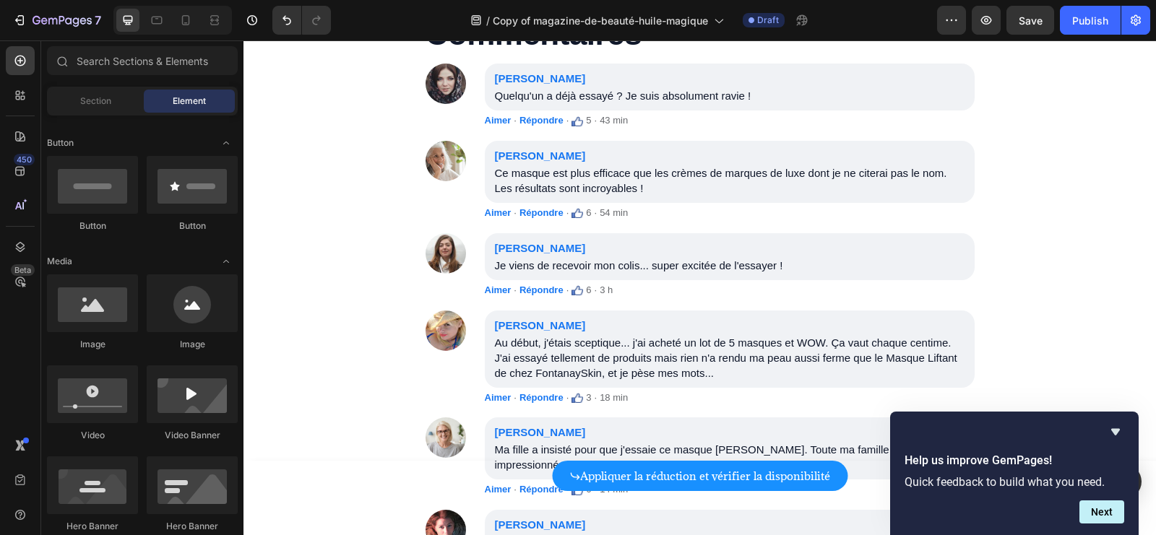
scroll to position [7828, 0]
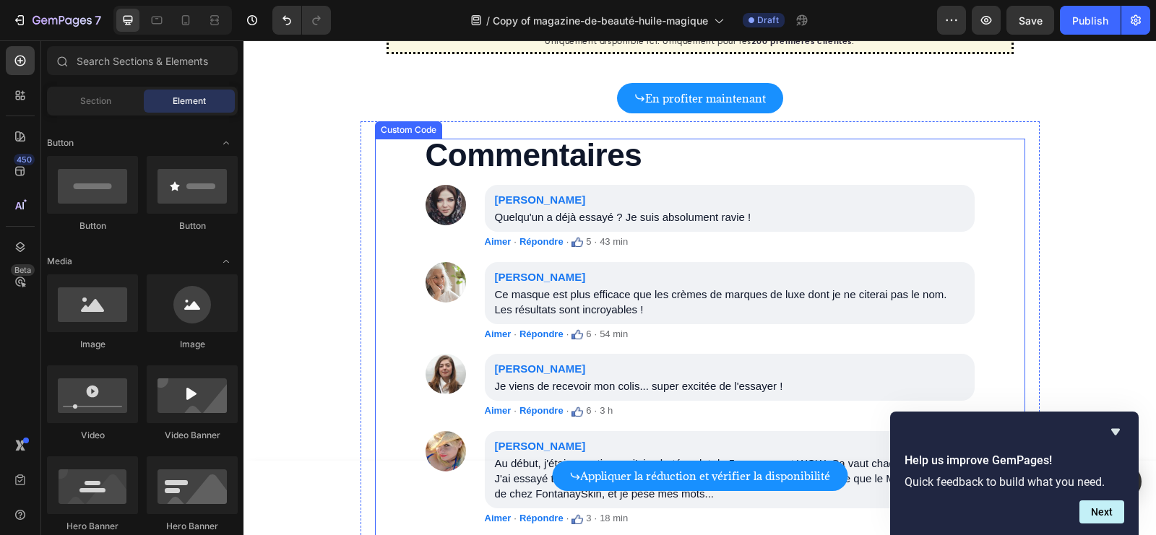
click at [703, 186] on p "[PERSON_NAME]un a déjà essayé ? Je suis absolument ravie !" at bounding box center [730, 208] width 490 height 47
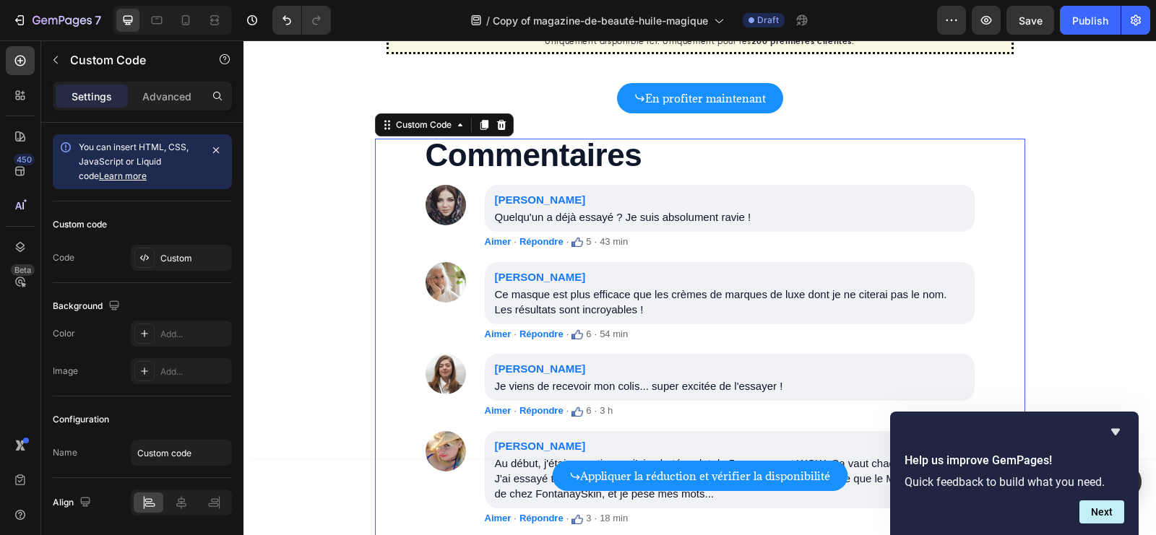
click at [602, 269] on strong "[PERSON_NAME]" at bounding box center [730, 276] width 470 height 15
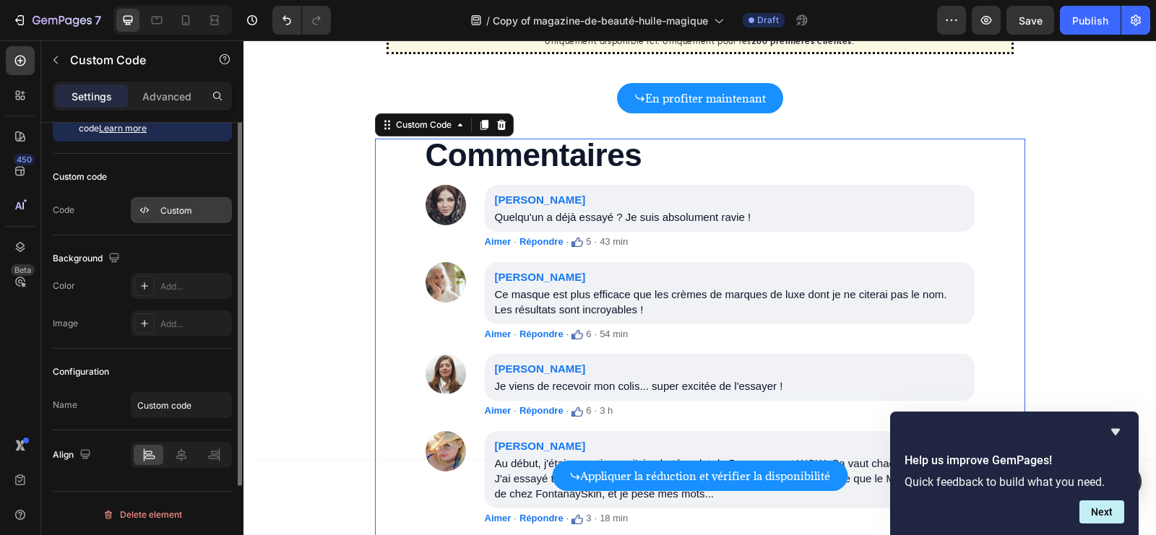
scroll to position [0, 0]
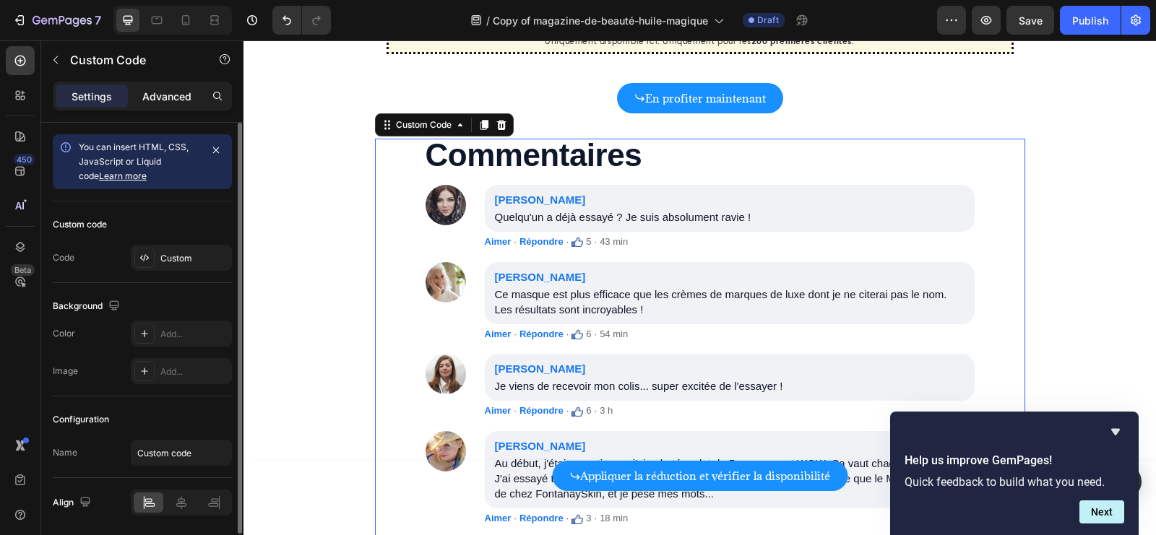
click at [181, 106] on div "Advanced" at bounding box center [167, 96] width 72 height 23
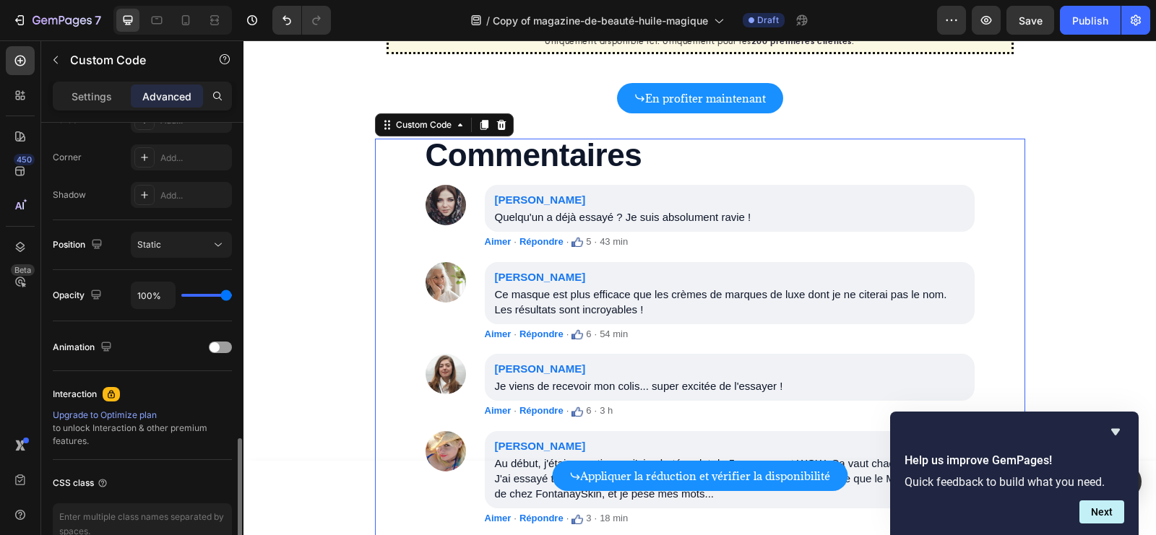
scroll to position [506, 0]
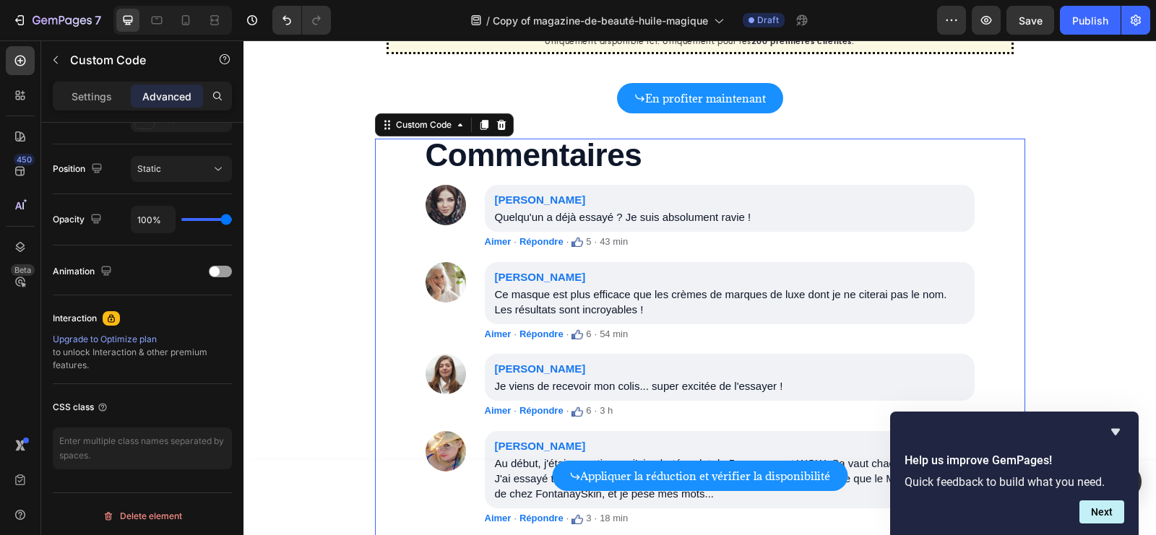
click at [406, 209] on div "Commentaires [PERSON_NAME]un a déjà essayé ? Je suis absolument ravie ! Aimer ·…" at bounding box center [700, 510] width 650 height 742
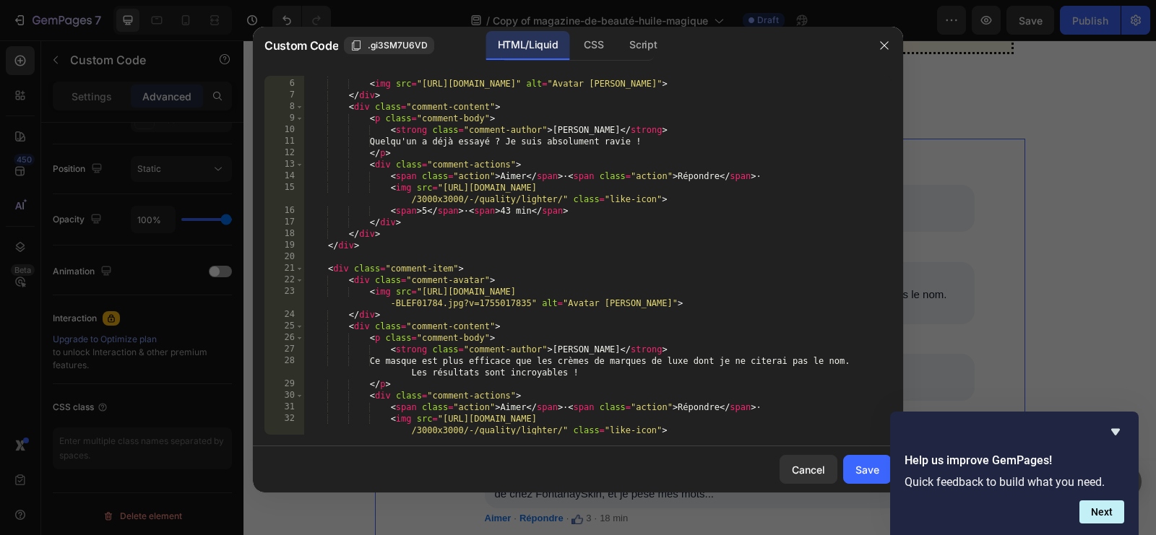
scroll to position [56, 0]
click at [422, 358] on div "< div class = "comment-avatar" > < img src = "[URL][DOMAIN_NAME]" alt = "Avatar…" at bounding box center [597, 256] width 587 height 382
click at [421, 358] on div "< div class = "comment-avatar" > < img src = "[URL][DOMAIN_NAME]" alt = "Avatar…" at bounding box center [597, 256] width 587 height 382
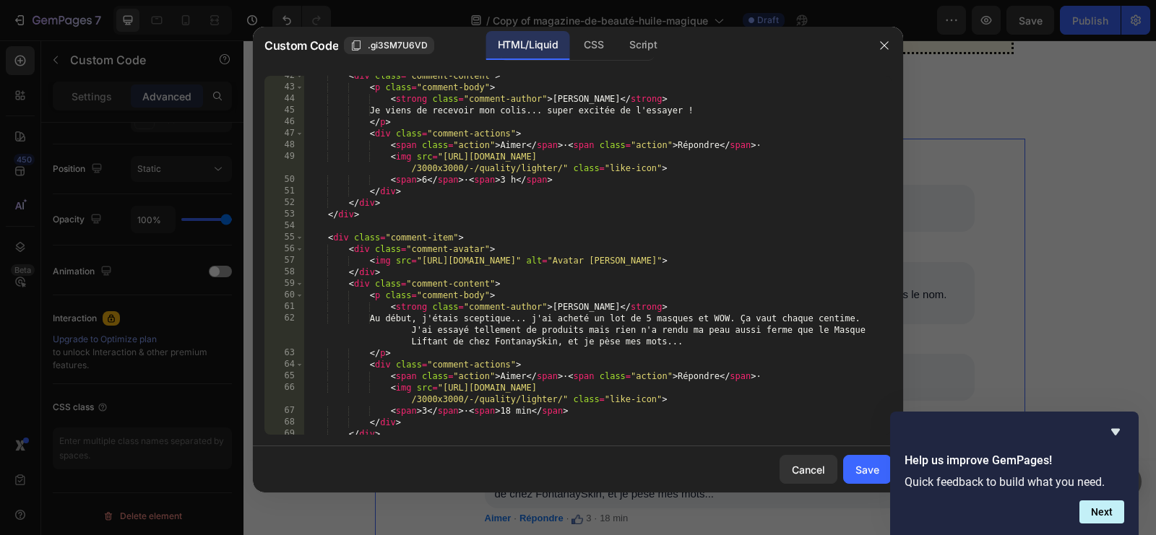
scroll to position [525, 0]
click at [699, 316] on div "< div class = "comment-content" > < p class = "comment-body" > < strong class =…" at bounding box center [597, 261] width 587 height 382
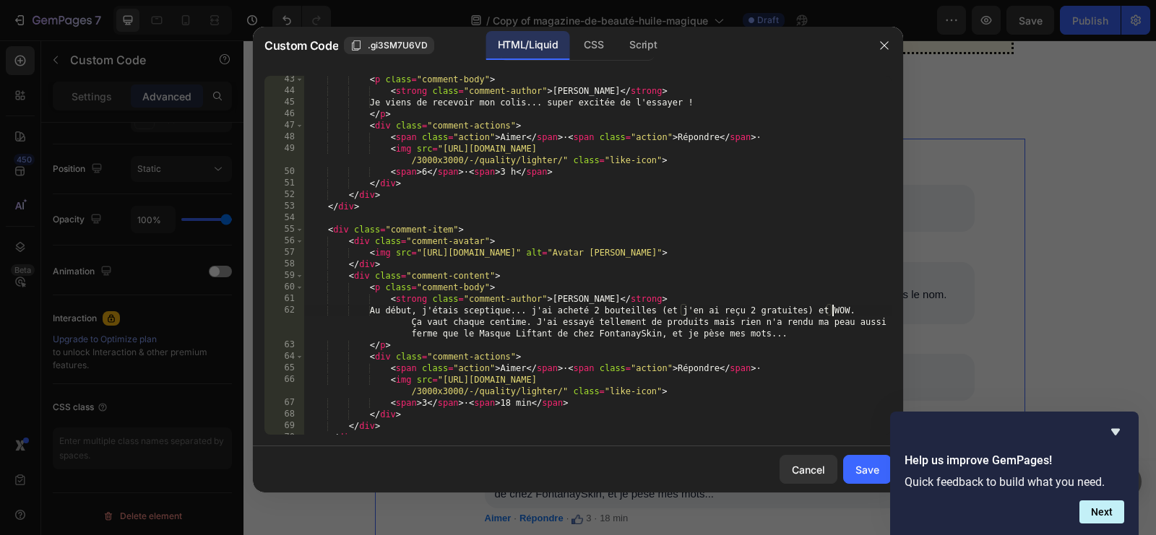
scroll to position [539, 0]
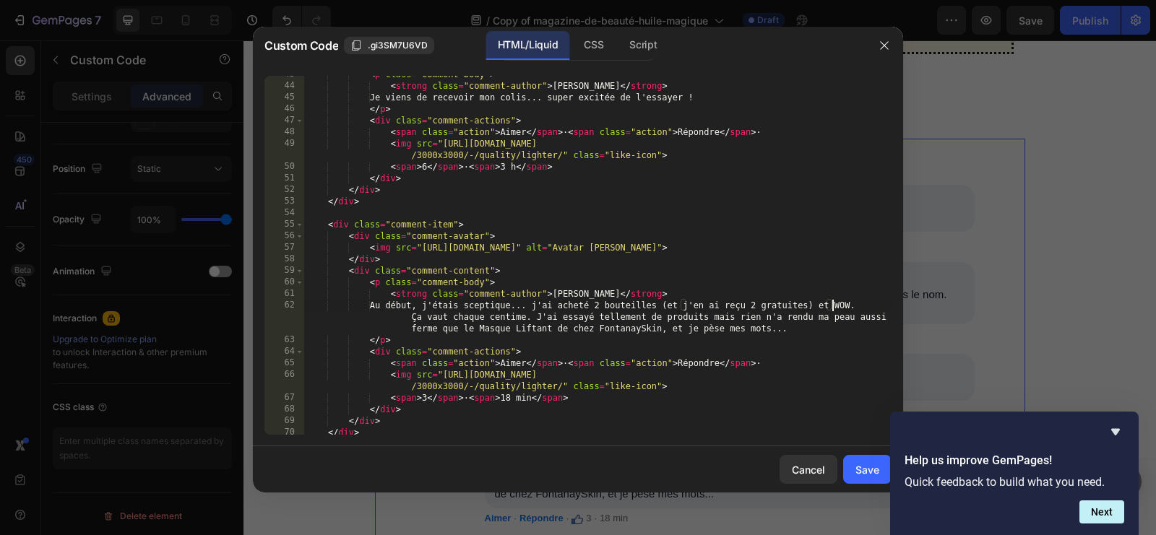
click at [527, 326] on div "< p class = "comment-body" > < strong class = "comment-author" > [PERSON_NAME] …" at bounding box center [597, 260] width 587 height 382
click at [623, 332] on div "< p class = "comment-body" > < strong class = "comment-author" > [PERSON_NAME] …" at bounding box center [597, 260] width 587 height 382
click at [622, 332] on div "< p class = "comment-body" > < strong class = "comment-author" > [PERSON_NAME] …" at bounding box center [597, 260] width 587 height 382
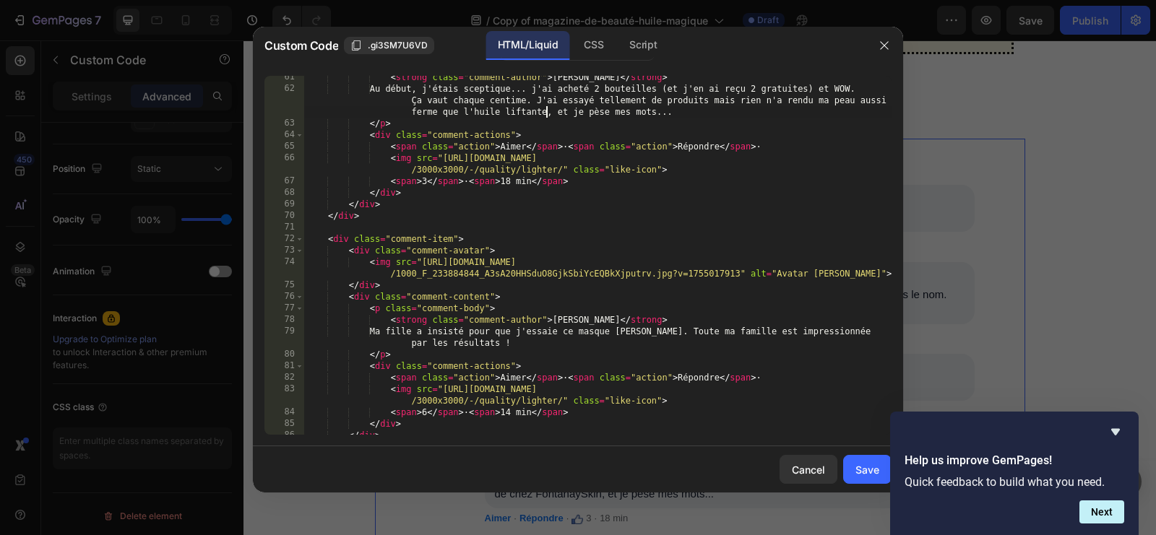
scroll to position [759, 0]
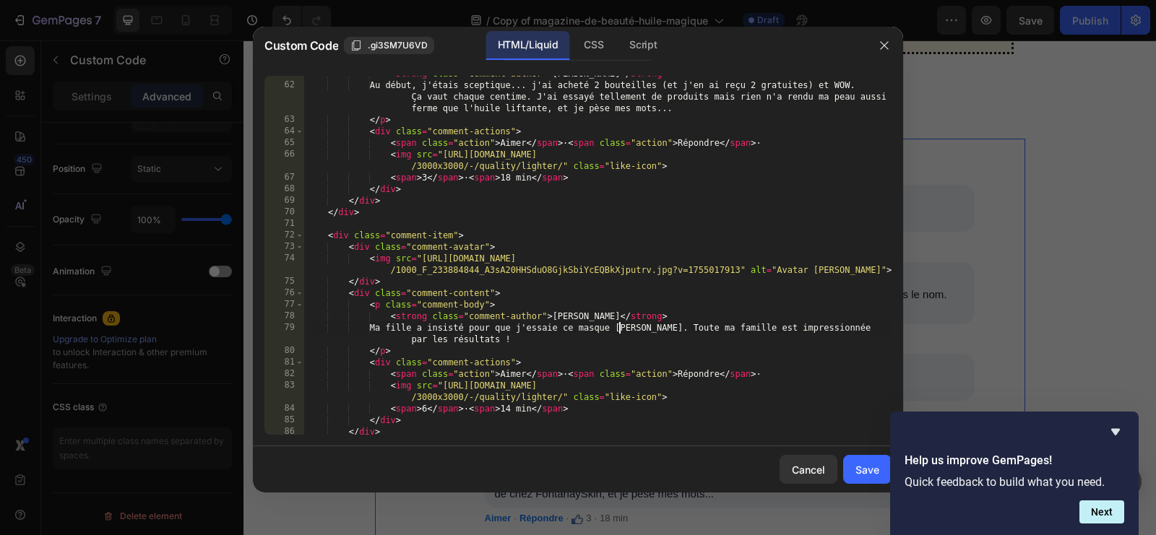
click at [618, 331] on div "< strong class = "comment-author" > [PERSON_NAME] </ strong > Au début, j'étais…" at bounding box center [597, 259] width 587 height 382
click at [452, 341] on div "< strong class = "comment-author" > [PERSON_NAME] </ strong > Au début, j'étais…" at bounding box center [597, 259] width 587 height 382
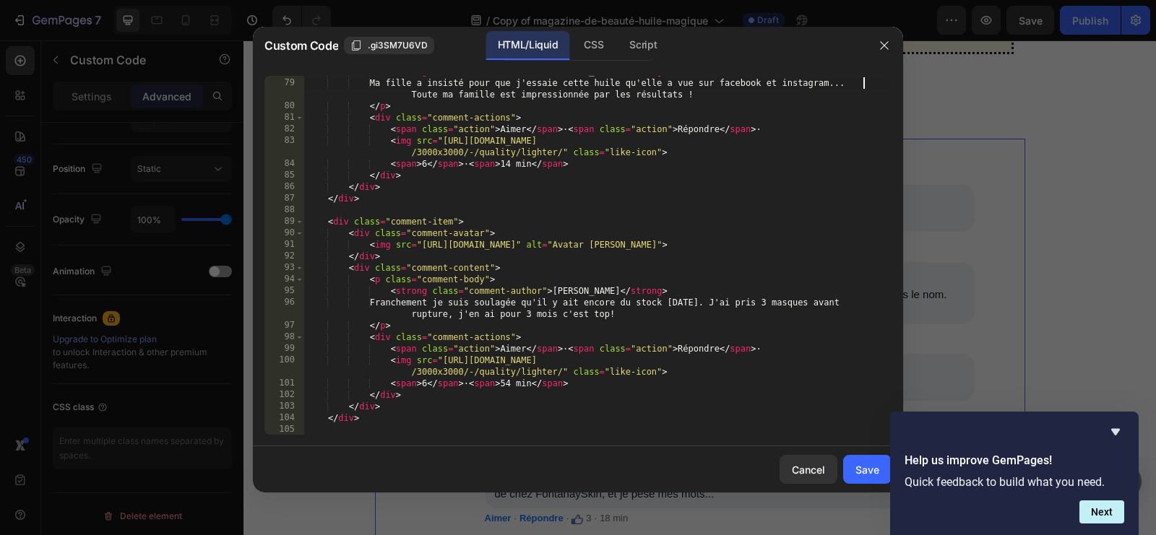
scroll to position [1004, 0]
click at [824, 303] on div "< strong class = "comment-author" > [PERSON_NAME] </ strong > Ma fille a insist…" at bounding box center [597, 257] width 587 height 382
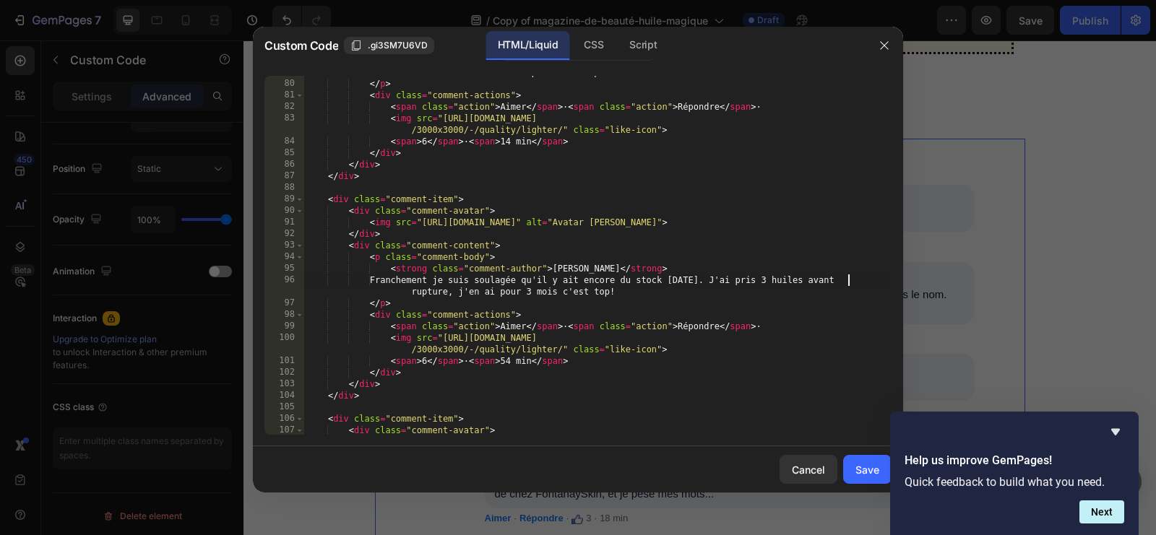
scroll to position [1027, 0]
click at [532, 290] on div "Ma fille a insisté pour que j'essaie cette huile qu'elle a vue sur facebook et …" at bounding box center [597, 252] width 587 height 394
click at [754, 290] on div "Ma fille a insisté pour que j'essaie cette huile qu'elle a vue sur facebook et …" at bounding box center [597, 252] width 587 height 394
click at [807, 281] on div "Ma fille a insisté pour que j'essaie cette huile qu'elle a vue sur facebook et …" at bounding box center [597, 252] width 587 height 394
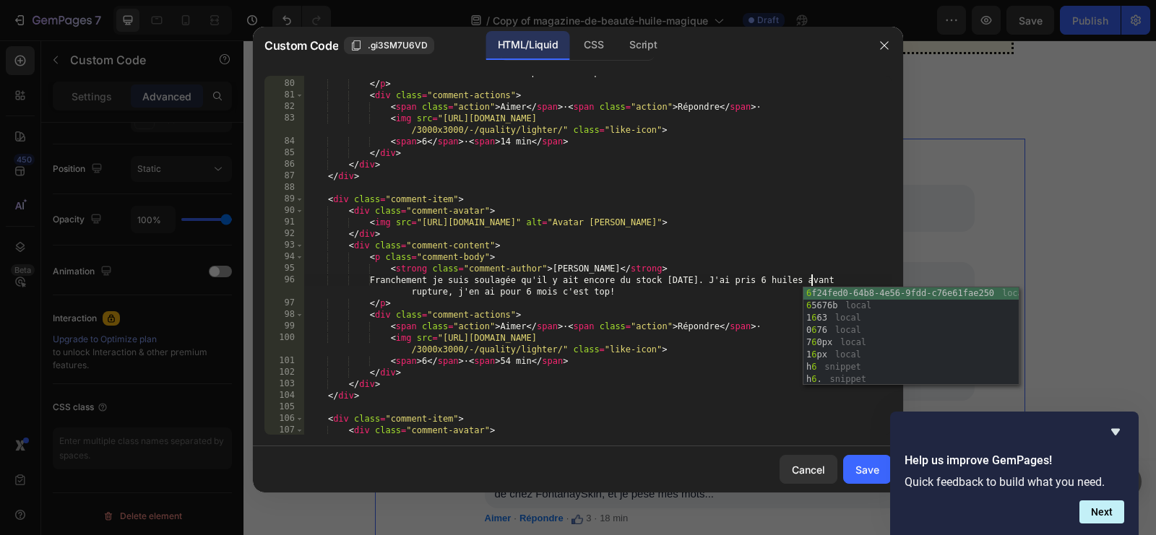
click at [726, 299] on div "Ma fille a insisté pour que j'essaie cette huile qu'elle a vue sur facebook et …" at bounding box center [597, 252] width 587 height 394
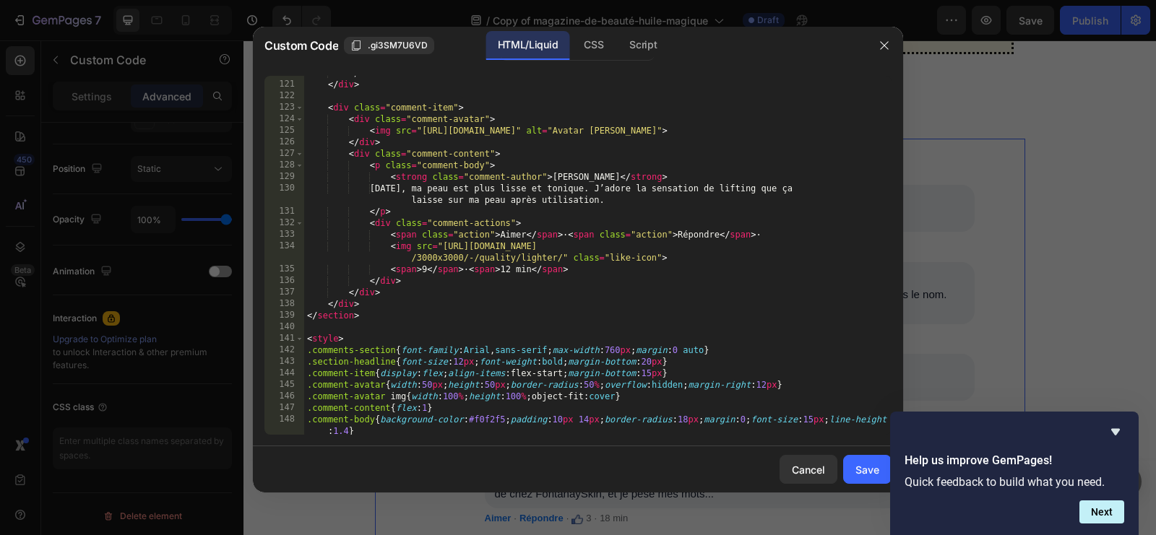
scroll to position [1629, 0]
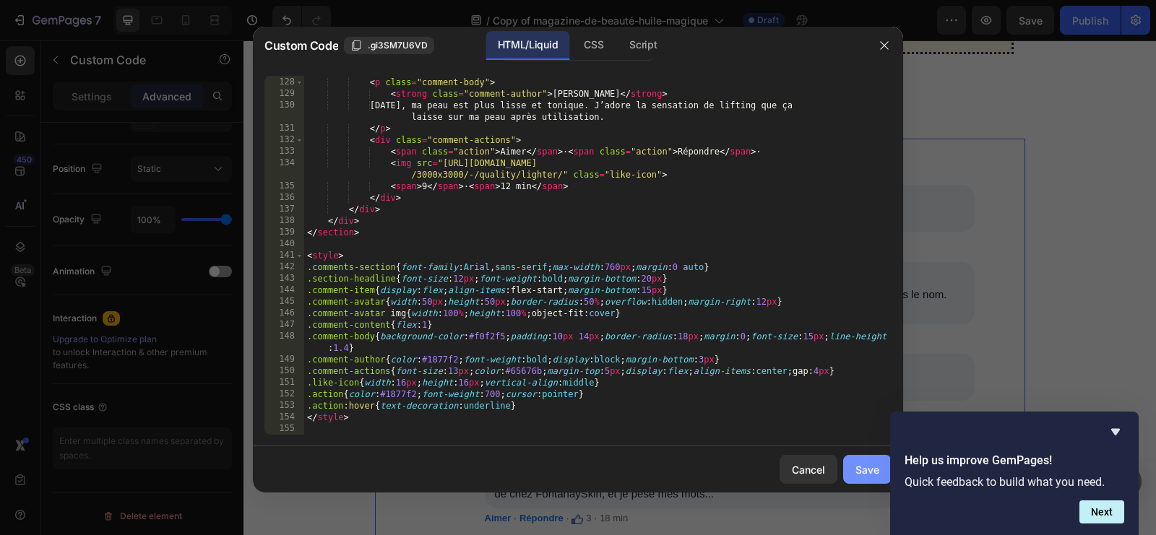
type textarea "</p>"
click at [863, 458] on button "Save" at bounding box center [867, 469] width 48 height 29
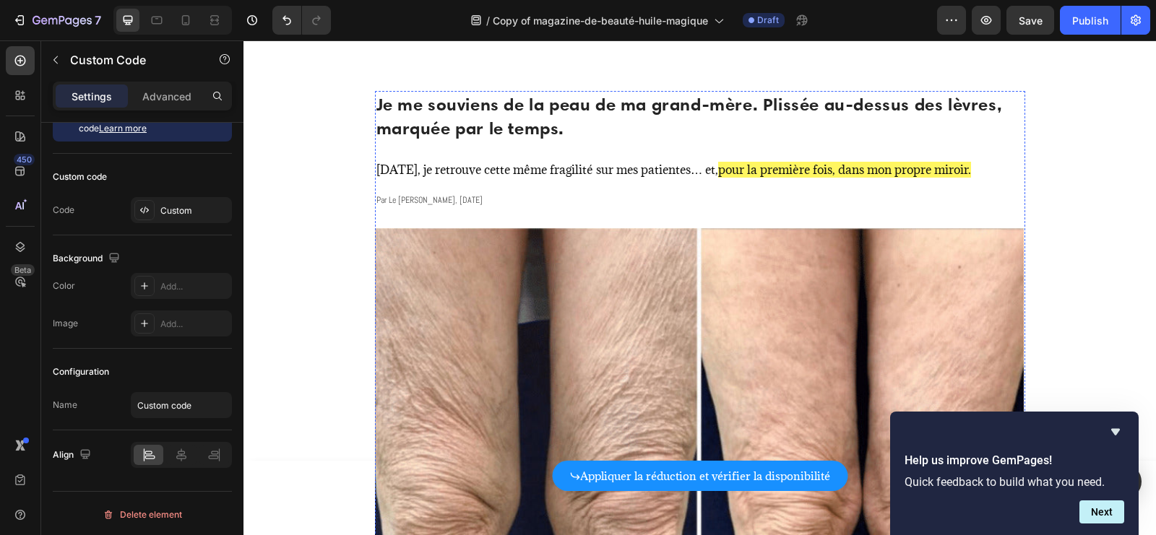
scroll to position [0, 0]
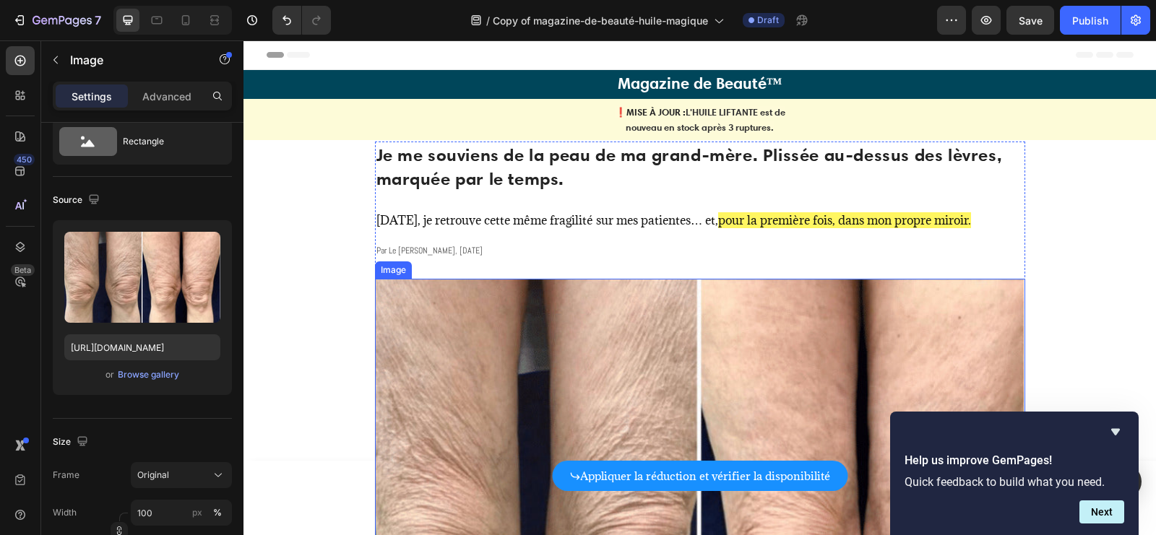
click at [523, 292] on img at bounding box center [700, 514] width 650 height 470
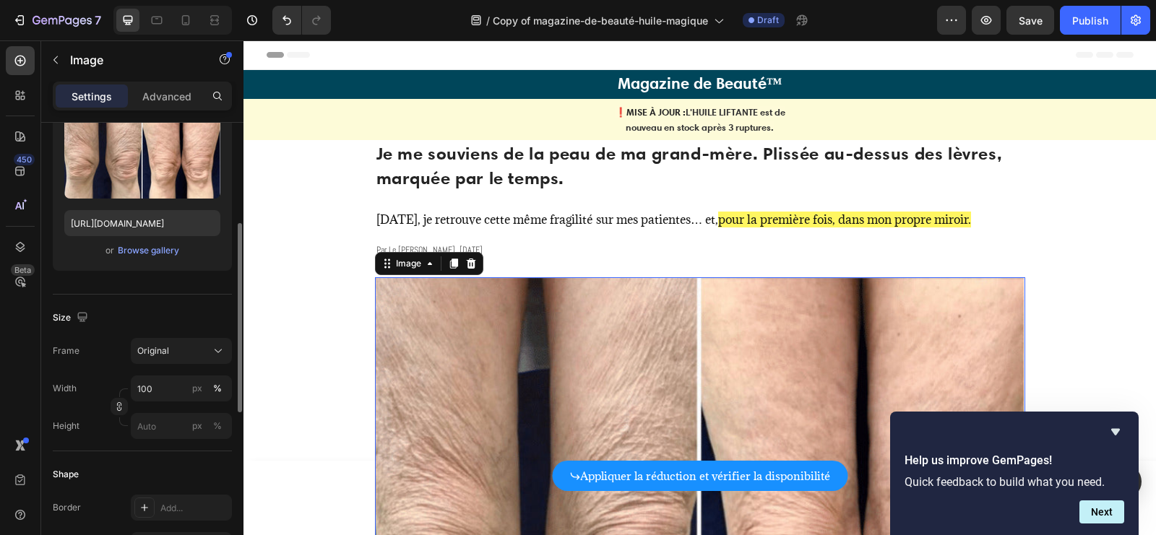
scroll to position [192, 0]
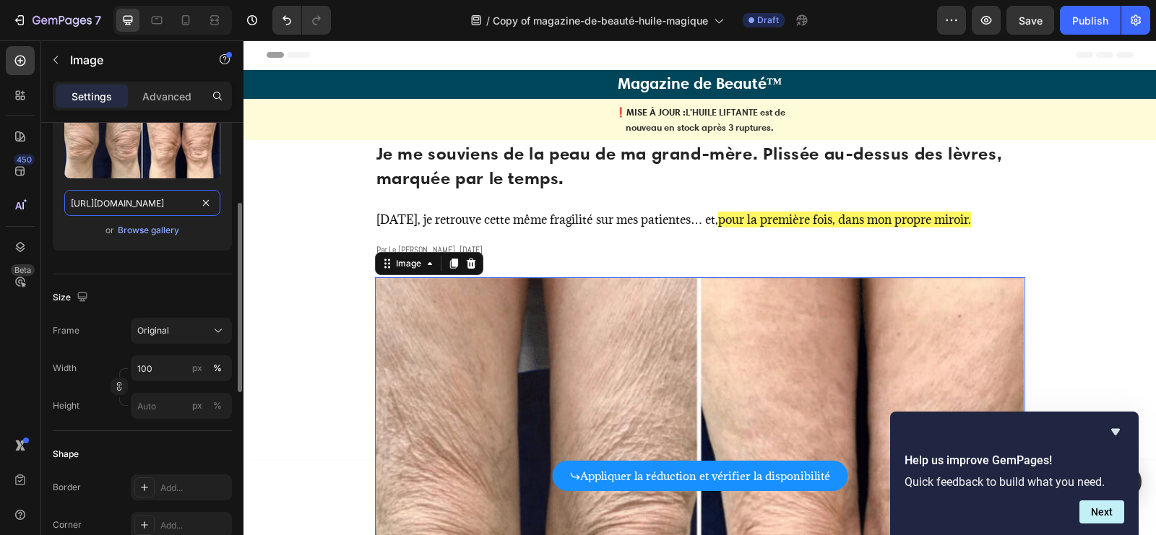
click at [194, 200] on input "[URL][DOMAIN_NAME]" at bounding box center [142, 203] width 156 height 26
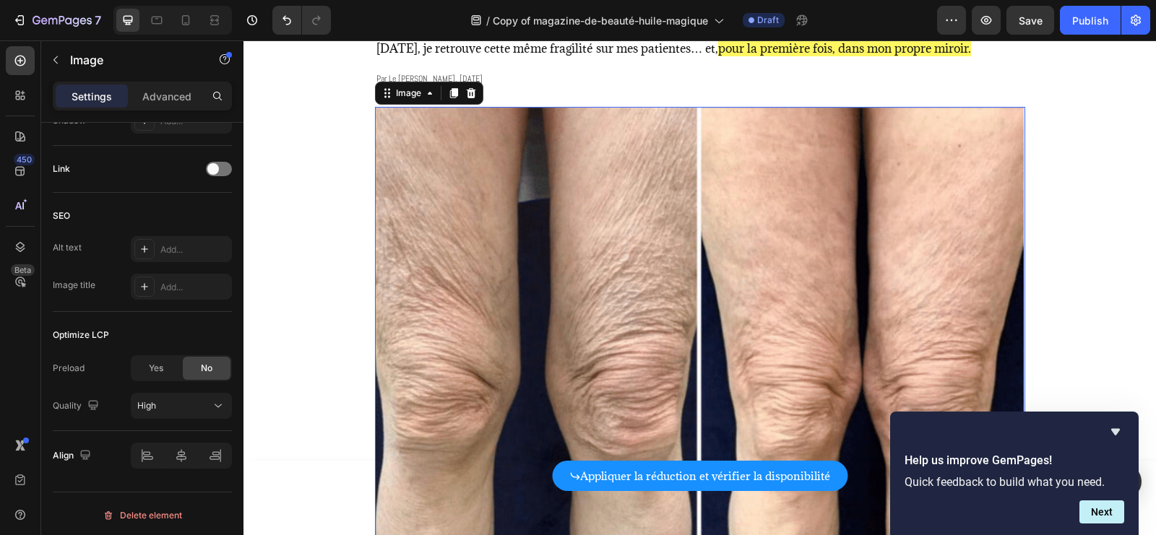
scroll to position [135, 0]
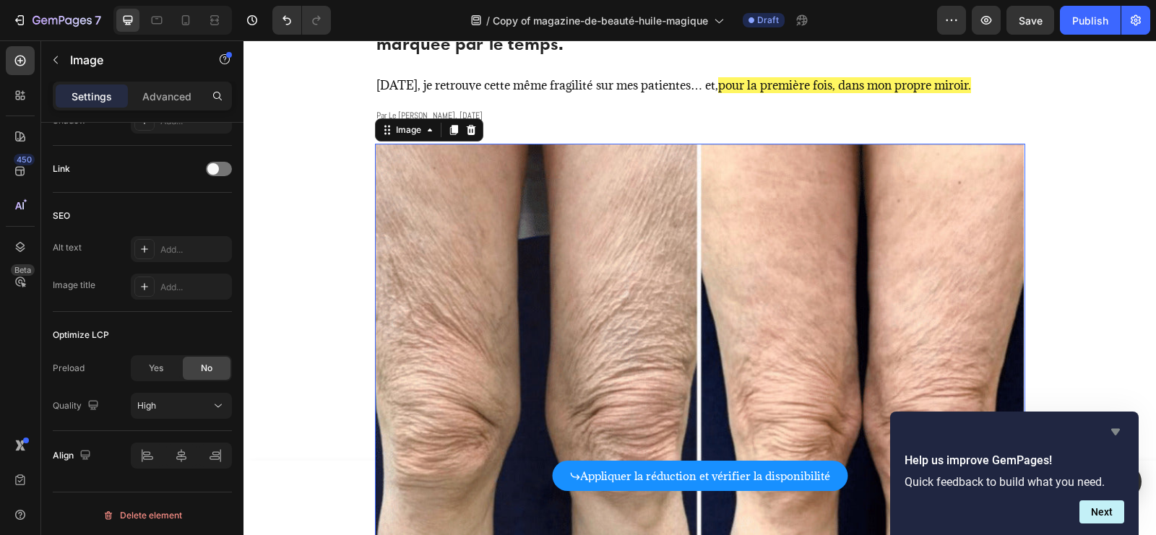
click at [1113, 436] on icon "Hide survey" at bounding box center [1115, 431] width 17 height 17
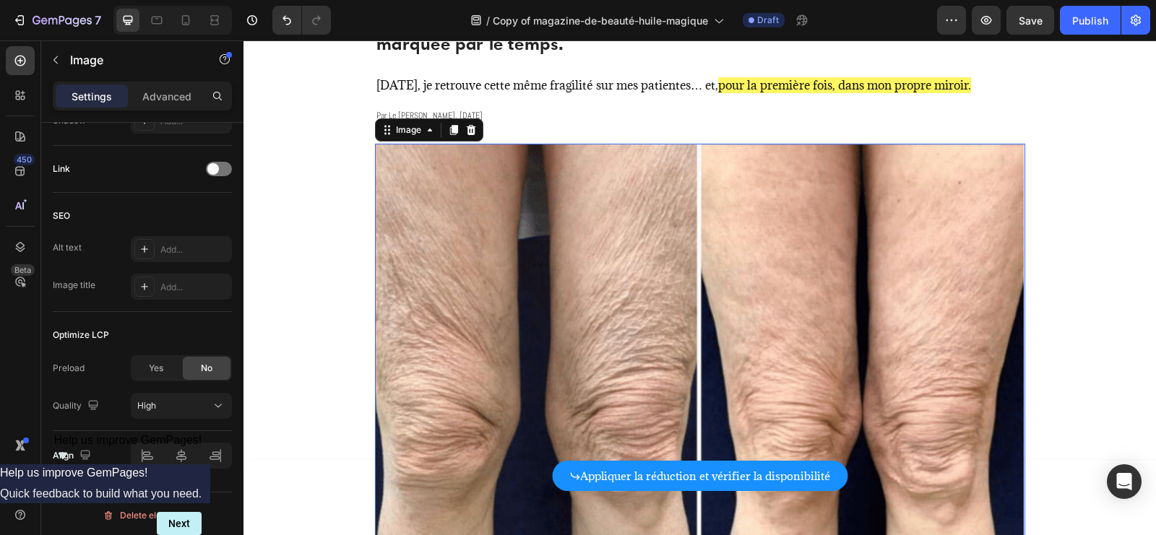
click at [789, 295] on img at bounding box center [700, 379] width 650 height 470
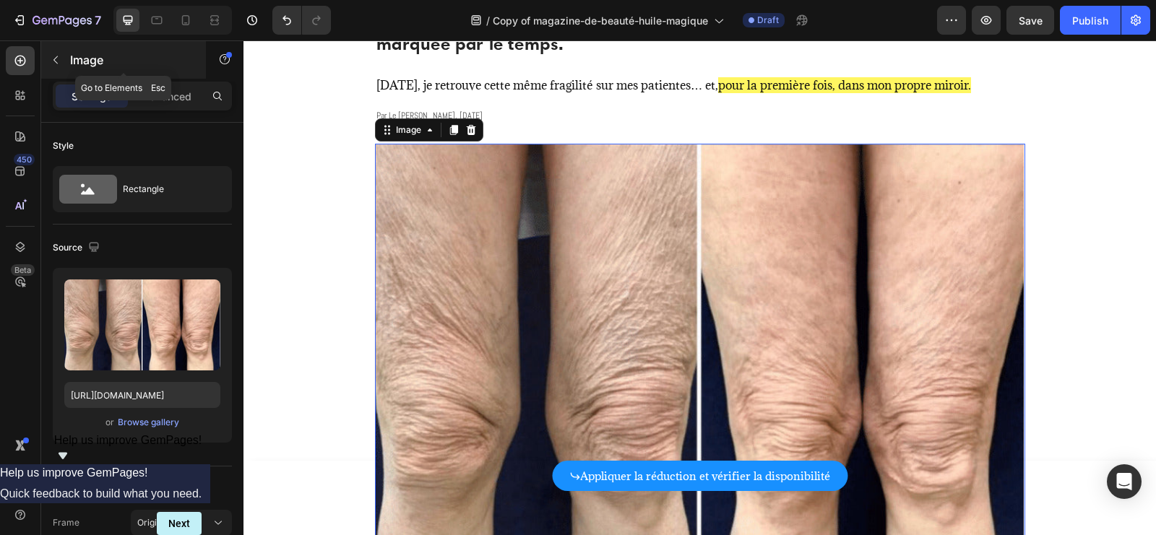
click at [58, 60] on icon "button" at bounding box center [56, 60] width 12 height 12
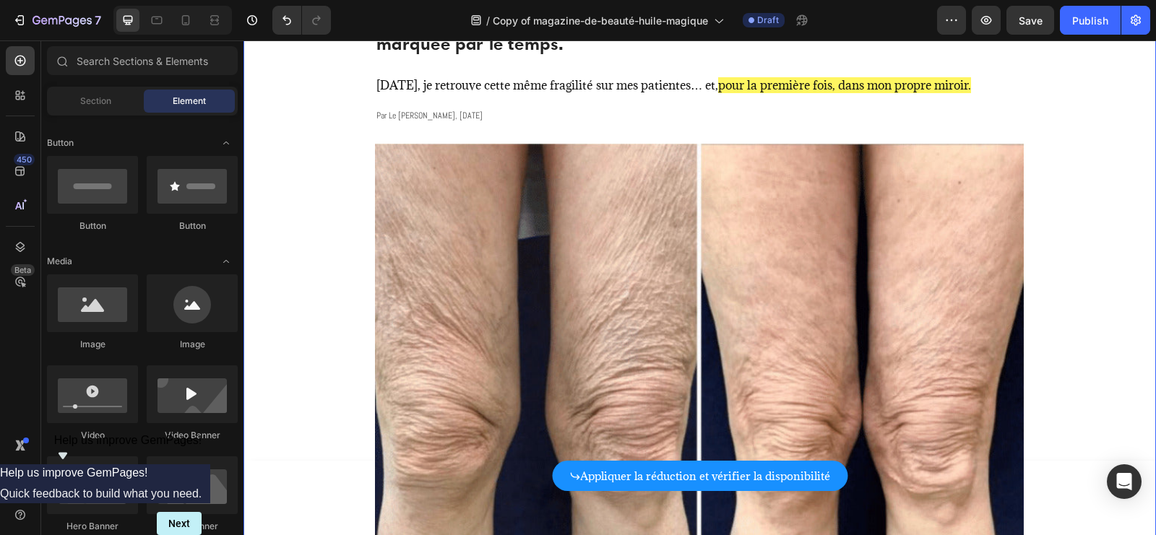
click at [461, 152] on img at bounding box center [700, 379] width 650 height 470
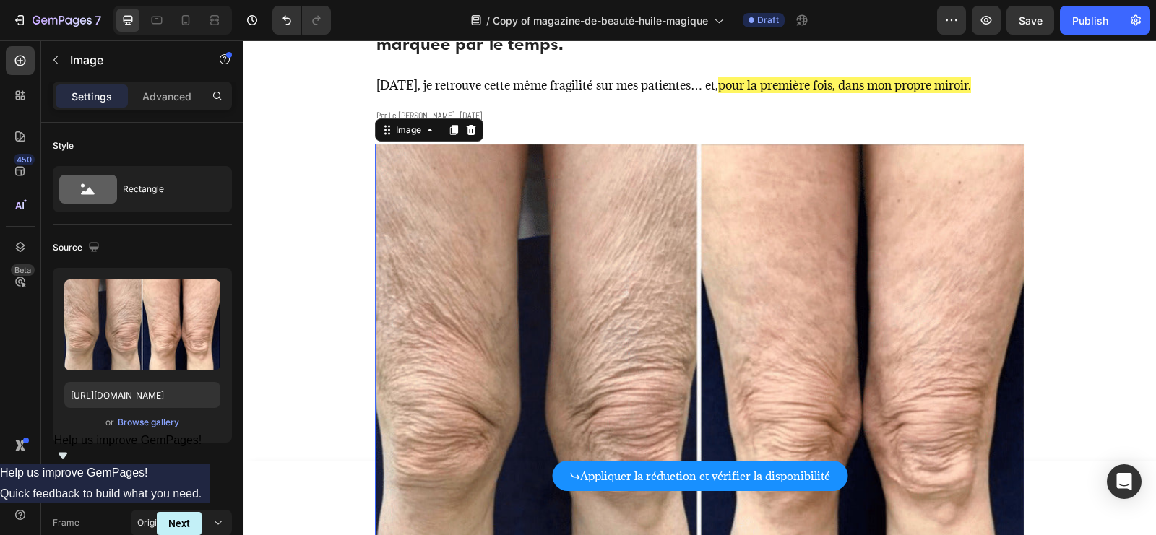
click at [407, 168] on img at bounding box center [700, 379] width 650 height 470
click at [61, 63] on icon "button" at bounding box center [56, 60] width 12 height 12
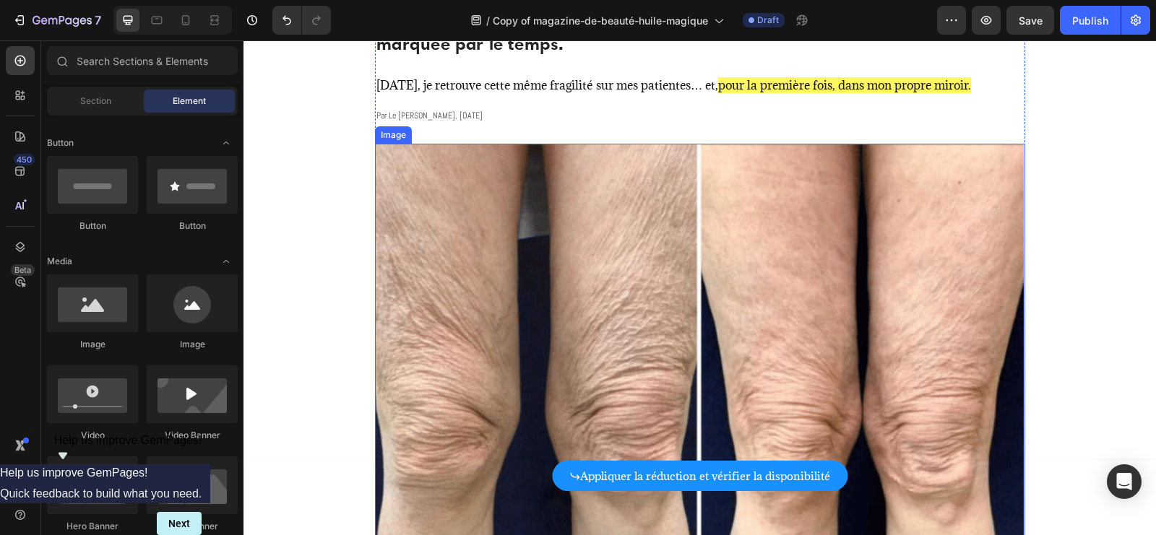
click at [504, 185] on img at bounding box center [700, 379] width 650 height 470
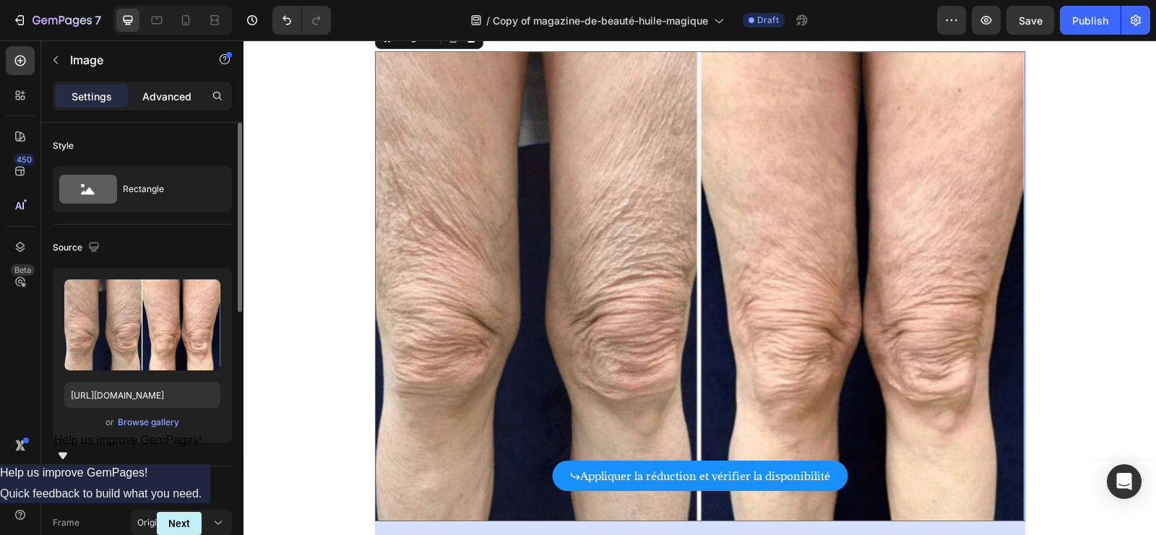
click at [194, 100] on div "Advanced" at bounding box center [167, 96] width 72 height 23
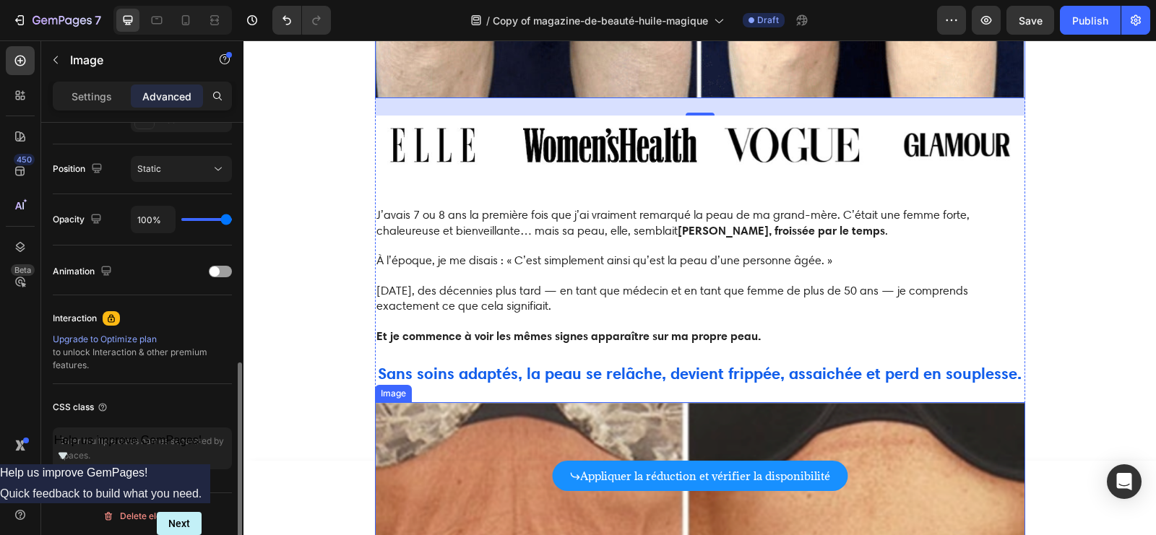
scroll to position [603, 0]
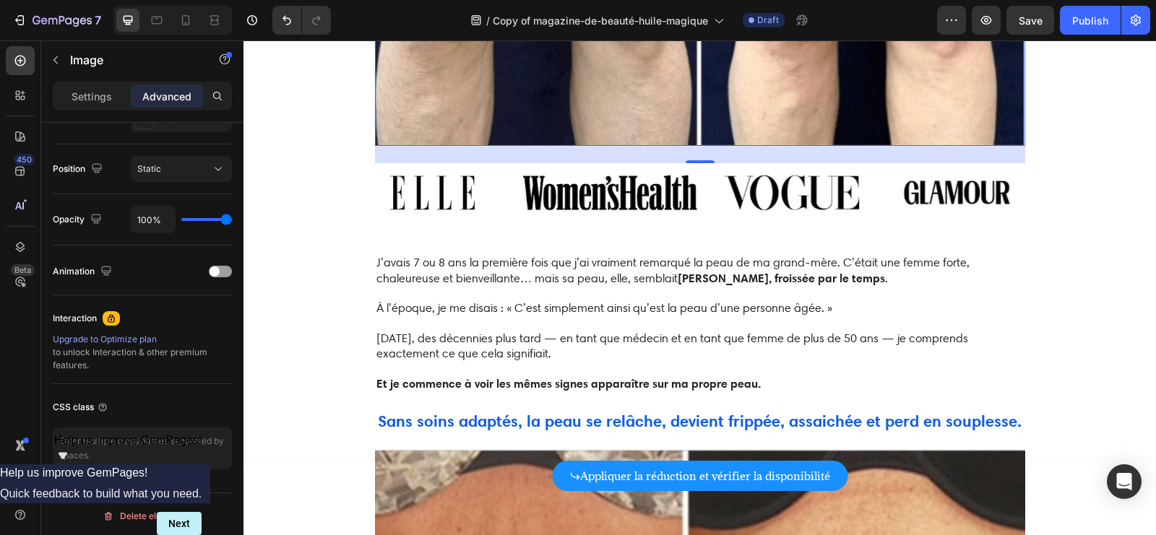
click at [94, 94] on p "Settings" at bounding box center [92, 96] width 40 height 15
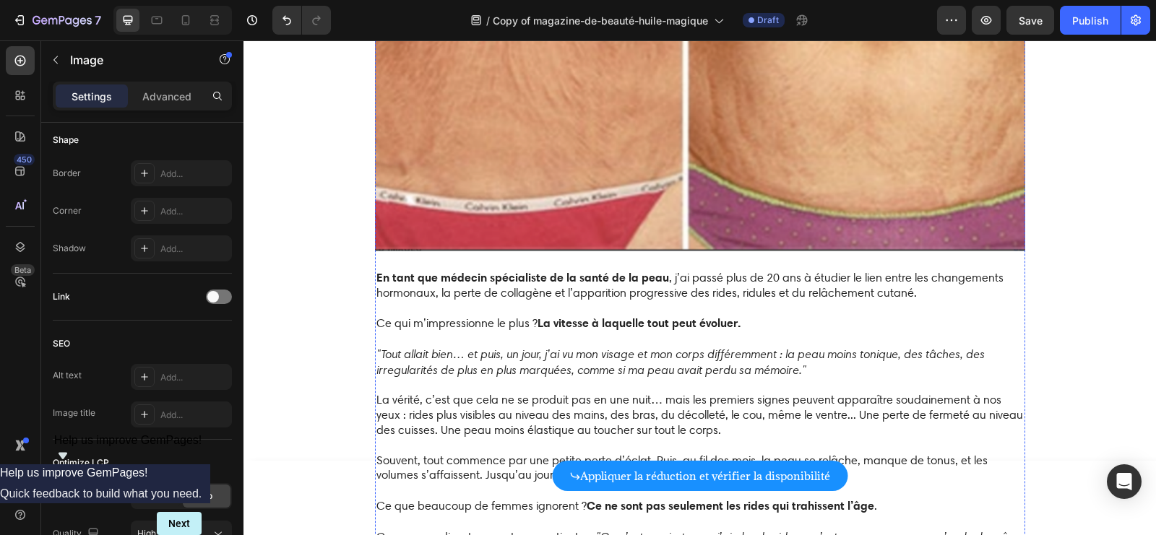
scroll to position [1428, 0]
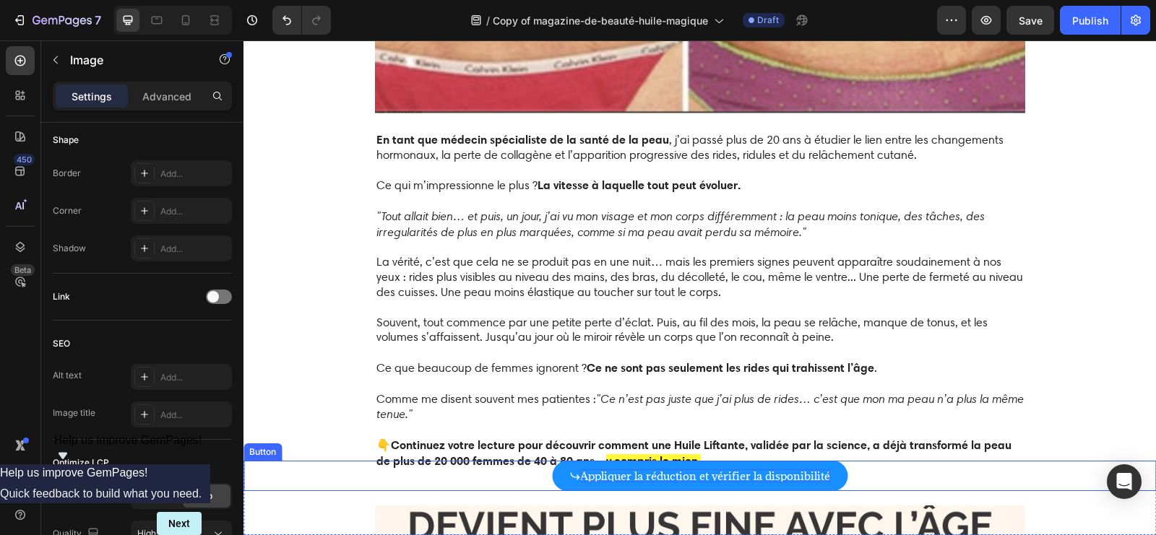
click at [623, 473] on p "Appliquer la réduction et vérifier la disponibilité" at bounding box center [705, 476] width 250 height 13
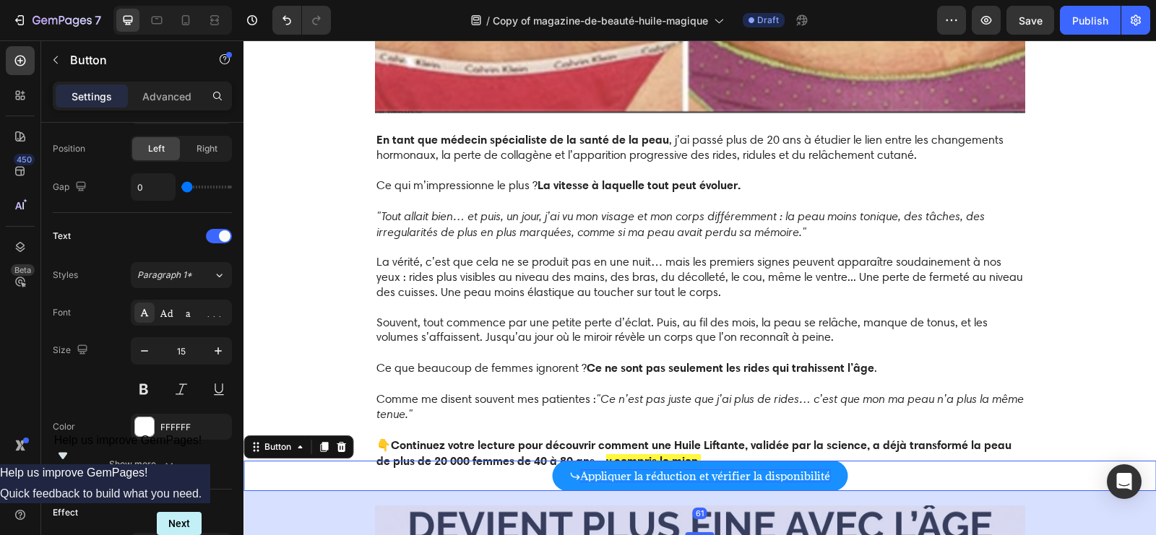
scroll to position [0, 0]
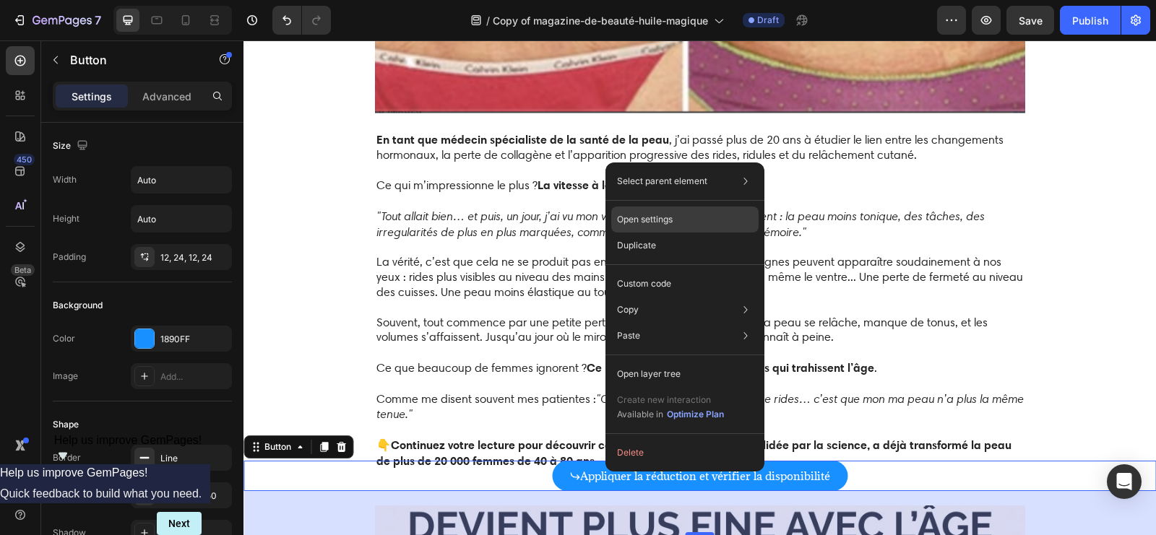
click at [708, 227] on div "Open settings" at bounding box center [684, 220] width 147 height 26
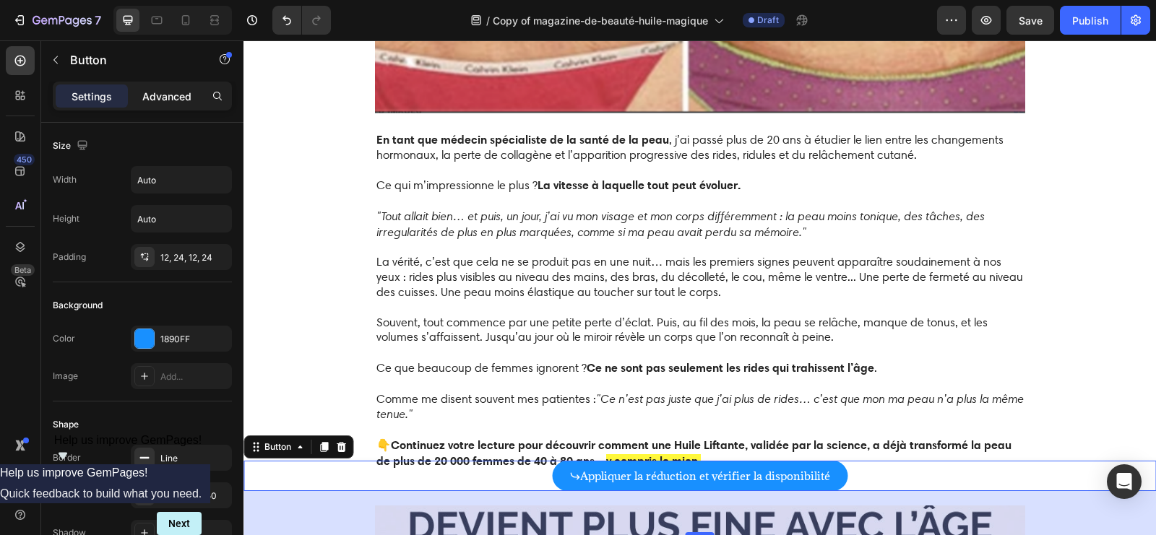
click at [164, 99] on p "Advanced" at bounding box center [166, 96] width 49 height 15
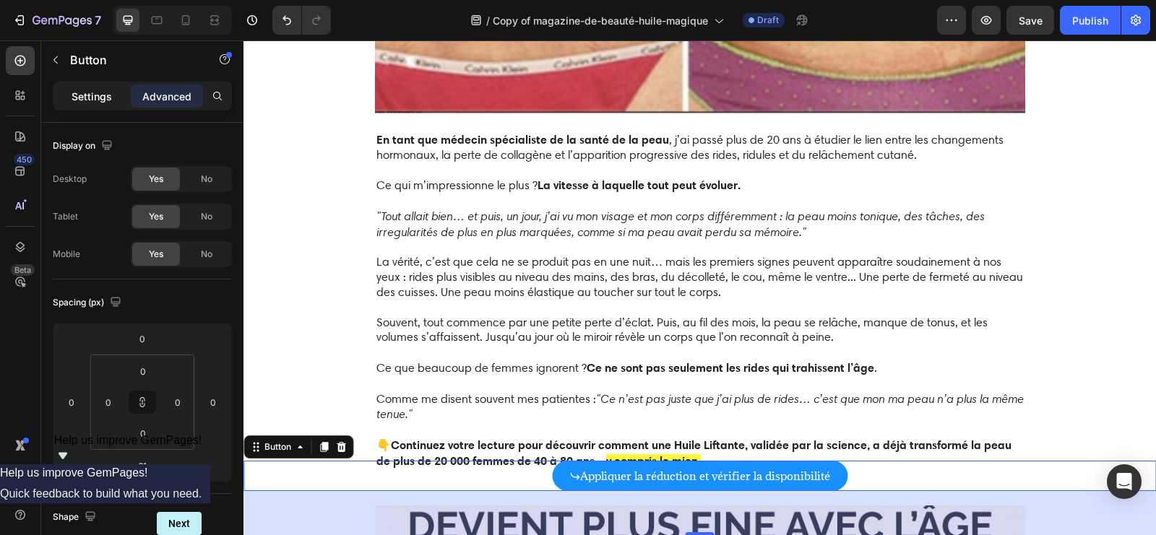
click at [103, 95] on p "Settings" at bounding box center [92, 96] width 40 height 15
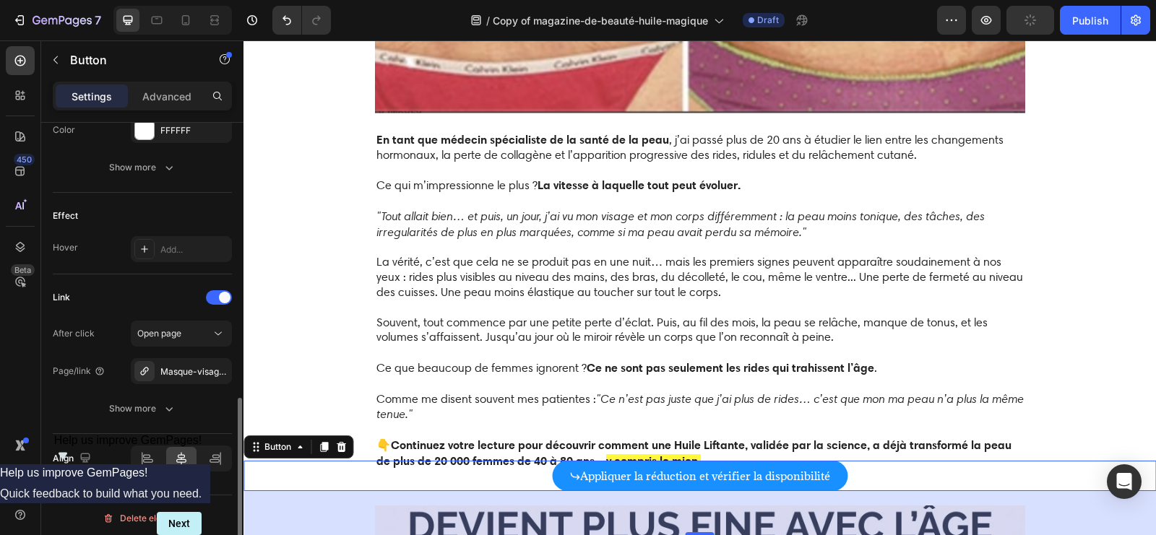
scroll to position [792, 0]
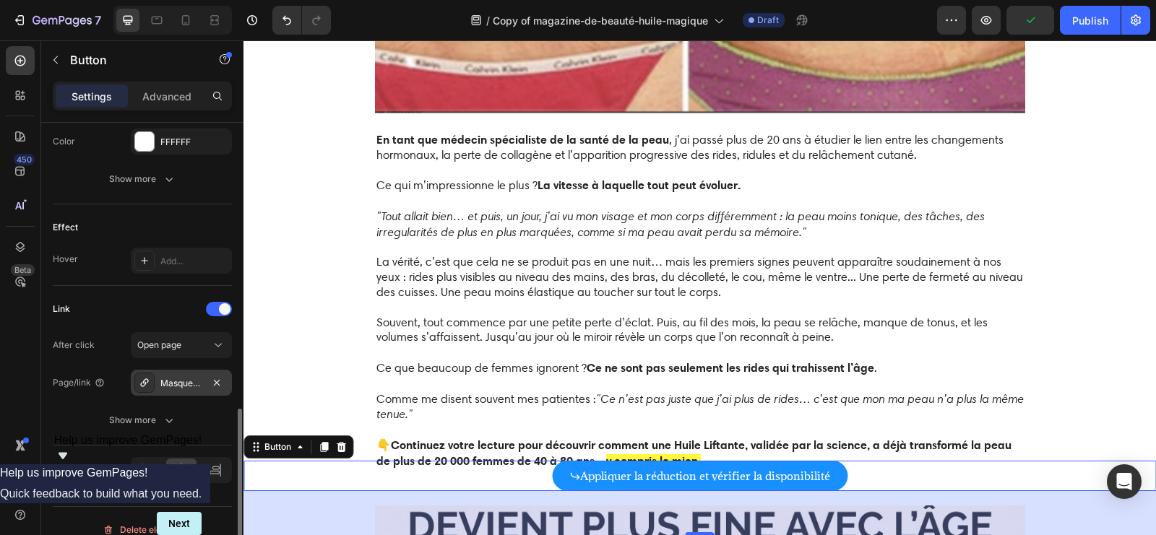
click at [152, 376] on div at bounding box center [144, 383] width 20 height 20
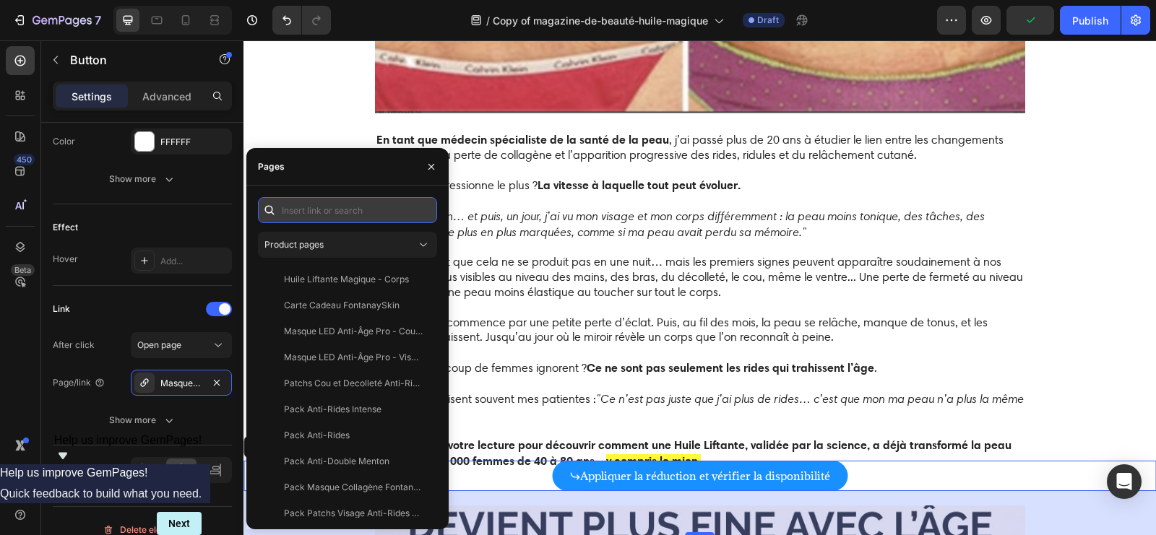
click at [374, 217] on input "text" at bounding box center [347, 210] width 179 height 26
paste input "[URL][DOMAIN_NAME]"
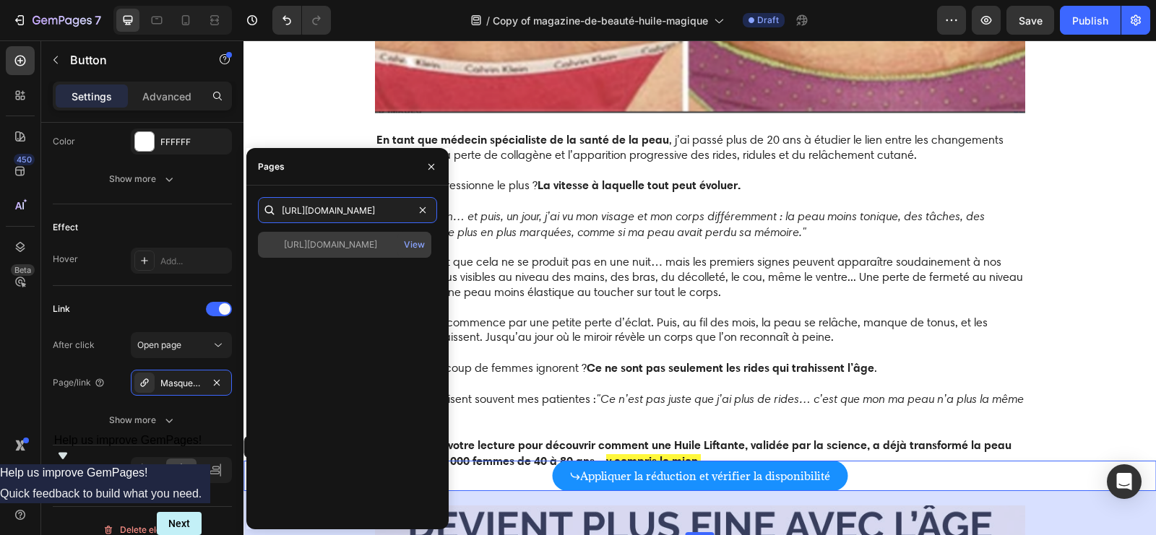
type input "[URL][DOMAIN_NAME]"
click at [353, 249] on div "[URL][DOMAIN_NAME]" at bounding box center [330, 244] width 93 height 13
click at [419, 246] on div "View" at bounding box center [414, 244] width 21 height 13
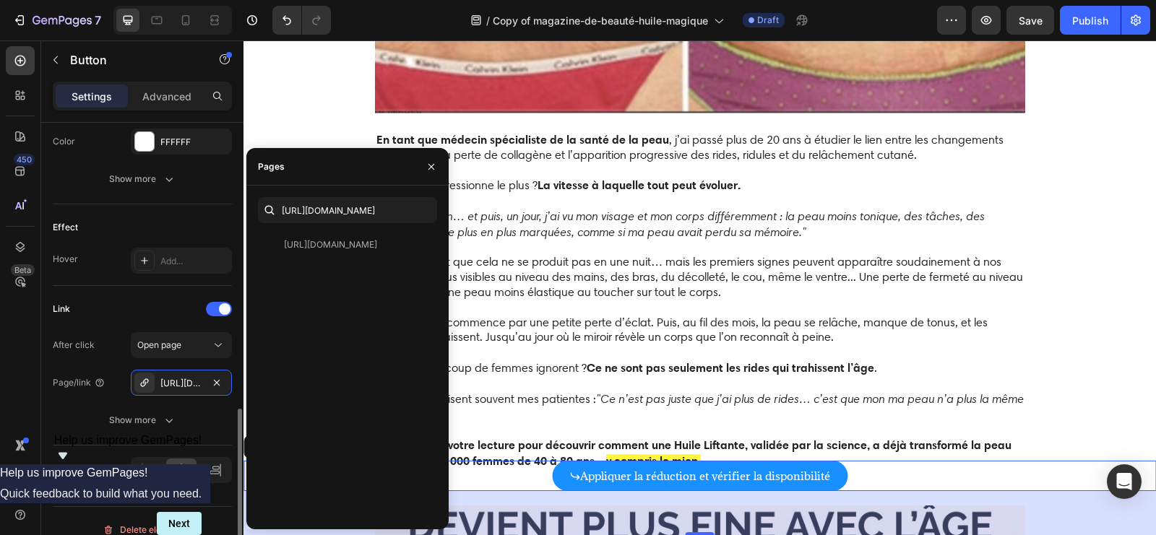
click at [173, 304] on div "Link" at bounding box center [142, 309] width 179 height 23
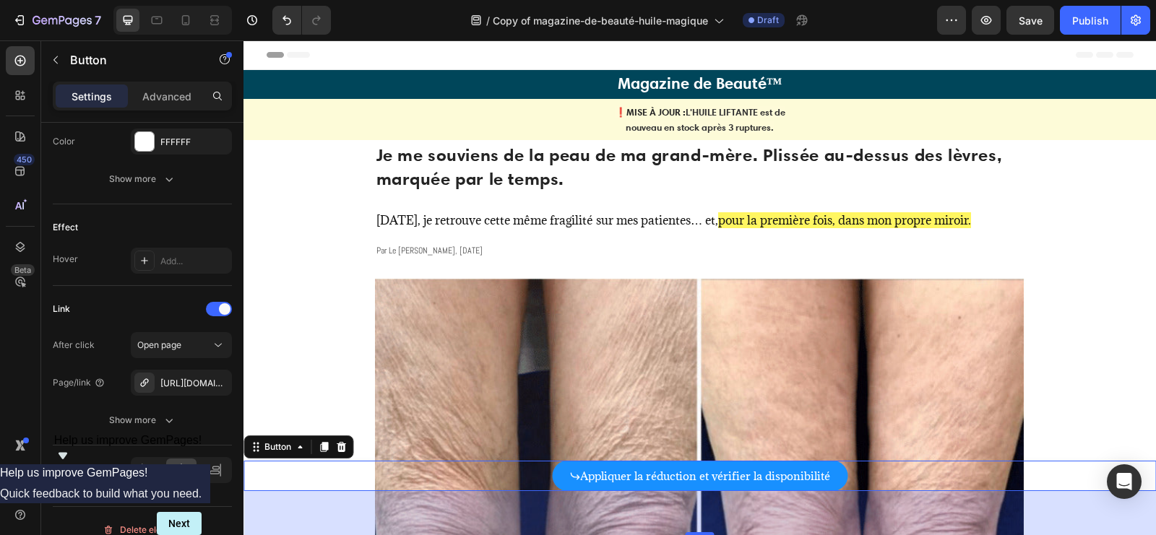
click at [486, 345] on img at bounding box center [700, 514] width 650 height 470
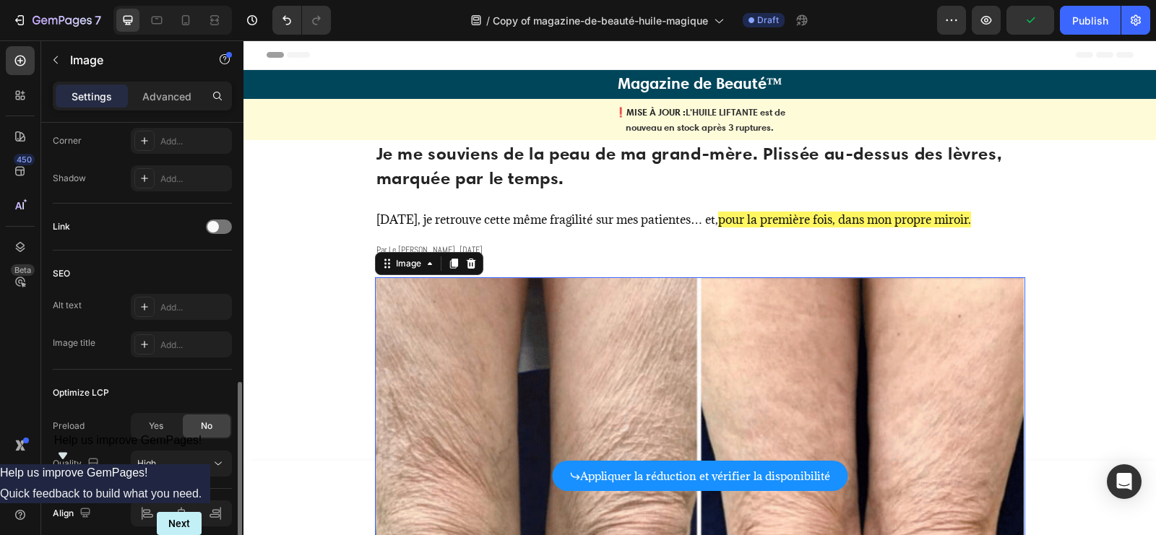
scroll to position [590, 0]
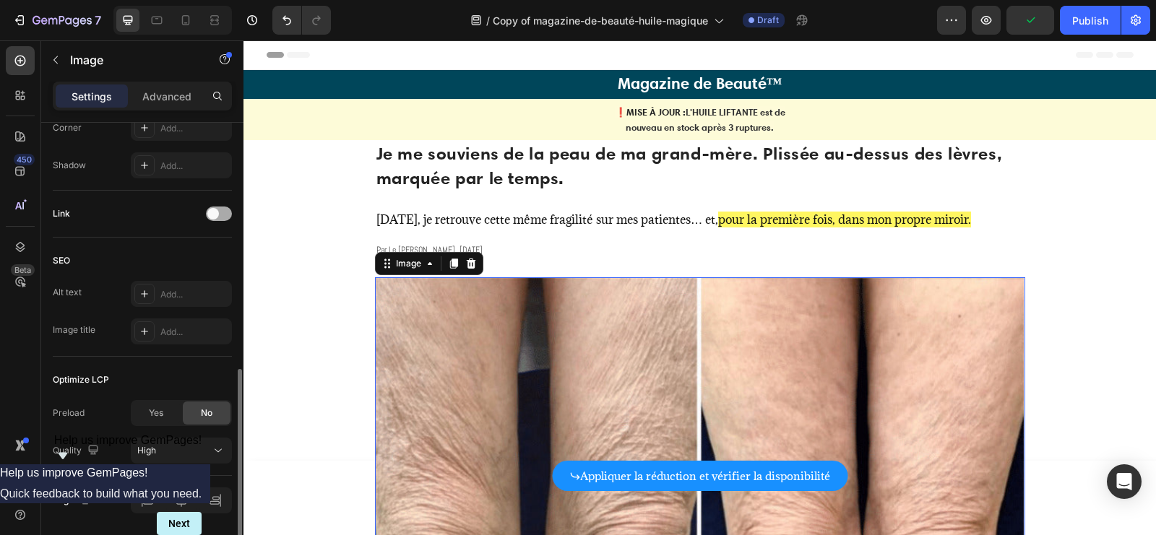
click at [220, 217] on div at bounding box center [219, 214] width 26 height 14
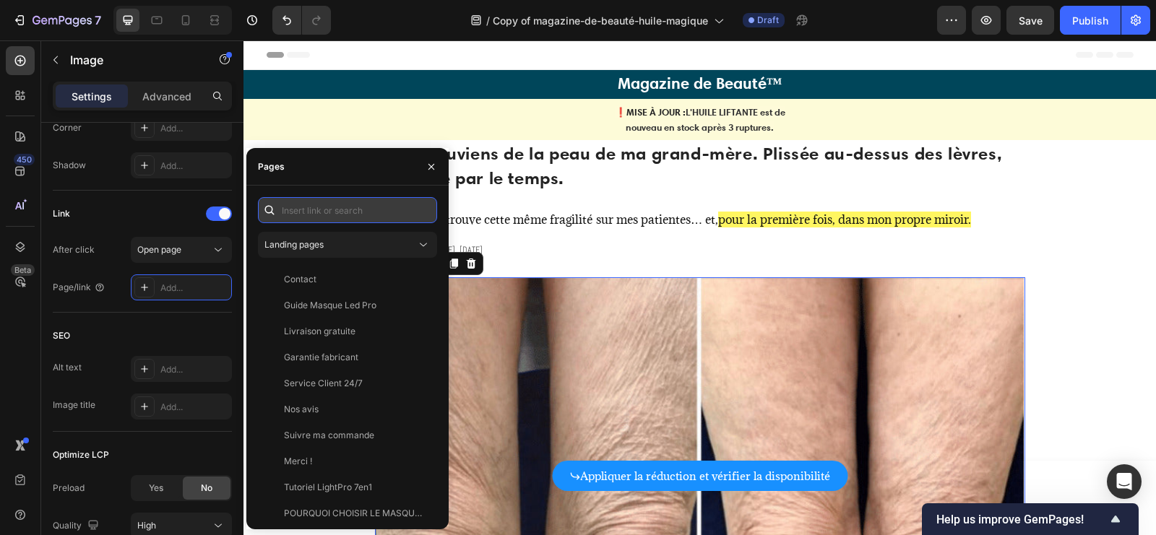
click at [324, 219] on input "text" at bounding box center [347, 210] width 179 height 26
paste input "[URL][DOMAIN_NAME]"
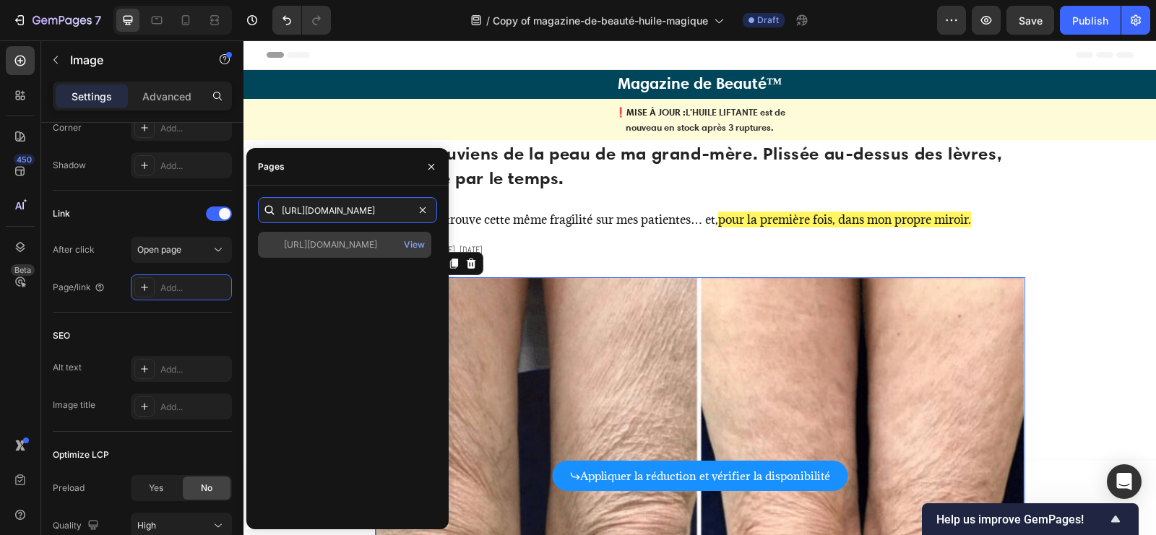
type input "[URL][DOMAIN_NAME]"
click at [337, 246] on div "[URL][DOMAIN_NAME]" at bounding box center [330, 244] width 93 height 13
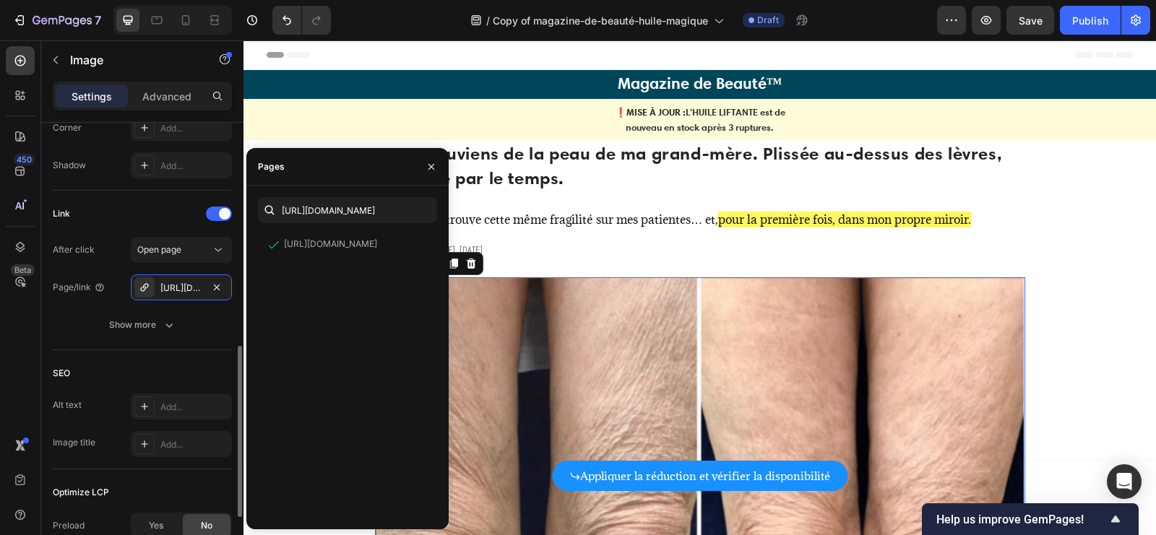
click at [142, 207] on div "Link" at bounding box center [142, 213] width 179 height 23
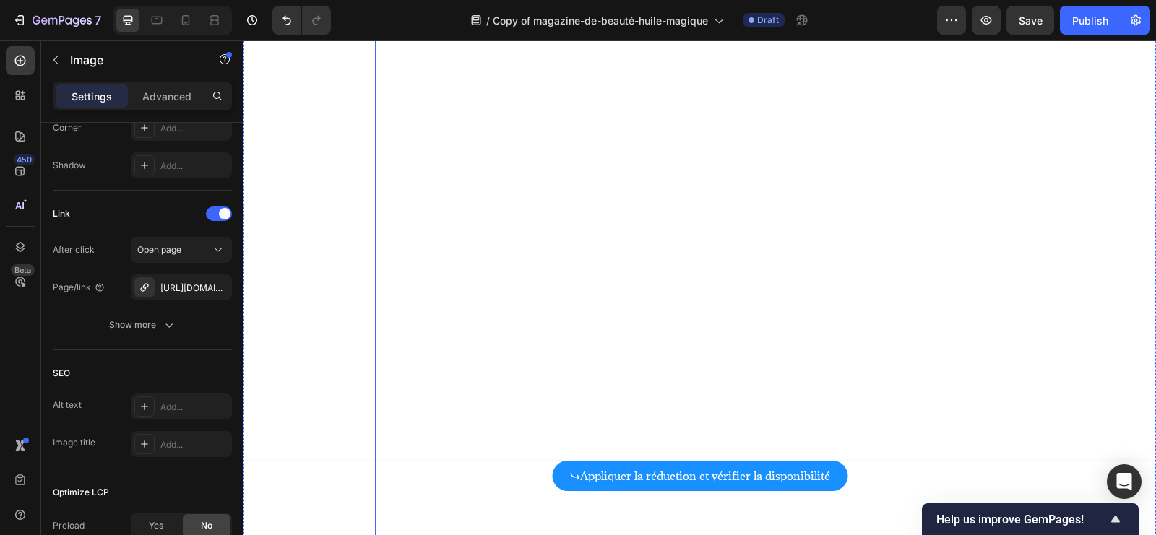
scroll to position [998, 0]
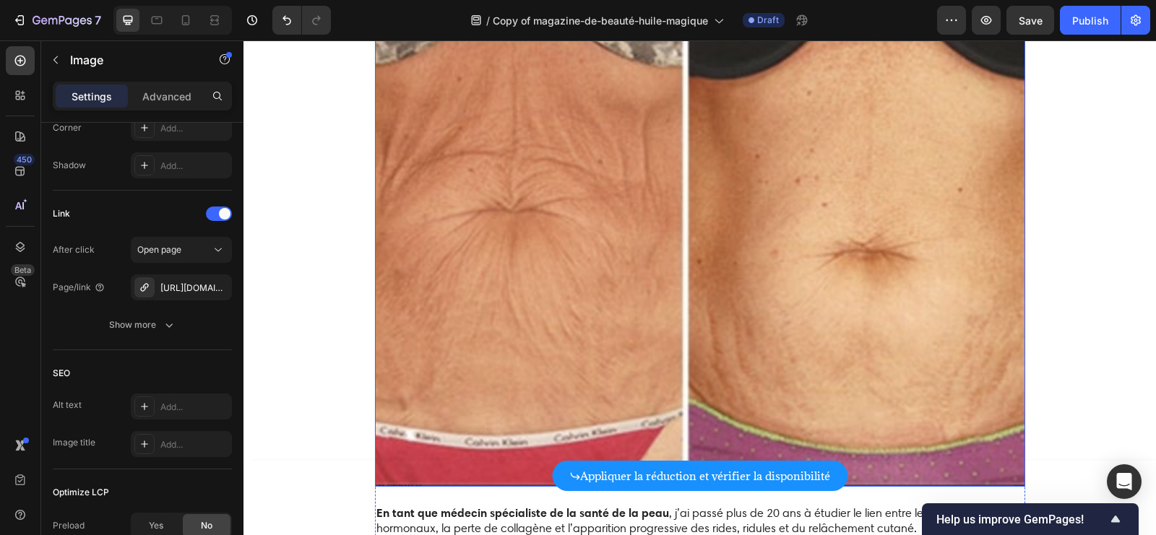
click at [657, 234] on img at bounding box center [700, 243] width 650 height 488
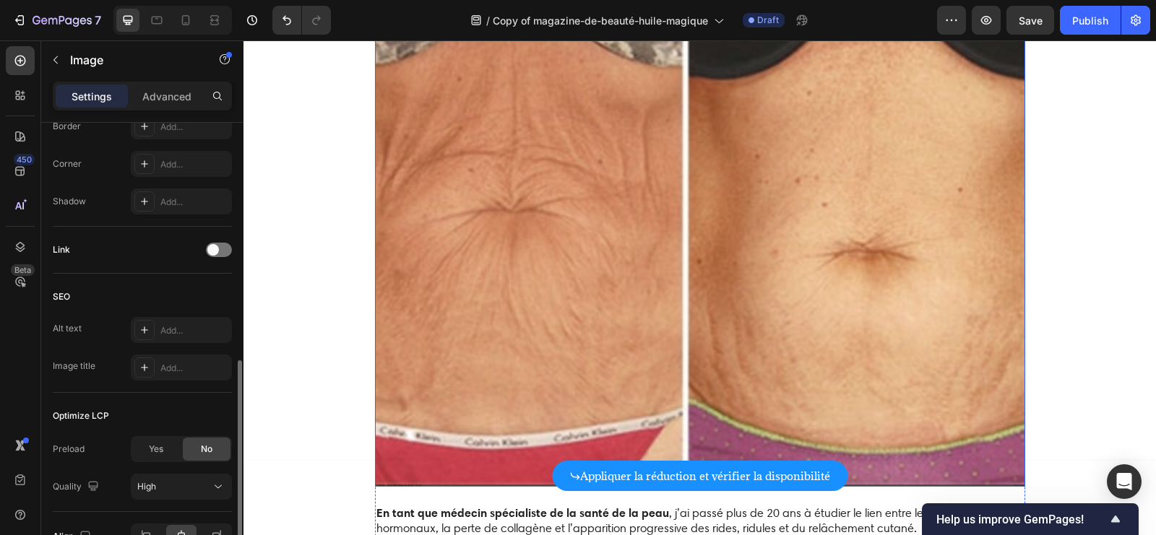
scroll to position [590, 0]
click at [220, 243] on div at bounding box center [219, 250] width 26 height 14
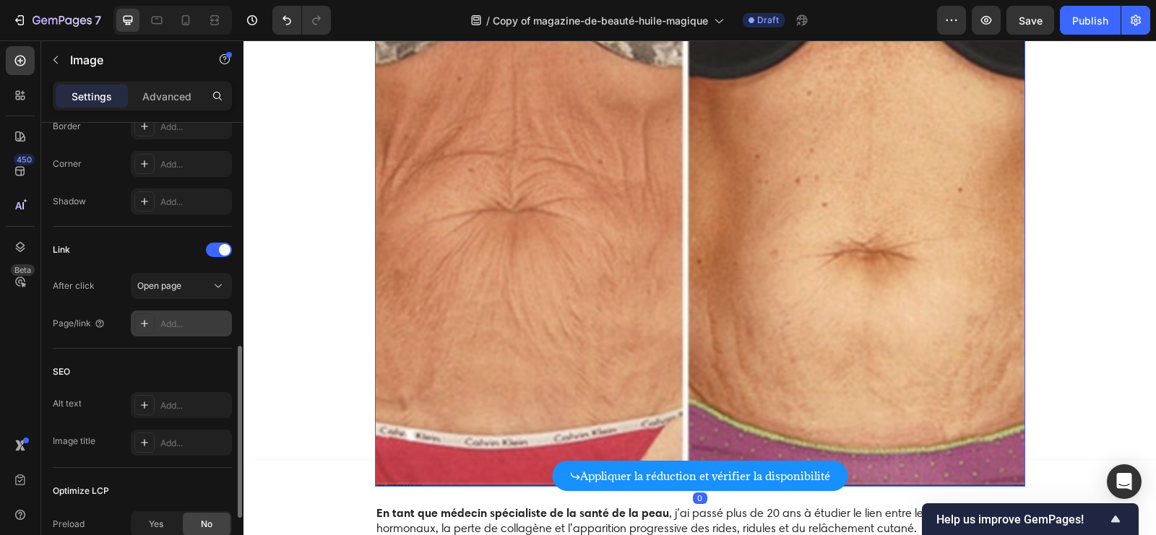
click at [160, 313] on div "Add..." at bounding box center [181, 324] width 101 height 26
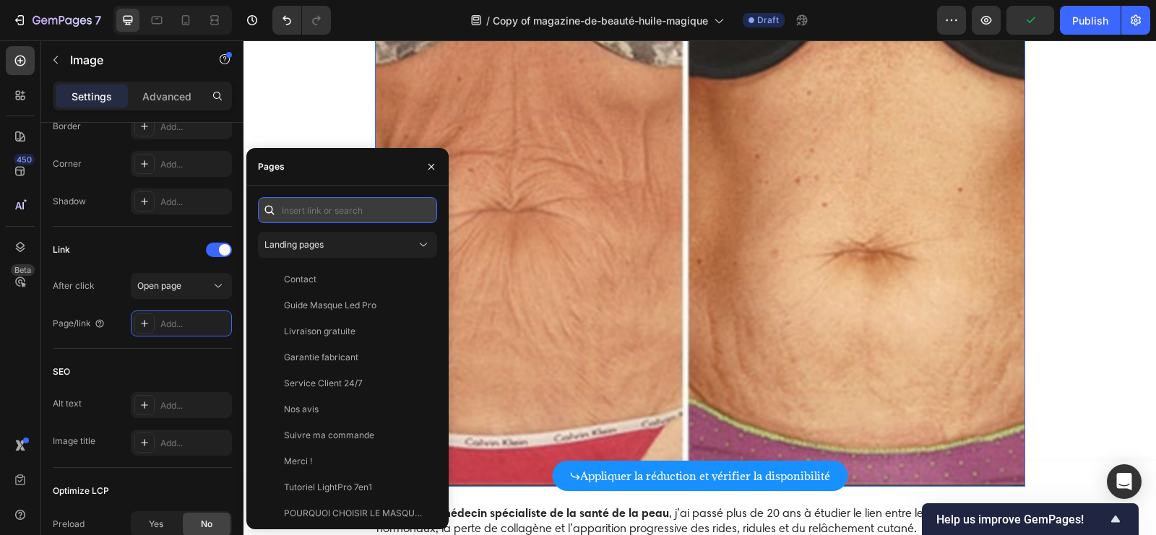
click at [331, 215] on input "text" at bounding box center [347, 210] width 179 height 26
paste input "[URL][DOMAIN_NAME]"
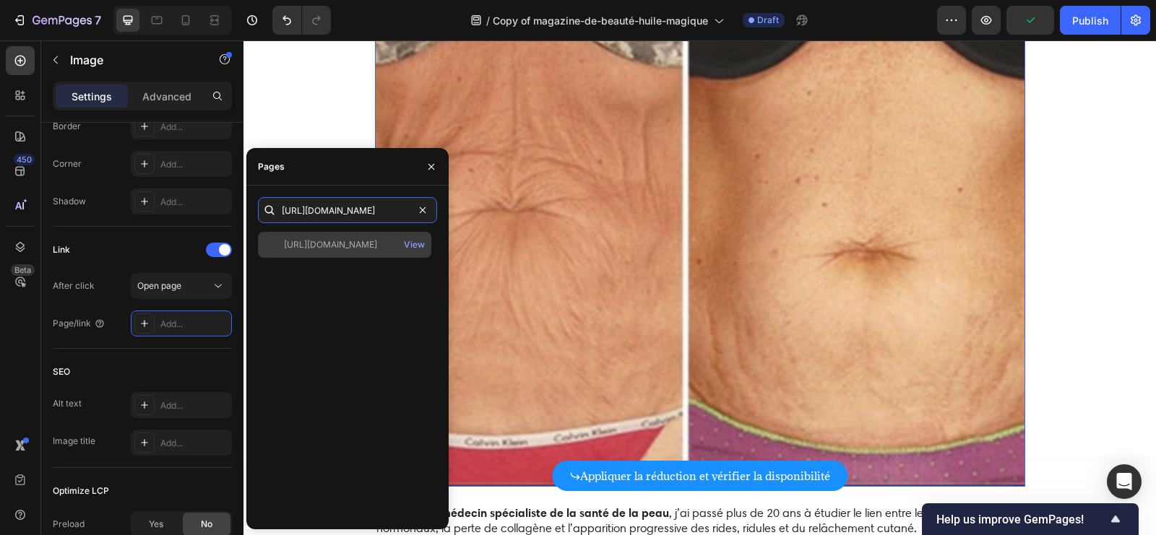
type input "[URL][DOMAIN_NAME]"
click at [326, 249] on div "[URL][DOMAIN_NAME]" at bounding box center [330, 244] width 93 height 13
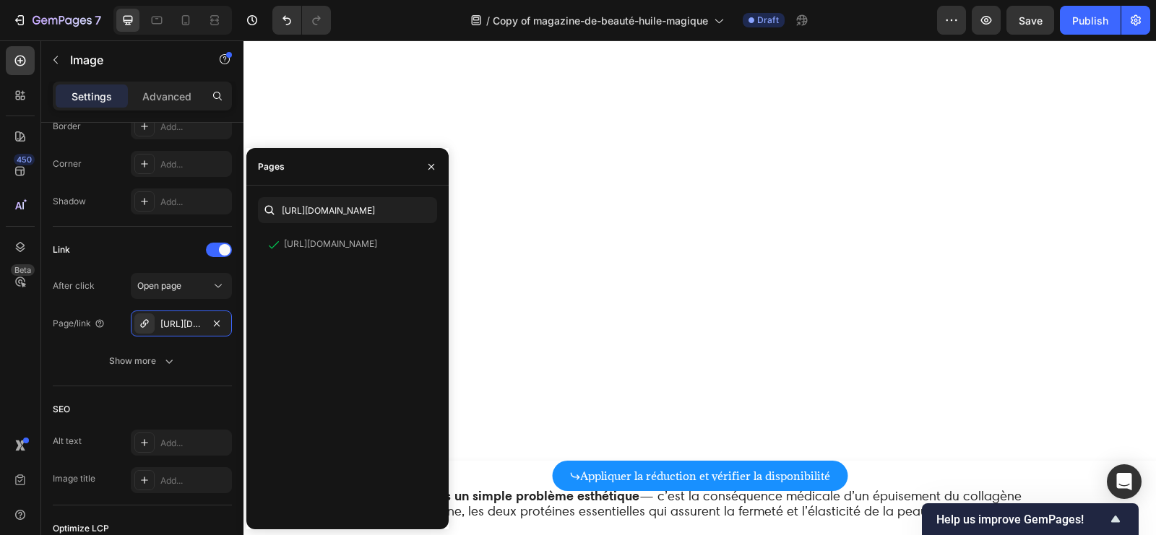
scroll to position [1942, 0]
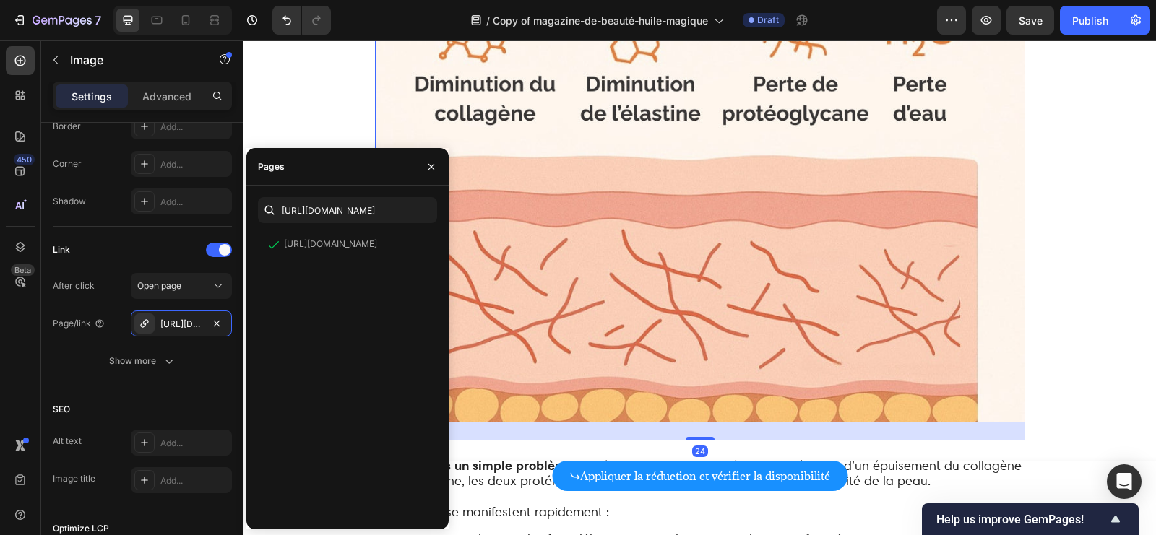
click at [681, 261] on img at bounding box center [700, 179] width 650 height 488
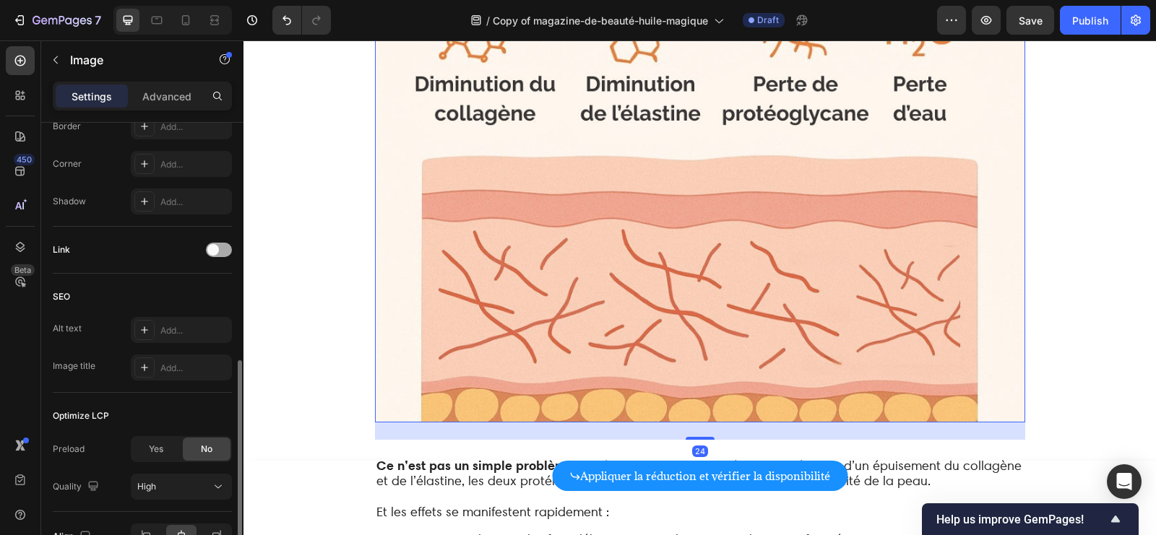
click at [222, 244] on div at bounding box center [219, 250] width 26 height 14
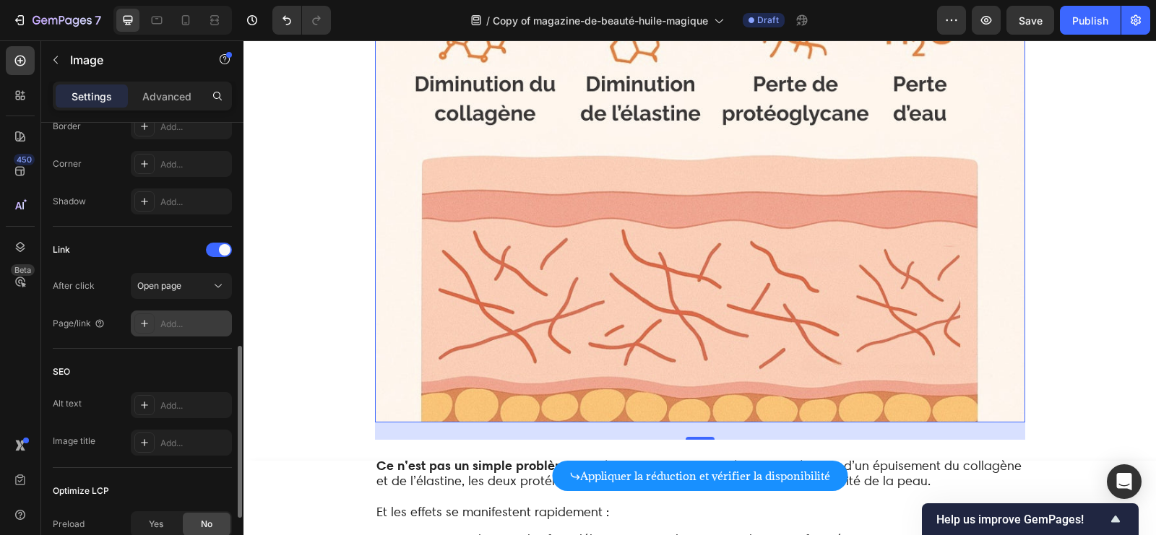
click at [166, 324] on div "Add..." at bounding box center [194, 324] width 68 height 13
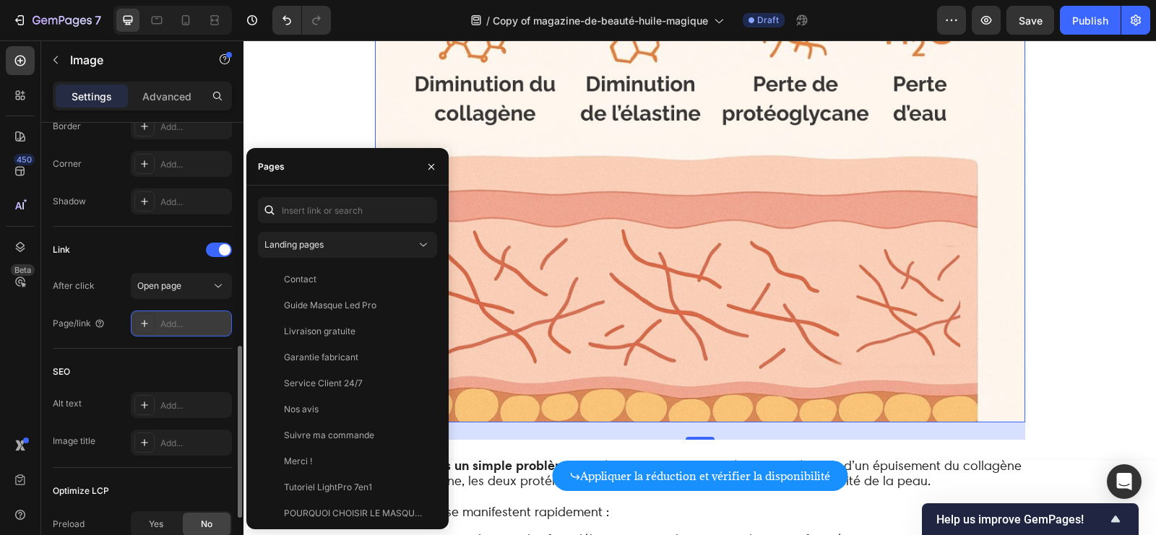
click at [199, 319] on div "Add..." at bounding box center [194, 324] width 68 height 13
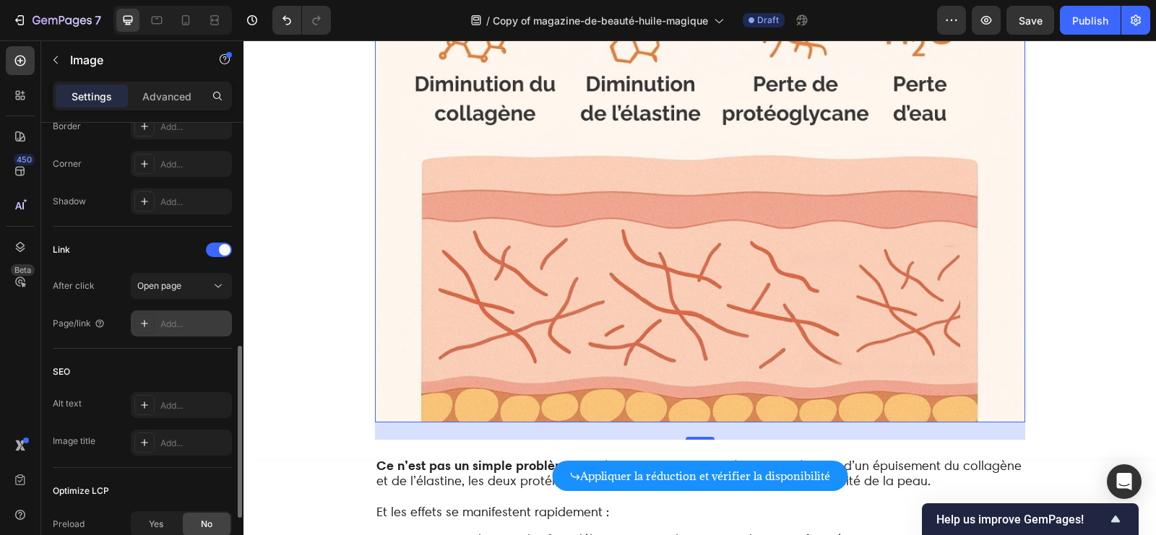
click at [180, 322] on div "Add..." at bounding box center [194, 324] width 68 height 13
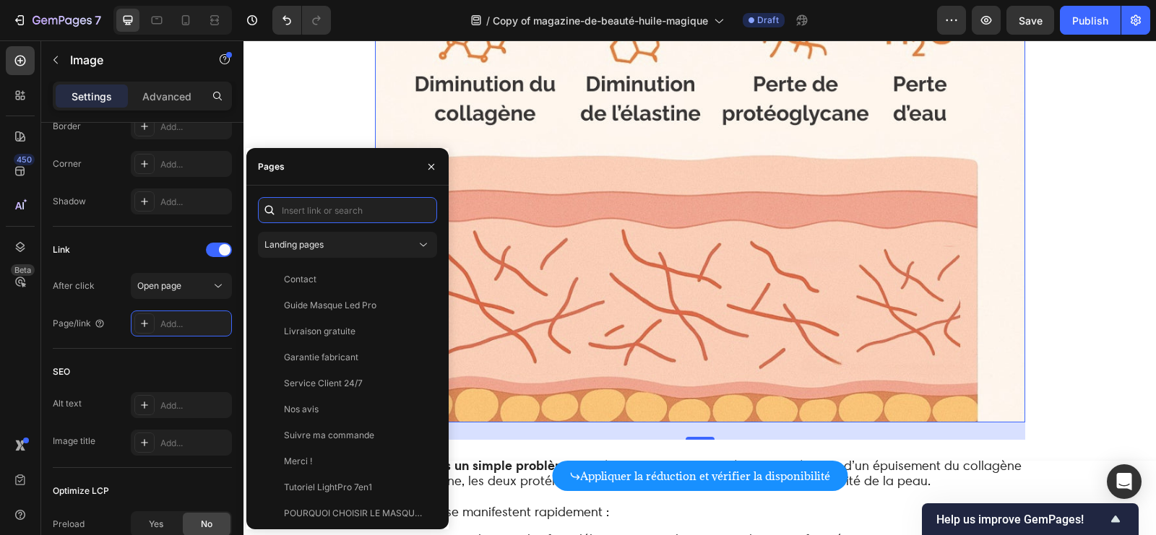
paste input "[URL][DOMAIN_NAME]"
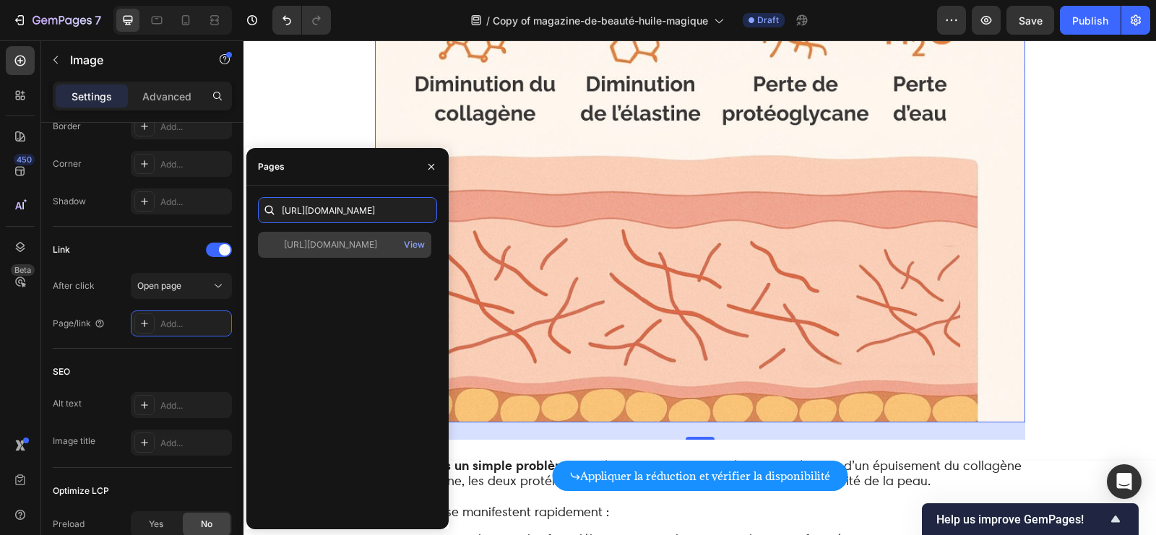
type input "[URL][DOMAIN_NAME]"
click at [345, 249] on div "[URL][DOMAIN_NAME]" at bounding box center [330, 244] width 93 height 13
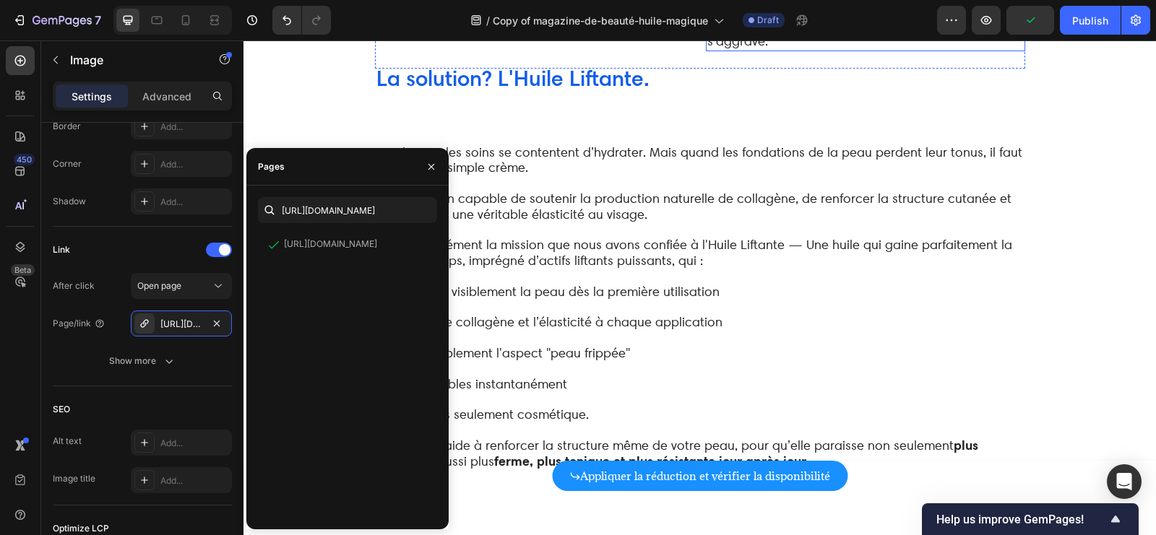
scroll to position [3117, 0]
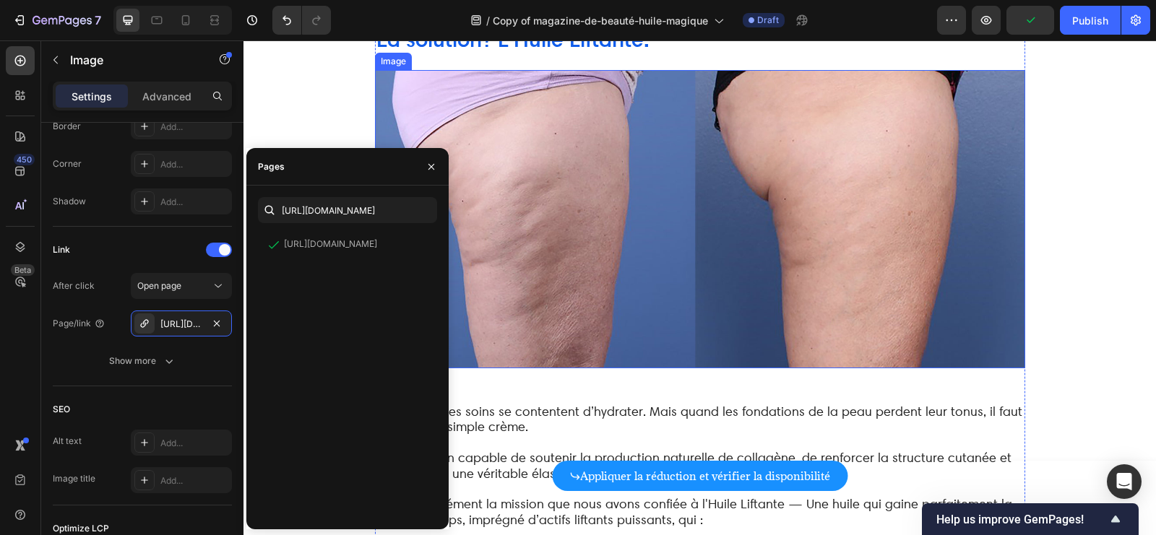
click at [729, 253] on img at bounding box center [700, 219] width 650 height 298
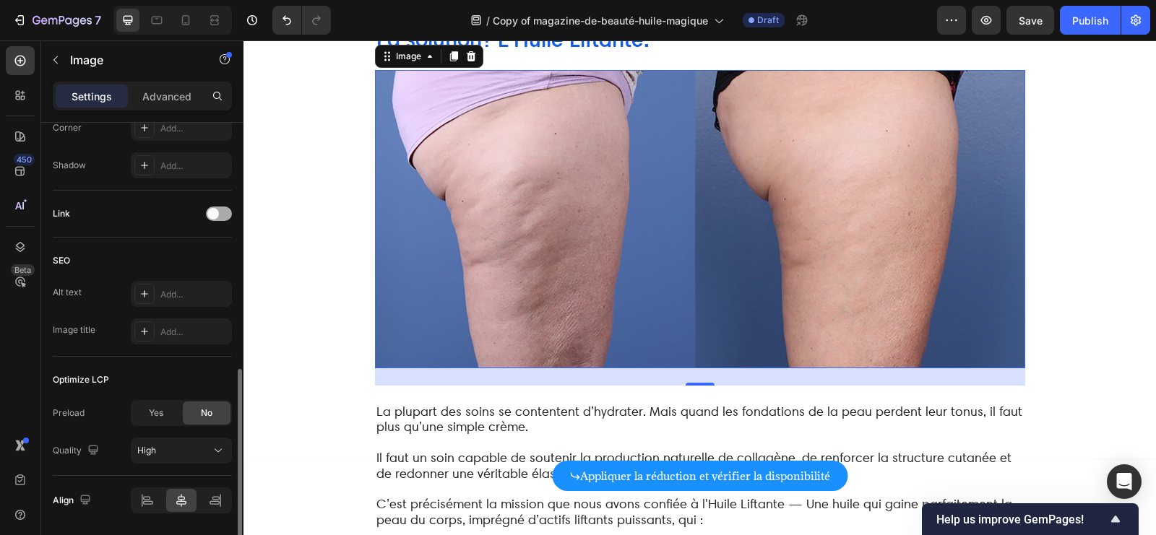
click at [217, 213] on span at bounding box center [213, 214] width 12 height 12
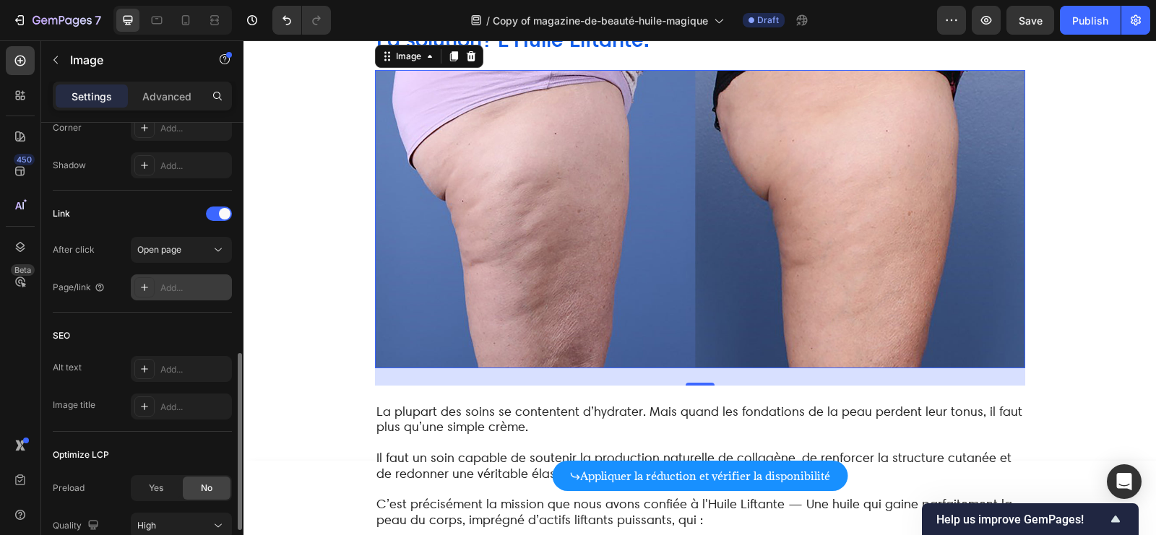
click at [181, 288] on div "Add..." at bounding box center [194, 288] width 68 height 13
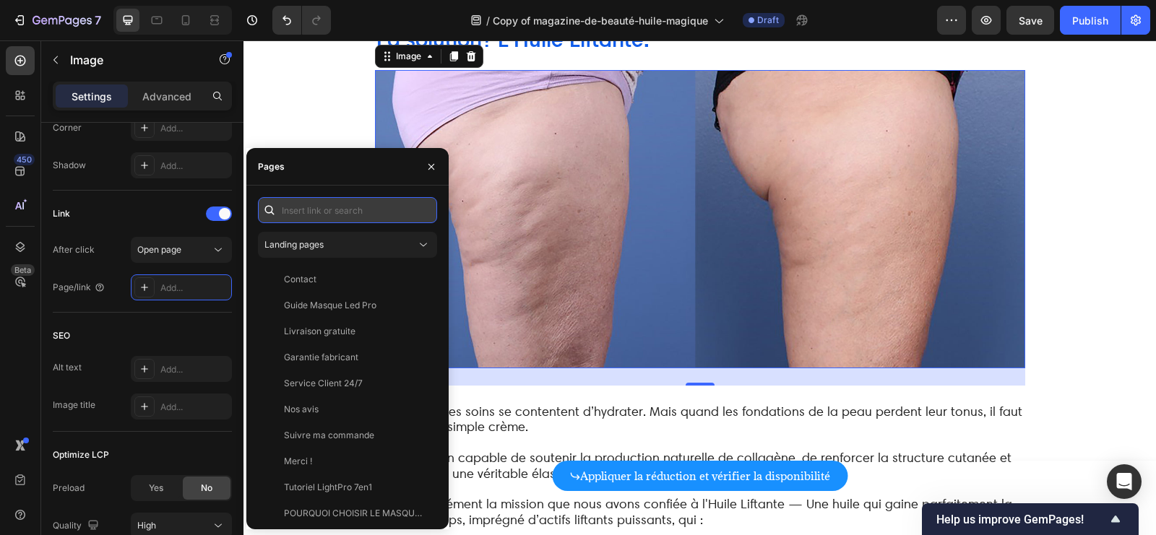
click at [324, 217] on input "text" at bounding box center [347, 210] width 179 height 26
paste input "[URL][DOMAIN_NAME]"
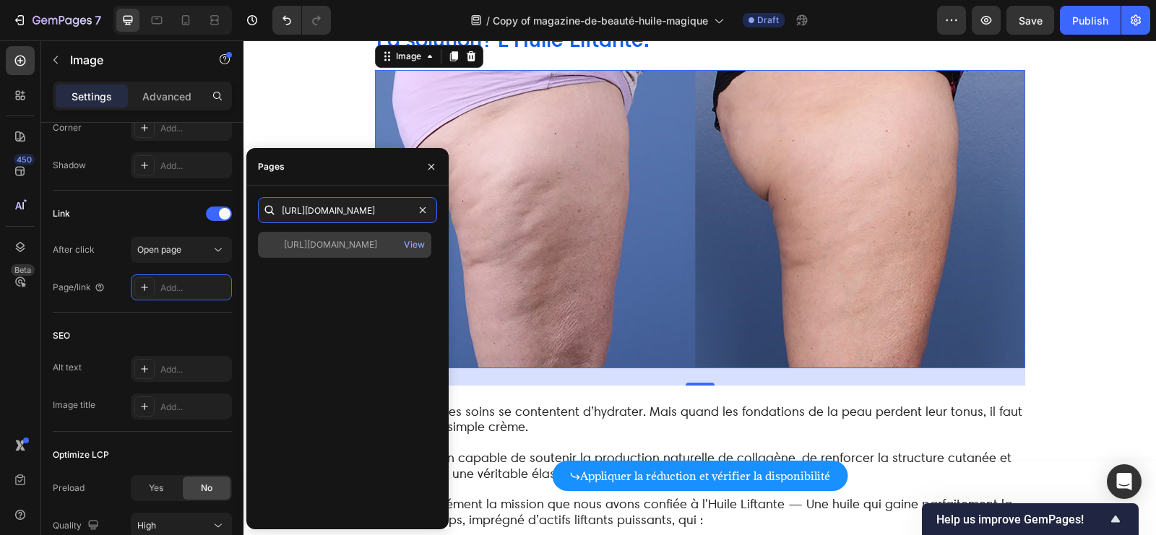
type input "[URL][DOMAIN_NAME]"
click at [360, 241] on div "[URL][DOMAIN_NAME]" at bounding box center [330, 244] width 93 height 13
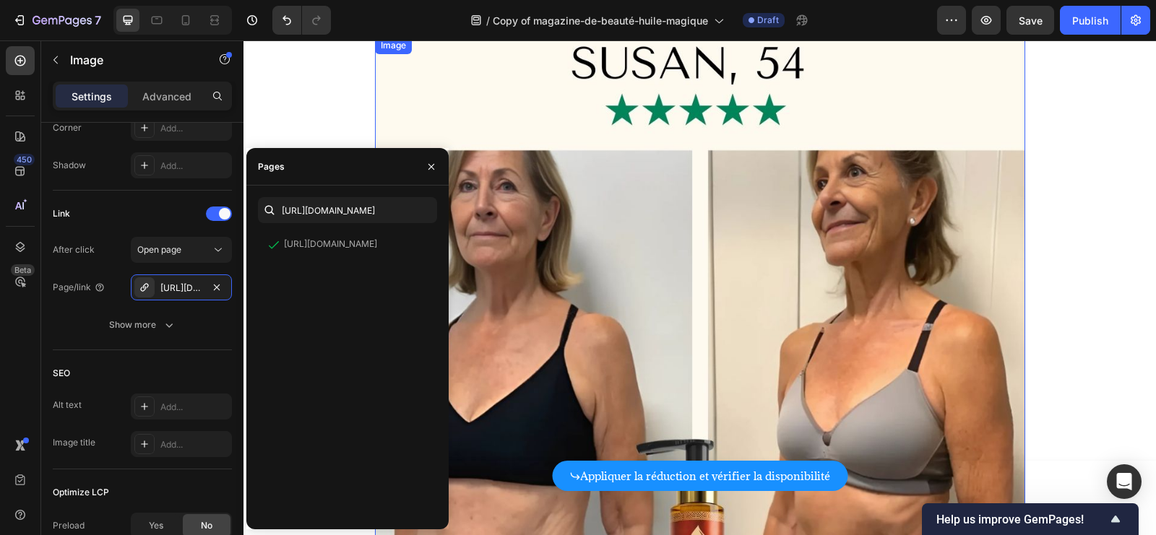
scroll to position [4054, 0]
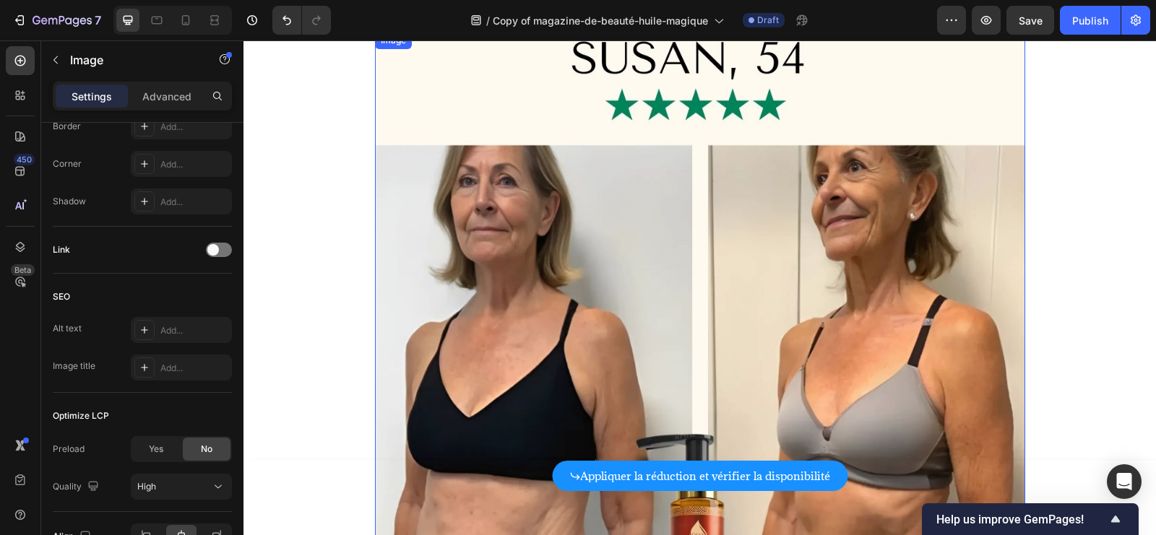
click at [675, 218] on img at bounding box center [700, 357] width 650 height 650
click at [219, 249] on div at bounding box center [219, 250] width 26 height 14
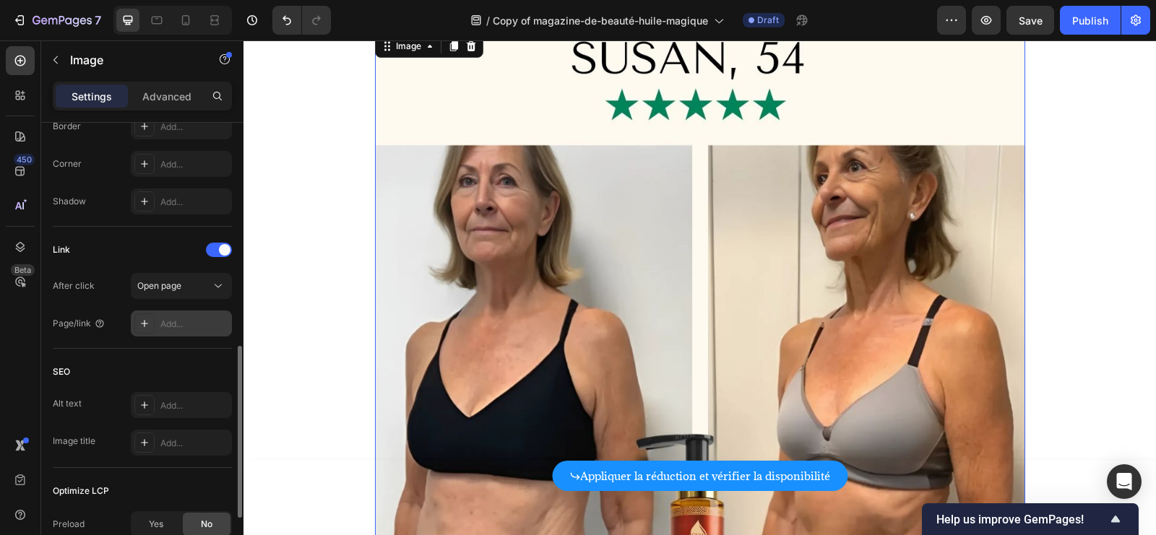
click at [181, 314] on div "Add..." at bounding box center [181, 324] width 101 height 26
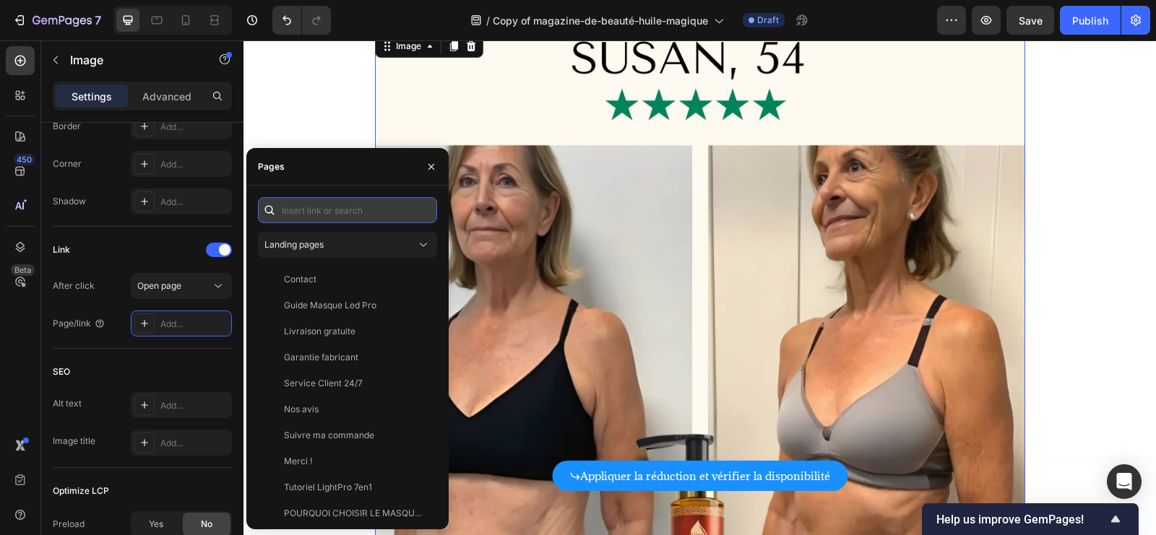
click at [348, 217] on input "text" at bounding box center [347, 210] width 179 height 26
paste input "[URL][DOMAIN_NAME]"
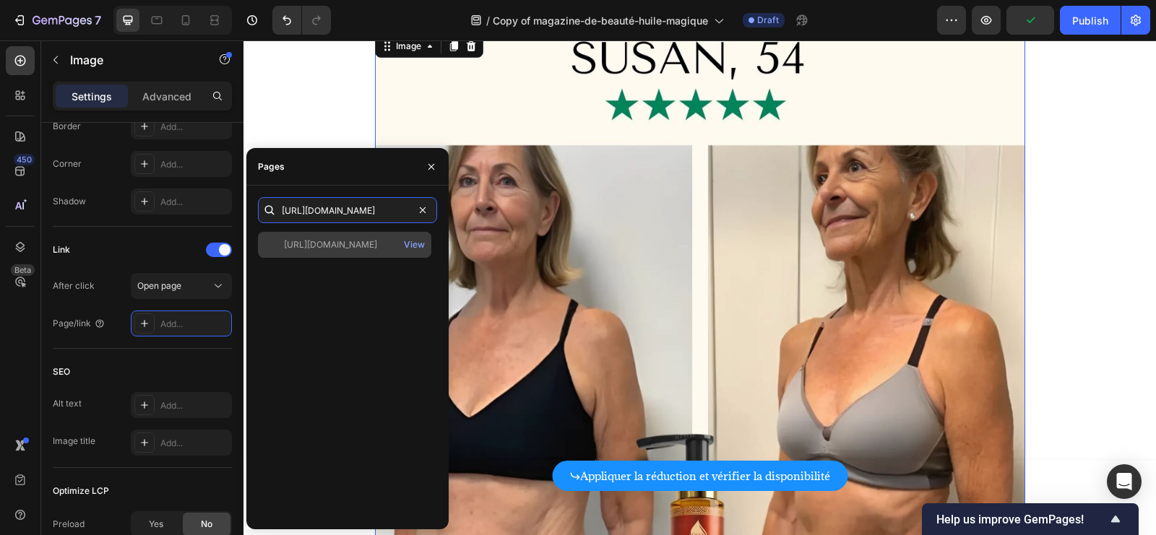
type input "[URL][DOMAIN_NAME]"
click at [354, 245] on div "[URL][DOMAIN_NAME]" at bounding box center [330, 244] width 93 height 13
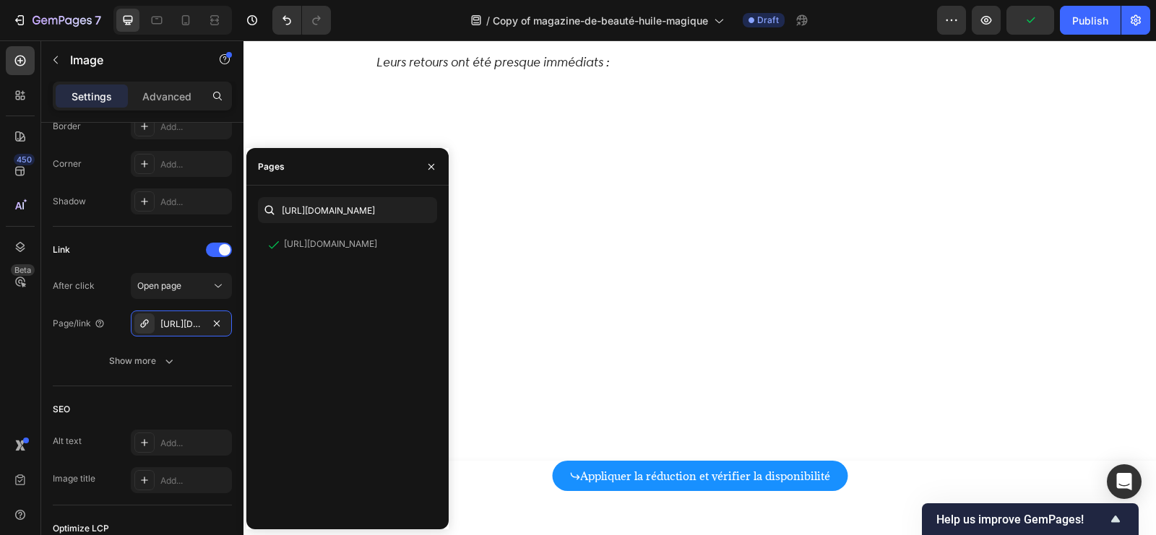
scroll to position [4865, 0]
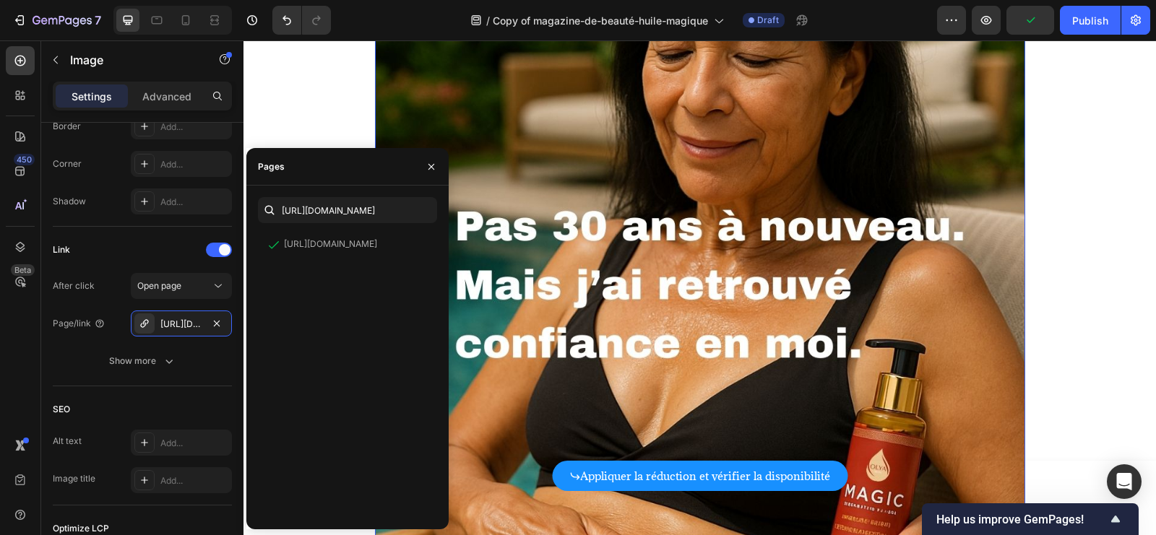
click at [685, 235] on img at bounding box center [700, 330] width 650 height 650
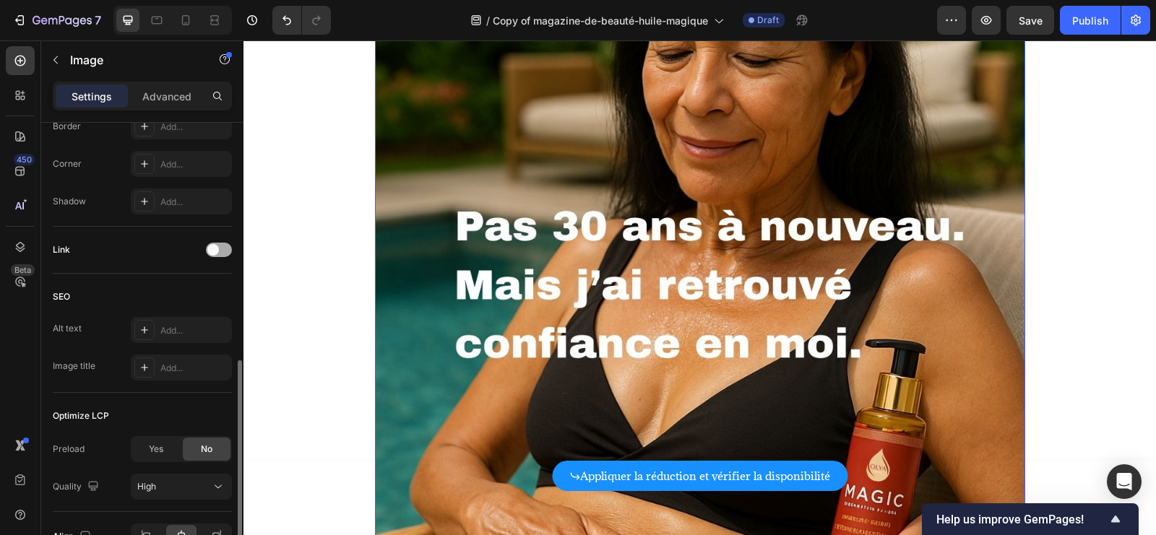
click at [226, 253] on div at bounding box center [219, 250] width 26 height 14
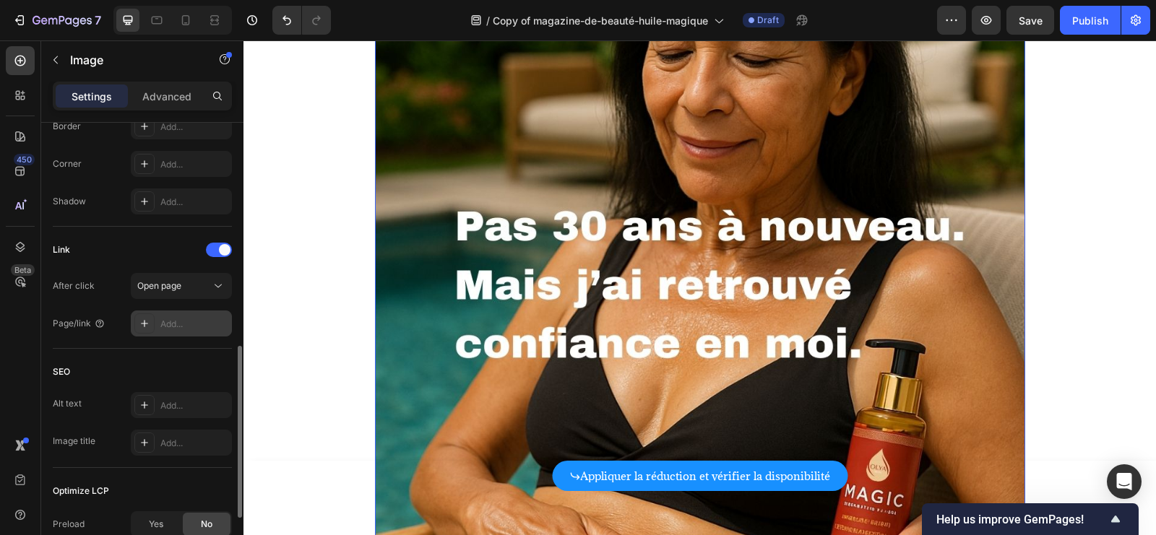
click at [180, 322] on div "Add..." at bounding box center [194, 324] width 68 height 13
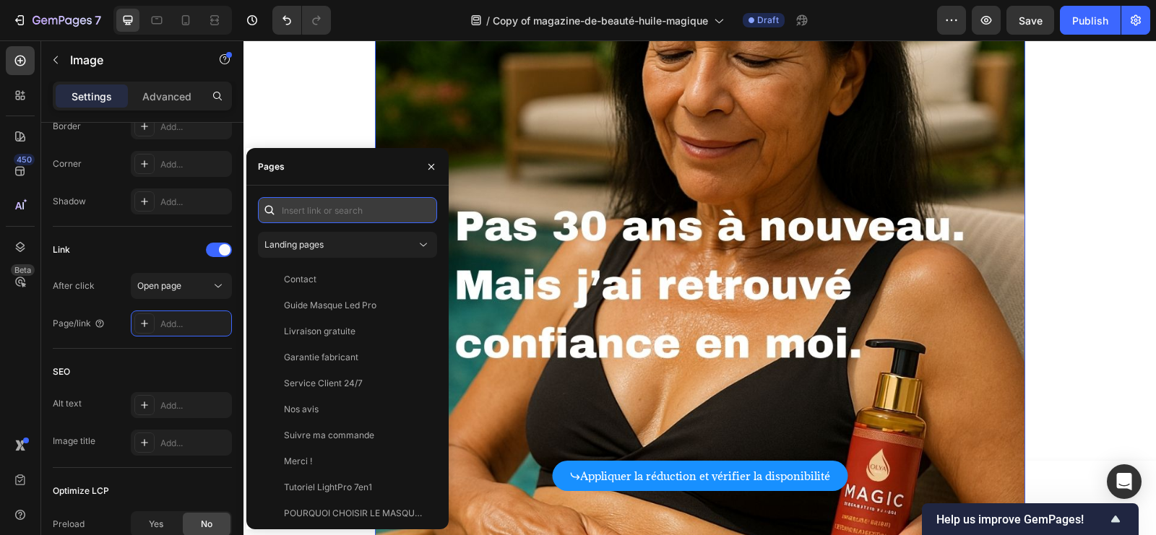
click at [340, 217] on input "text" at bounding box center [347, 210] width 179 height 26
paste input "[URL][DOMAIN_NAME]"
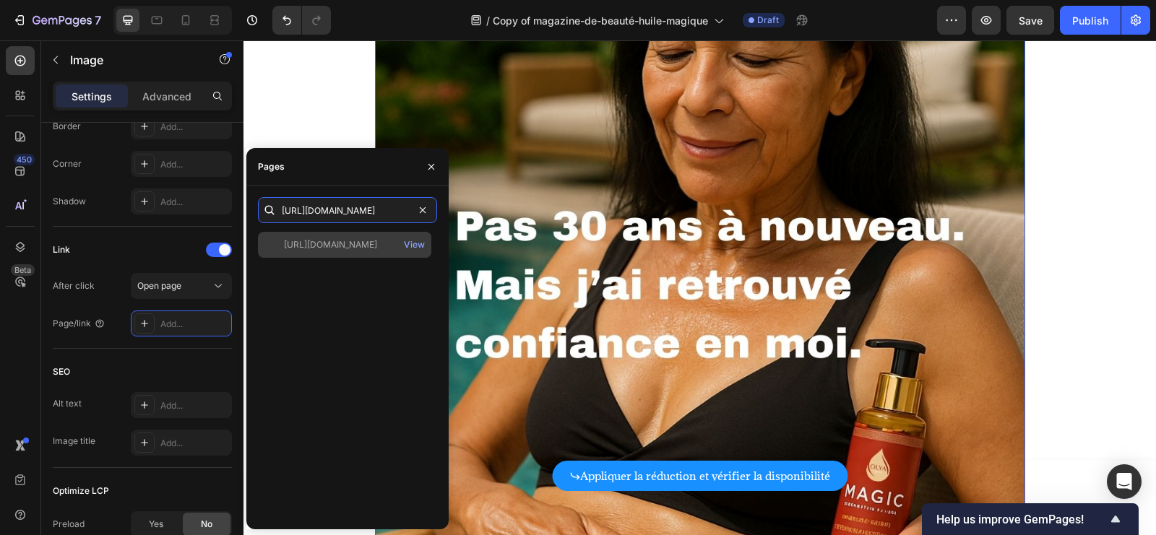
type input "[URL][DOMAIN_NAME]"
click at [341, 249] on div "[URL][DOMAIN_NAME]" at bounding box center [330, 244] width 93 height 13
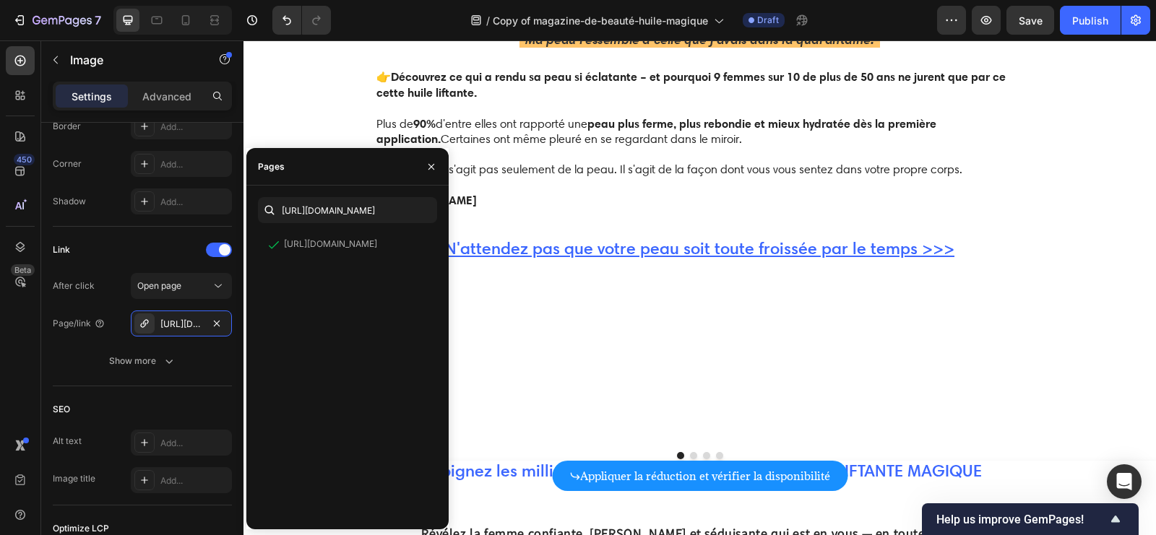
scroll to position [5535, 0]
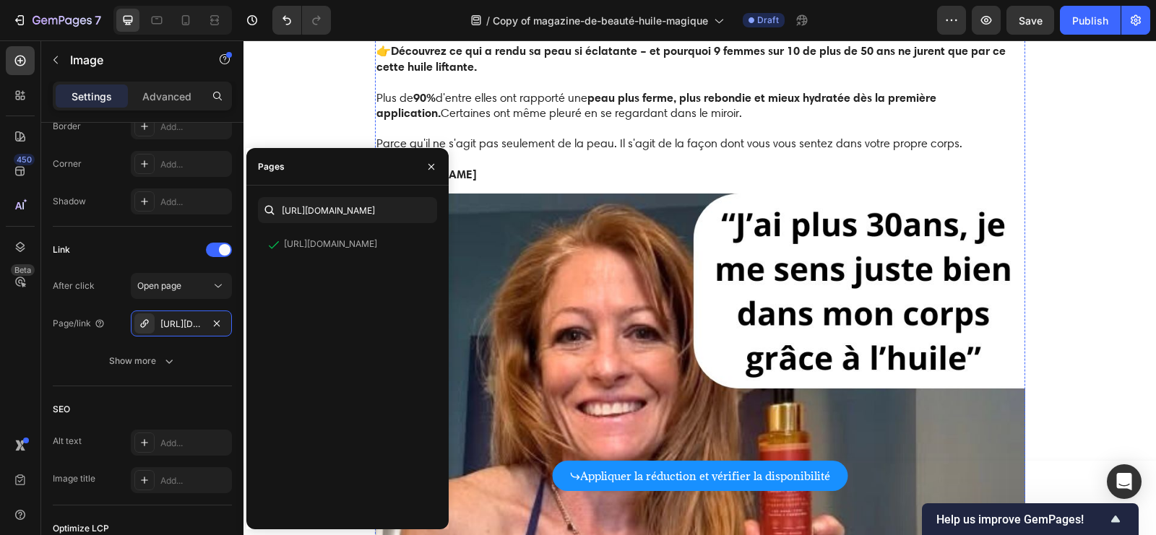
click at [677, 3] on img at bounding box center [700, 3] width 650 height 0
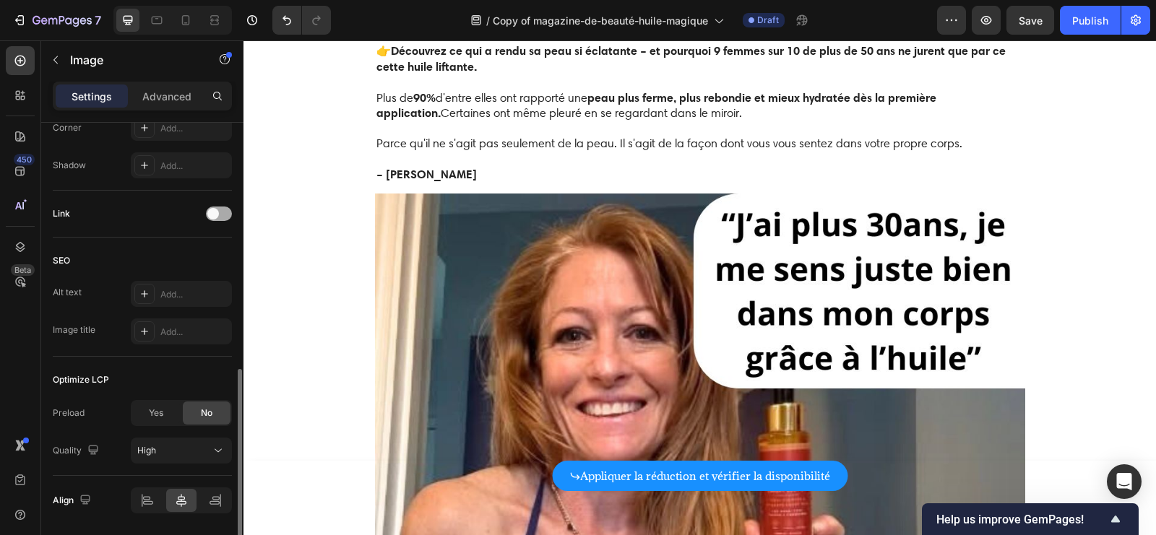
click at [223, 217] on div at bounding box center [219, 214] width 26 height 14
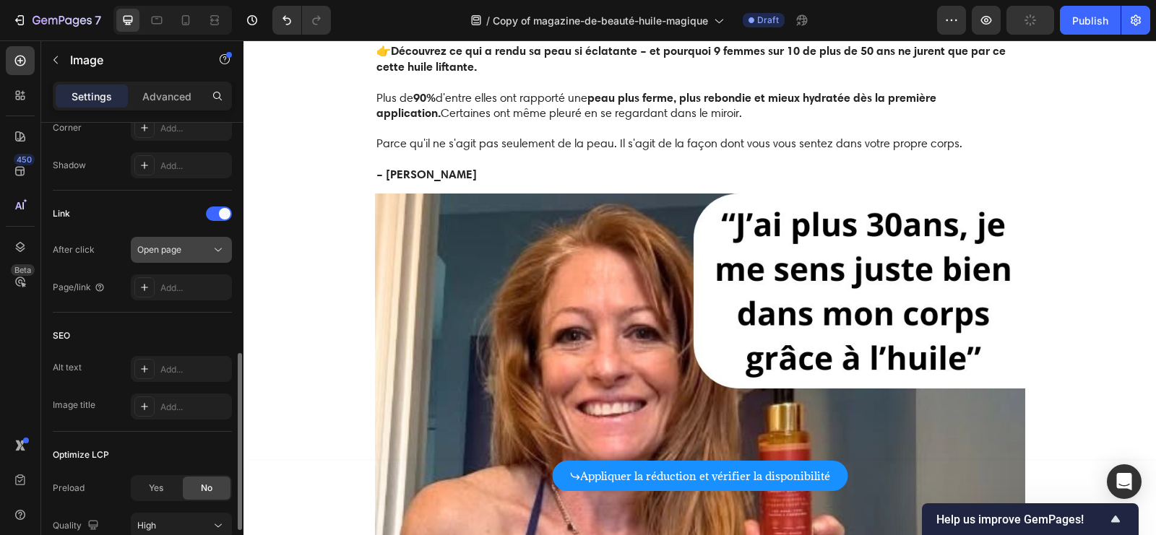
click at [193, 253] on div "Open page" at bounding box center [174, 249] width 74 height 13
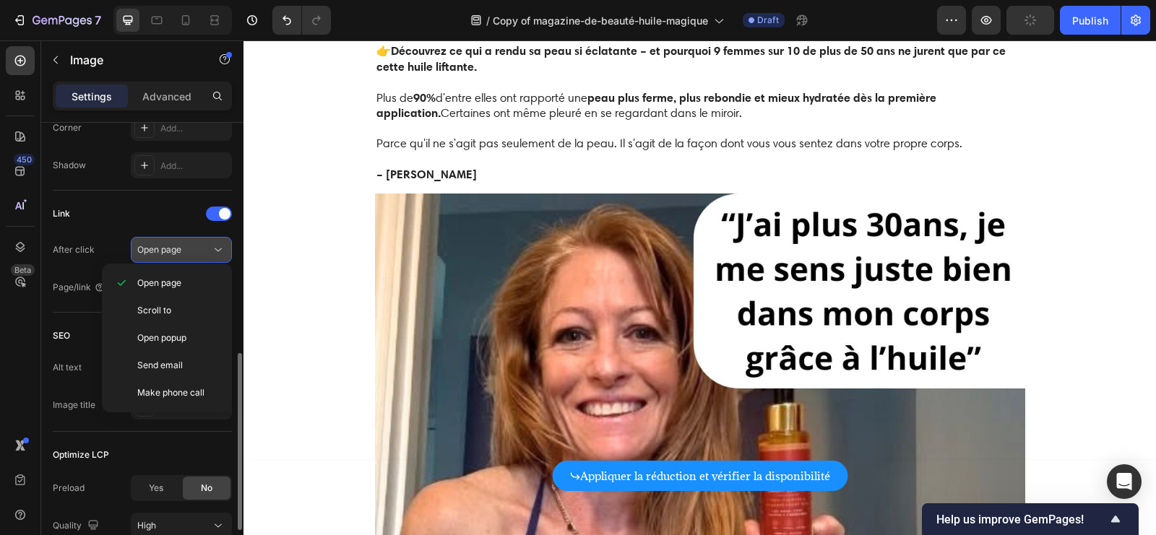
click at [201, 243] on div "Open page" at bounding box center [174, 249] width 74 height 13
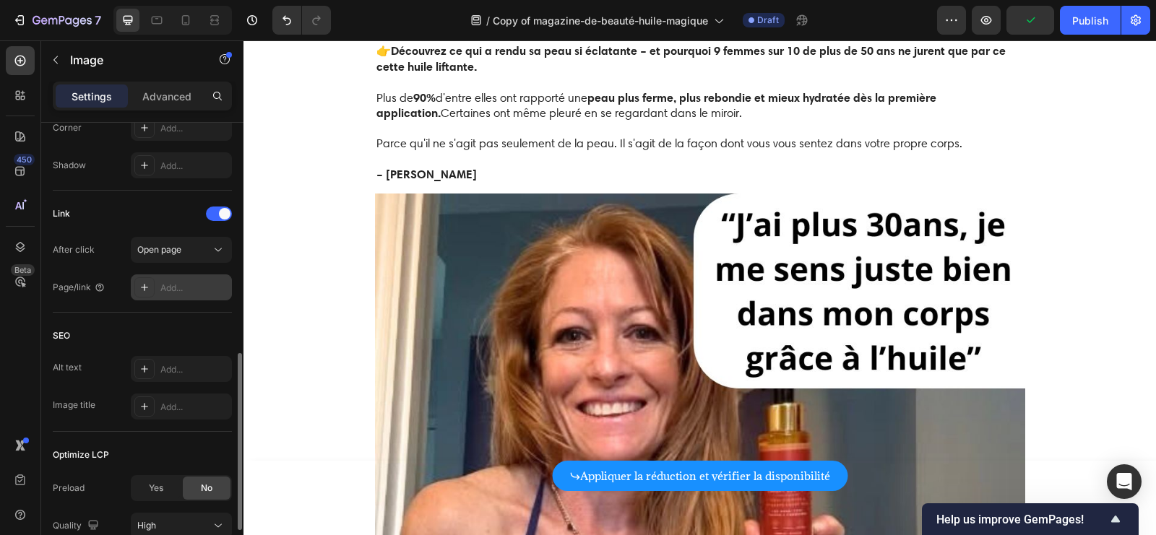
click at [190, 277] on div "Add..." at bounding box center [181, 288] width 101 height 26
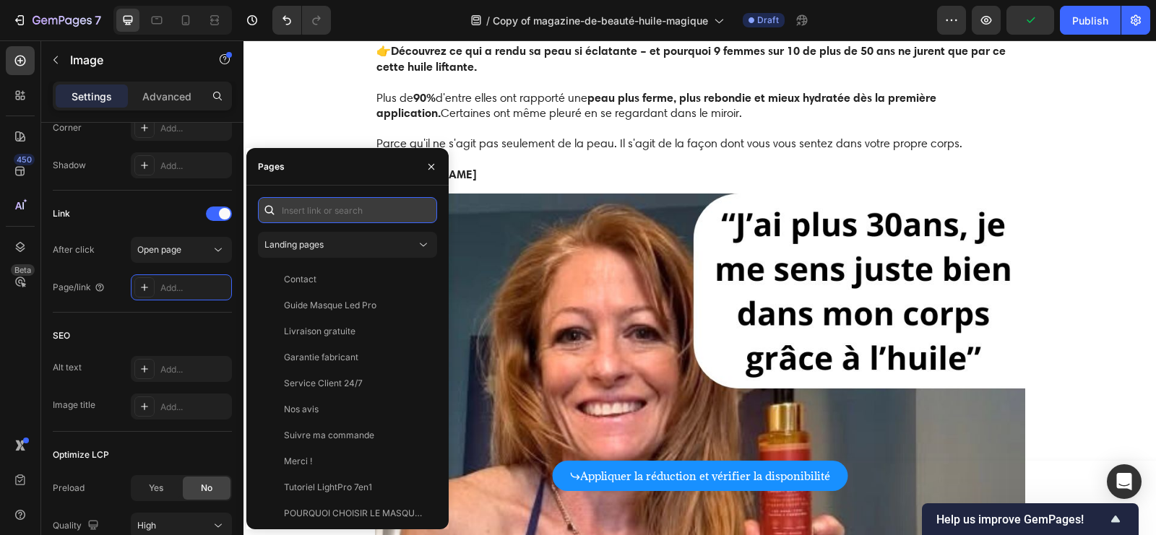
click at [340, 214] on input "text" at bounding box center [347, 210] width 179 height 26
paste input "[URL][DOMAIN_NAME]"
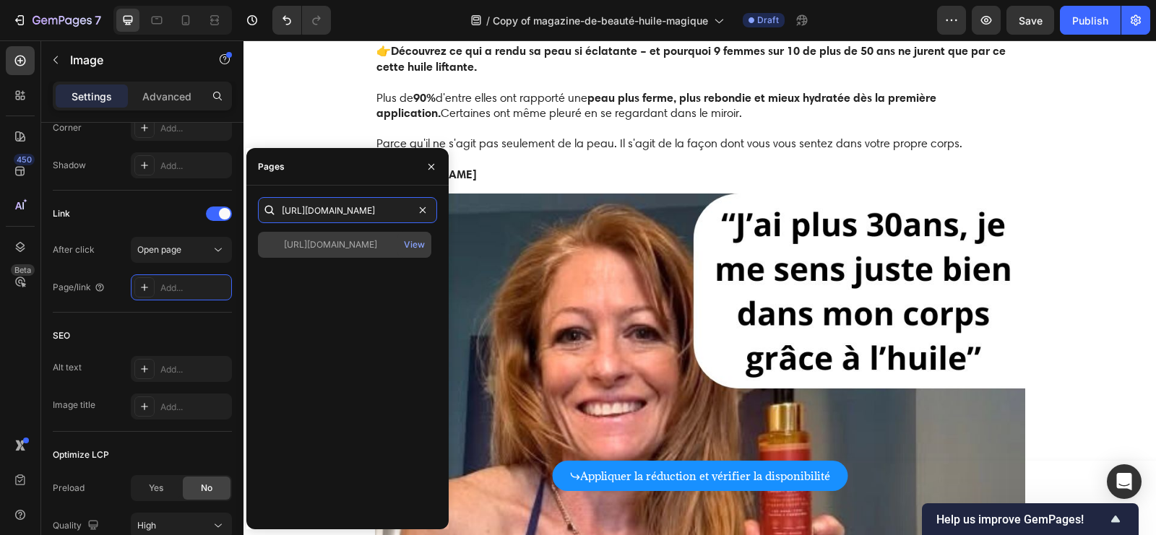
type input "[URL][DOMAIN_NAME]"
click at [337, 249] on div "[URL][DOMAIN_NAME]" at bounding box center [330, 244] width 93 height 13
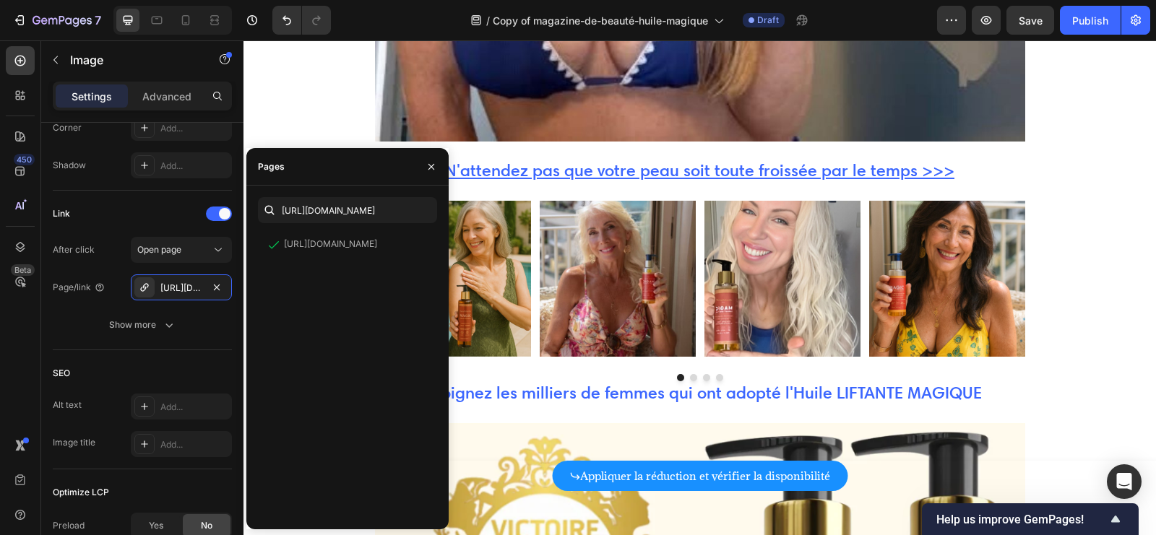
scroll to position [6255, 0]
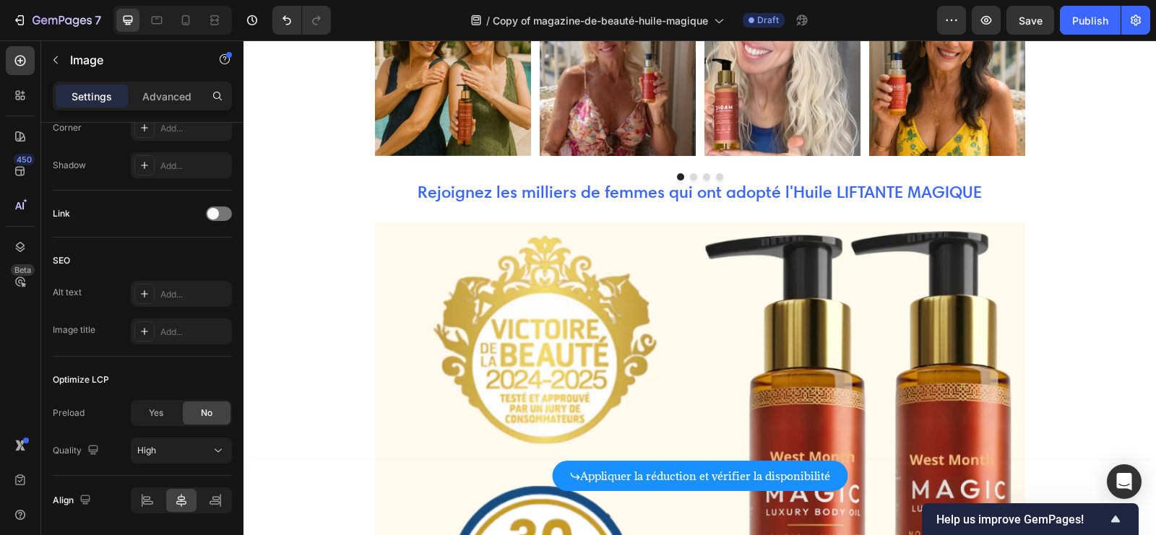
click at [220, 210] on div at bounding box center [219, 214] width 26 height 14
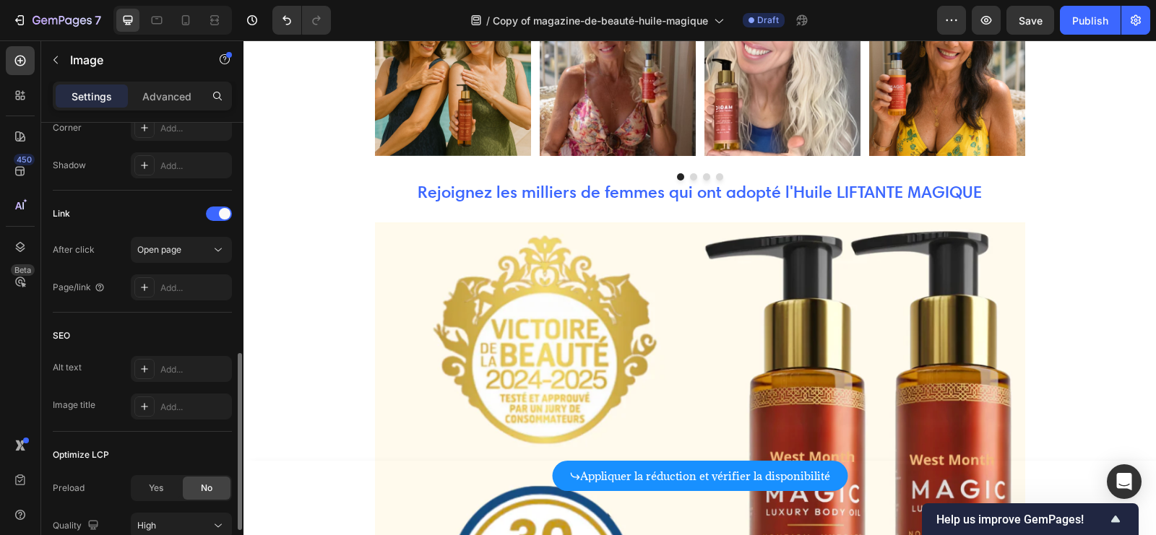
click at [183, 264] on div "After click Open page Page/link Add..." at bounding box center [142, 269] width 179 height 64
click at [181, 275] on div "Add..." at bounding box center [181, 288] width 101 height 26
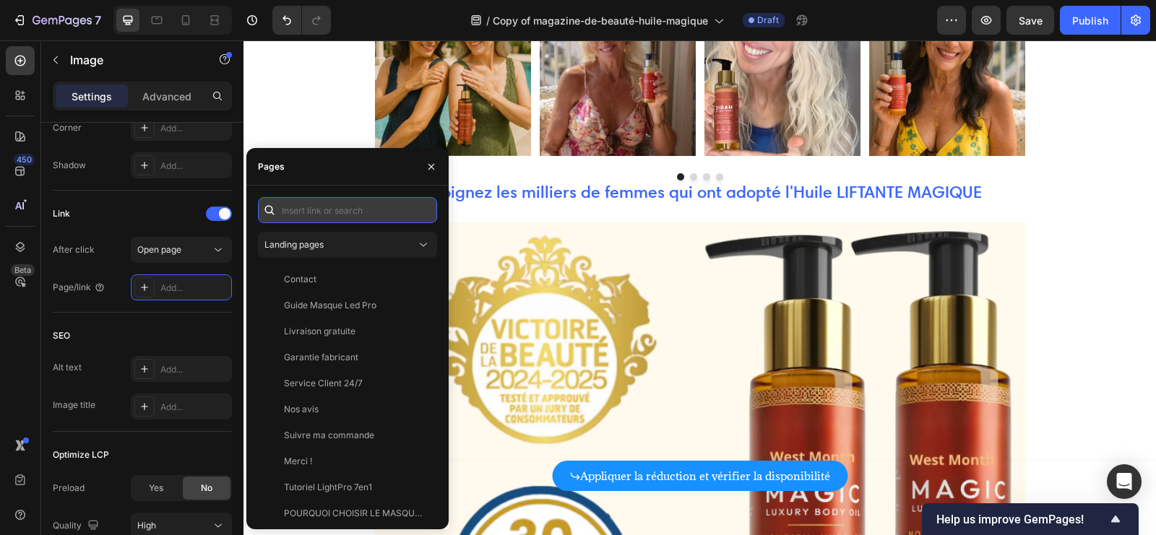
click at [335, 213] on input "text" at bounding box center [347, 210] width 179 height 26
paste input "[URL][DOMAIN_NAME]"
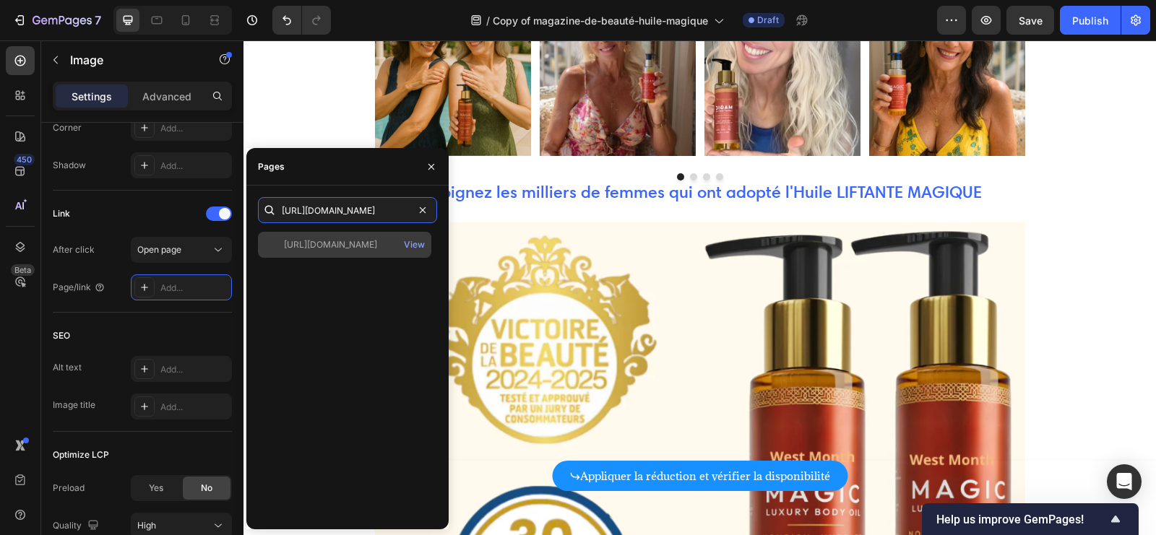
type input "[URL][DOMAIN_NAME]"
click at [335, 242] on div "[URL][DOMAIN_NAME]" at bounding box center [330, 244] width 93 height 13
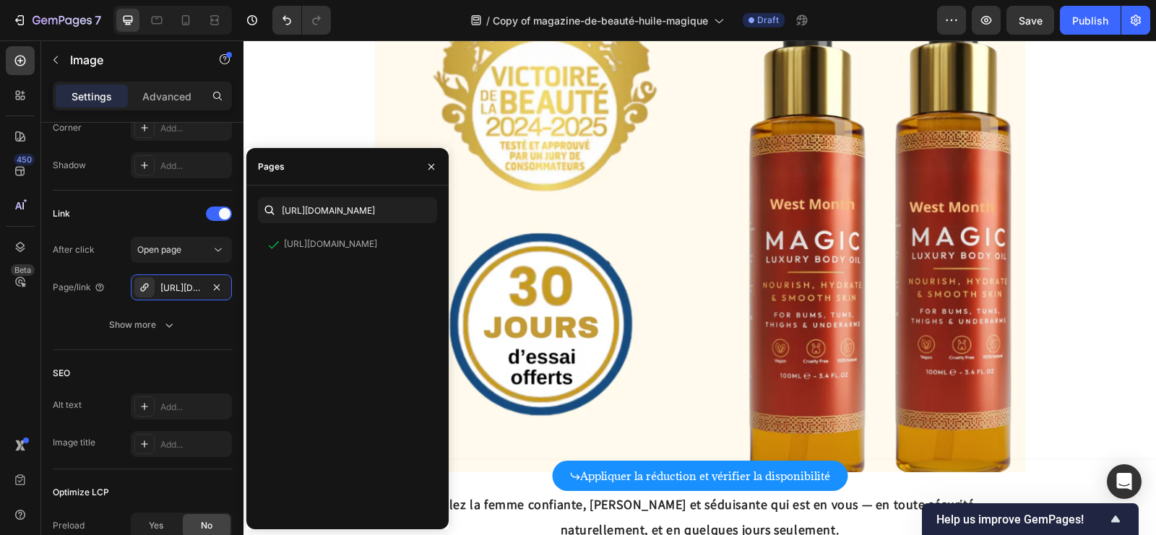
scroll to position [6710, 0]
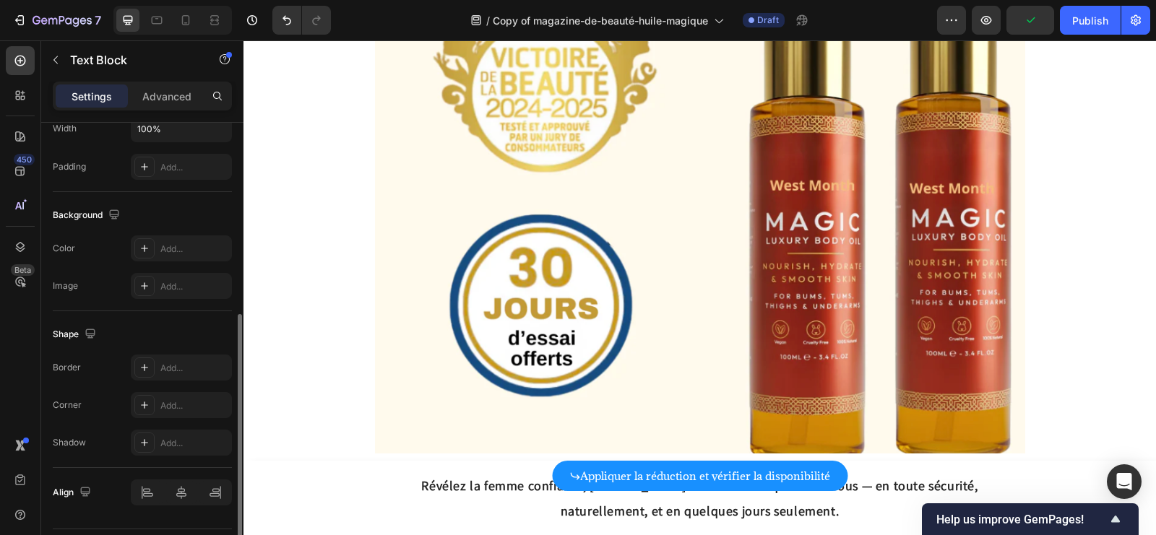
scroll to position [399, 0]
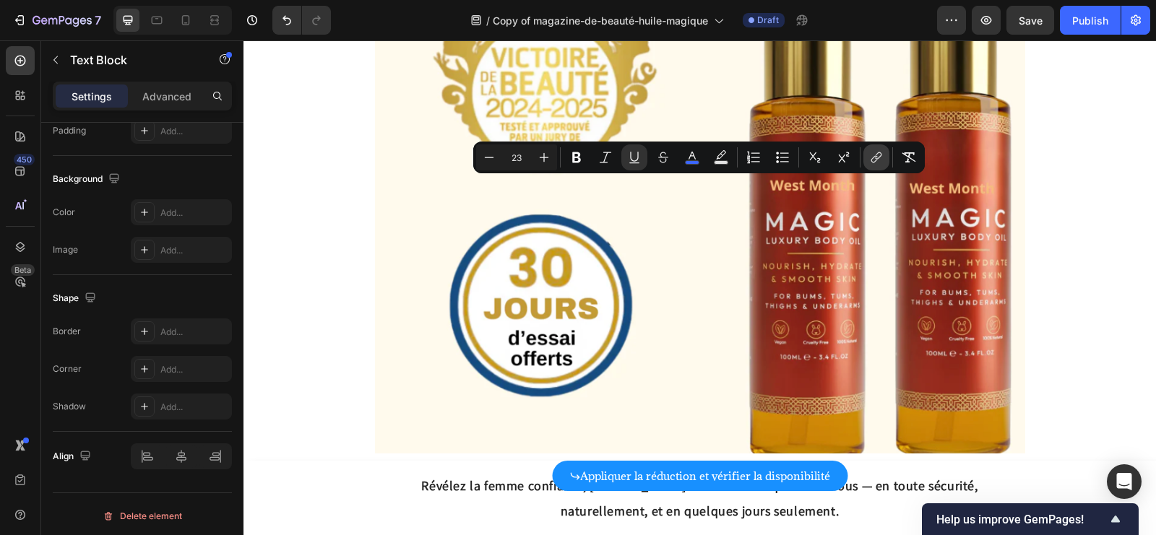
click at [879, 160] on icon "Editor contextual toolbar" at bounding box center [876, 157] width 14 height 14
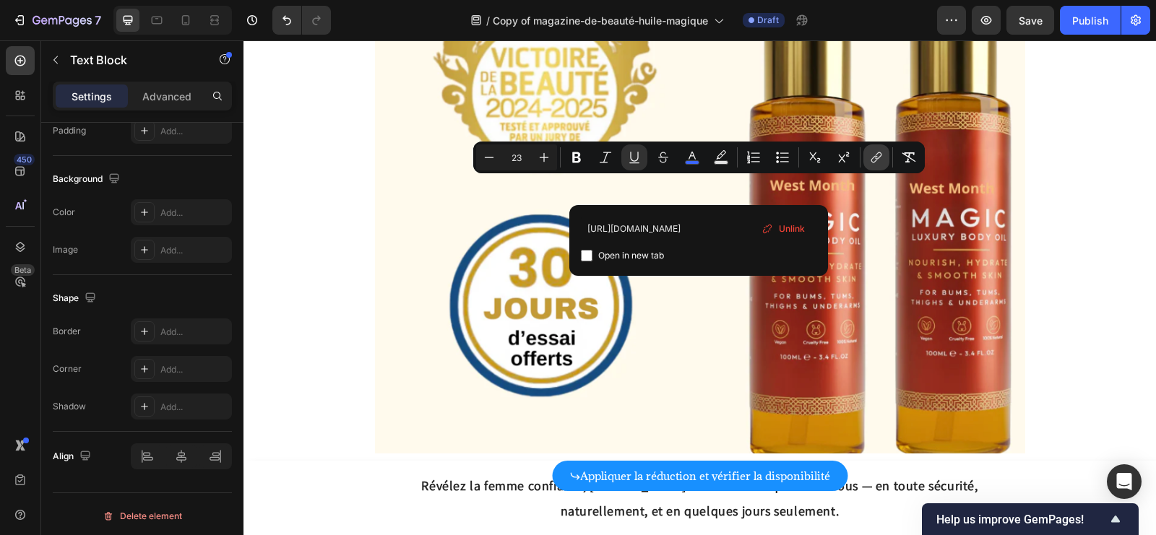
scroll to position [0, 325]
click at [782, 225] on span "Unlink" at bounding box center [792, 229] width 26 height 16
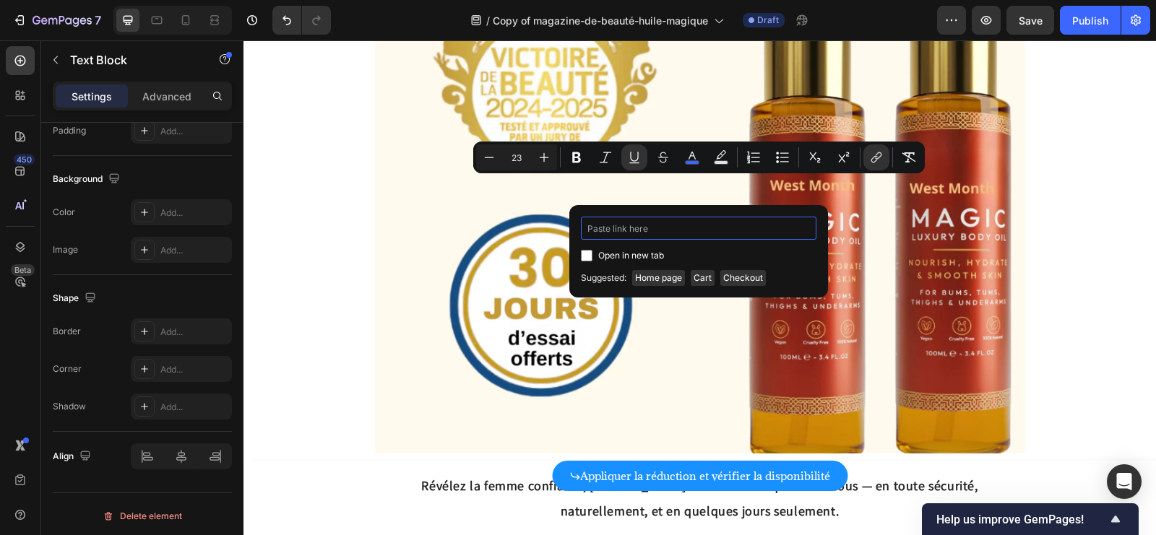
click at [733, 230] on input "Editor contextual toolbar" at bounding box center [699, 228] width 236 height 23
paste input "[URL][DOMAIN_NAME]"
type input "[URL][DOMAIN_NAME]"
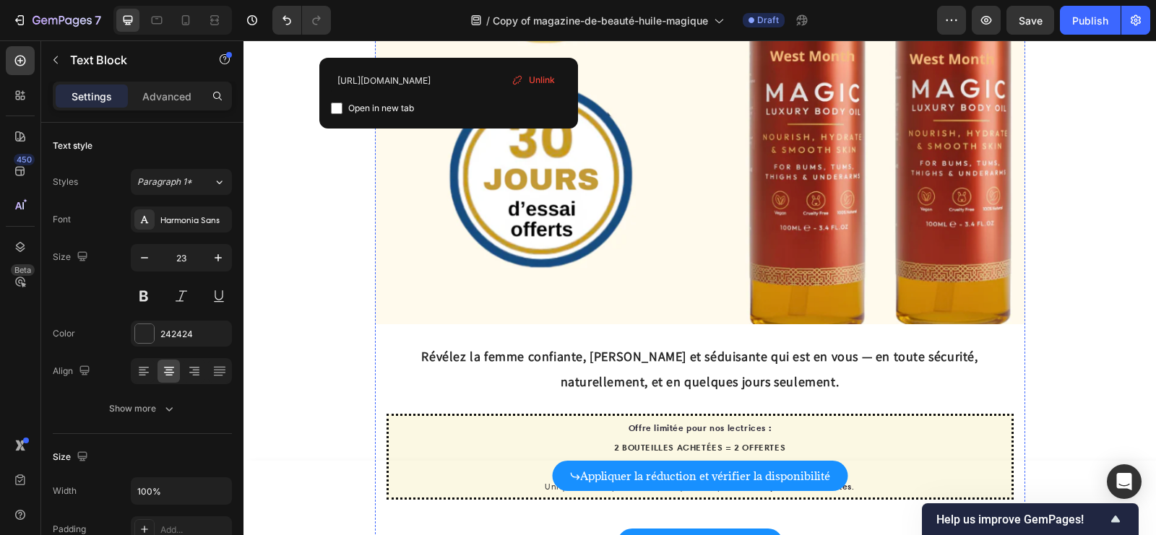
scroll to position [6871, 0]
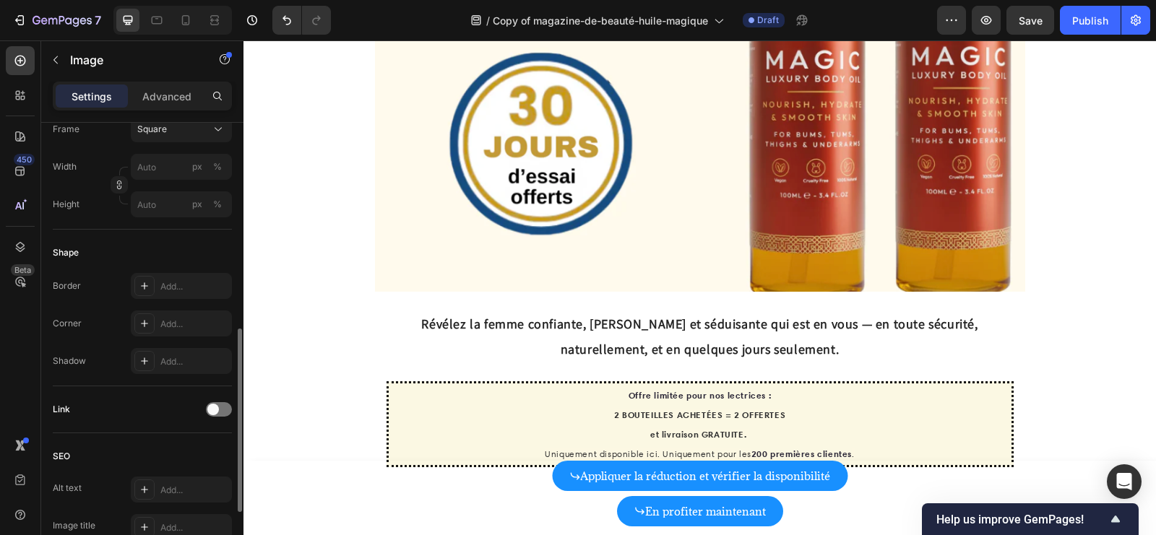
scroll to position [453, 0]
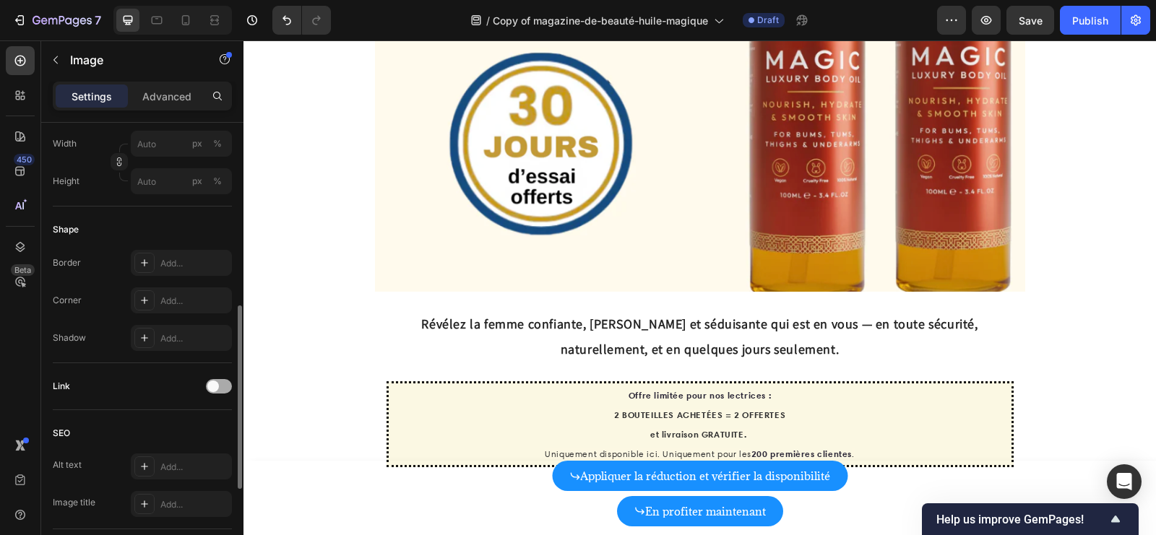
click at [225, 386] on div at bounding box center [219, 386] width 26 height 14
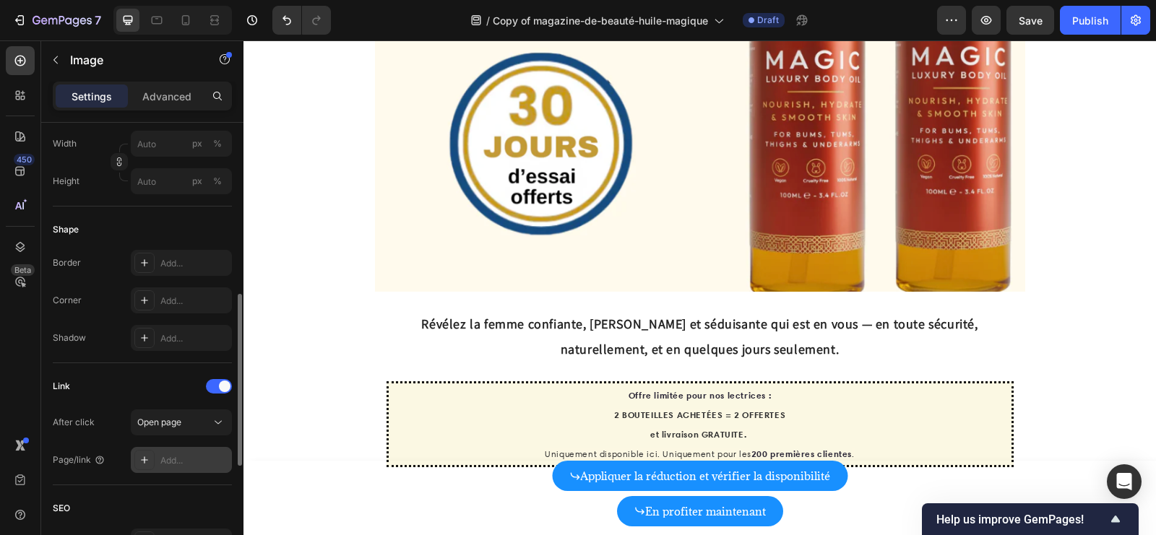
click at [170, 454] on div "Add..." at bounding box center [194, 460] width 68 height 13
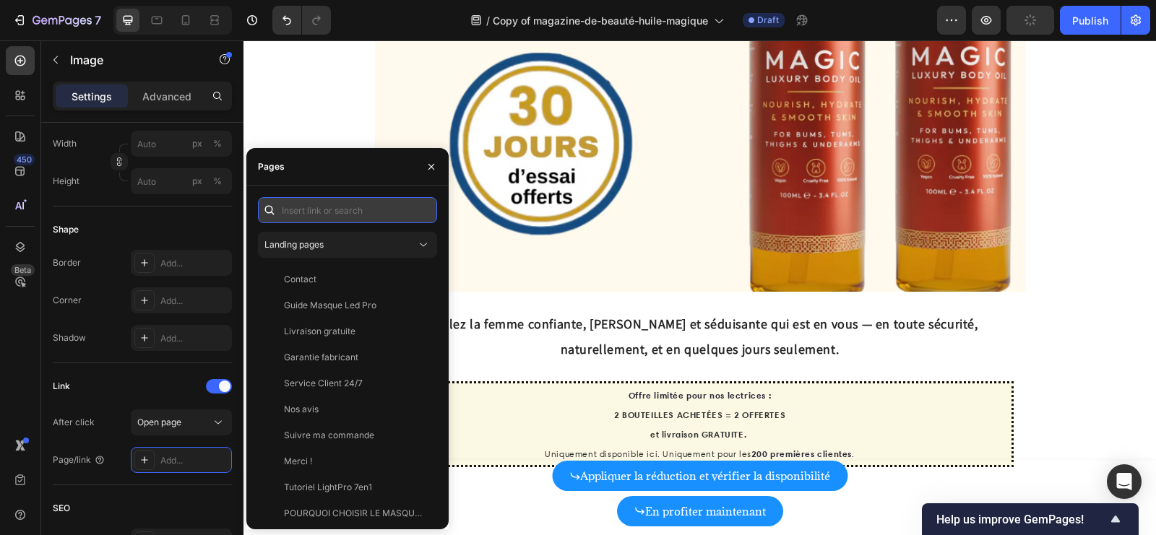
click at [350, 217] on input "text" at bounding box center [347, 210] width 179 height 26
paste input "[URL][DOMAIN_NAME]"
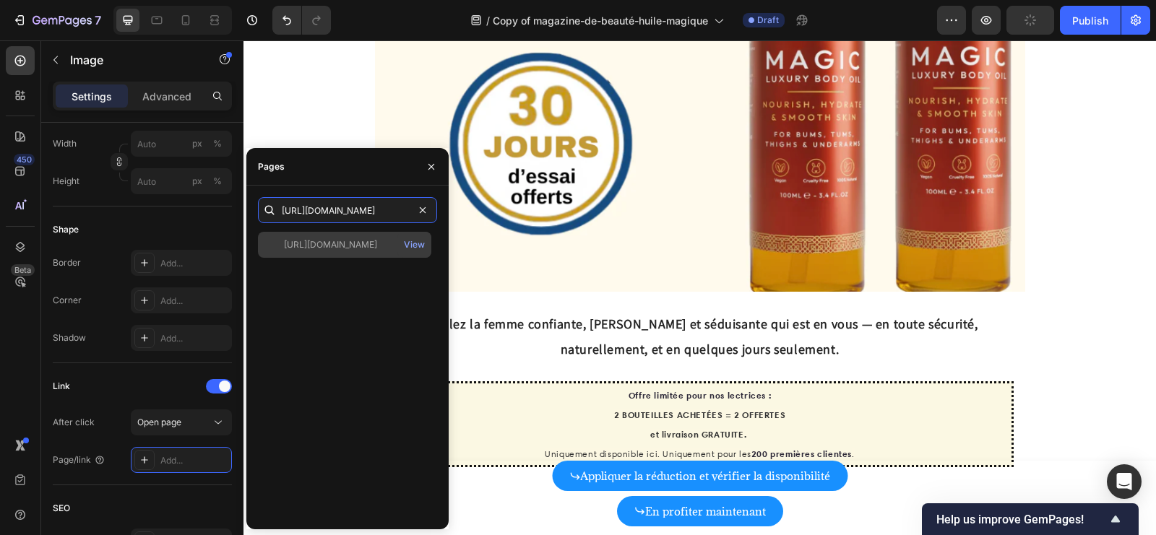
type input "[URL][DOMAIN_NAME]"
click at [342, 243] on div "[URL][DOMAIN_NAME]" at bounding box center [330, 244] width 93 height 13
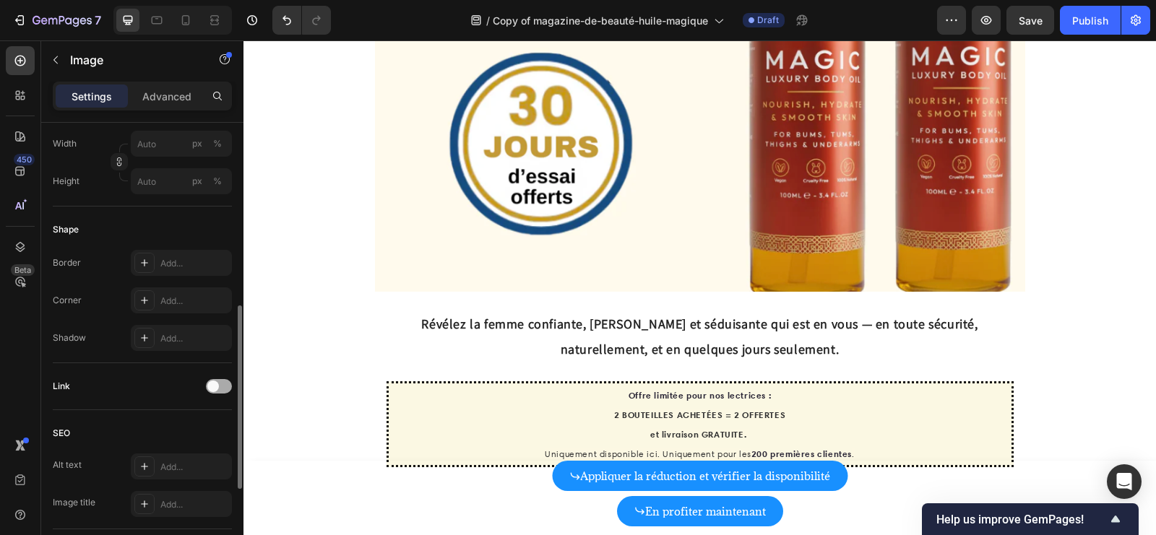
click at [215, 389] on span at bounding box center [213, 387] width 12 height 12
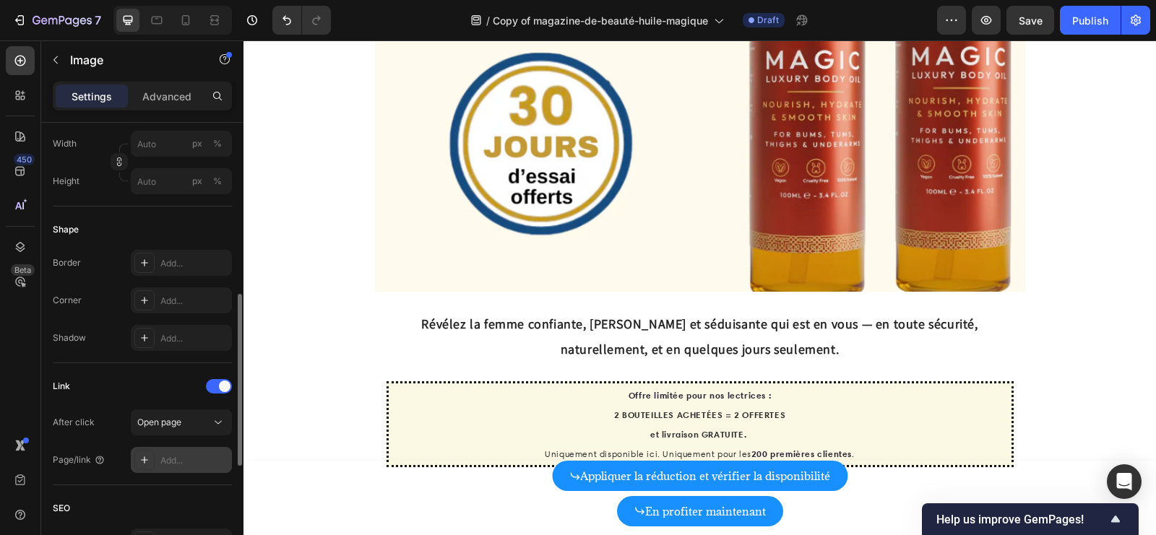
click at [171, 454] on div "Add..." at bounding box center [194, 460] width 68 height 13
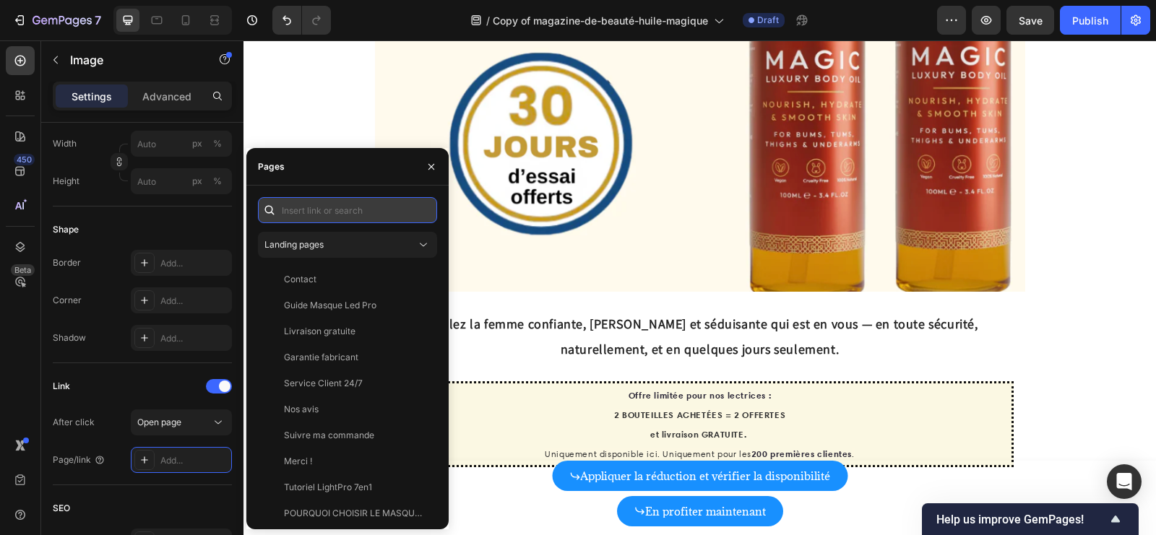
click at [386, 208] on input "text" at bounding box center [347, 210] width 179 height 26
paste input "[URL][DOMAIN_NAME]"
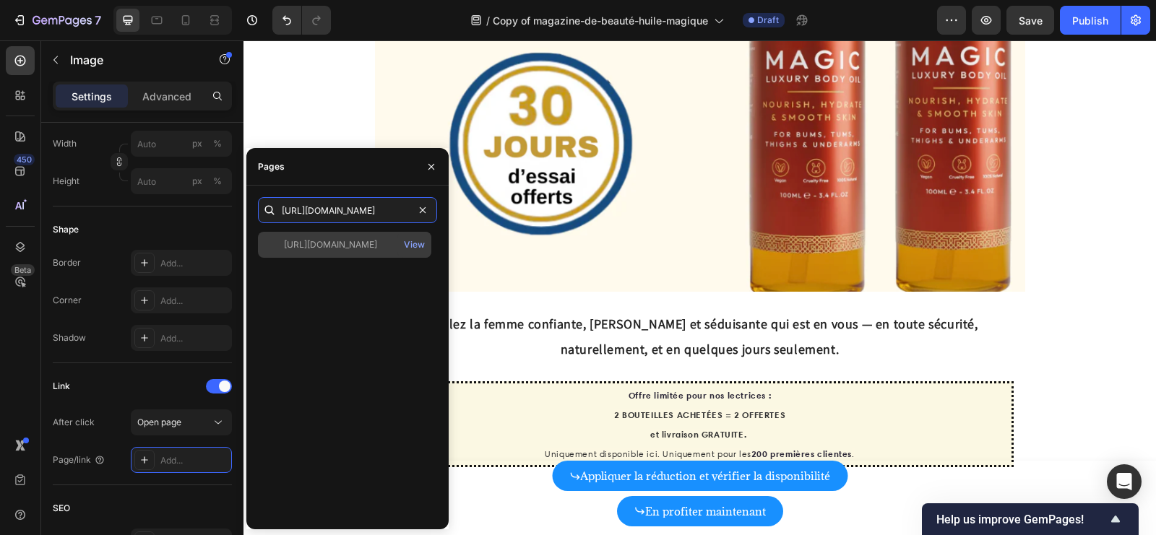
type input "[URL][DOMAIN_NAME]"
click at [358, 250] on div "[URL][DOMAIN_NAME]" at bounding box center [330, 244] width 93 height 13
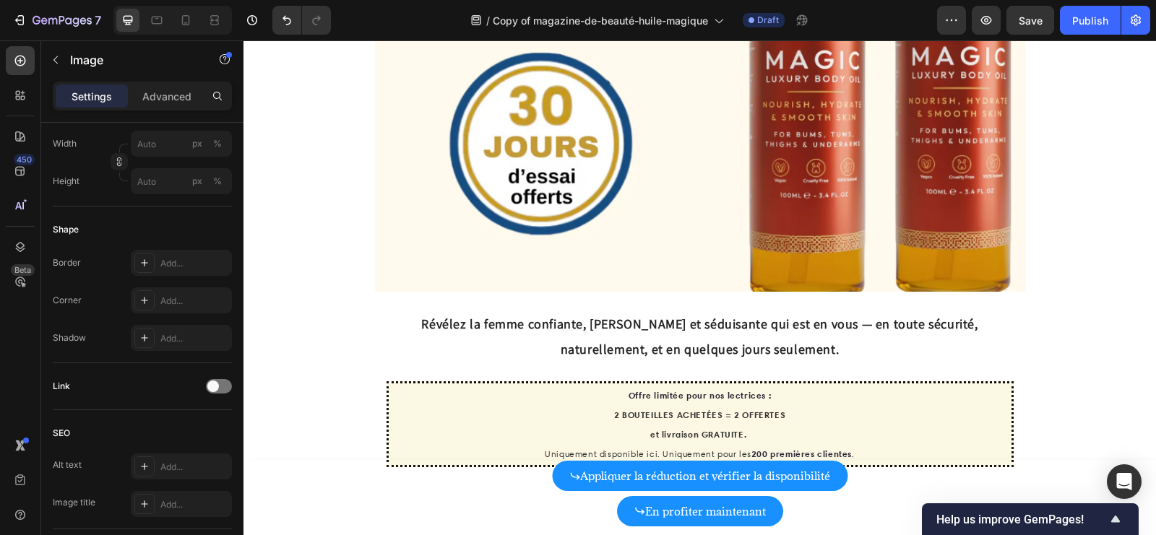
click at [223, 382] on div at bounding box center [219, 386] width 26 height 14
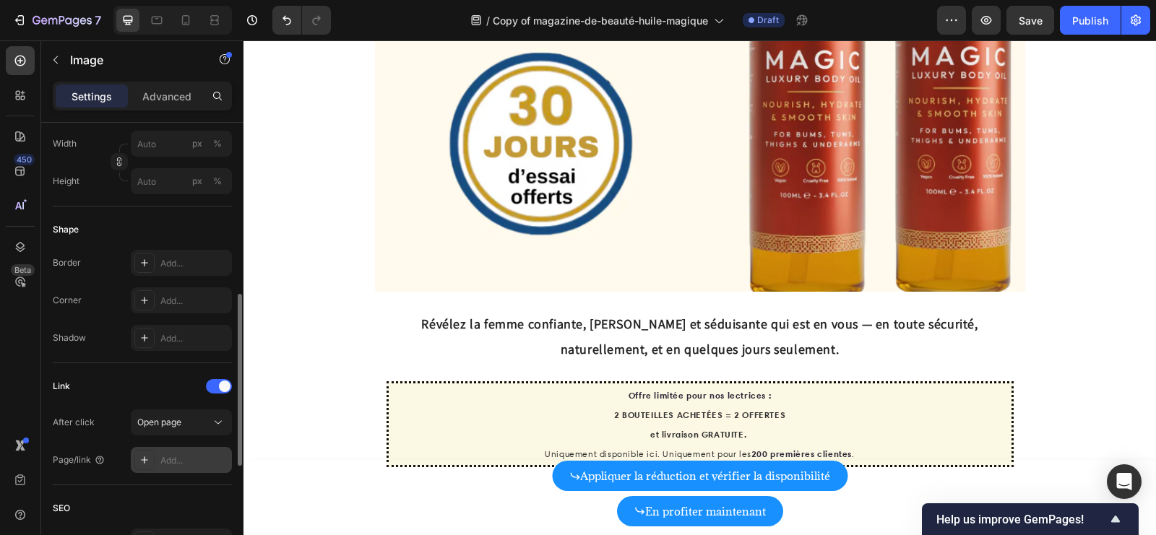
click at [173, 458] on div "Add..." at bounding box center [194, 460] width 68 height 13
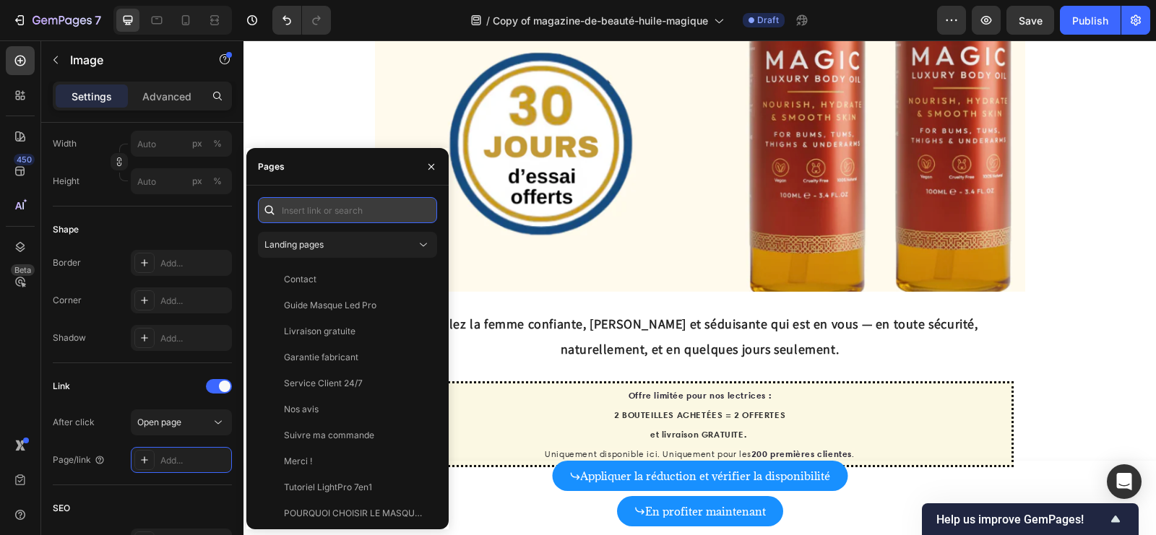
click at [381, 207] on input "text" at bounding box center [347, 210] width 179 height 26
paste input "[URL][DOMAIN_NAME]"
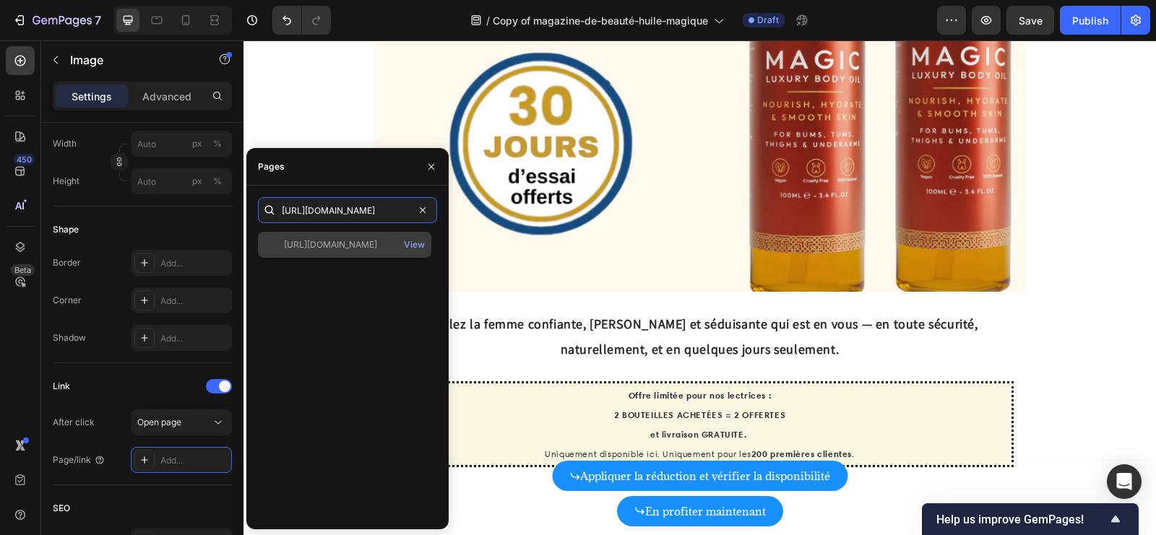
type input "[URL][DOMAIN_NAME]"
click at [347, 244] on div "[URL][DOMAIN_NAME]" at bounding box center [330, 244] width 93 height 13
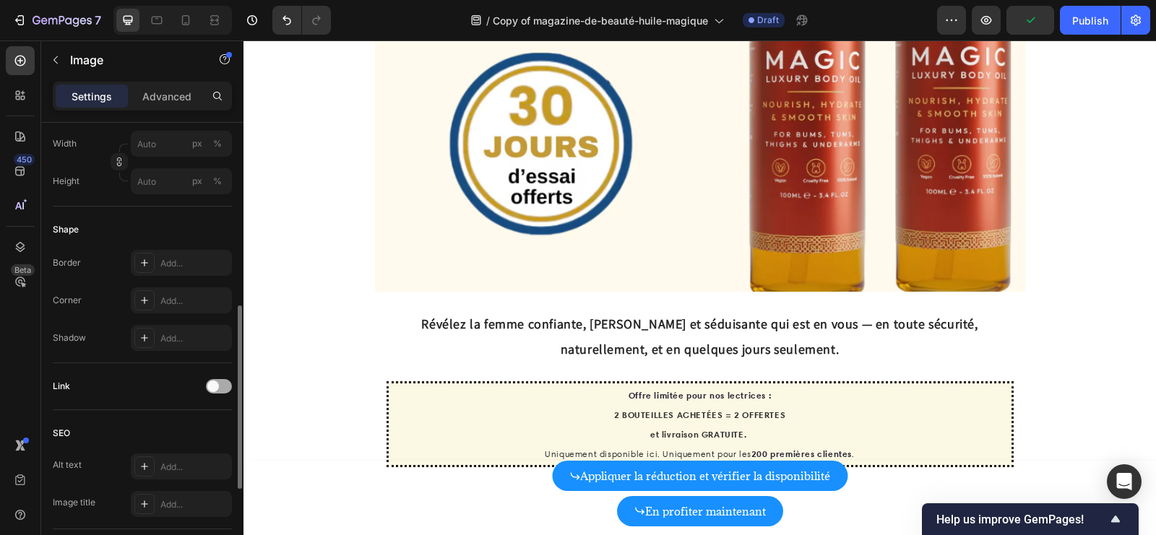
click at [222, 384] on div at bounding box center [219, 386] width 26 height 14
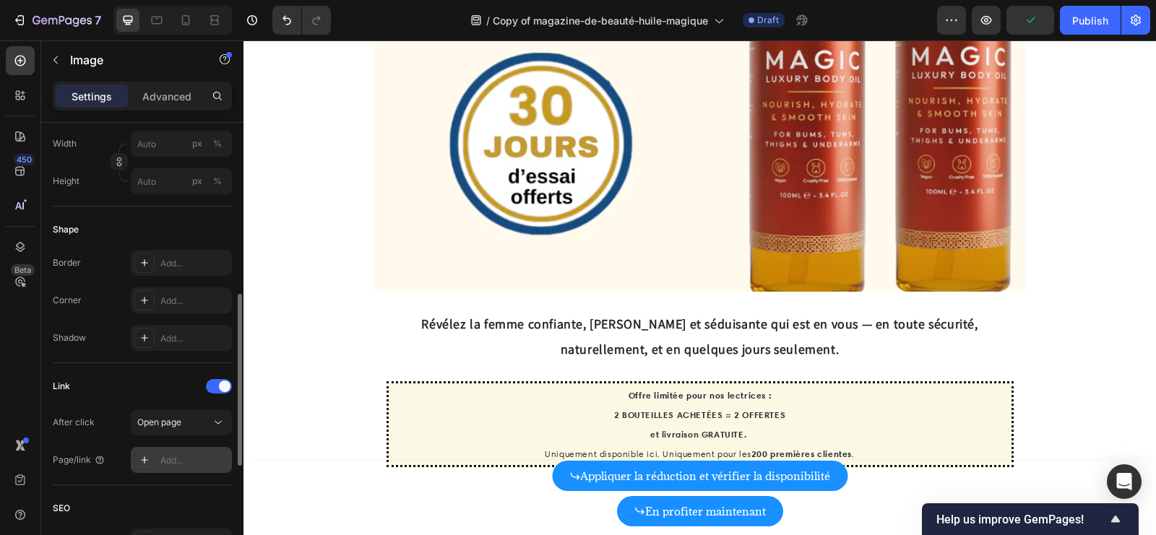
click at [178, 454] on div "Add..." at bounding box center [194, 460] width 68 height 13
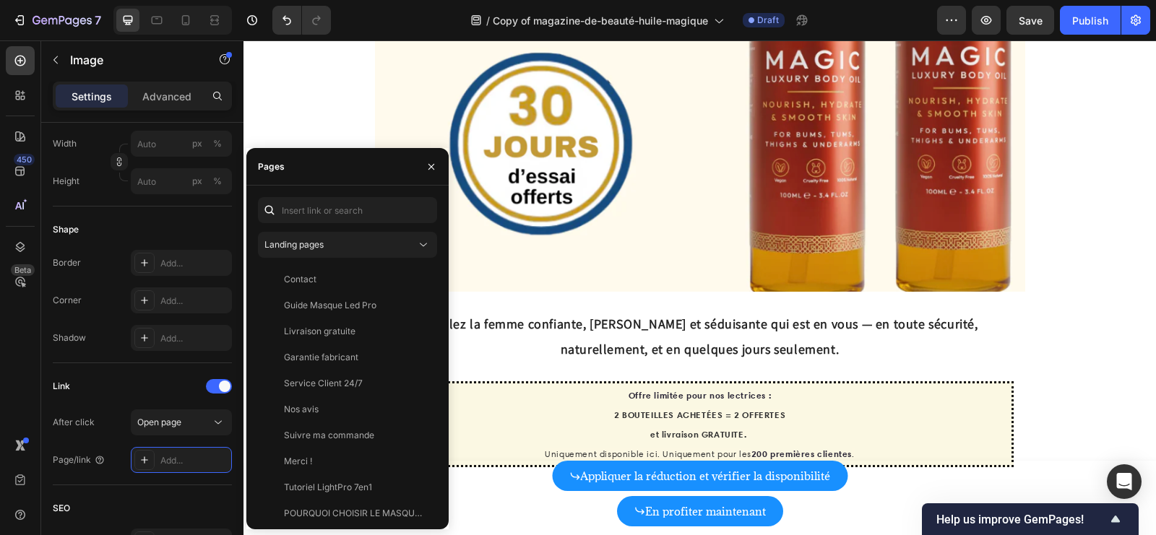
click at [392, 225] on div "Landing pages Contact View Guide Masque Led Pro View Livraison gratuite View Ga…" at bounding box center [347, 357] width 179 height 321
click at [387, 222] on input "text" at bounding box center [347, 210] width 179 height 26
paste input "[URL][DOMAIN_NAME]"
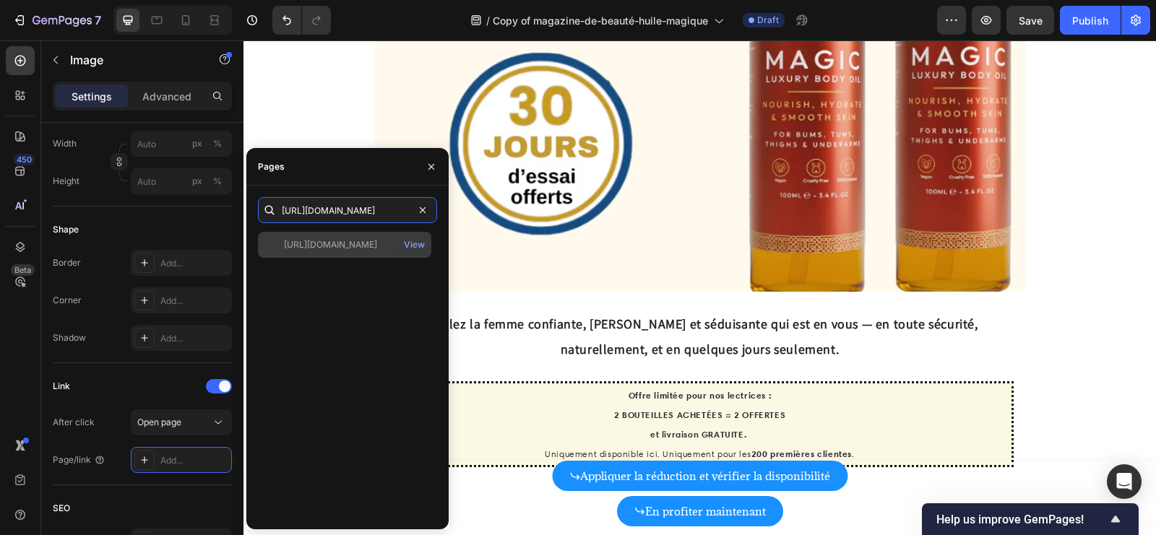
type input "[URL][DOMAIN_NAME]"
click at [366, 245] on div "[URL][DOMAIN_NAME]" at bounding box center [330, 244] width 93 height 13
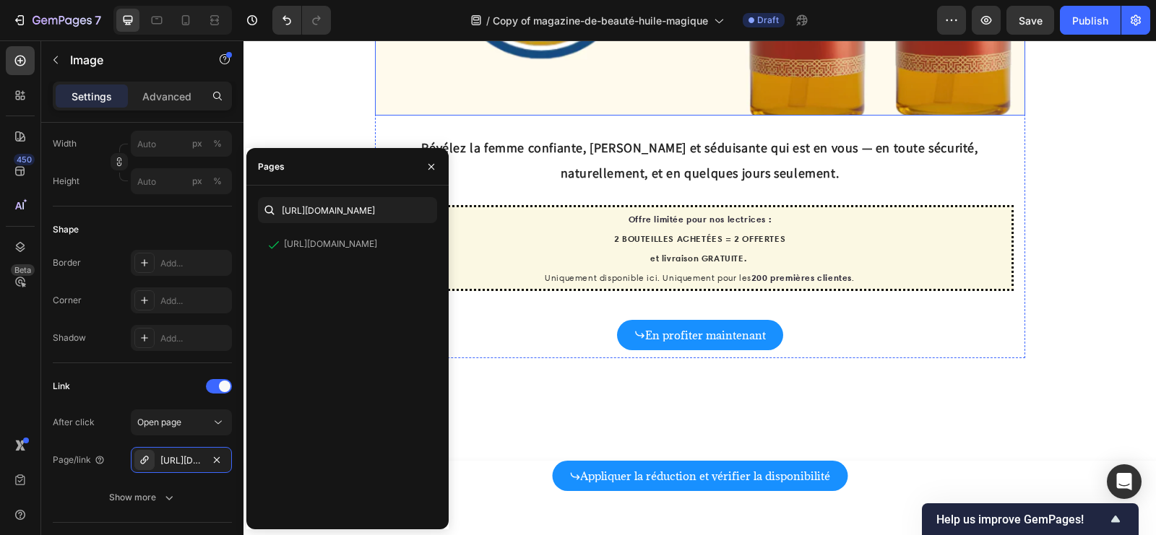
scroll to position [7105, 0]
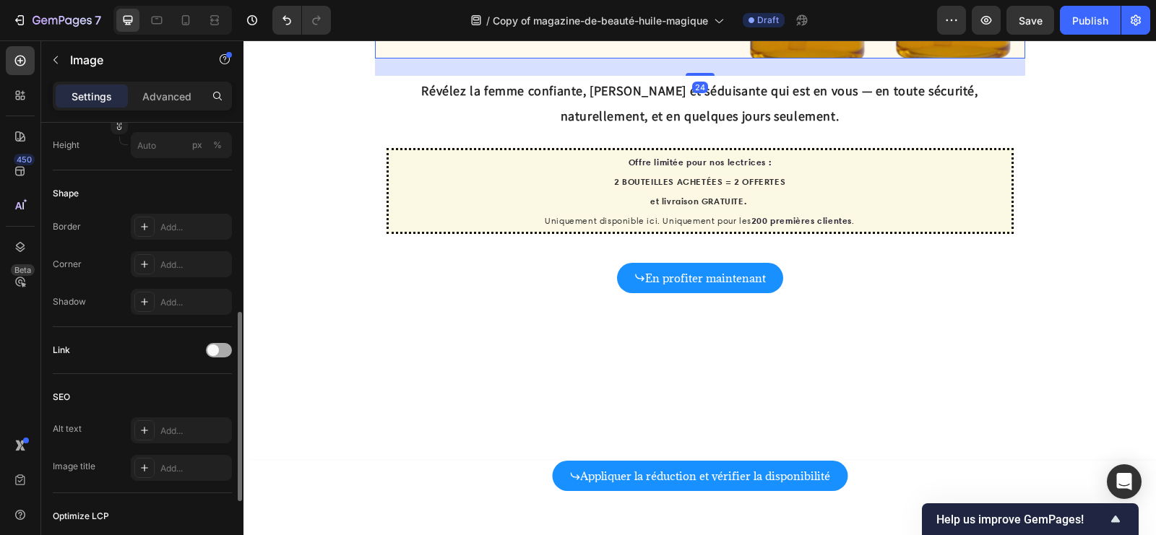
click at [210, 350] on span at bounding box center [213, 351] width 12 height 12
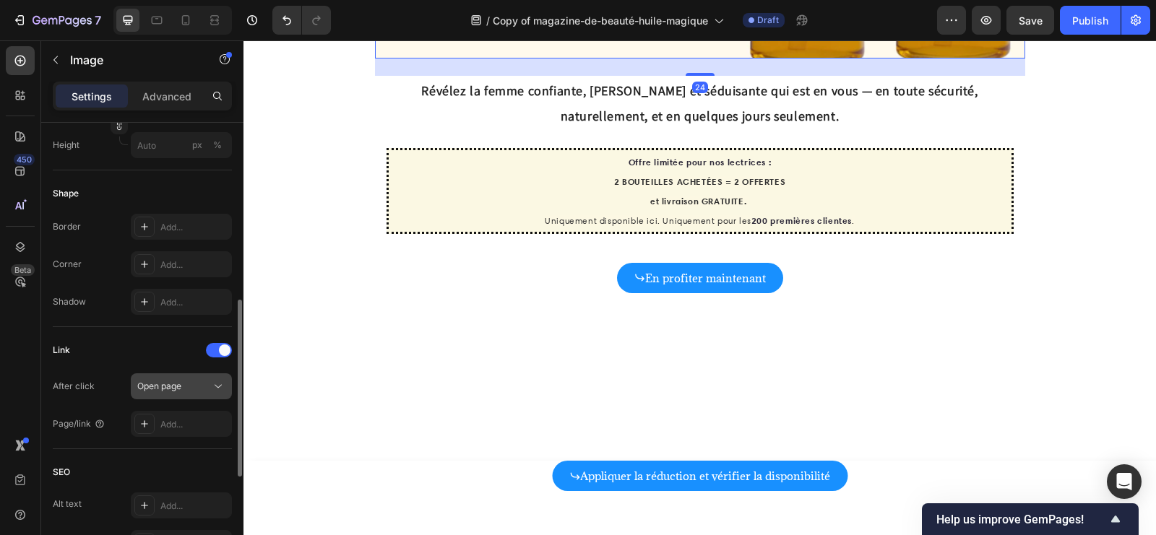
click at [165, 387] on span "Open page" at bounding box center [159, 386] width 44 height 11
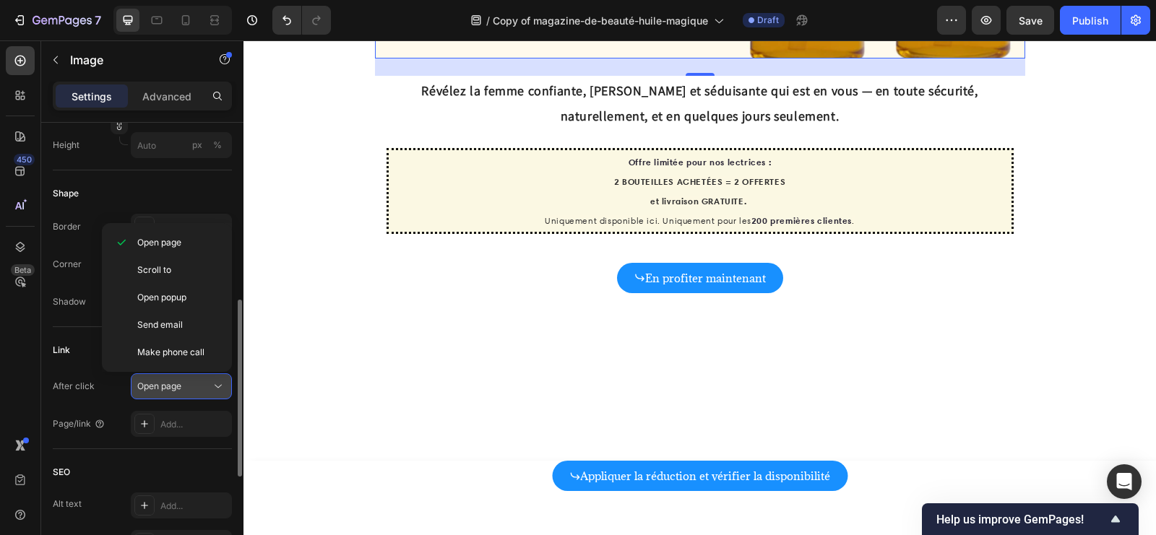
click at [165, 387] on span "Open page" at bounding box center [159, 386] width 44 height 11
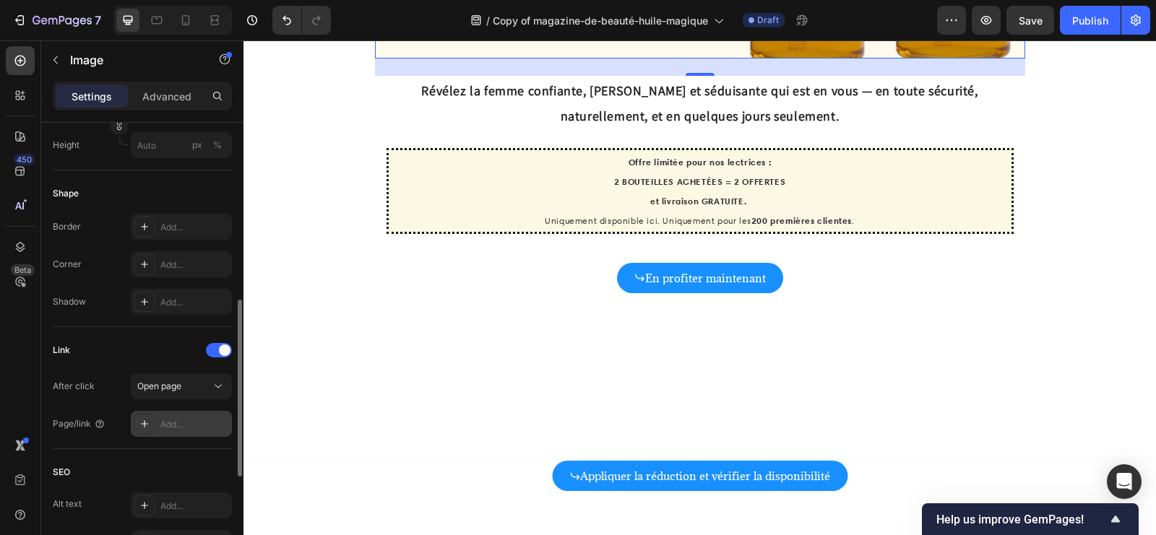
click at [165, 421] on div "Add..." at bounding box center [194, 424] width 68 height 13
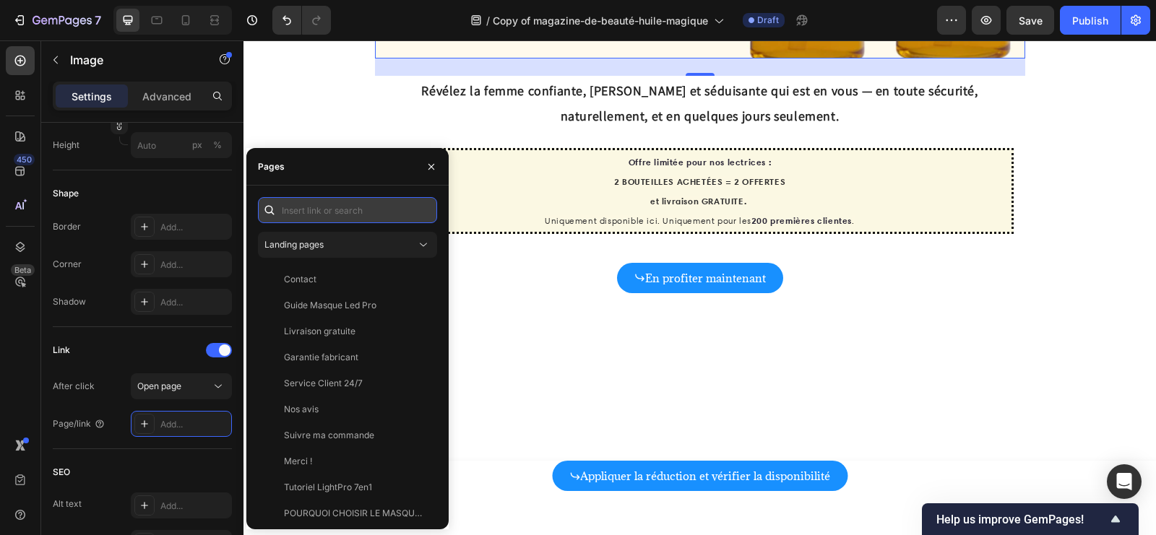
click at [343, 219] on input "text" at bounding box center [347, 210] width 179 height 26
paste input "[URL][DOMAIN_NAME]"
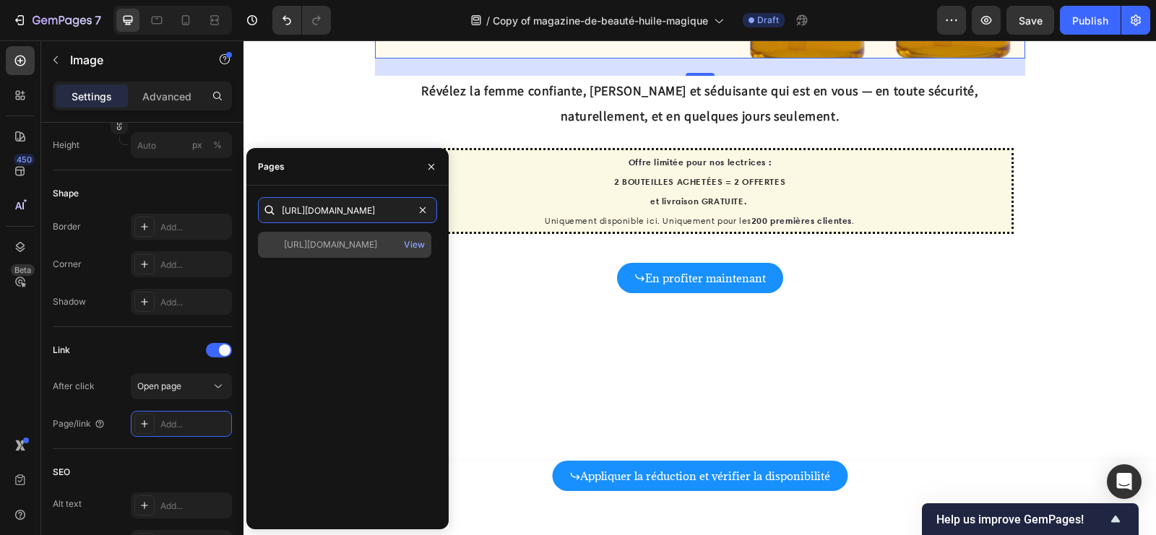
type input "[URL][DOMAIN_NAME]"
click at [330, 246] on div "[URL][DOMAIN_NAME]" at bounding box center [330, 244] width 93 height 13
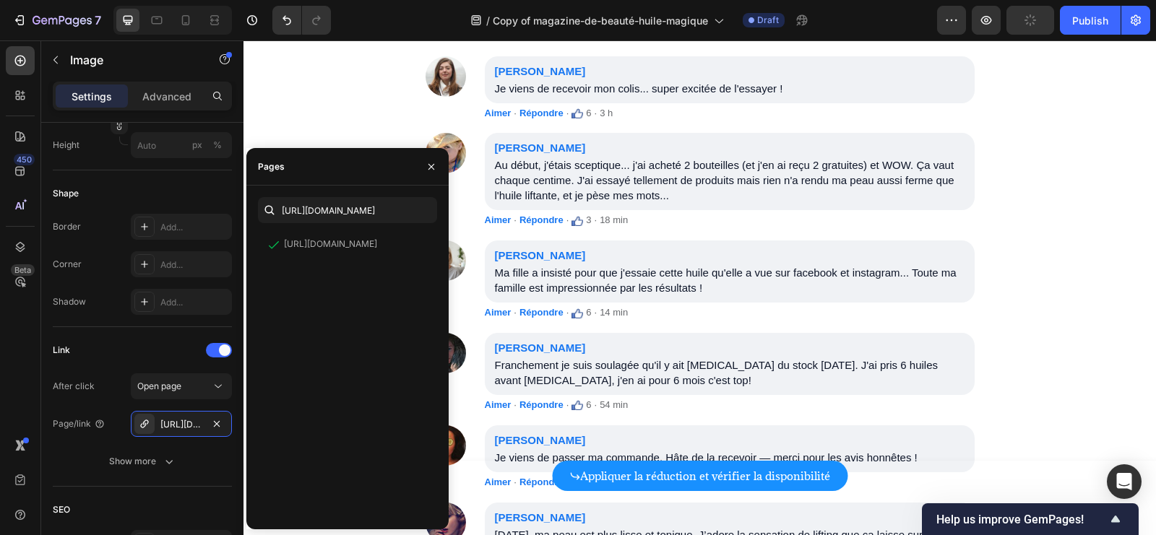
scroll to position [7594, 0]
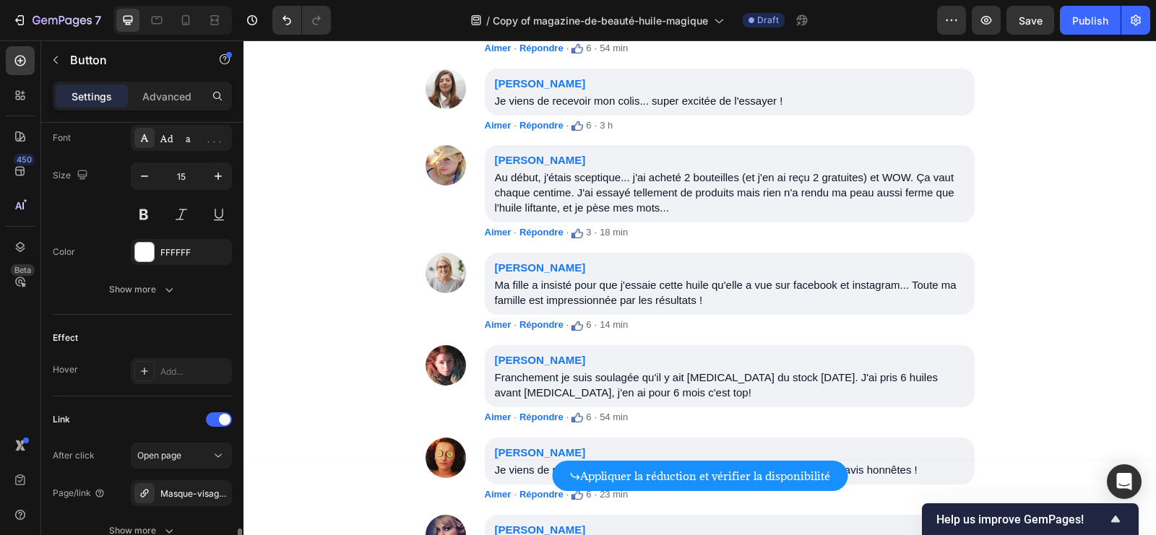
scroll to position [803, 0]
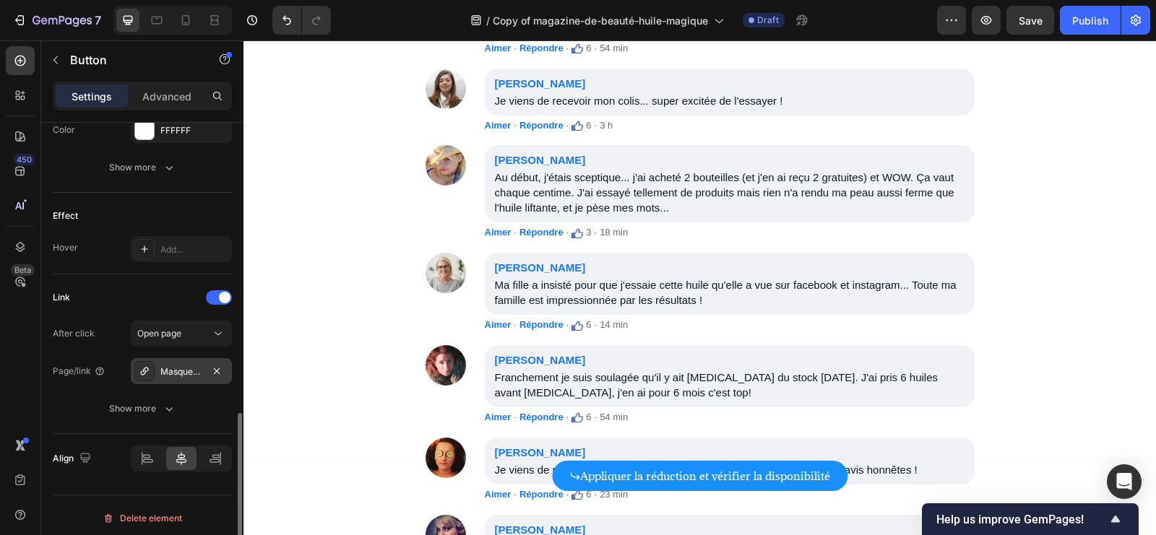
click at [185, 366] on div "Masque-visage-fontanay™-lift-raffermissant" at bounding box center [181, 372] width 42 height 13
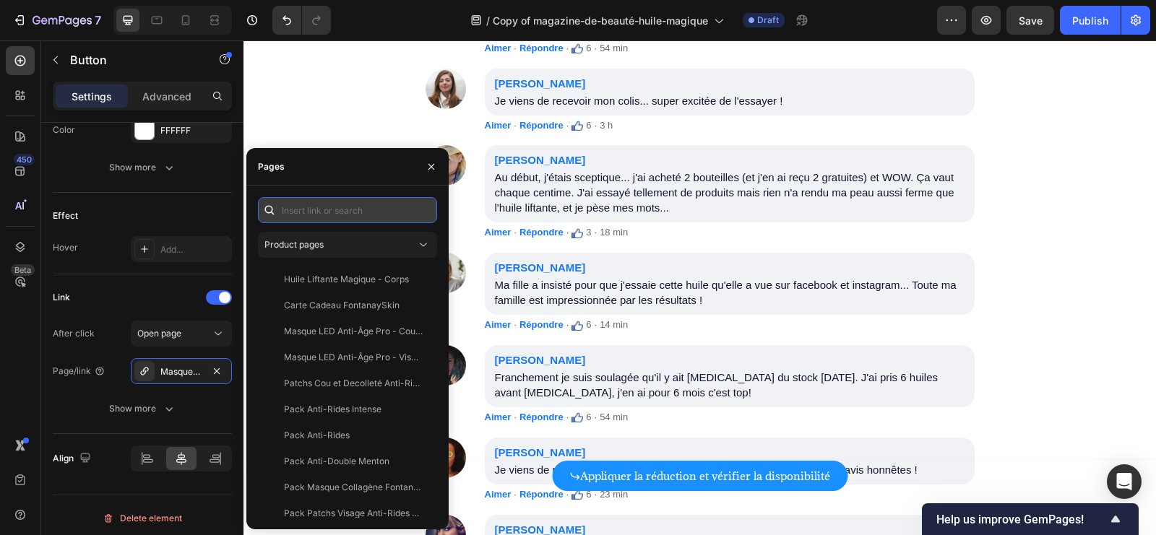
click at [367, 213] on input "text" at bounding box center [347, 210] width 179 height 26
paste input "[URL][DOMAIN_NAME]"
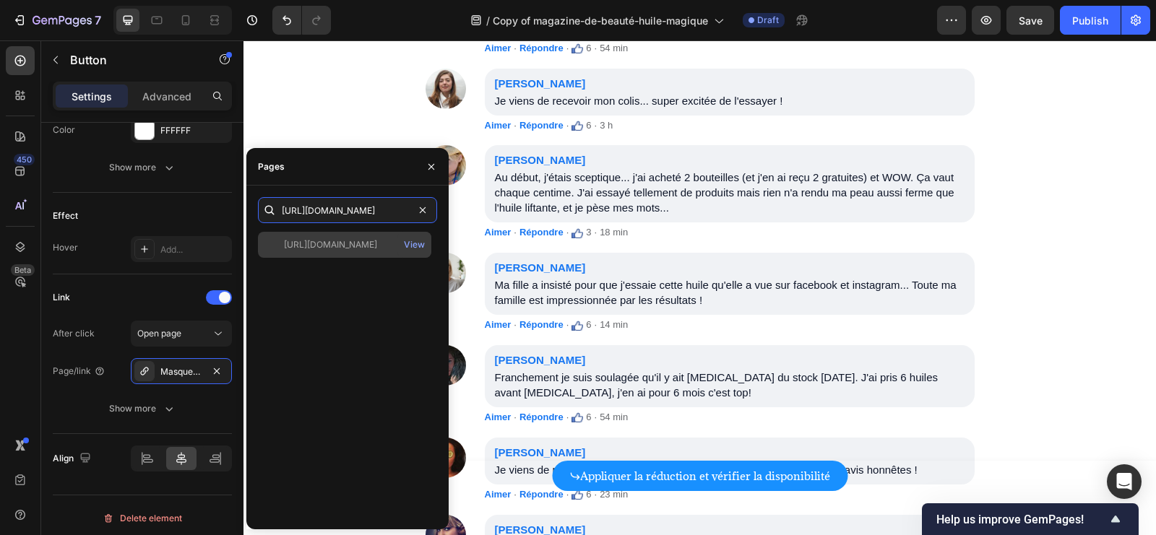
type input "[URL][DOMAIN_NAME]"
click at [342, 249] on div "[URL][DOMAIN_NAME]" at bounding box center [330, 244] width 93 height 13
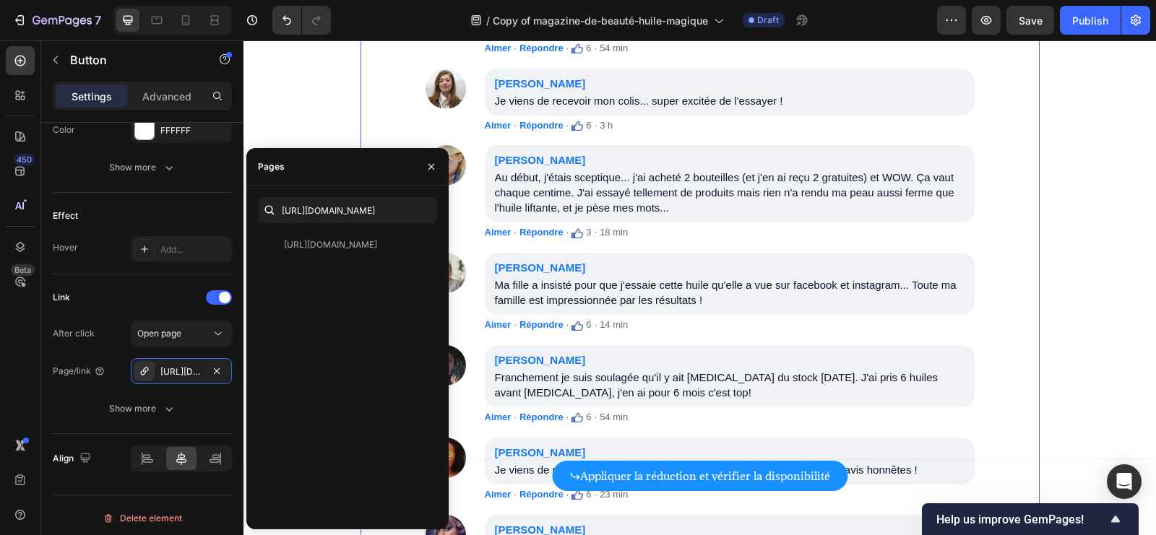
click at [841, 337] on div "Commentaires Chloé Dubois Quelqu'un a déjà essayé ? Je suis absolument ravie ! …" at bounding box center [700, 235] width 679 height 801
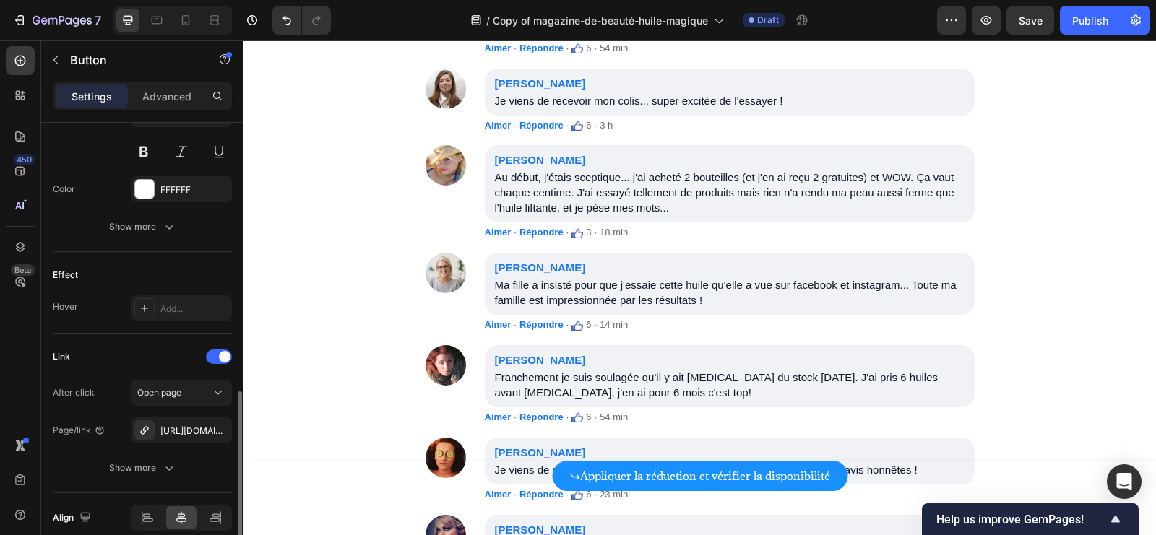
scroll to position [803, 0]
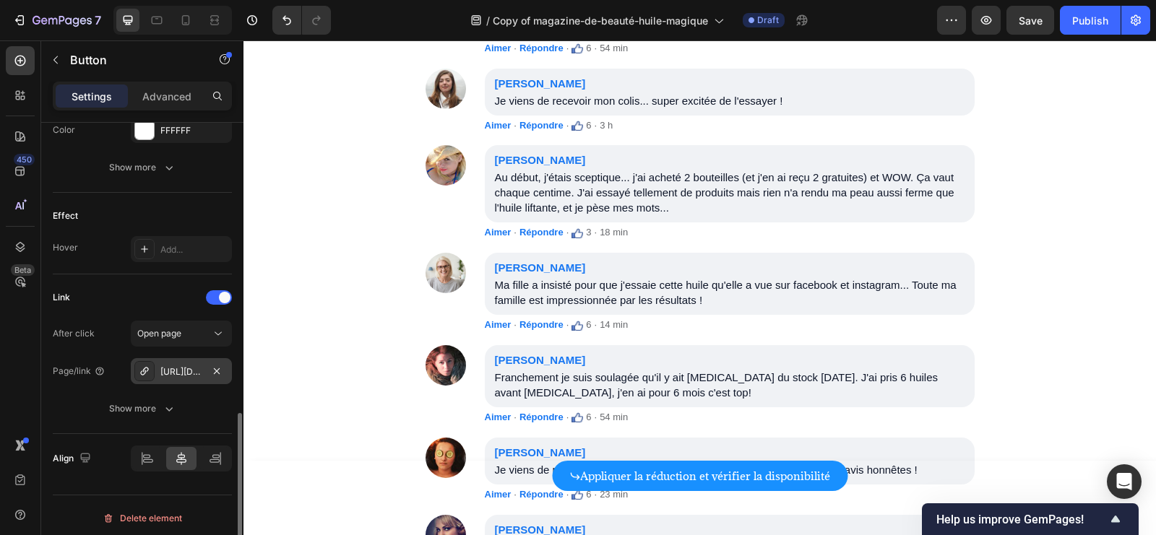
click at [189, 367] on div "[URL][DOMAIN_NAME]" at bounding box center [181, 372] width 42 height 13
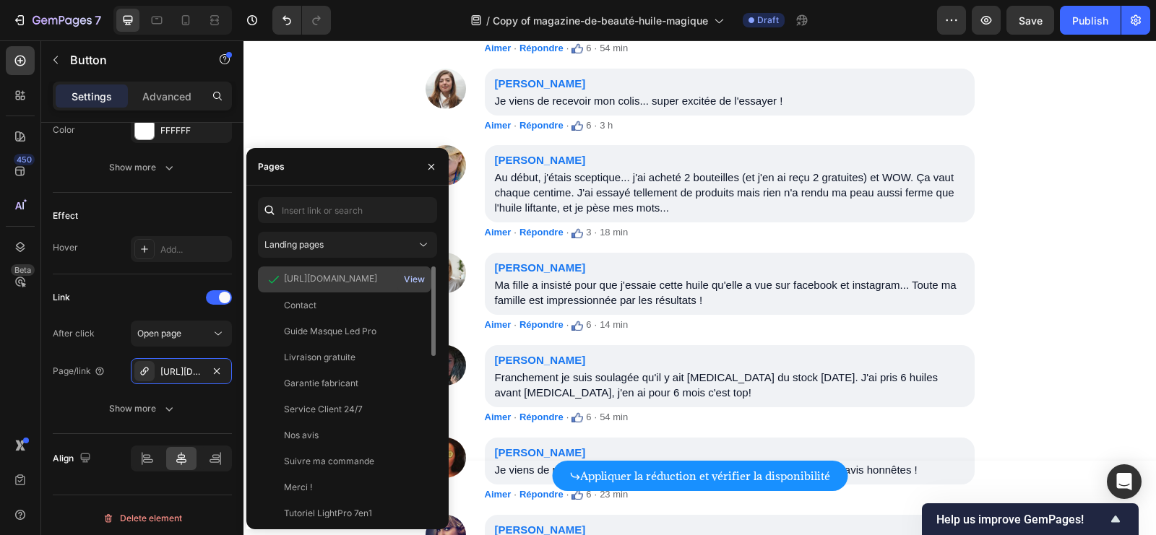
click at [415, 280] on div "View" at bounding box center [414, 279] width 21 height 13
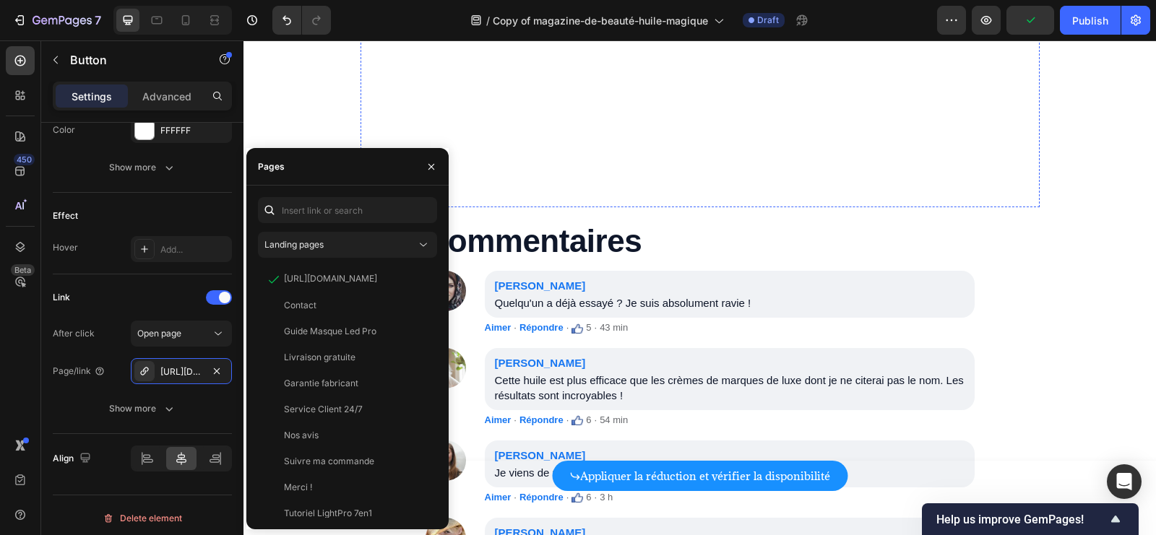
scroll to position [7730, 0]
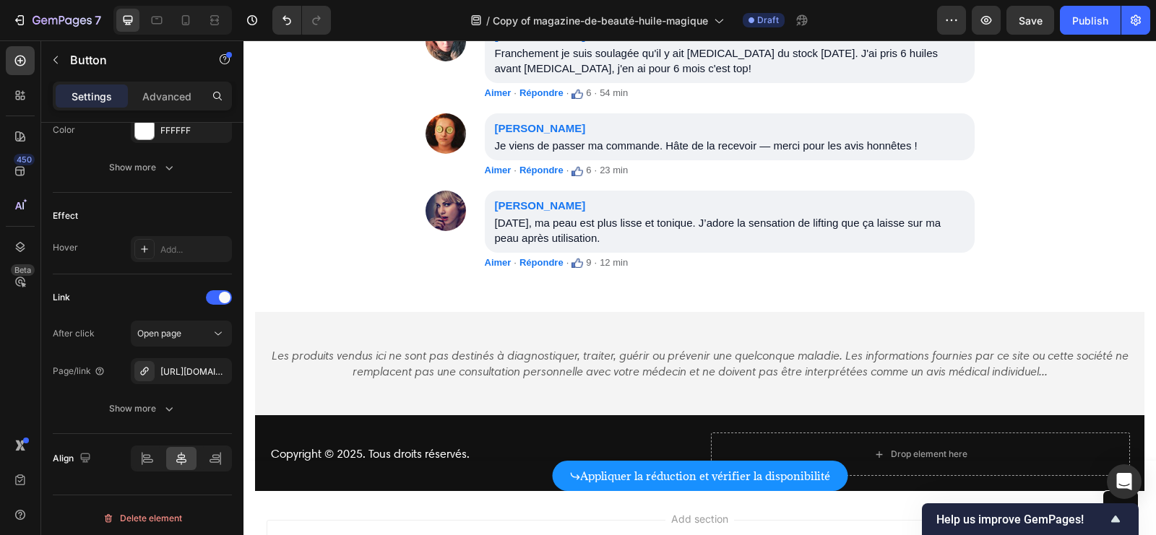
scroll to position [8584, 0]
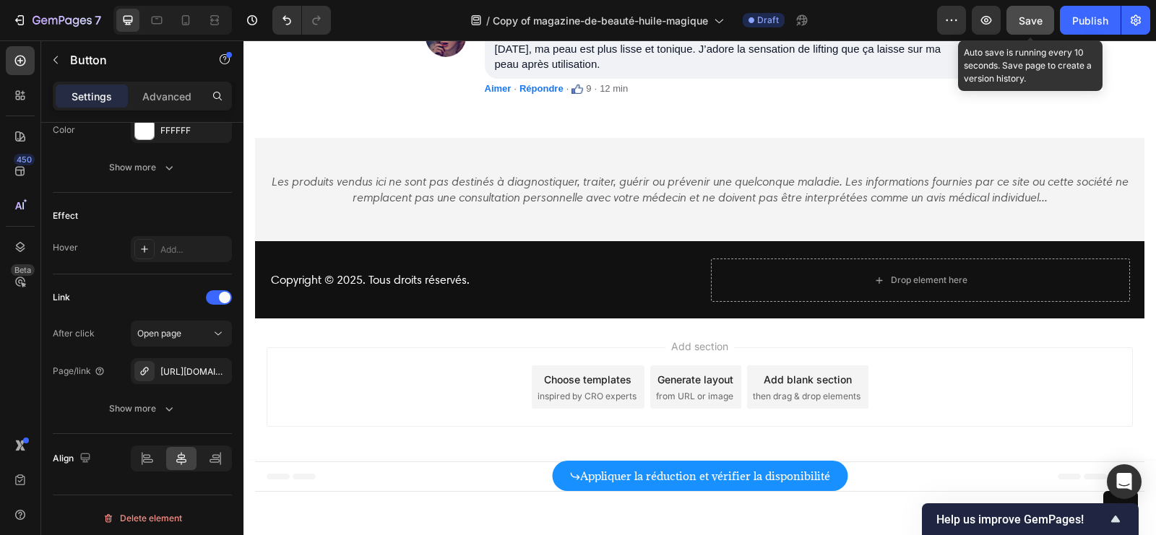
click at [1044, 19] on button "Save" at bounding box center [1030, 20] width 48 height 29
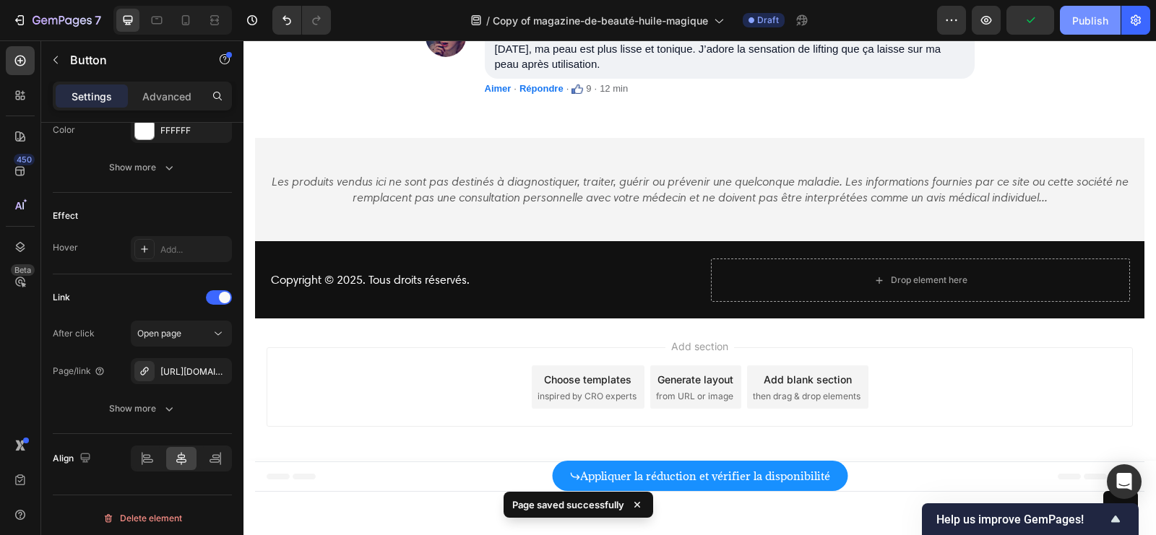
click at [1101, 24] on div "Publish" at bounding box center [1090, 20] width 36 height 15
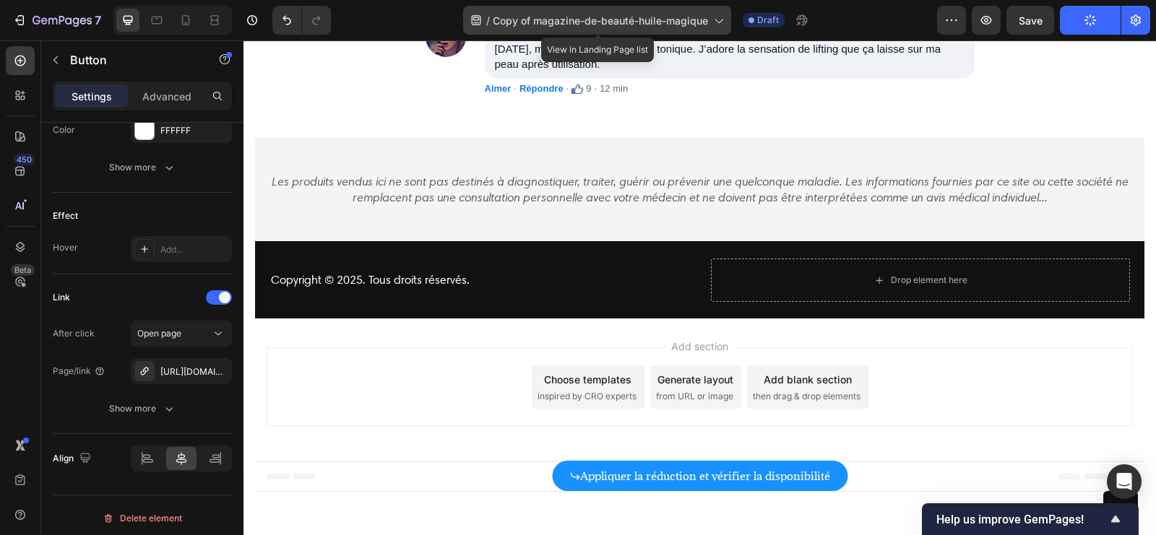
click at [695, 20] on span "Copy of magazine-de-beauté-huile-magique" at bounding box center [600, 20] width 215 height 15
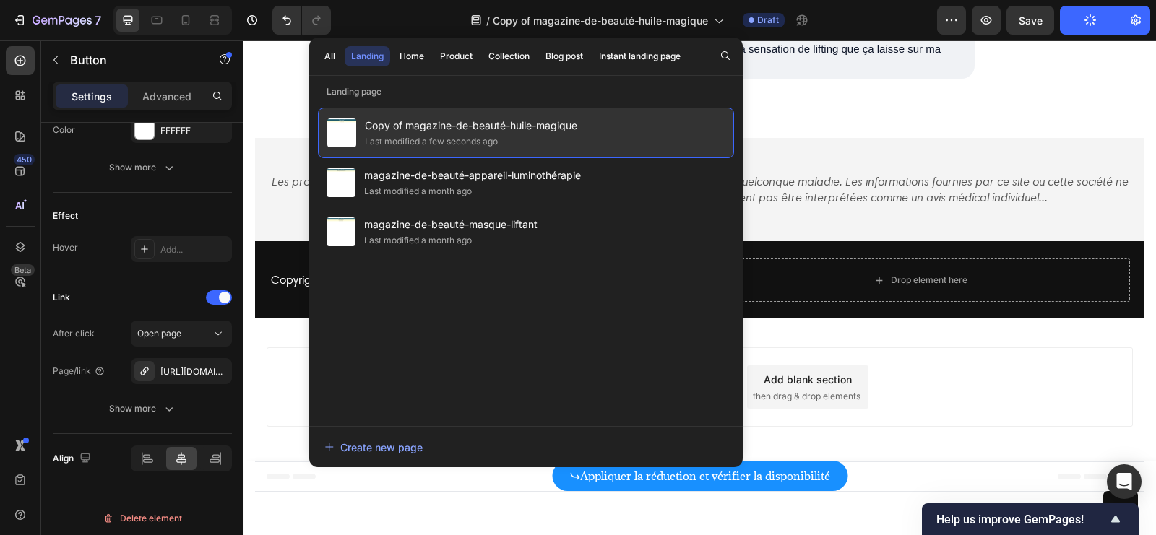
click at [590, 133] on div "Copy of magazine-de-beauté-huile-magique Last modified a few seconds ago" at bounding box center [526, 133] width 416 height 51
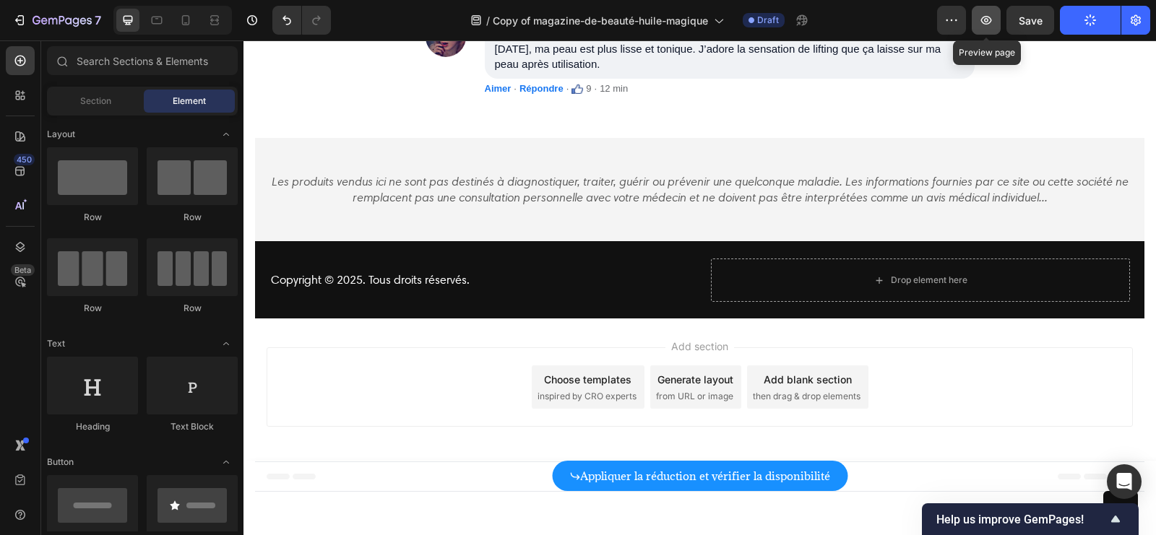
click at [985, 22] on icon "button" at bounding box center [986, 20] width 14 height 14
click at [1135, 9] on button "button" at bounding box center [1135, 20] width 29 height 29
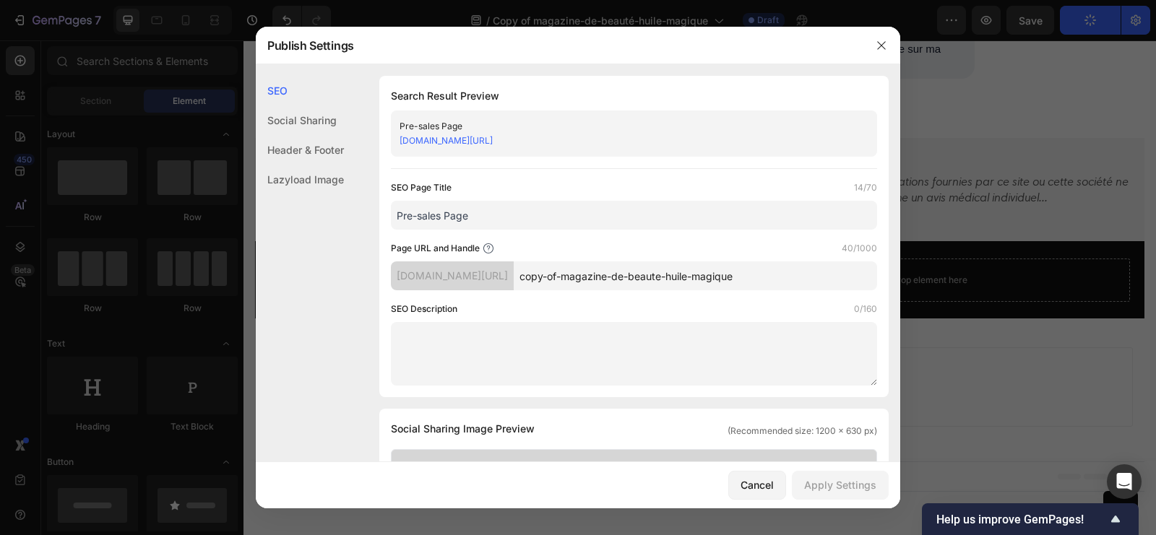
click at [493, 142] on link "fontanayparis.myshopify.com/pages/copy-of-magazine-de-beaute-huile-magique" at bounding box center [446, 140] width 93 height 11
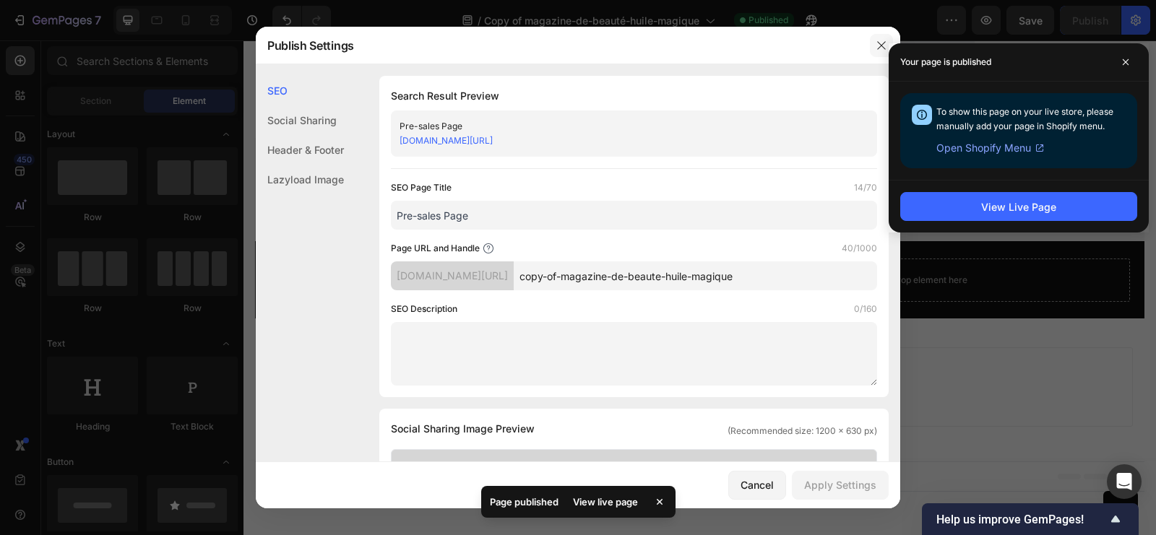
click at [878, 43] on icon "button" at bounding box center [882, 46] width 12 height 12
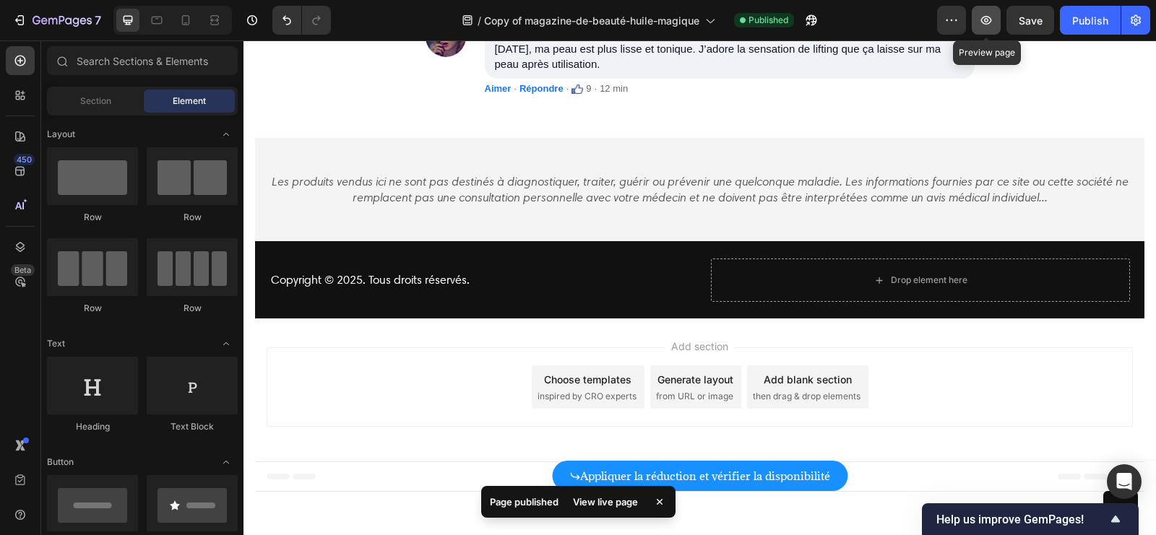
click at [976, 19] on button "button" at bounding box center [986, 20] width 29 height 29
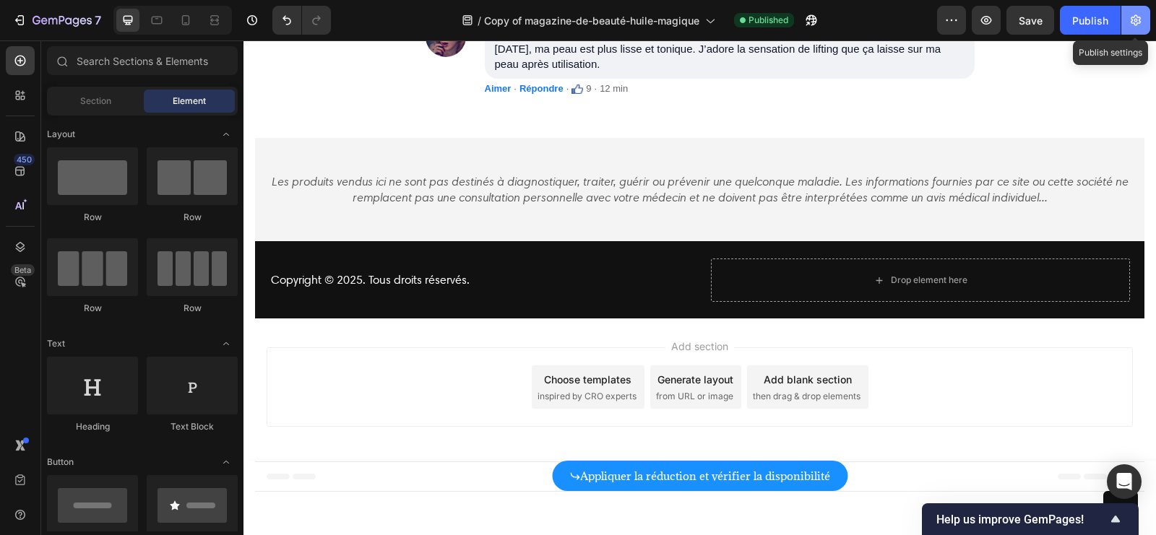
click at [1137, 22] on icon "button" at bounding box center [1136, 20] width 10 height 11
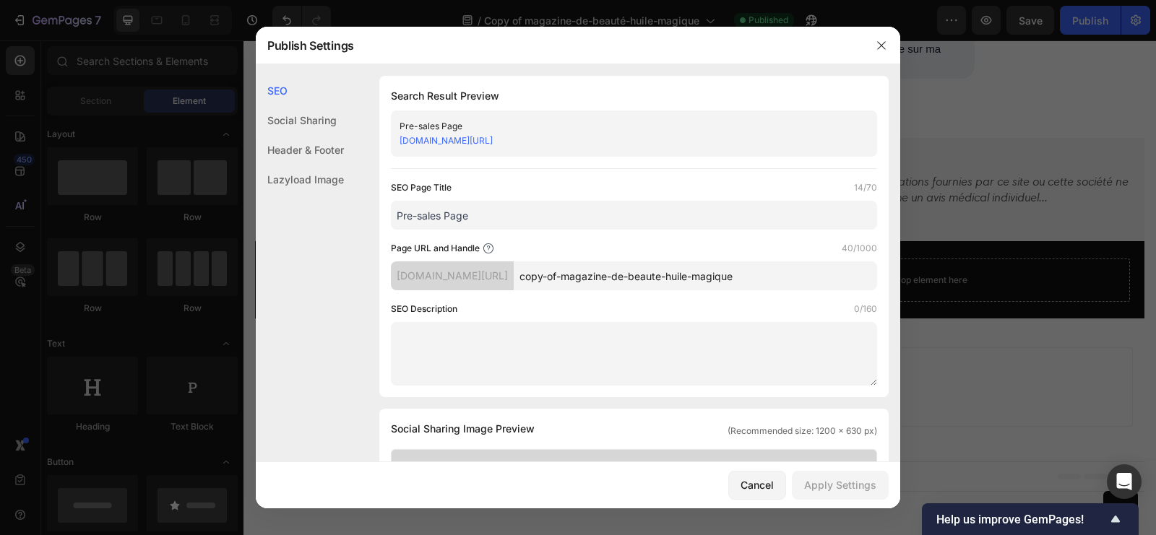
click at [493, 142] on link "fontanayparis.myshopify.com/pages/copy-of-magazine-de-beaute-huile-magique" at bounding box center [446, 140] width 93 height 11
click at [882, 43] on icon "button" at bounding box center [882, 46] width 12 height 12
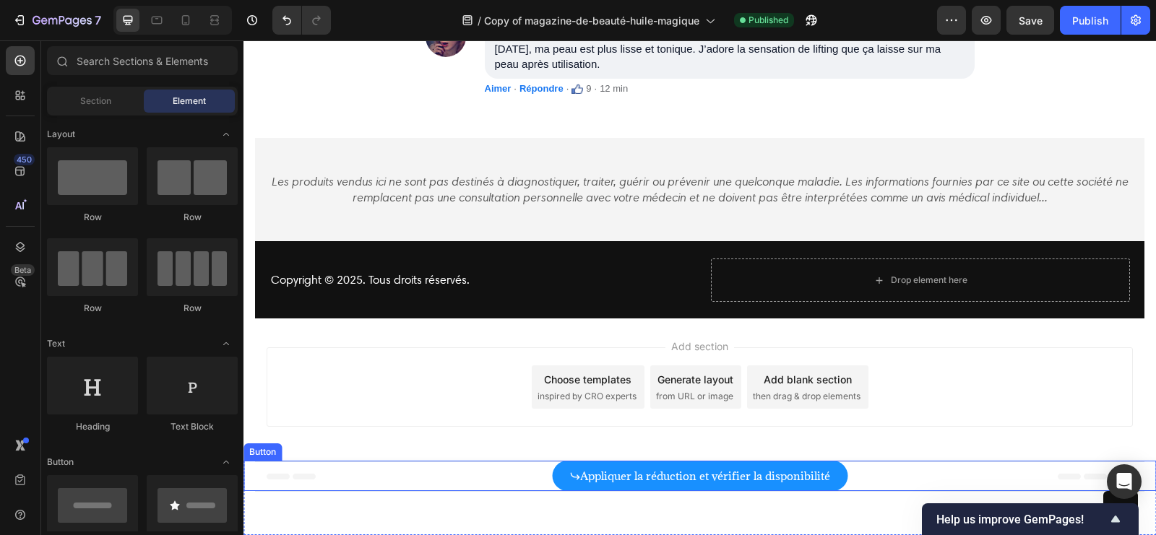
click at [511, 472] on div "Appliquer la réduction et vérifier la disponibilité Button" at bounding box center [699, 476] width 912 height 30
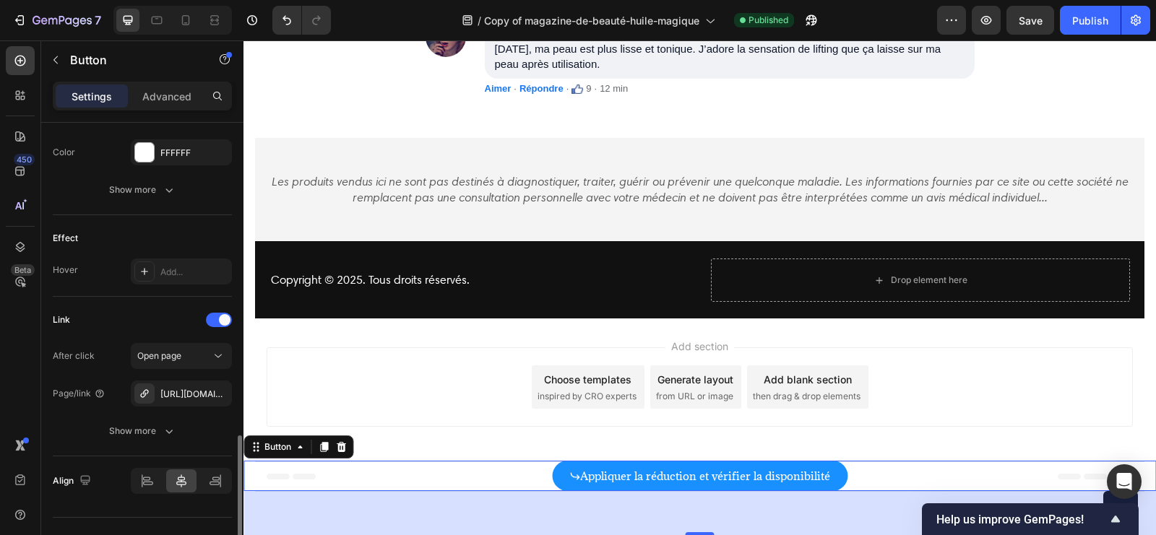
scroll to position [803, 0]
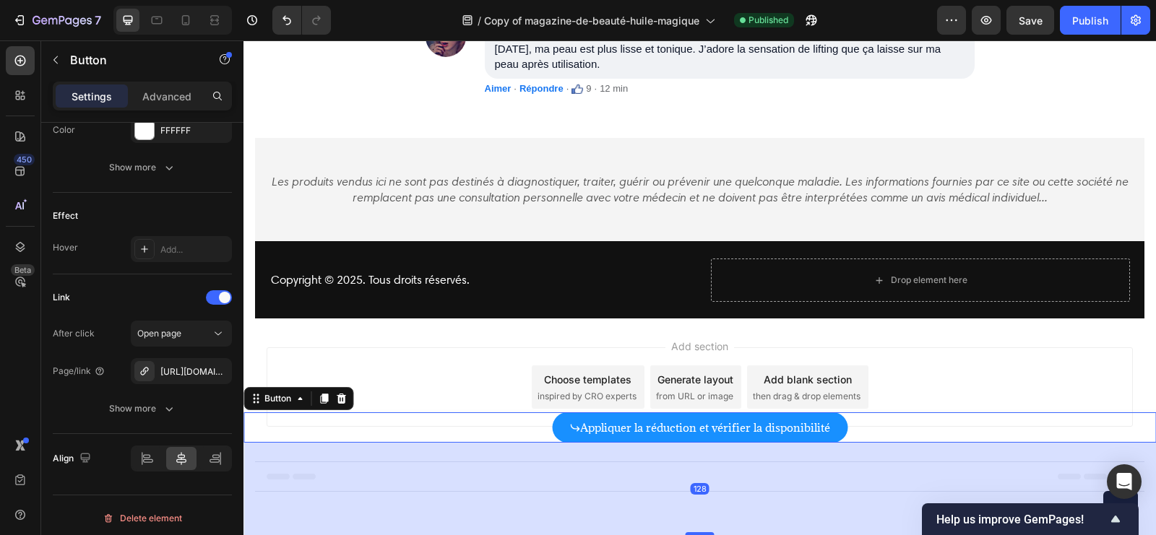
drag, startPoint x: 702, startPoint y: 532, endPoint x: 696, endPoint y: 581, distance: 48.7
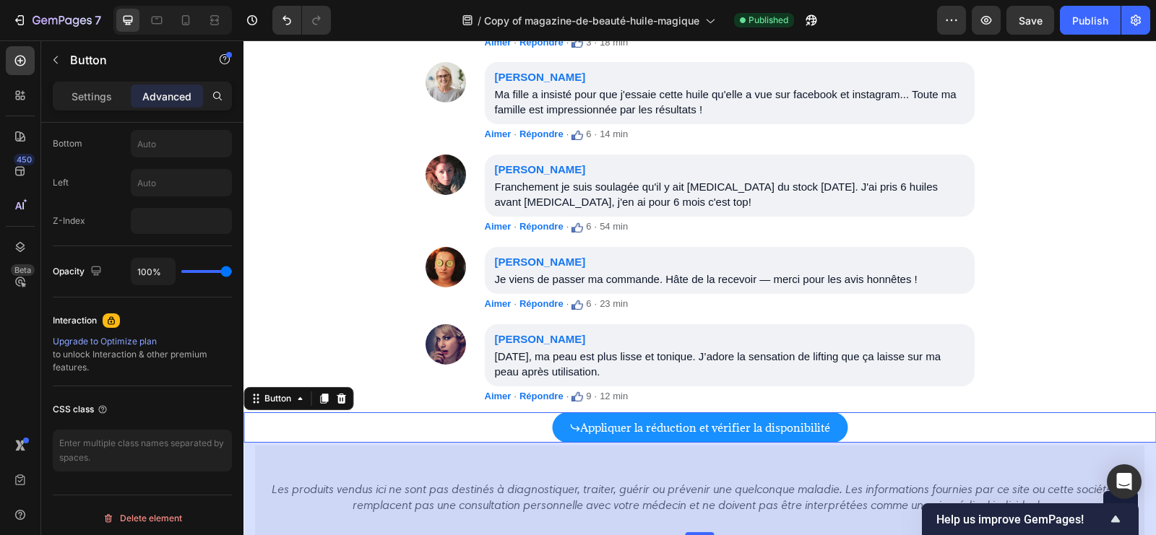
scroll to position [8349, 0]
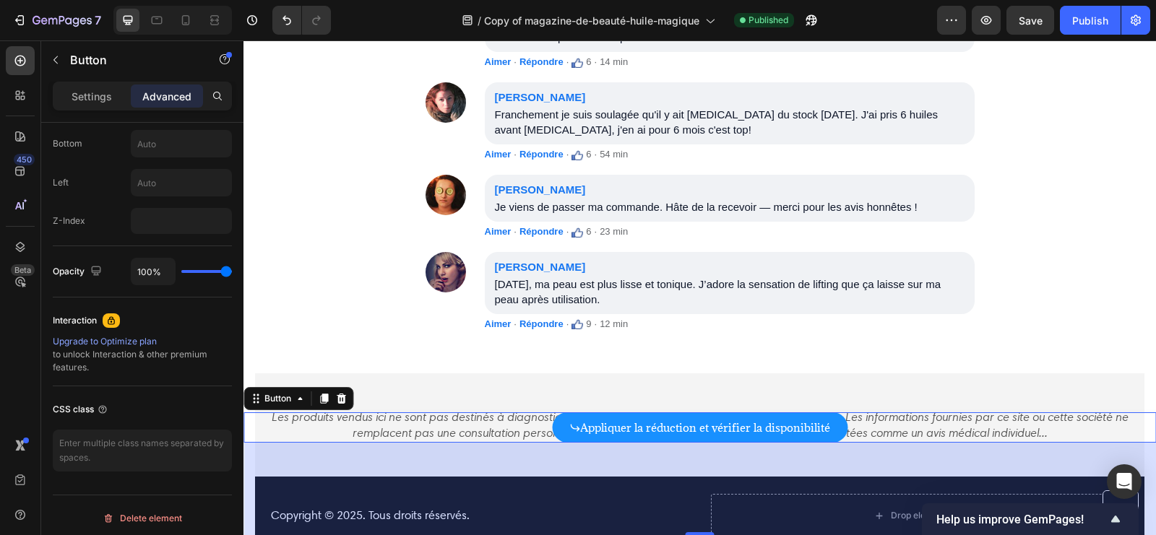
click at [700, 530] on div "128" at bounding box center [699, 489] width 912 height 92
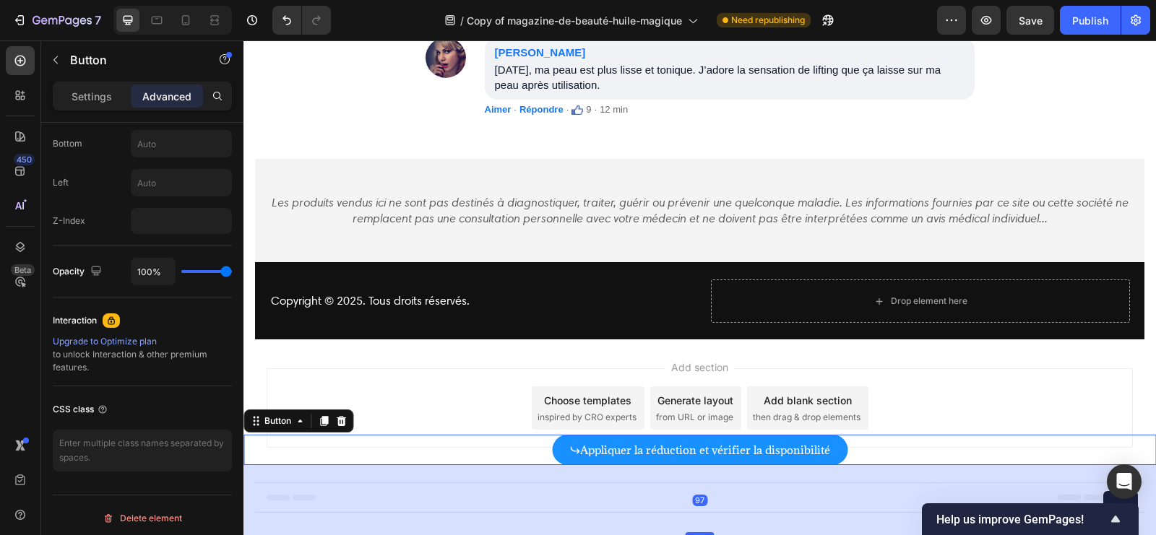
drag, startPoint x: 700, startPoint y: 531, endPoint x: 708, endPoint y: 509, distance: 23.8
click at [708, 465] on div "97" at bounding box center [699, 465] width 912 height 0
type input "97"
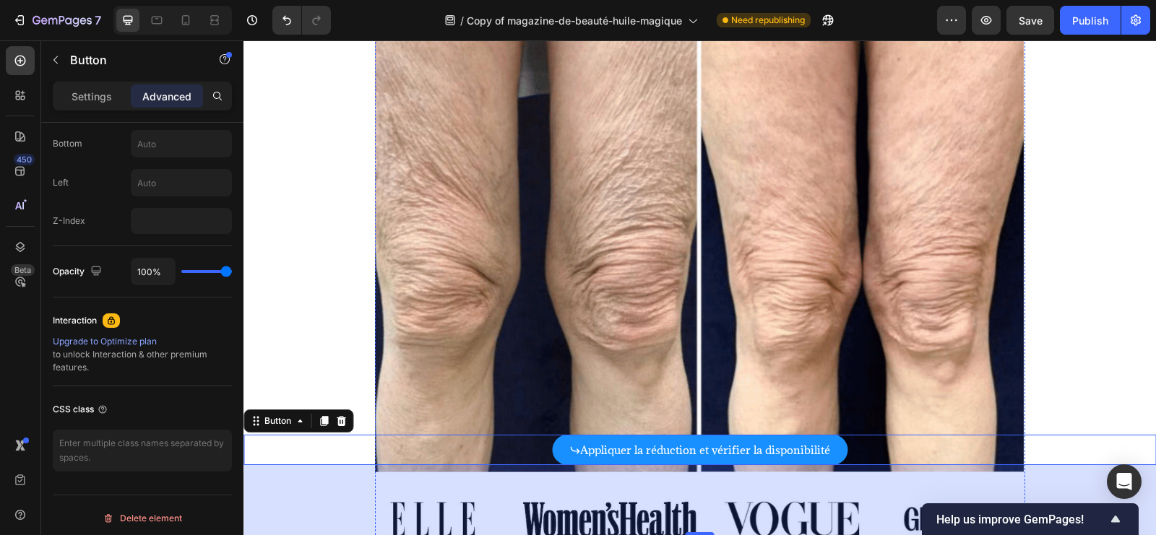
scroll to position [0, 0]
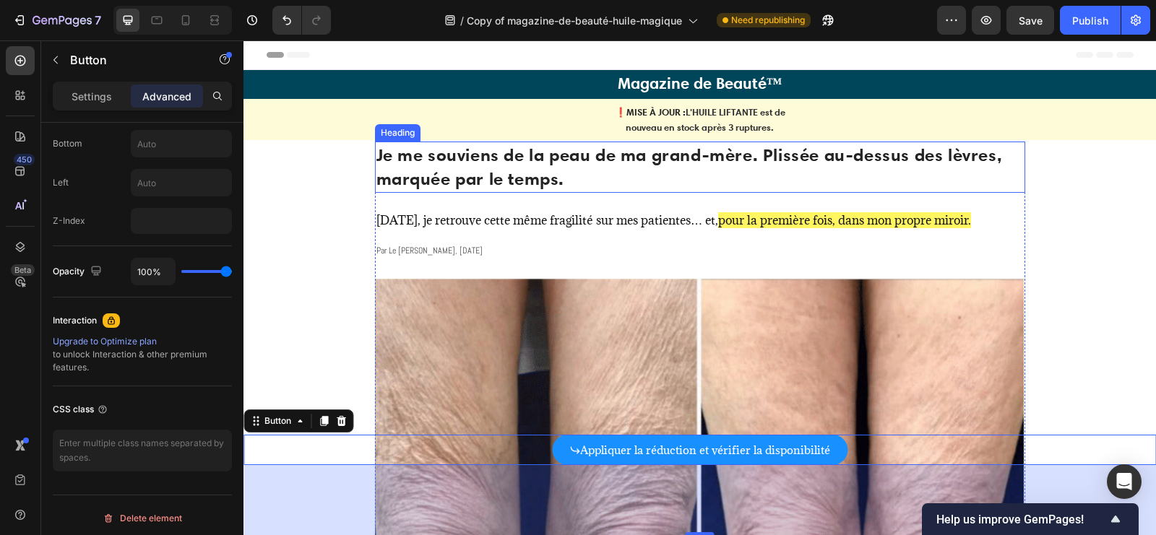
click at [703, 168] on h1 "Je me souviens de la peau de ma grand-mère. Plissée au-dessus des lèvres, marqu…" at bounding box center [700, 167] width 650 height 51
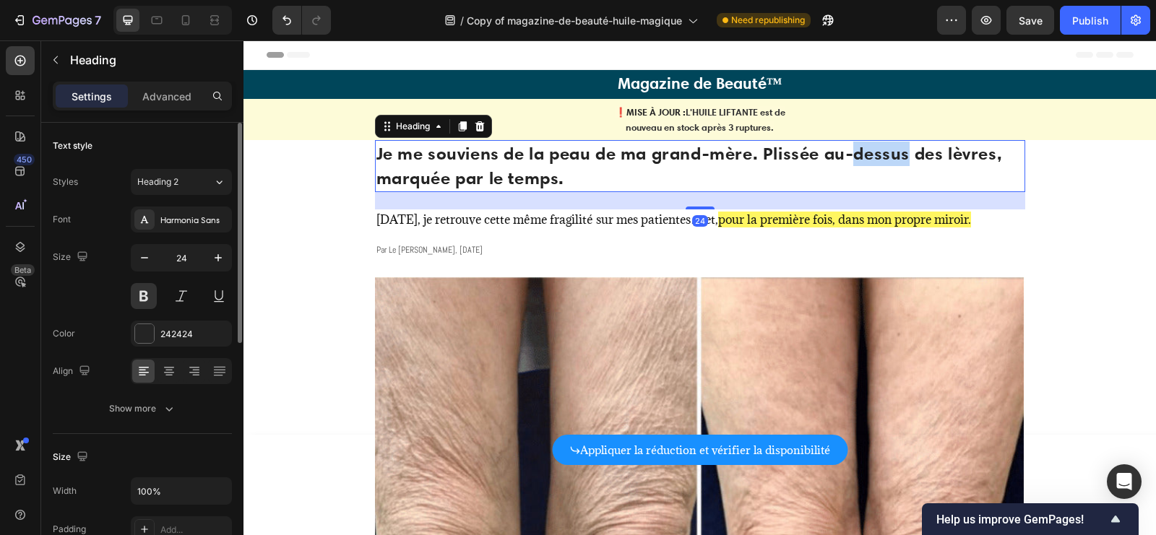
click at [874, 157] on strong "Je me souviens de la peau de ma grand-mère. Plissée au-dessus des lèvres, marqu…" at bounding box center [689, 165] width 626 height 46
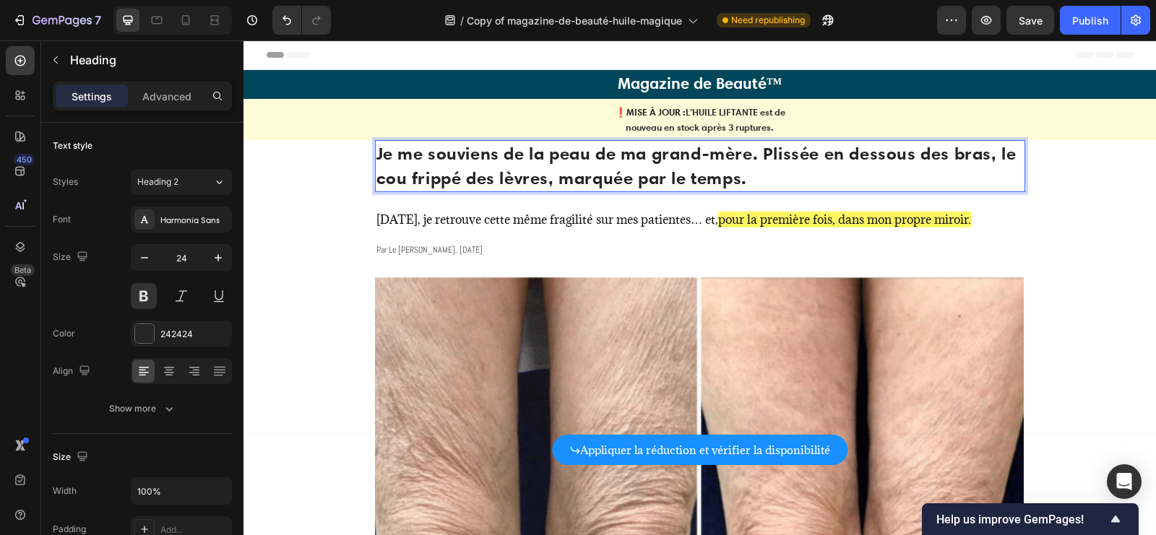
click at [532, 179] on strong "Je me souviens de la peau de ma grand-mère. Plissée en dessous des bras, le cou…" at bounding box center [696, 165] width 640 height 46
click at [472, 181] on strong "Je me souviens de la peau de ma grand-mère. Plissée en dessous des bras, le cou…" at bounding box center [696, 165] width 640 height 46
click at [620, 180] on strong "Je me souviens de la peau de ma grand-mère. Plissée en dessous des bras, le cou…" at bounding box center [696, 165] width 640 height 46
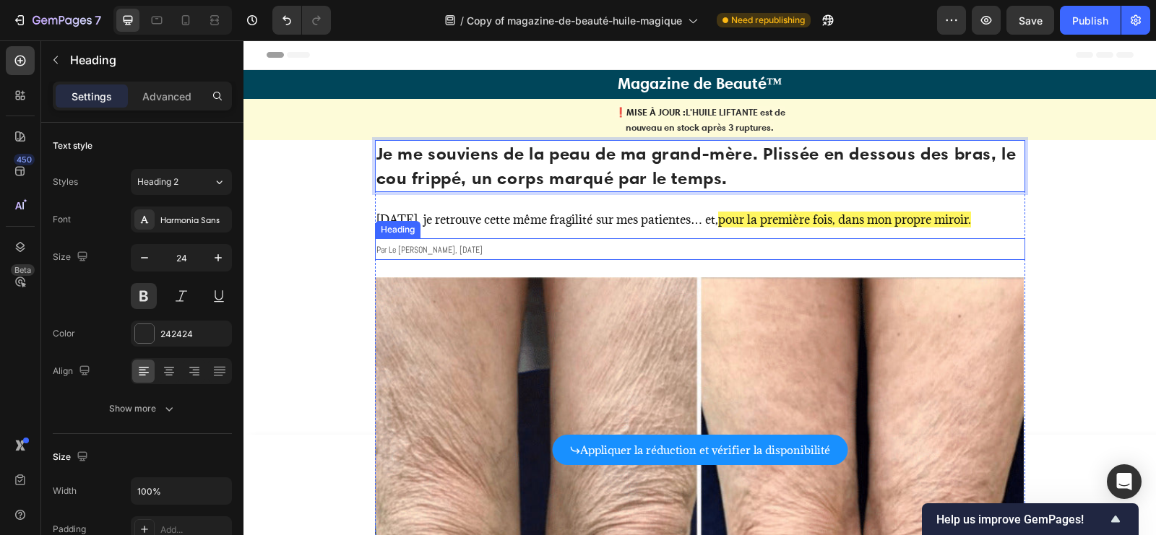
click at [637, 246] on h1 "par le [PERSON_NAME], [DATE]" at bounding box center [700, 249] width 650 height 22
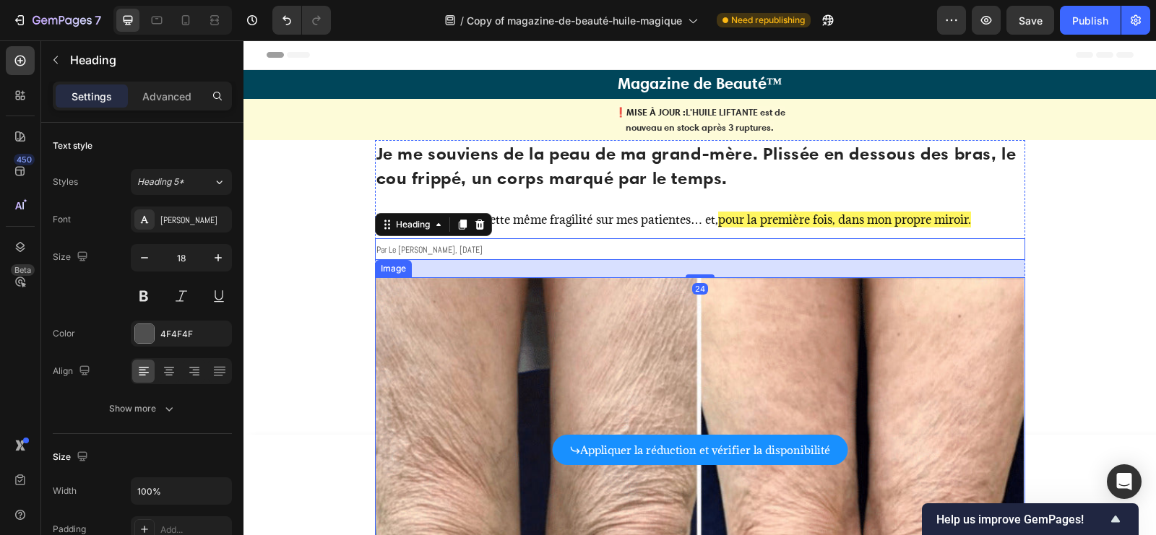
click at [622, 329] on img at bounding box center [700, 512] width 650 height 470
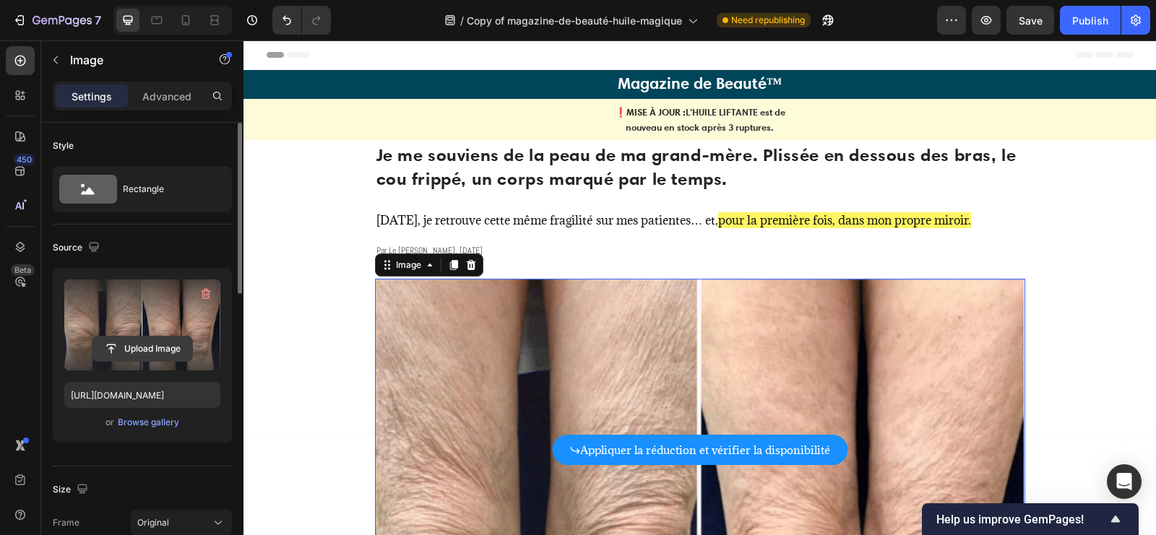
click at [150, 341] on input "file" at bounding box center [142, 349] width 100 height 25
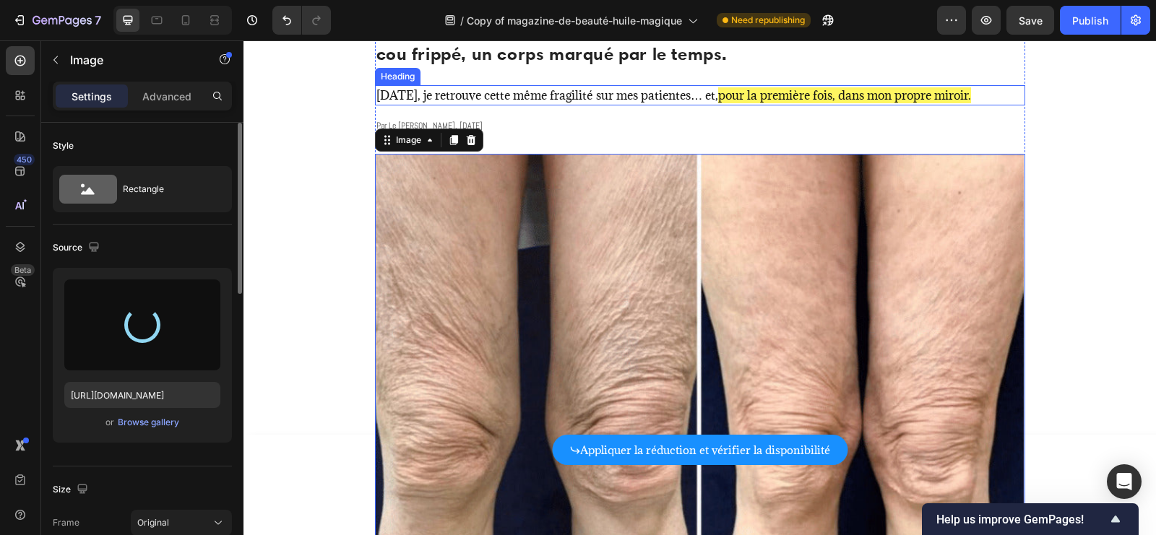
scroll to position [147, 0]
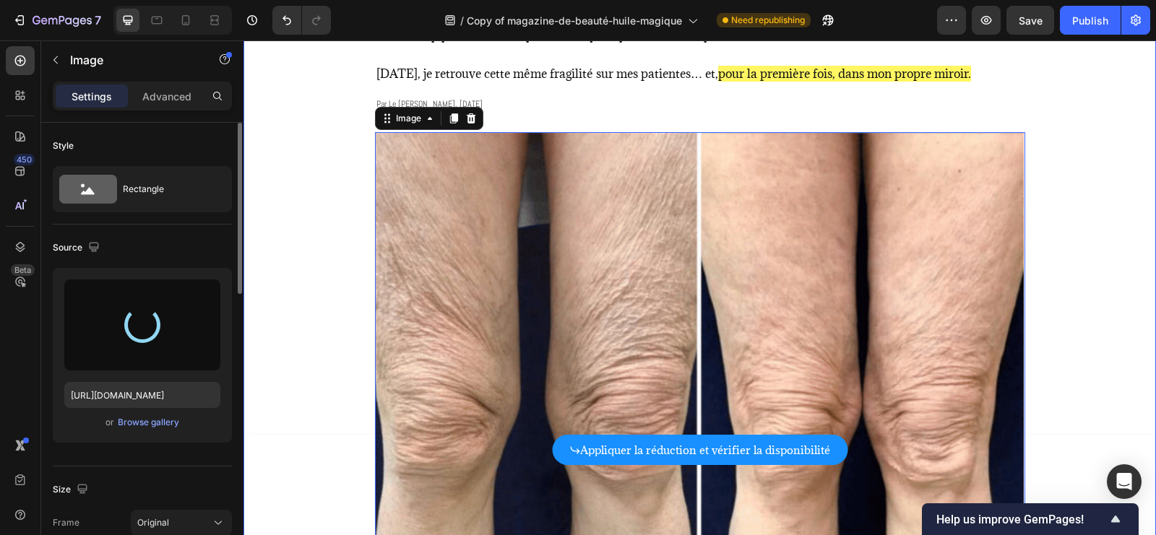
type input "https://cdn.shopify.com/s/files/1/0676/2971/1663/files/gempages_579465421715931…"
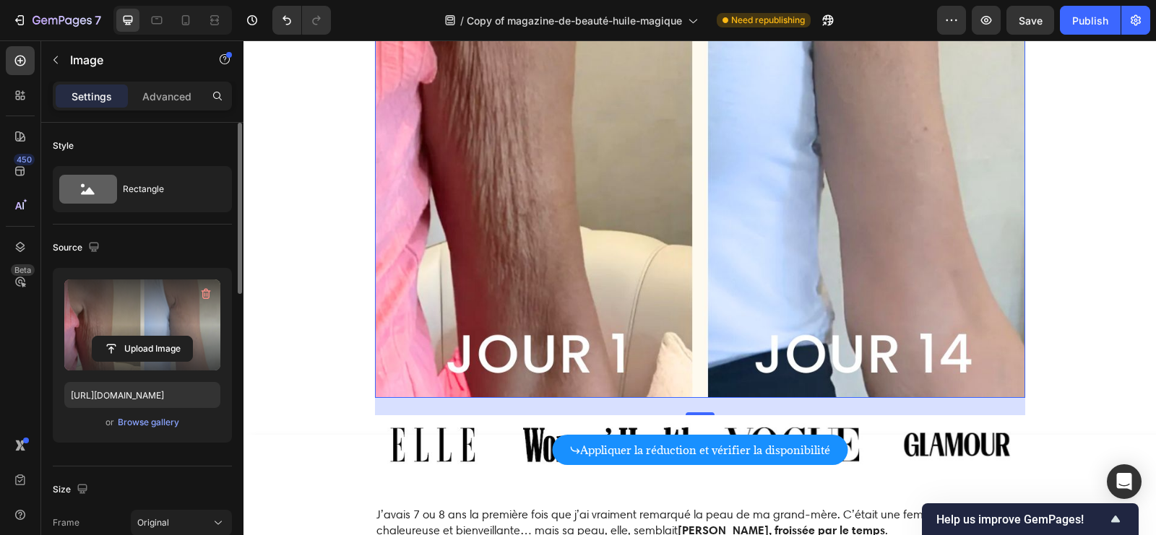
scroll to position [566, 0]
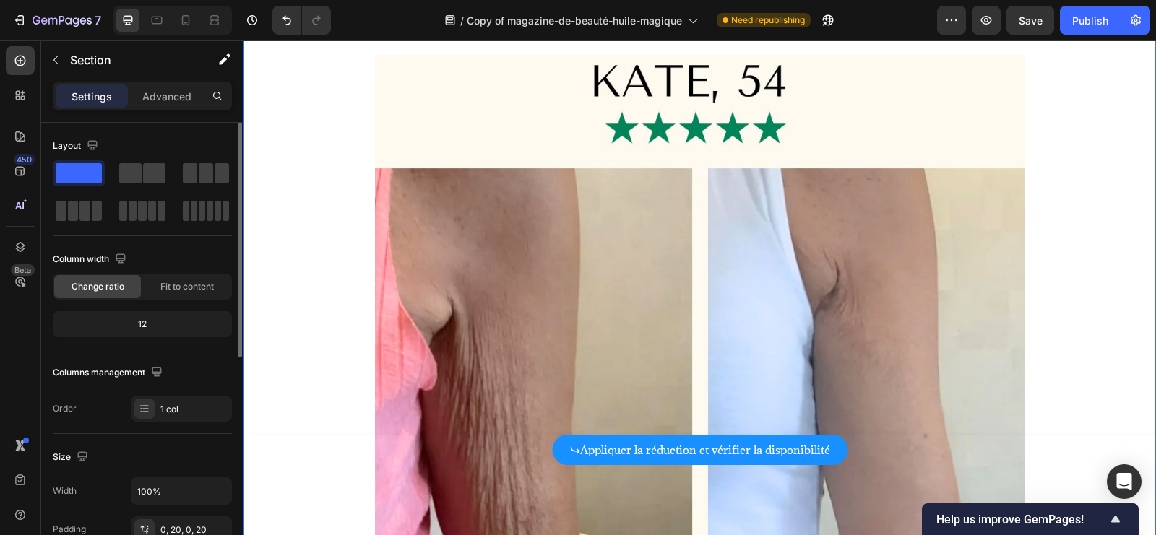
scroll to position [204, 0]
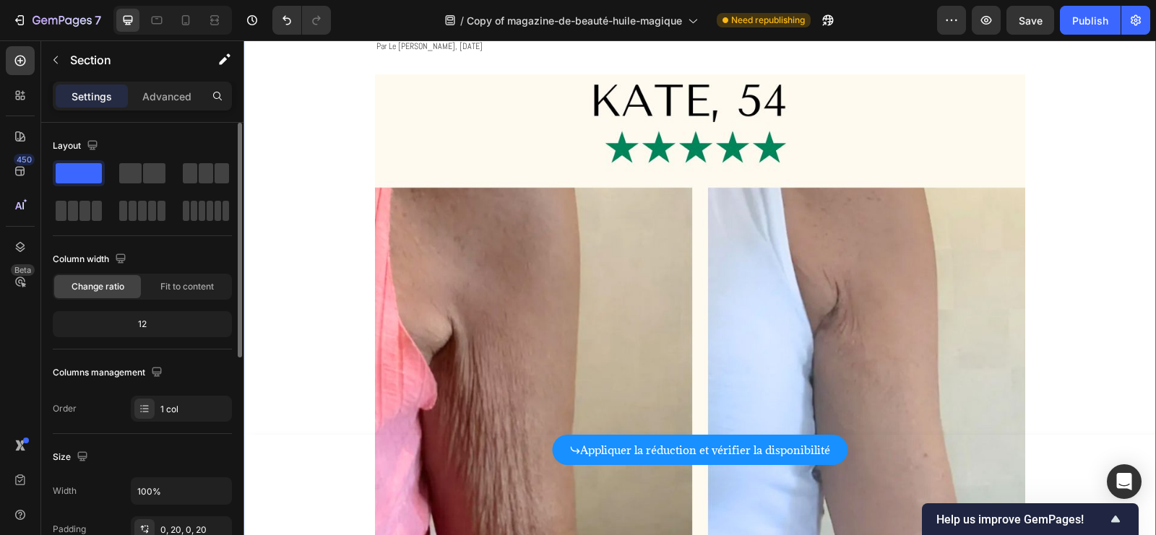
click at [965, 196] on img at bounding box center [700, 399] width 650 height 650
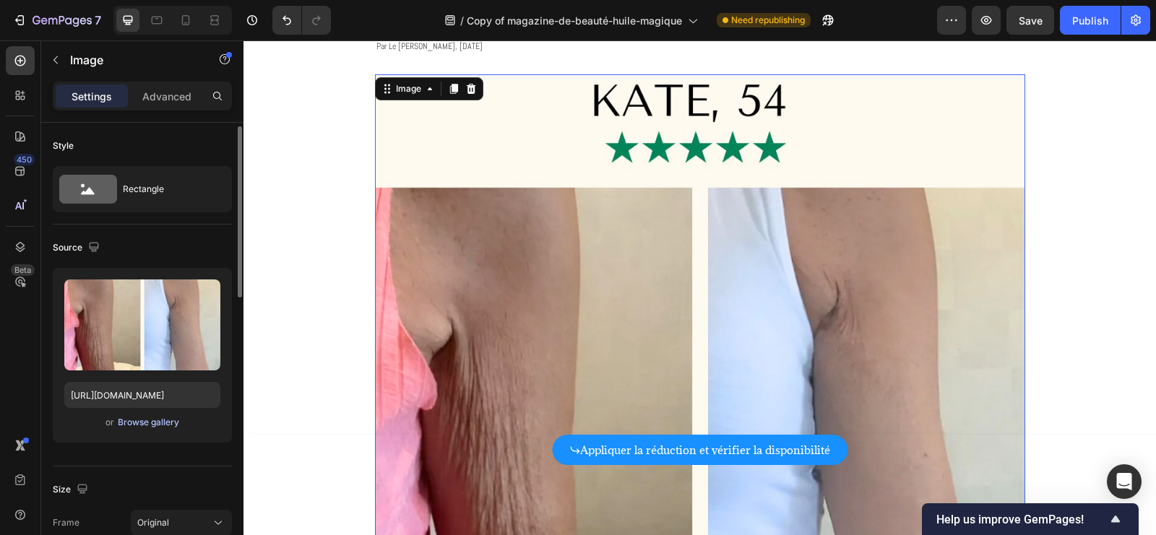
scroll to position [141, 0]
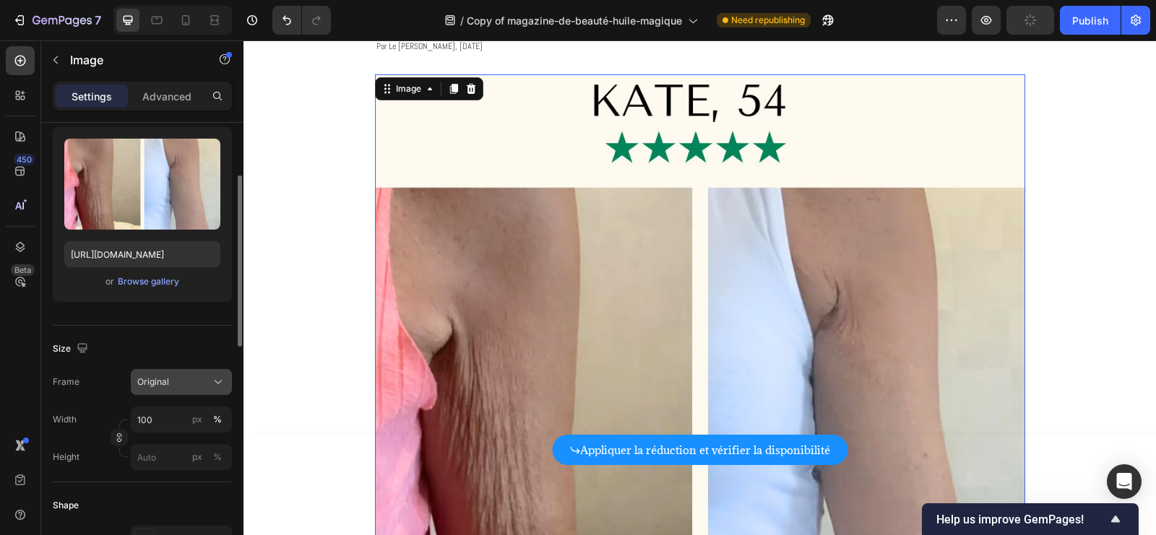
click at [184, 378] on div "Original" at bounding box center [172, 382] width 71 height 13
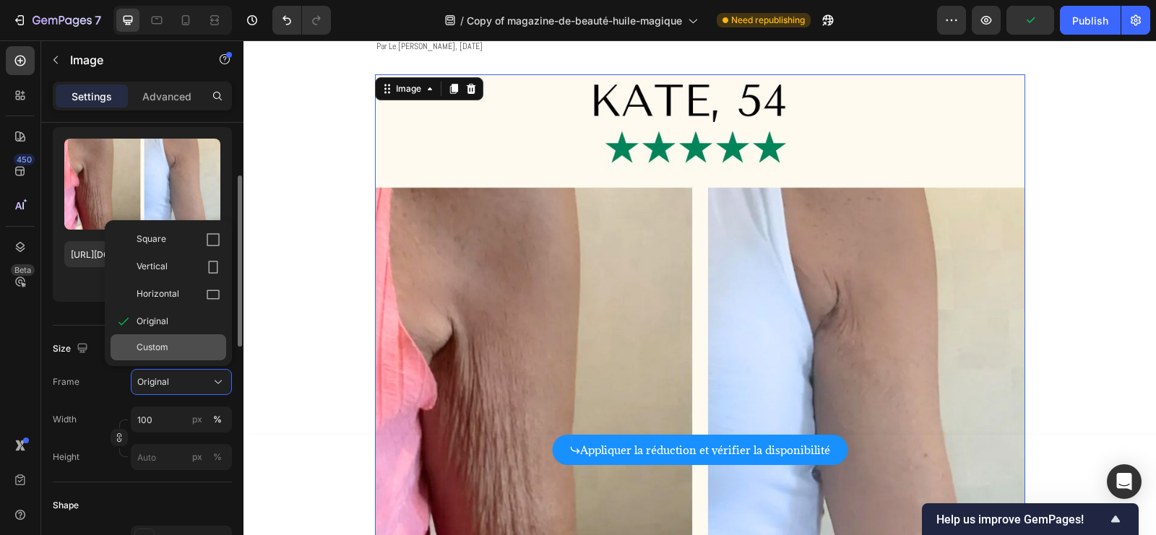
click at [182, 337] on div "Custom" at bounding box center [169, 348] width 116 height 26
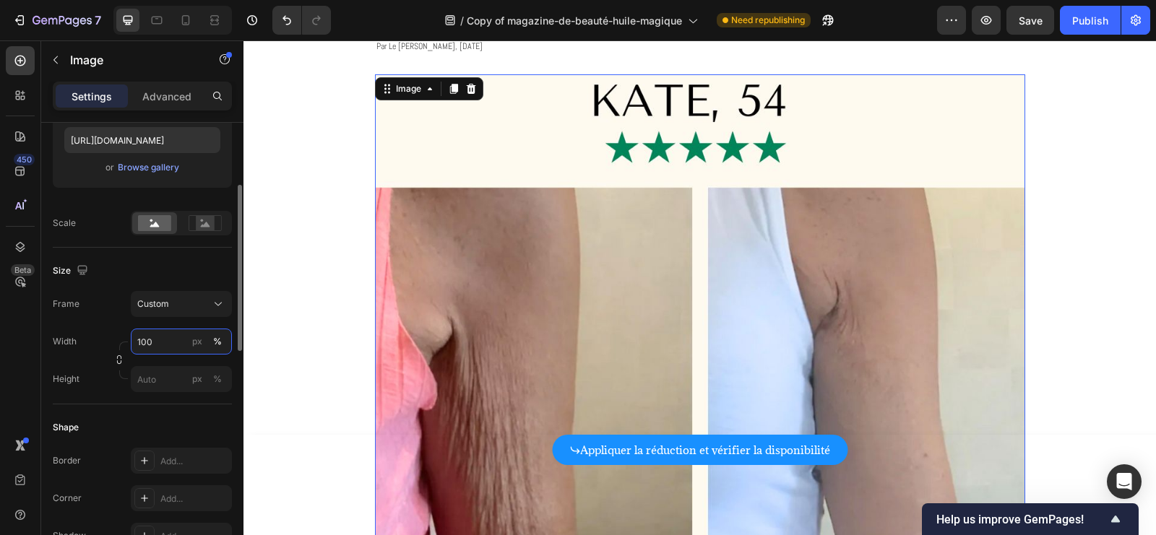
scroll to position [275, 0]
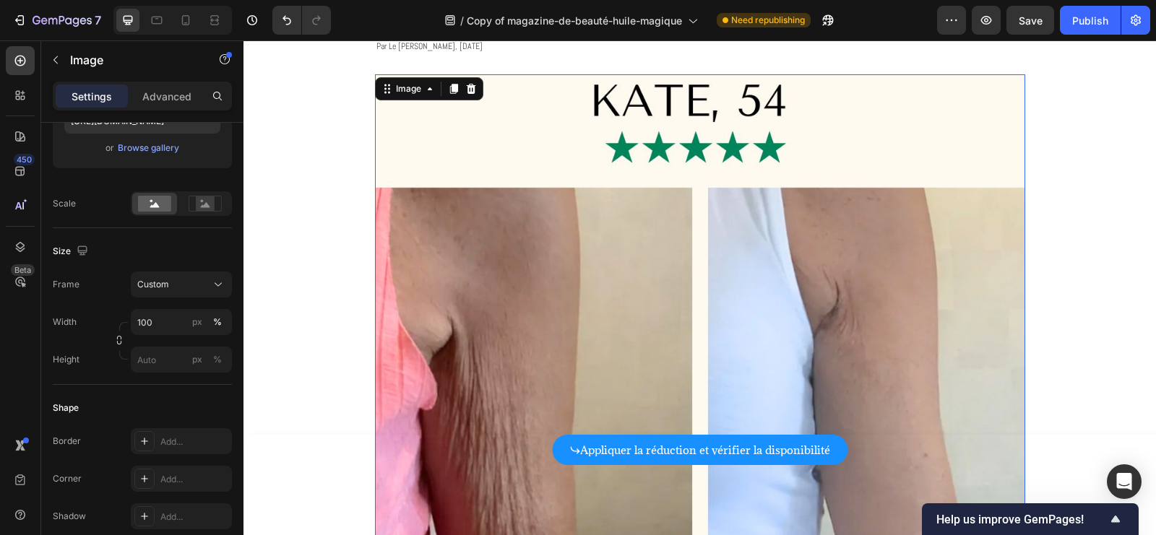
click at [678, 327] on img at bounding box center [700, 399] width 650 height 650
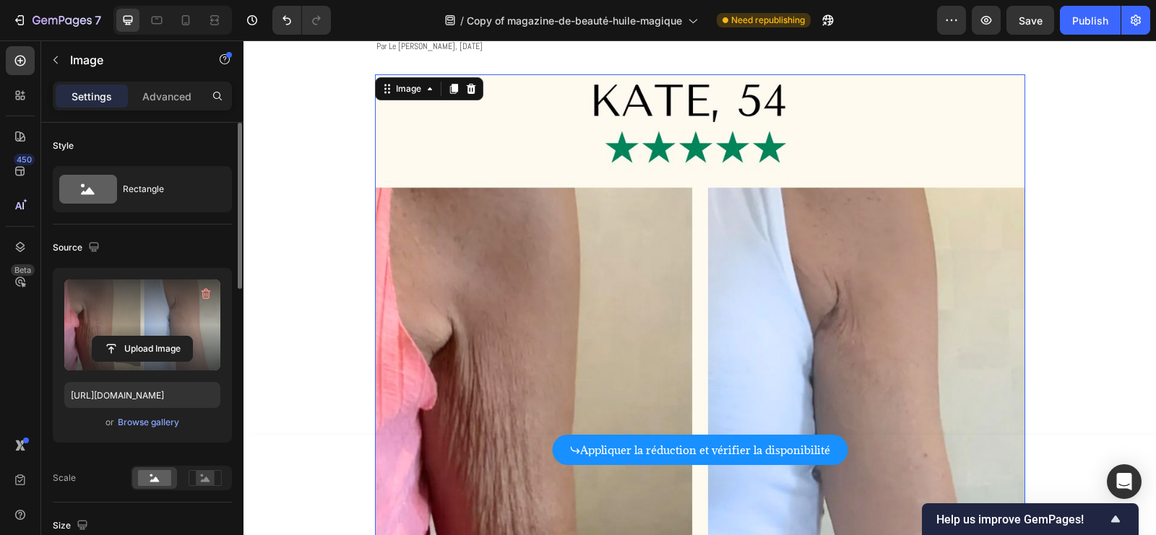
click at [135, 315] on label at bounding box center [142, 325] width 156 height 91
click at [135, 337] on input "file" at bounding box center [142, 349] width 100 height 25
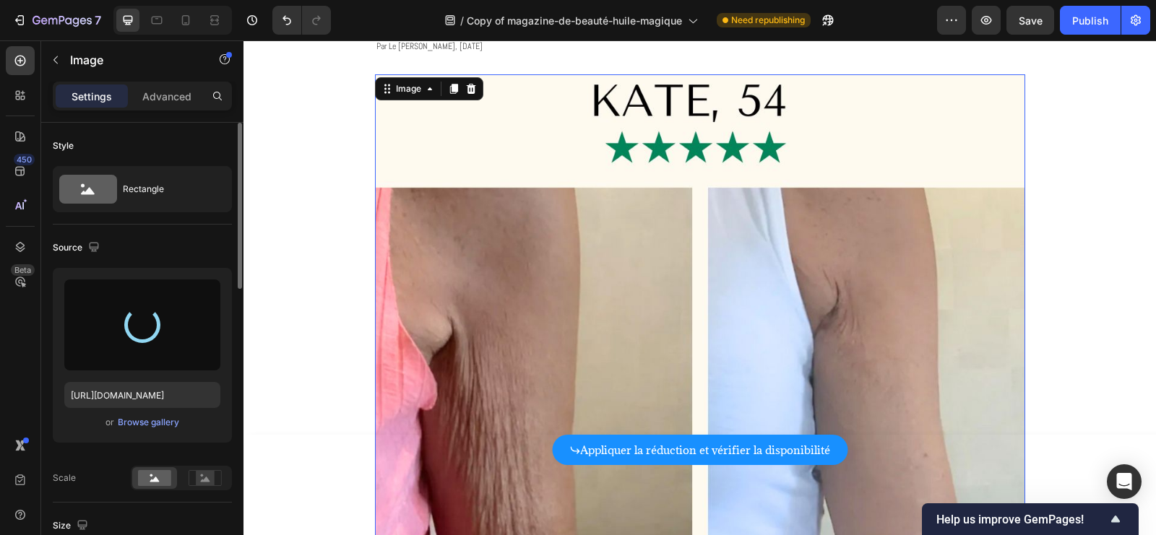
type input "https://cdn.shopify.com/s/files/1/0676/2971/1663/files/gempages_579465421715931…"
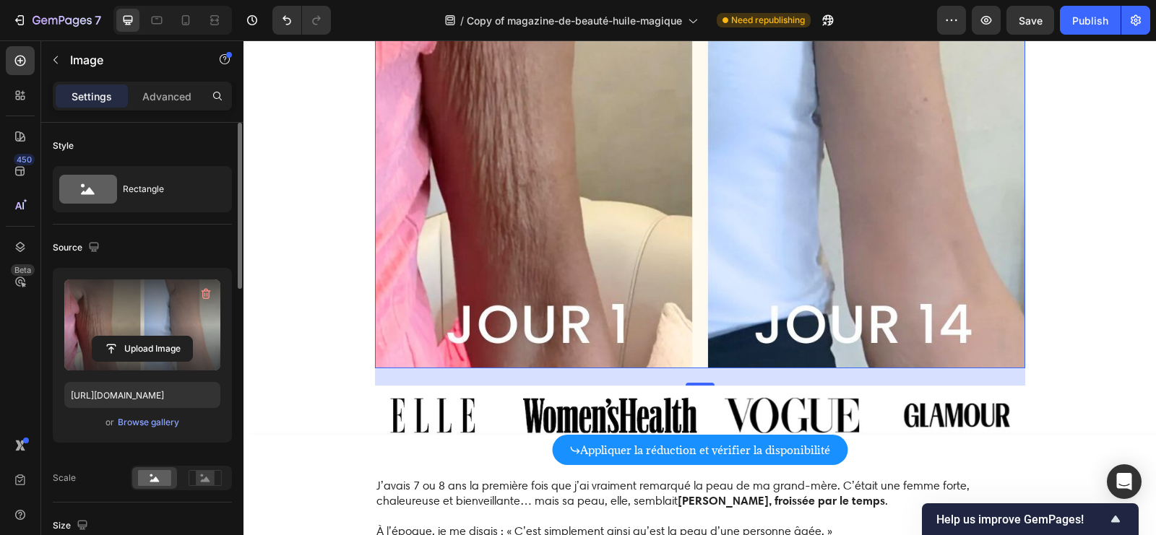
scroll to position [455, 0]
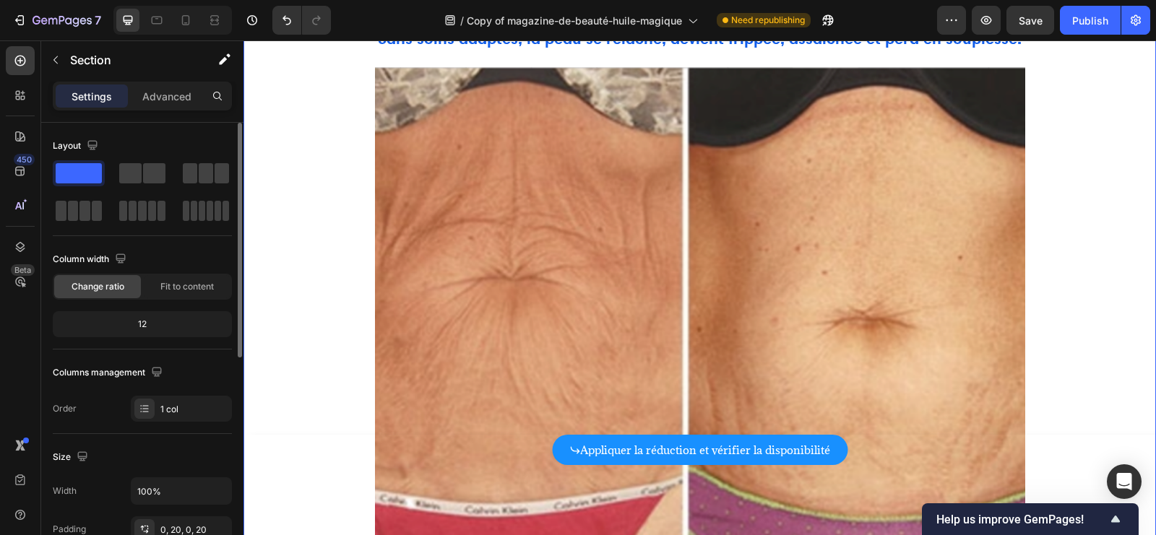
scroll to position [994, 0]
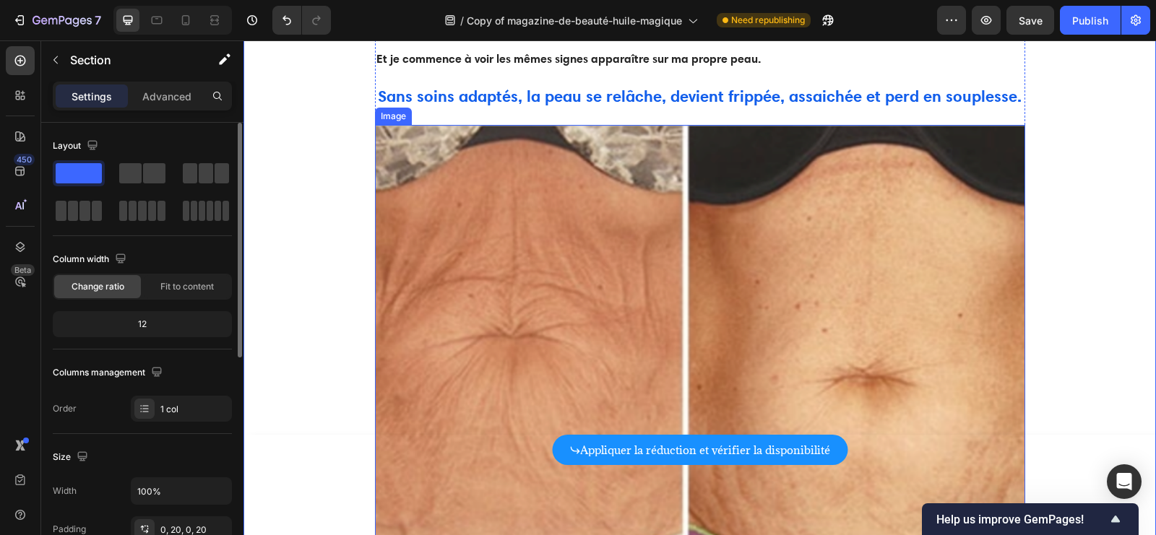
click at [887, 246] on img at bounding box center [700, 369] width 650 height 488
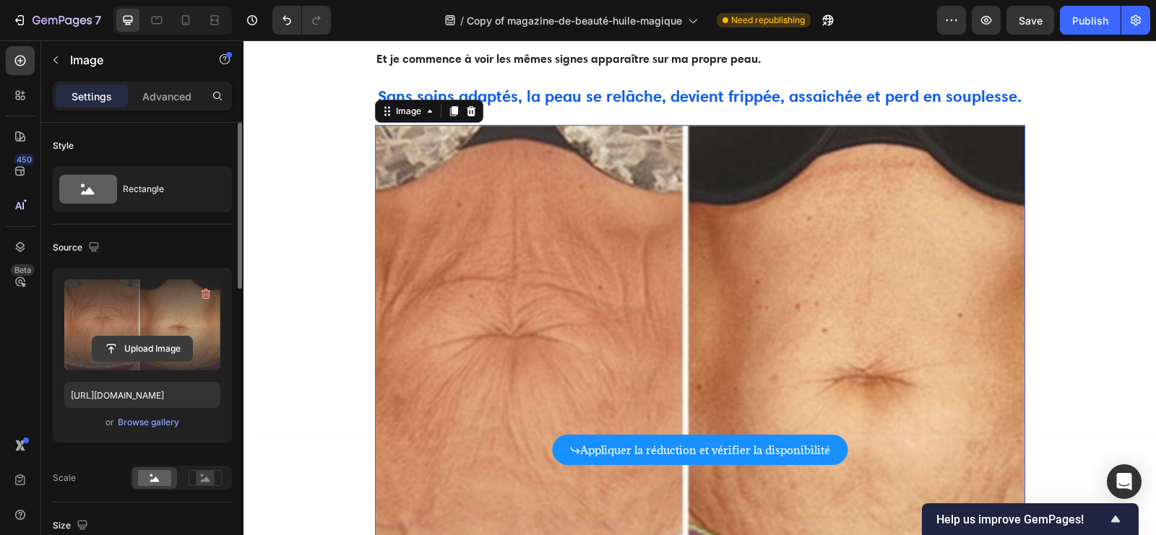
click at [160, 342] on input "file" at bounding box center [142, 349] width 100 height 25
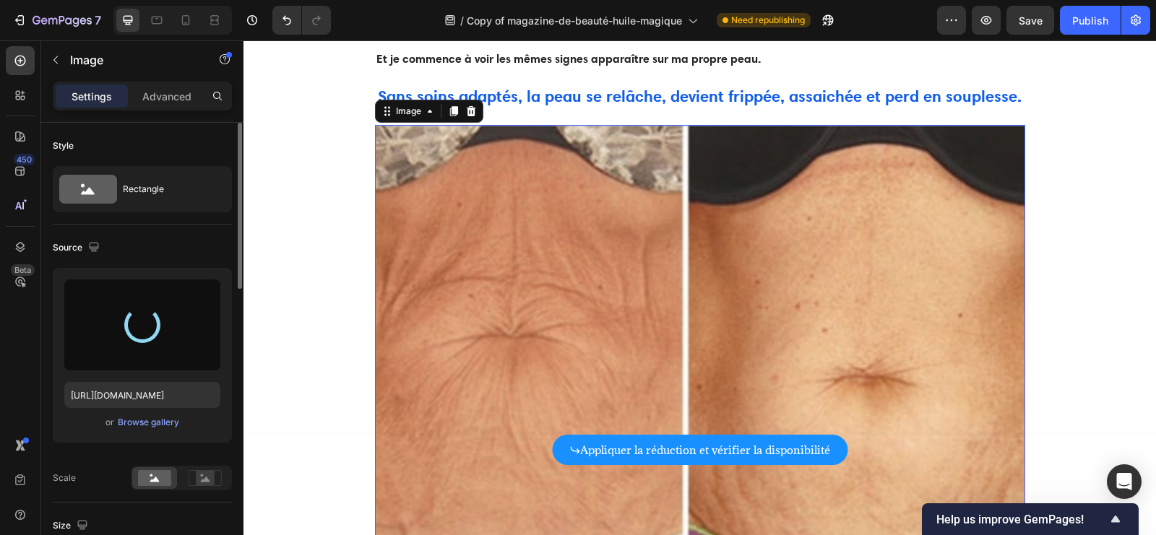
type input "[URL][DOMAIN_NAME]"
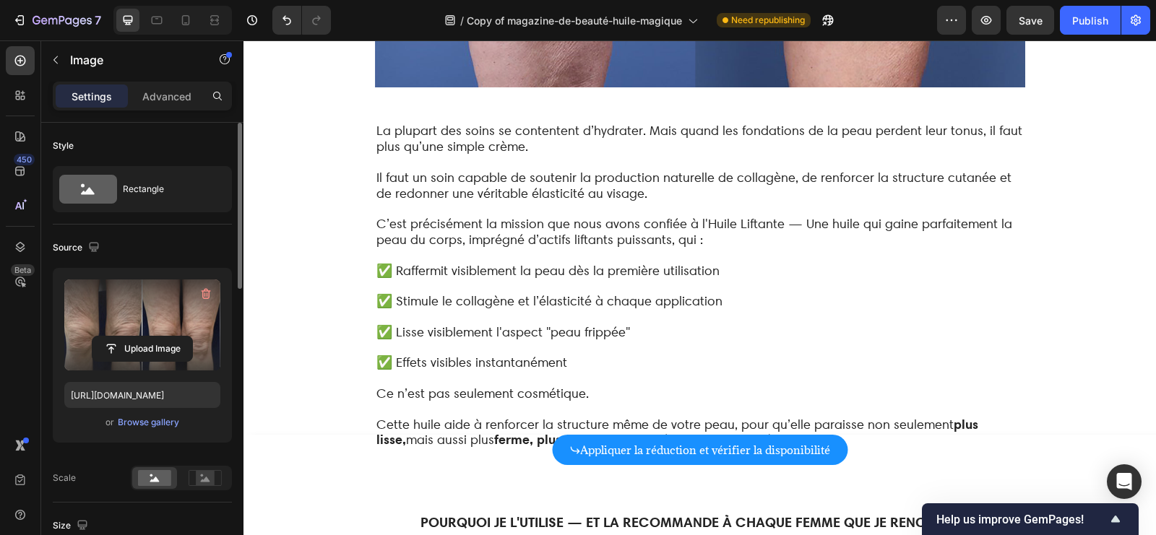
scroll to position [3533, 0]
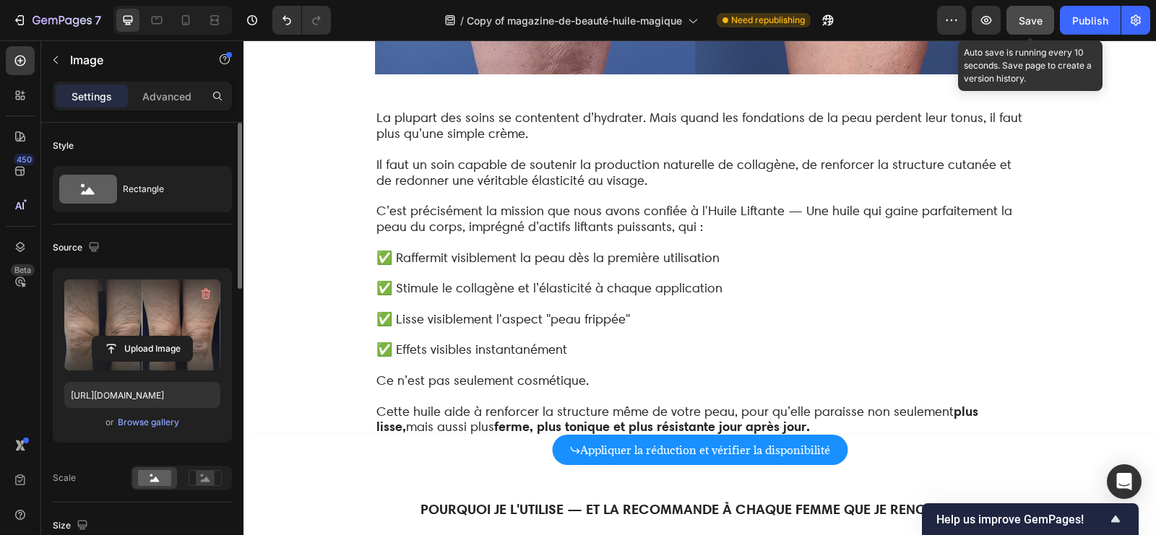
click at [1038, 22] on span "Save" at bounding box center [1031, 20] width 24 height 12
click at [1042, 22] on span "Save" at bounding box center [1031, 20] width 24 height 12
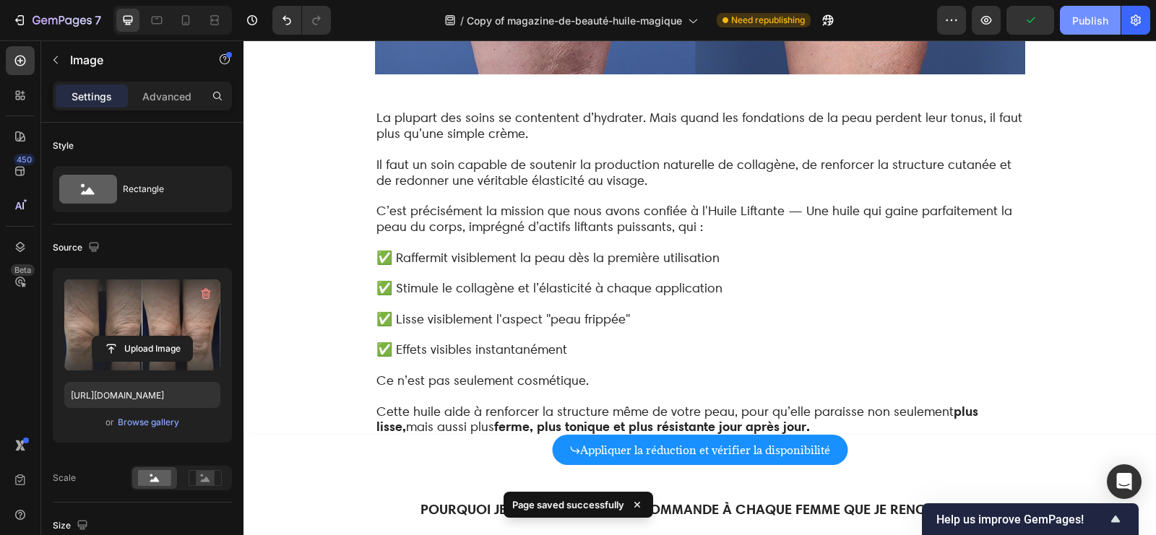
click at [1087, 22] on div "Publish" at bounding box center [1090, 20] width 36 height 15
click at [1095, 15] on div "button" at bounding box center [1090, 20] width 12 height 12
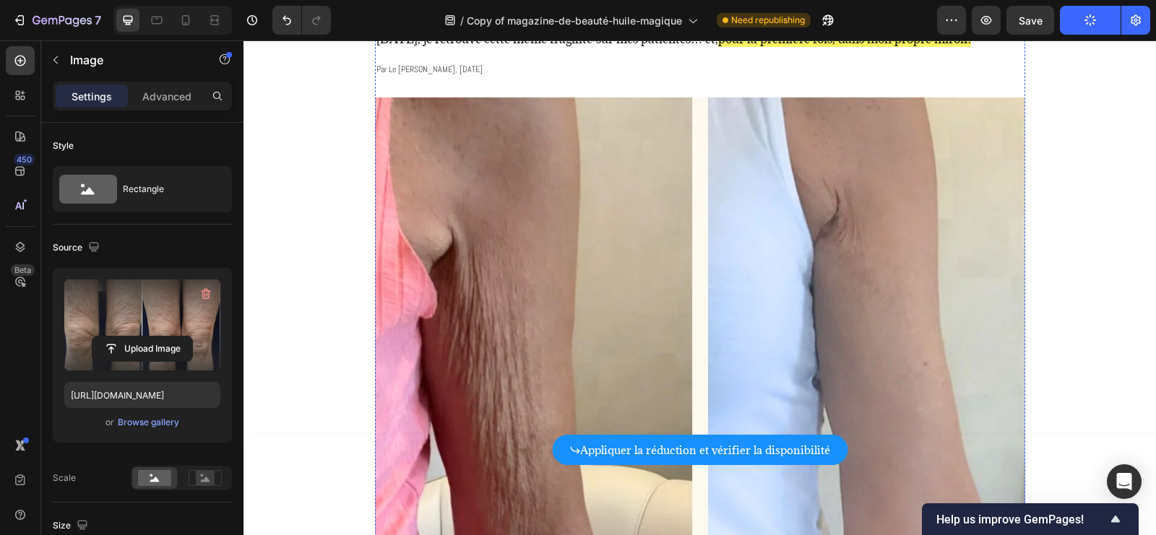
scroll to position [0, 0]
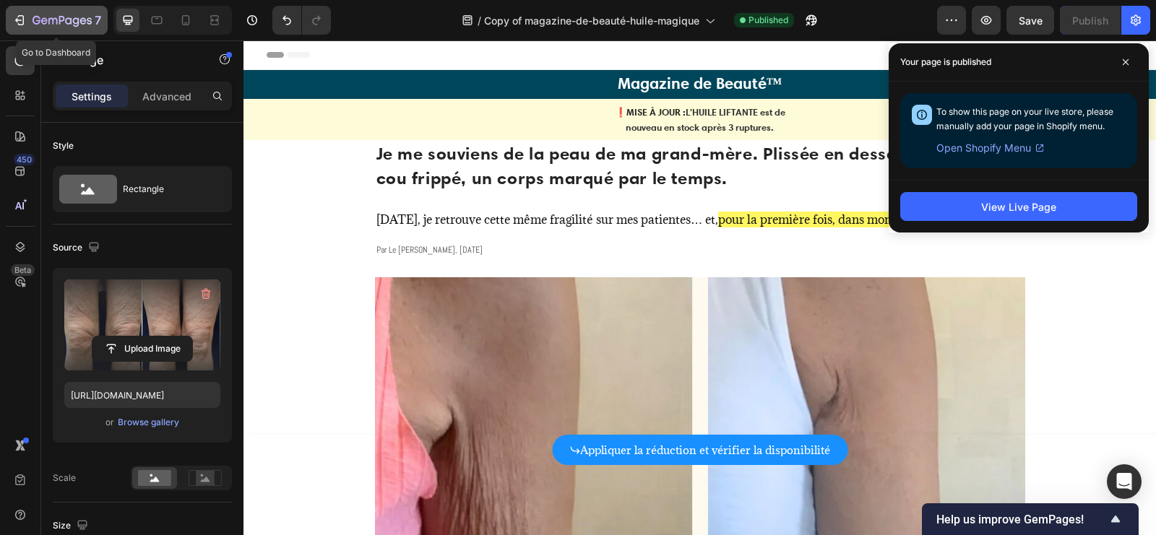
click at [16, 28] on div "7" at bounding box center [56, 20] width 89 height 17
